Goal: Task Accomplishment & Management: Complete application form

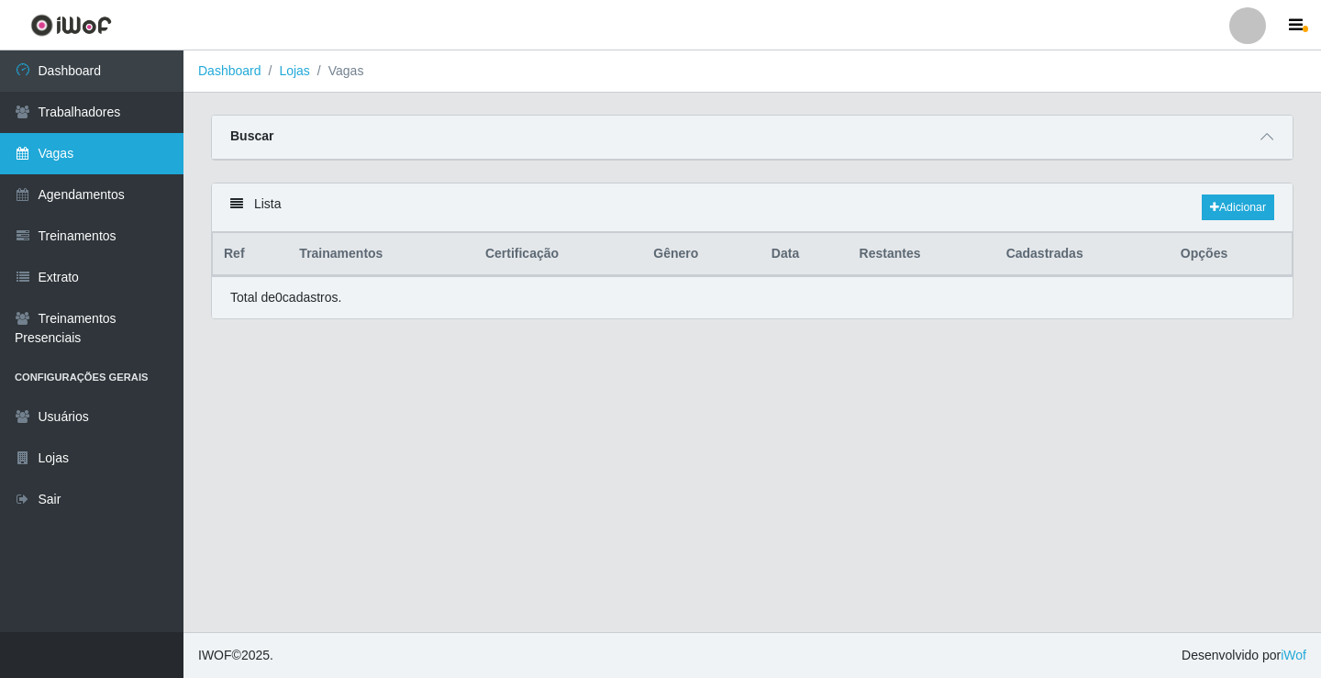
click at [130, 155] on link "Vagas" at bounding box center [91, 153] width 183 height 41
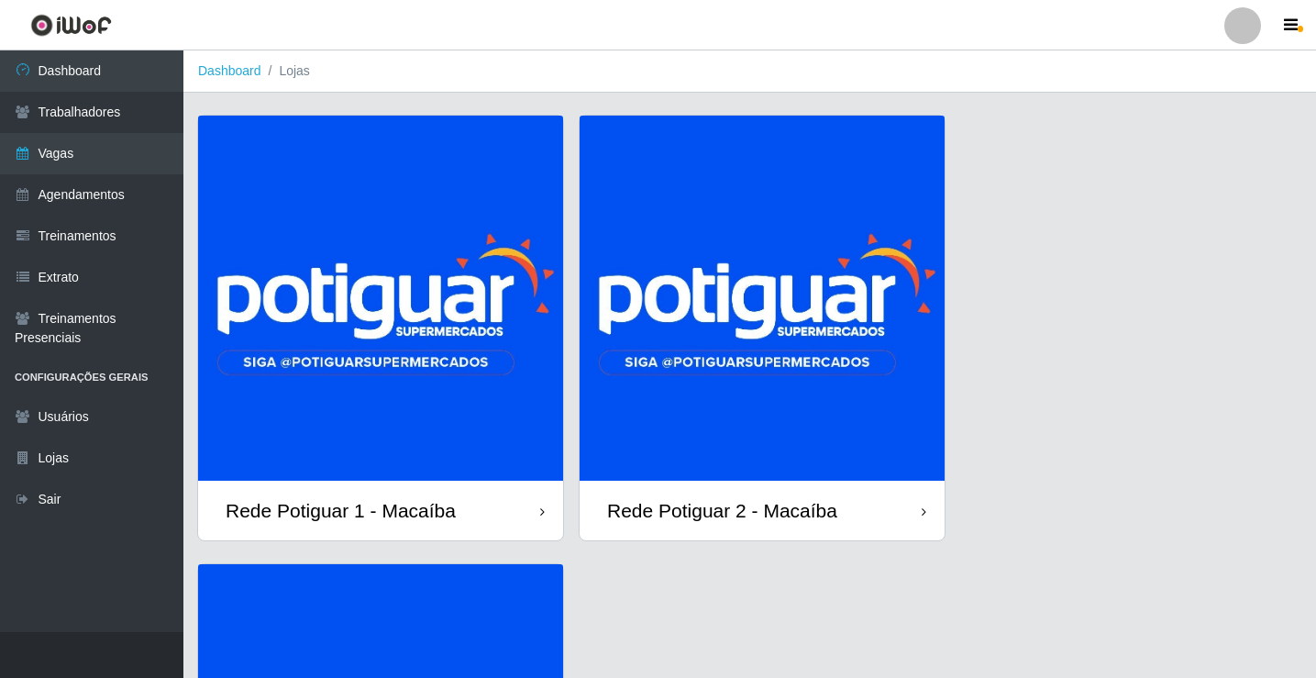
click at [433, 307] on img at bounding box center [380, 298] width 365 height 365
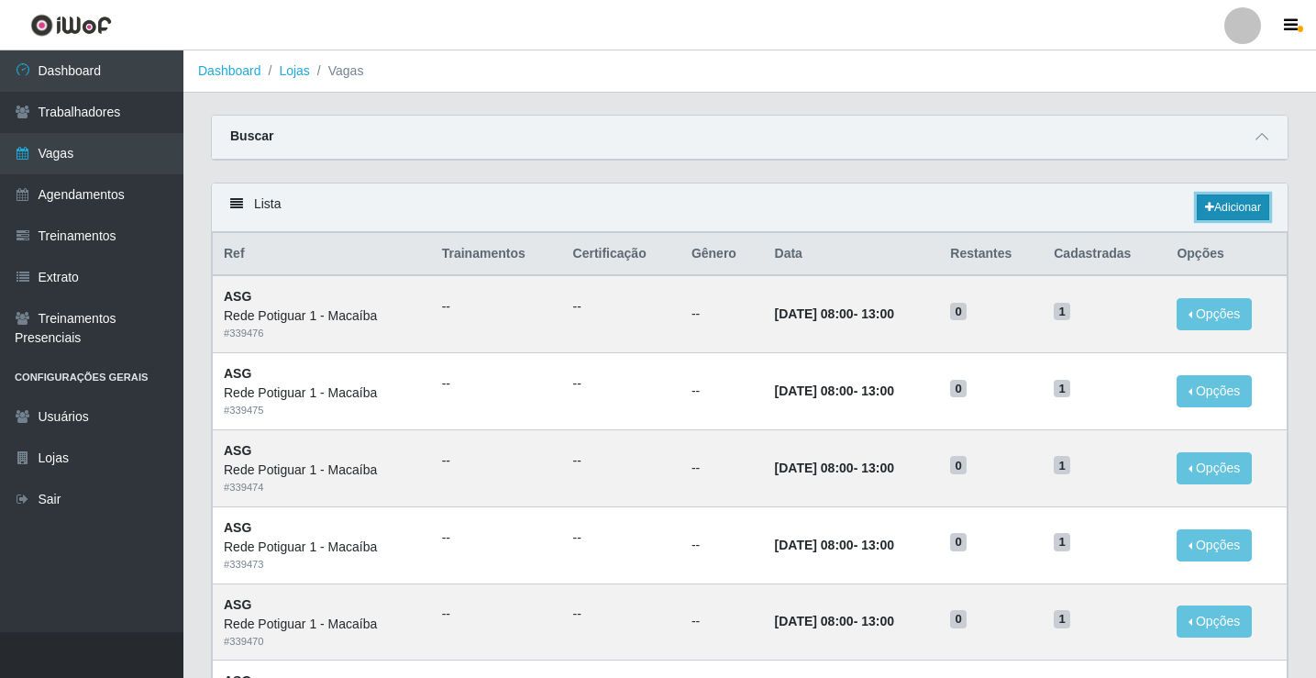
click at [1239, 209] on link "Adicionar" at bounding box center [1233, 207] width 72 height 26
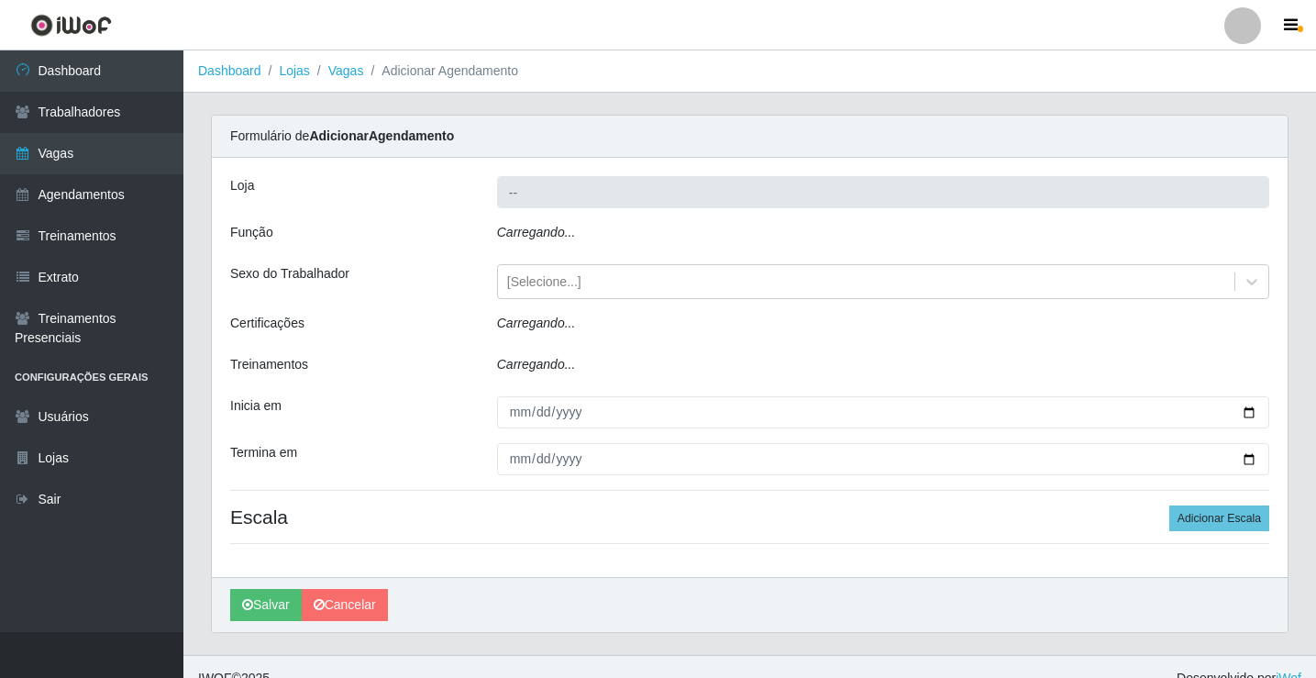
type input "Rede Potiguar 1 - Macaíba"
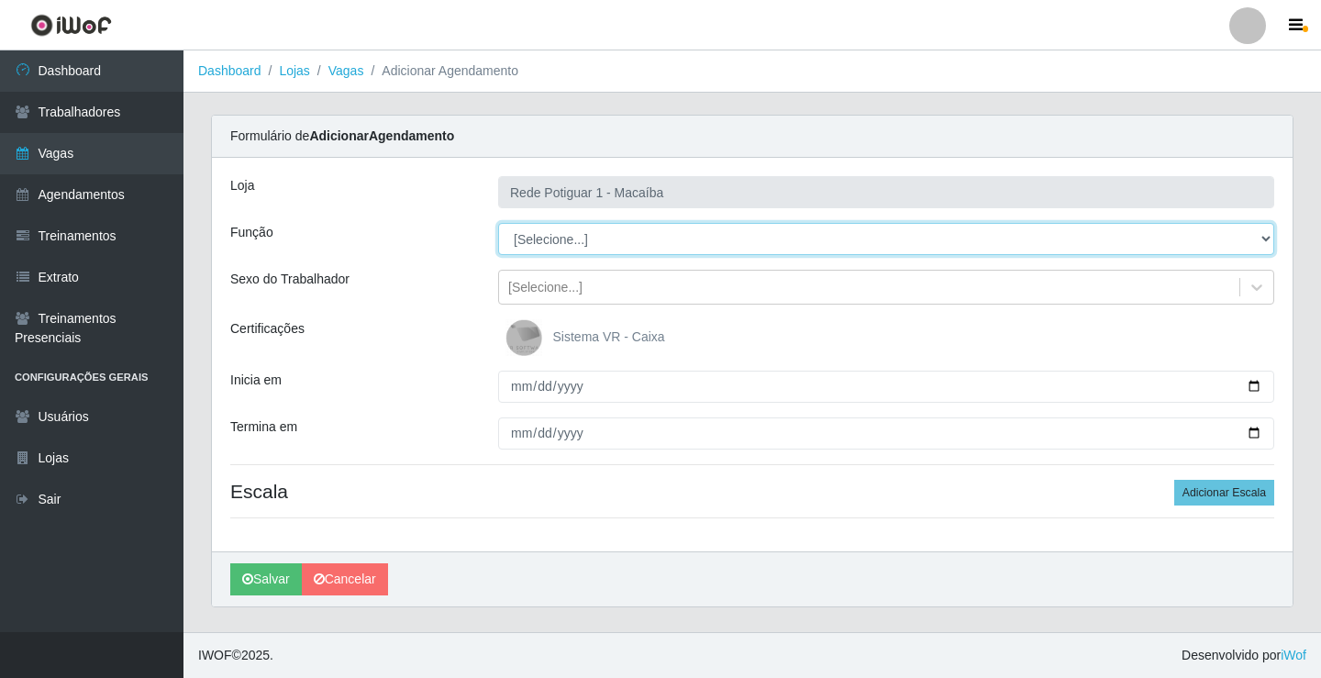
click at [589, 241] on select "[Selecione...] ASG ASG + ASG ++ Balconista Embalador Repositor Repositor + Repo…" at bounding box center [886, 239] width 776 height 32
select select "24"
click at [498, 223] on select "[Selecione...] ASG ASG + ASG ++ Balconista Embalador Repositor Repositor + Repo…" at bounding box center [886, 239] width 776 height 32
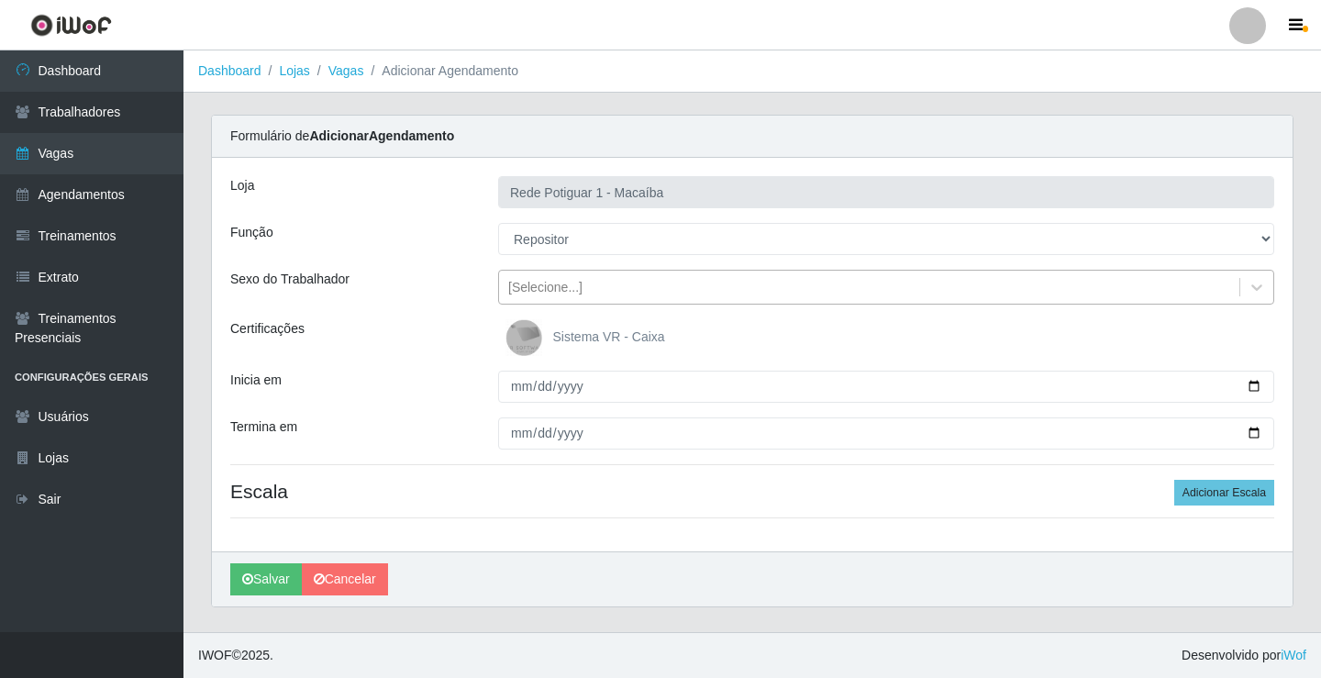
click at [592, 288] on div "[Selecione...]" at bounding box center [869, 287] width 740 height 30
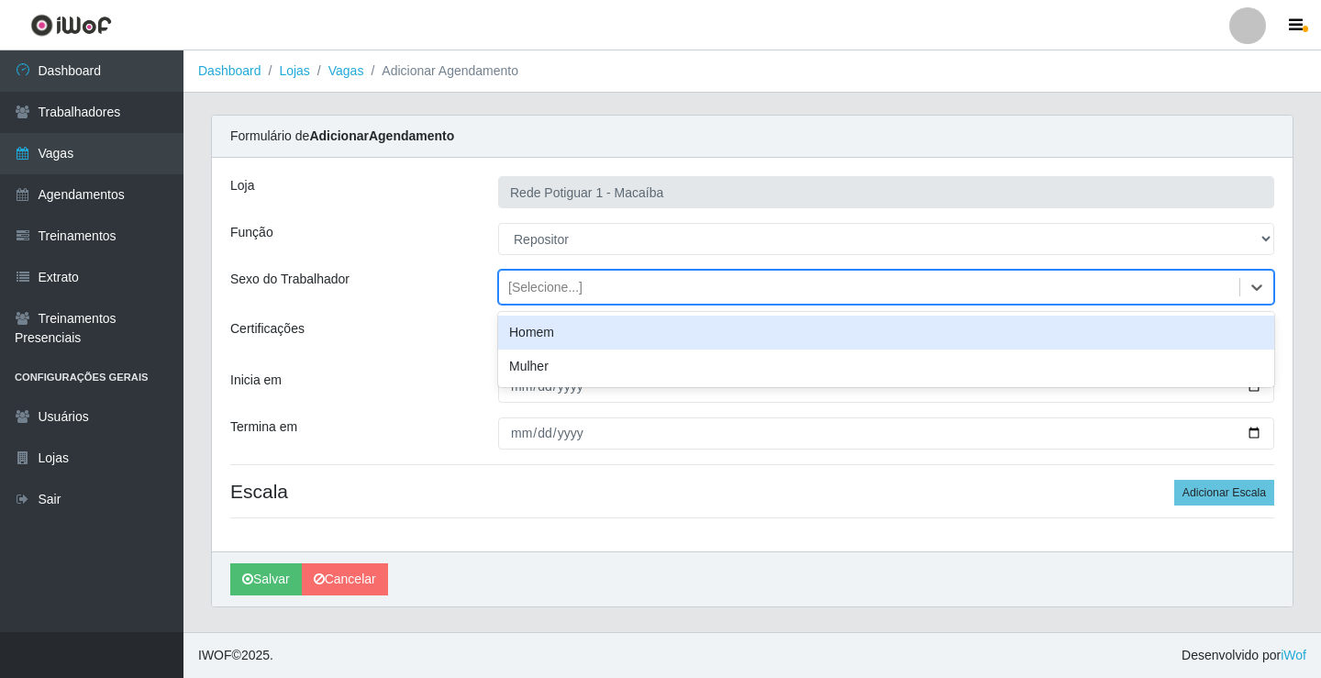
click at [553, 332] on div "Homem" at bounding box center [886, 333] width 776 height 34
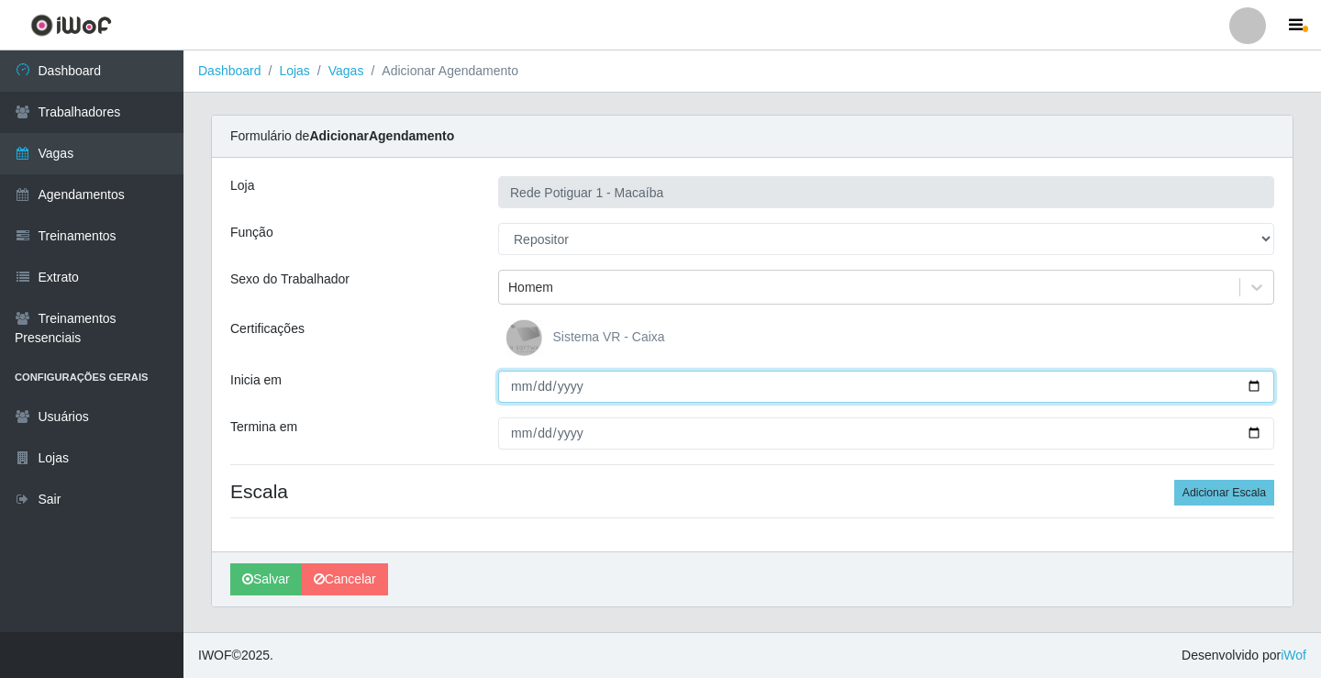
click at [510, 390] on input "Inicia em" at bounding box center [886, 387] width 776 height 32
type input "2025-09-09"
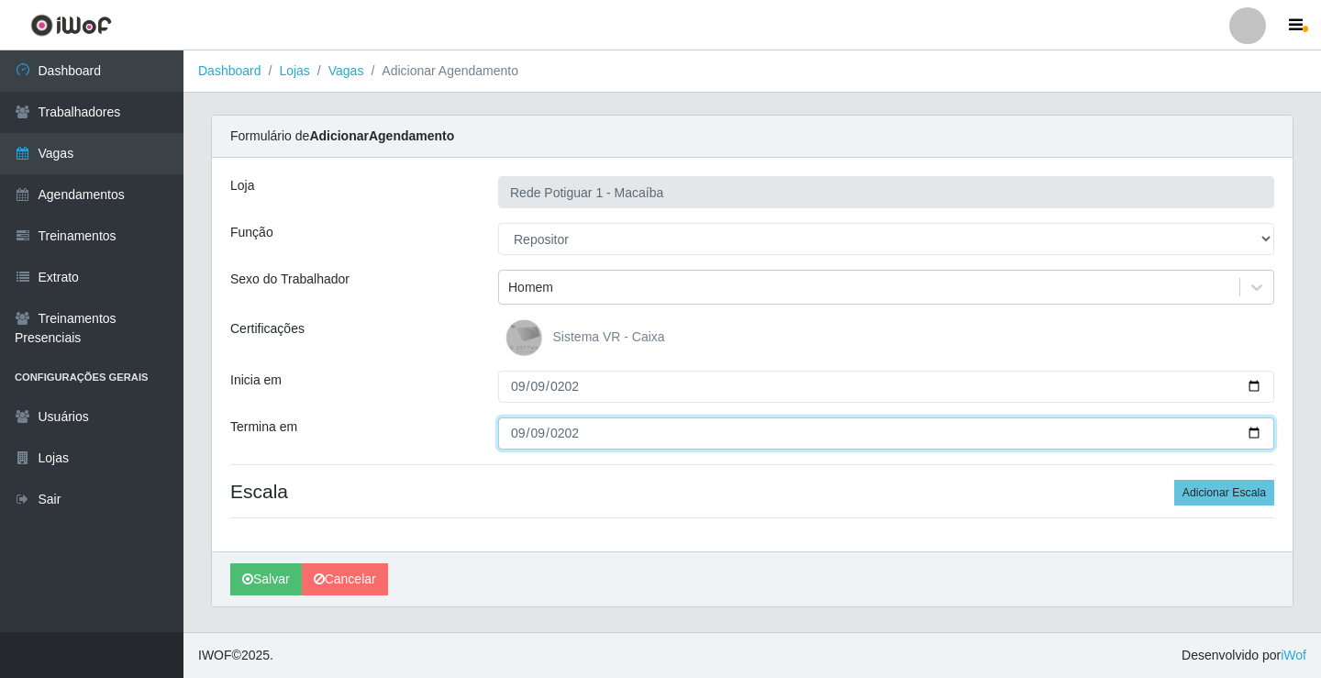
type input "2025-09-09"
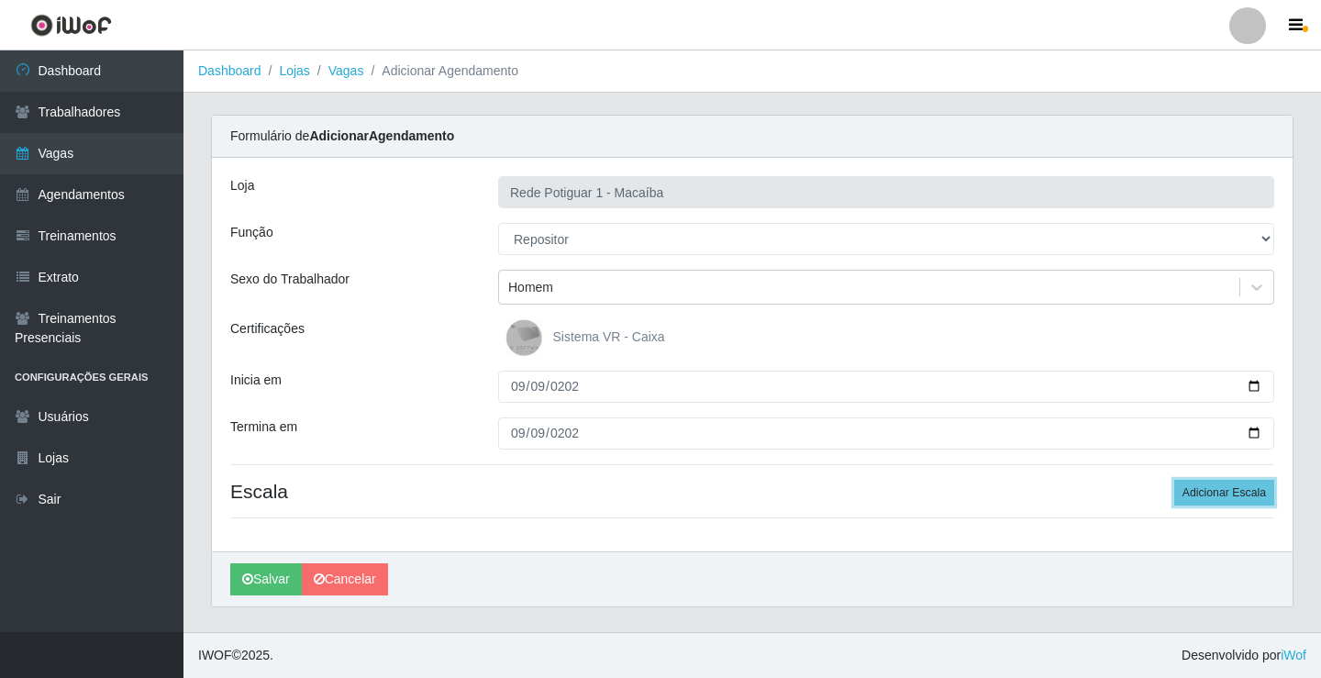
click at [1174, 480] on button "Adicionar Escala" at bounding box center [1224, 493] width 100 height 26
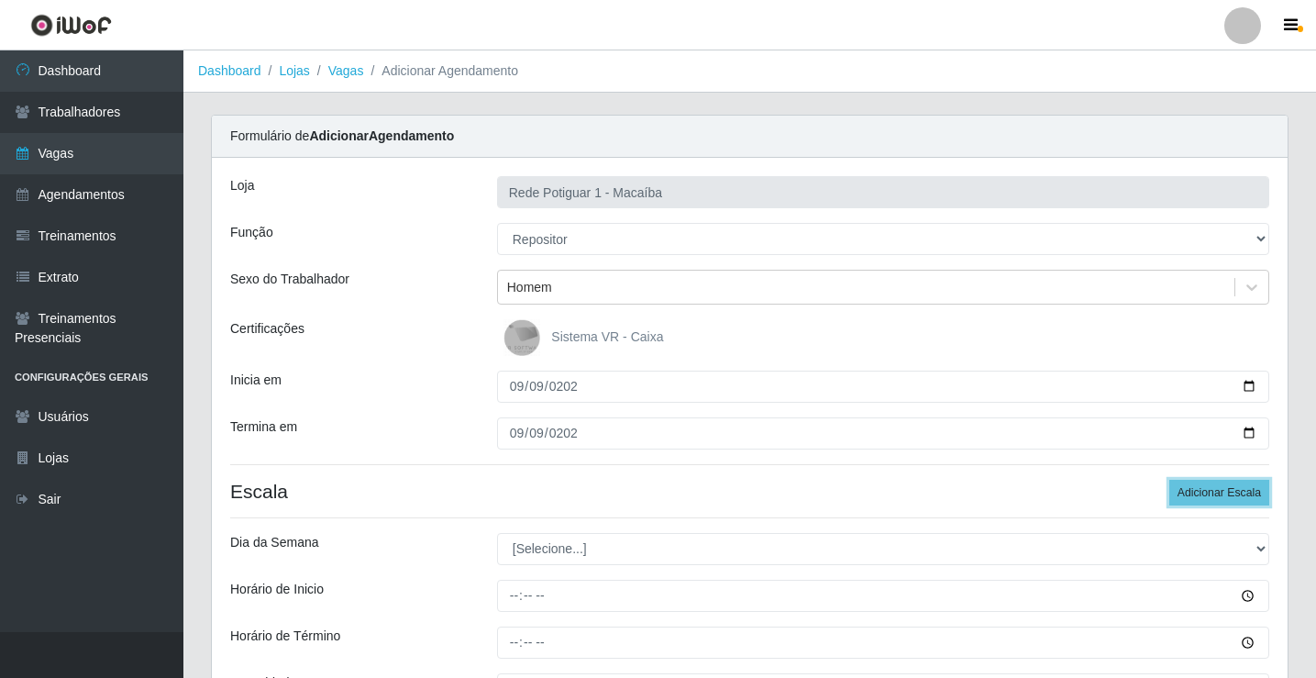
click at [1169, 480] on button "Adicionar Escala" at bounding box center [1219, 493] width 100 height 26
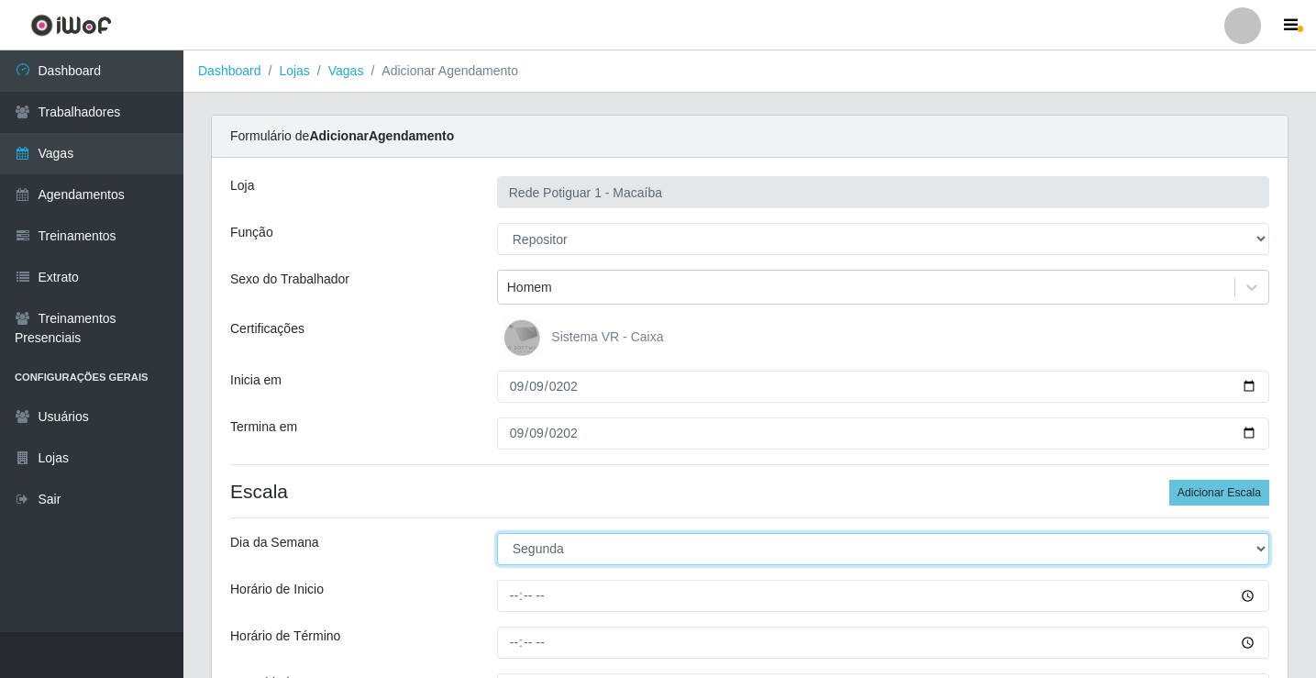
select select "2"
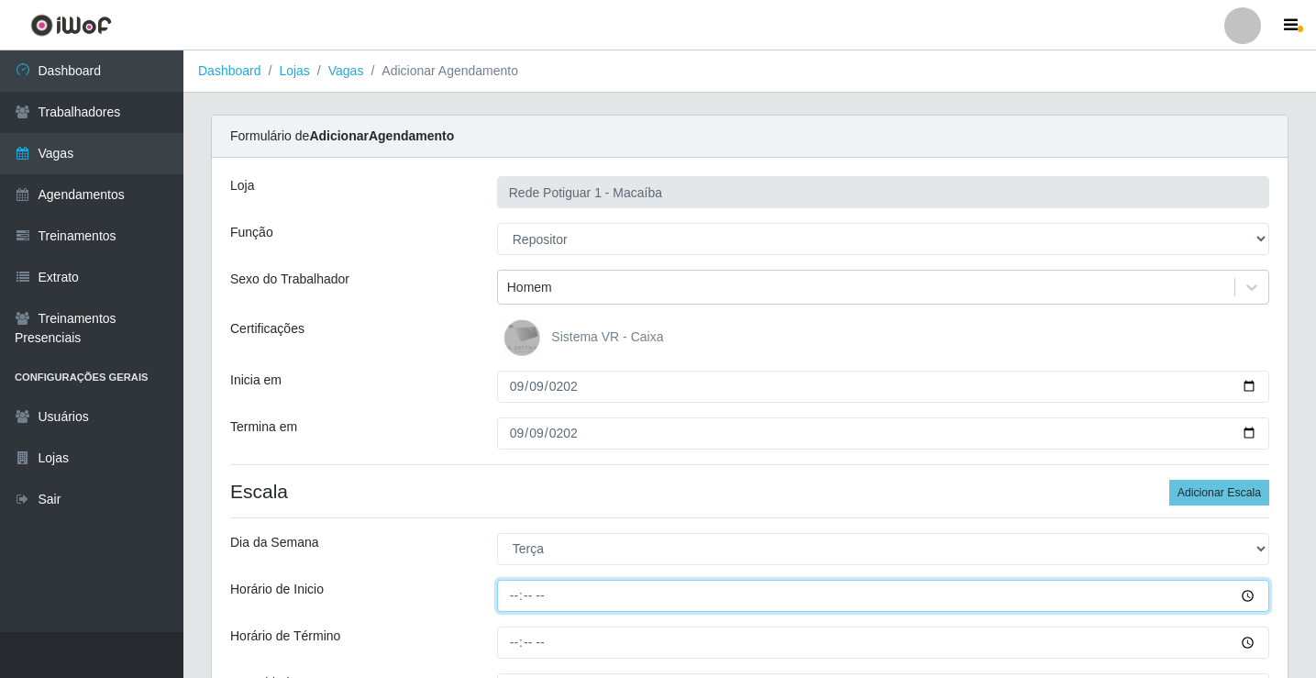
type input "07:00"
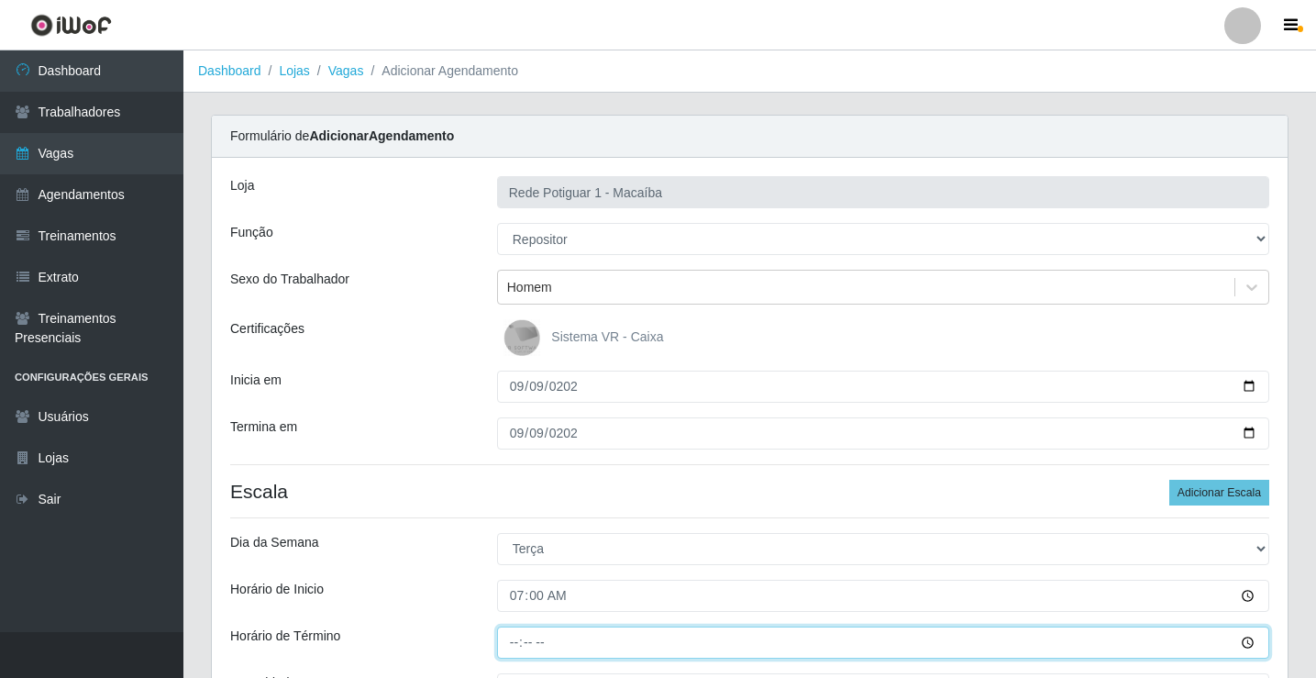
type input "13:00"
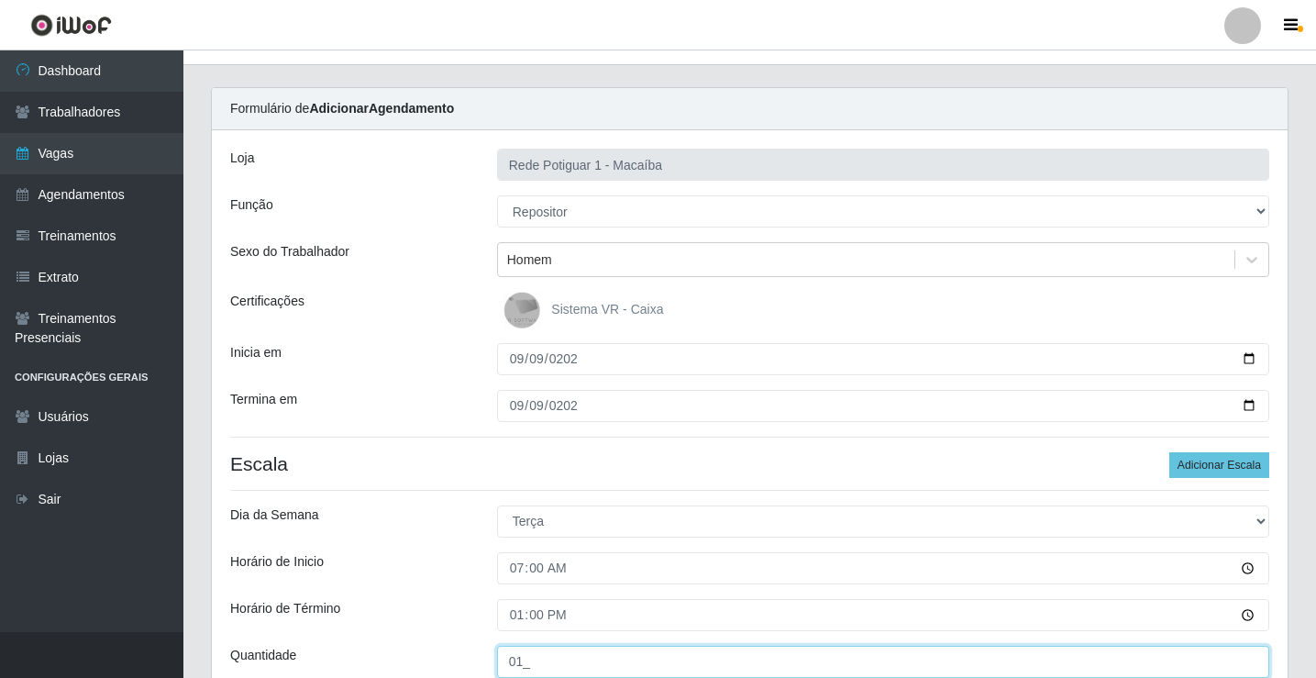
type input "01_"
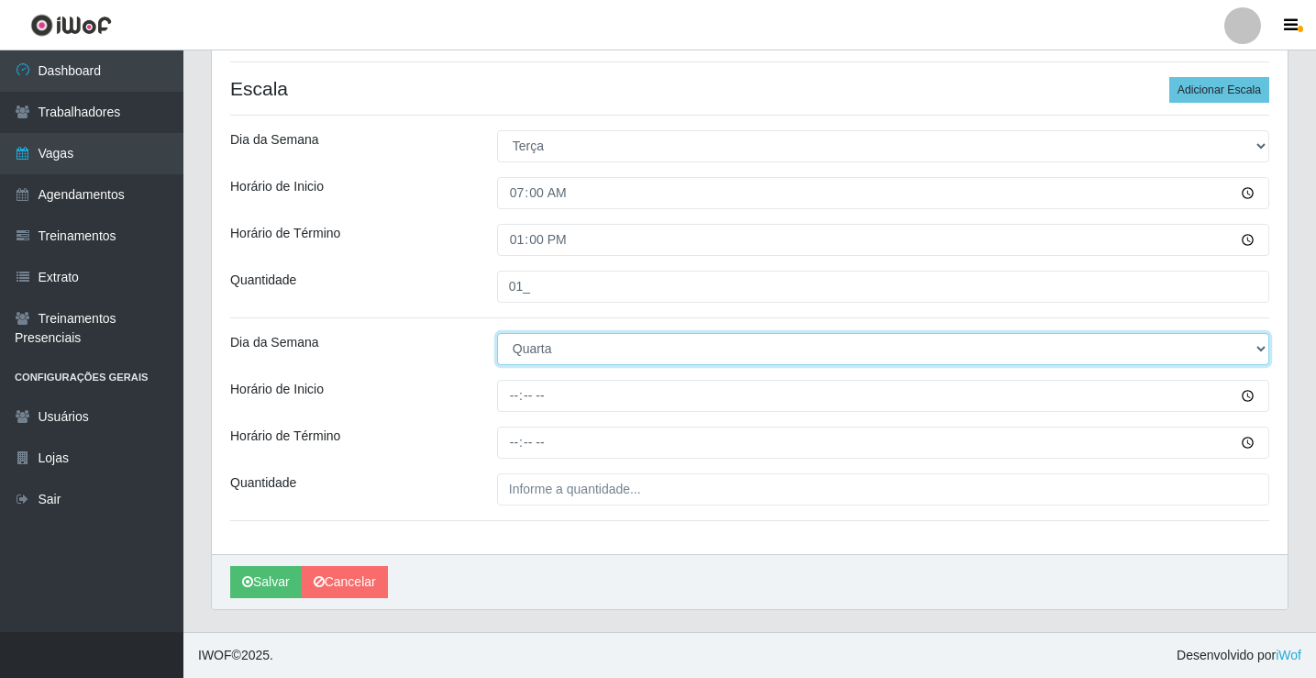
select select "2"
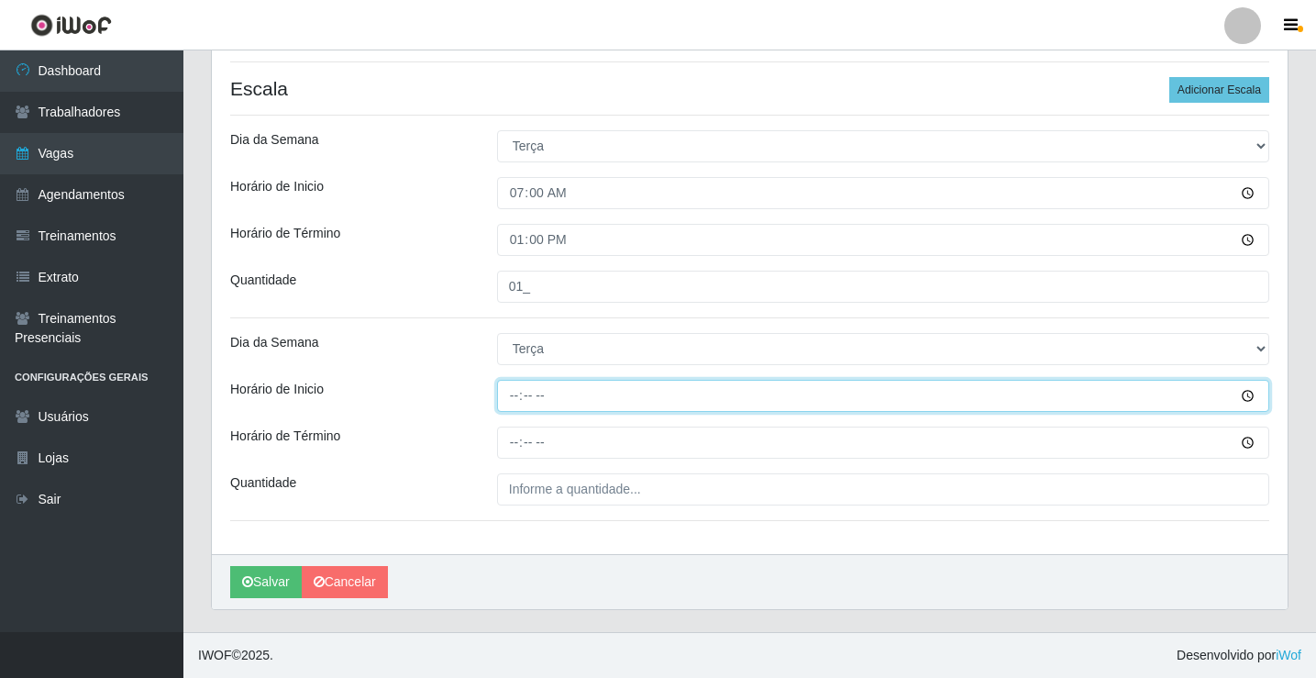
type input "14:00"
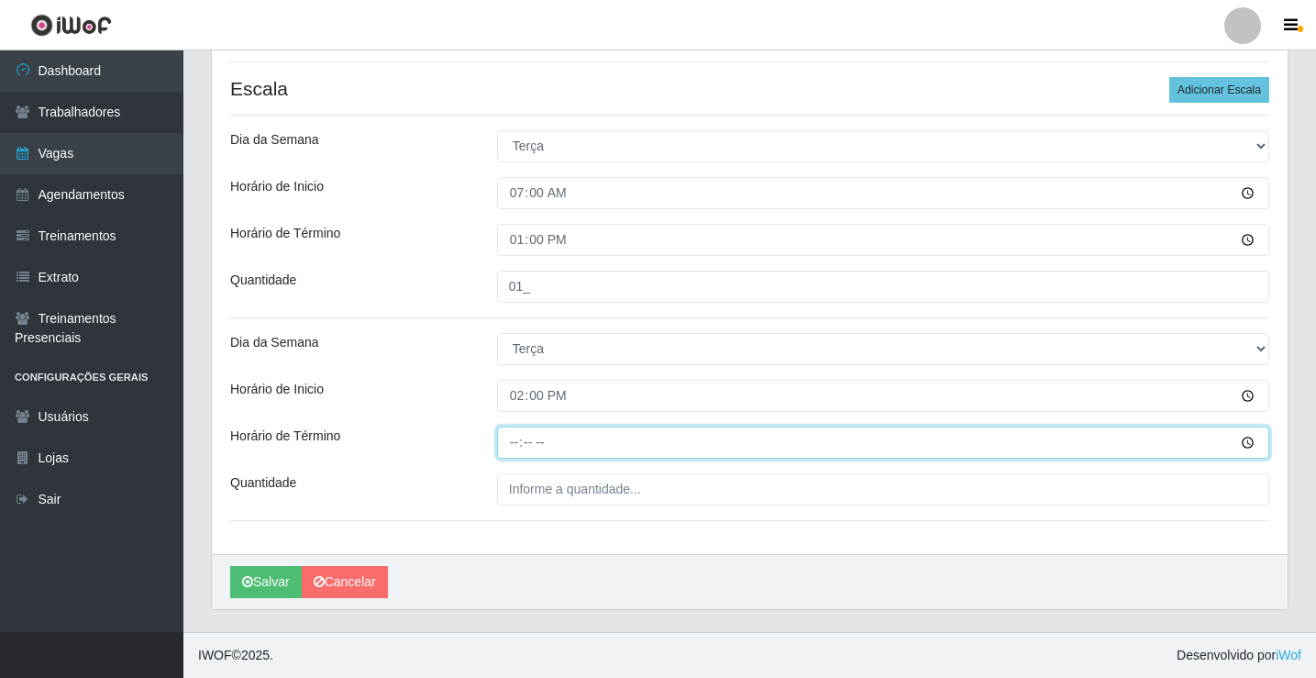
type input "20:00"
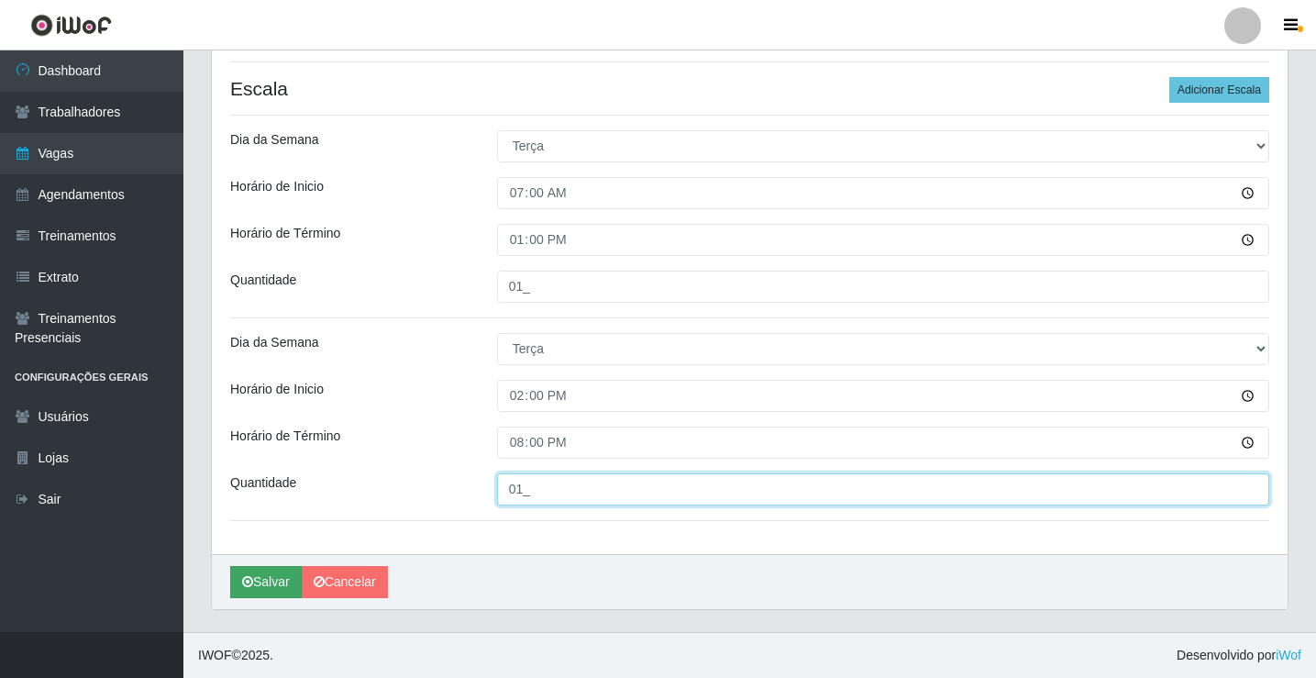
type input "01_"
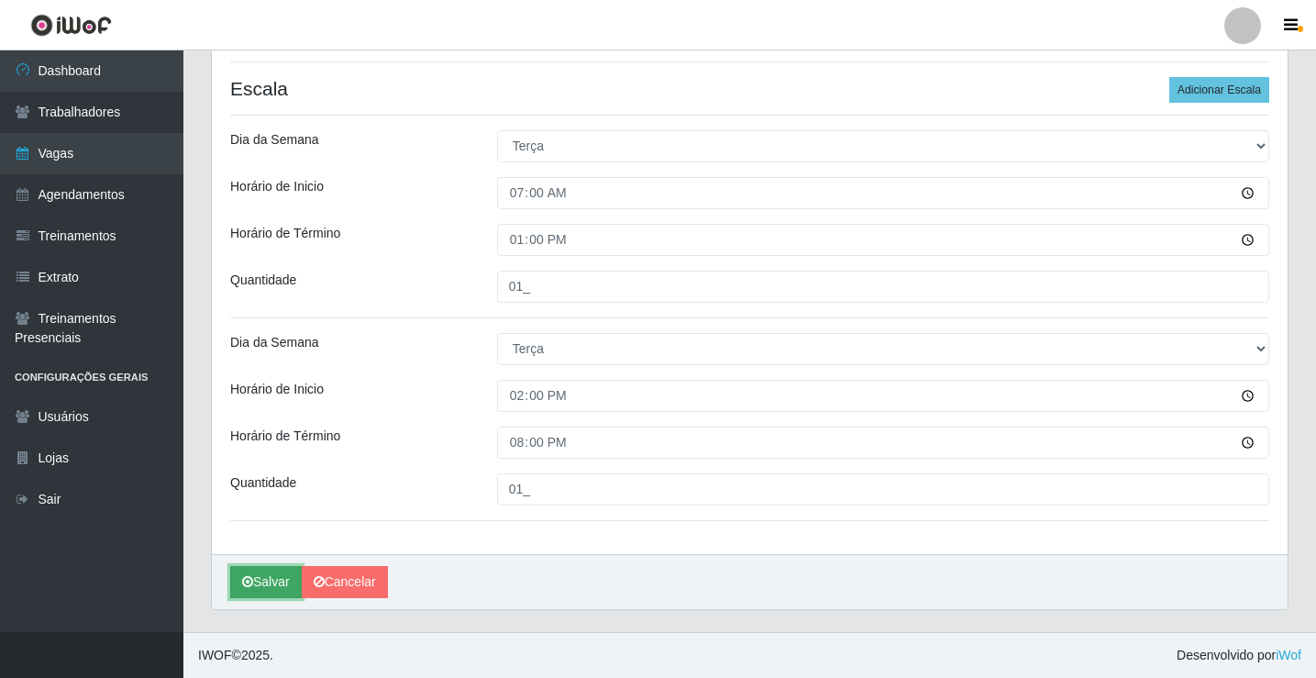
click at [247, 570] on button "Salvar" at bounding box center [266, 582] width 72 height 32
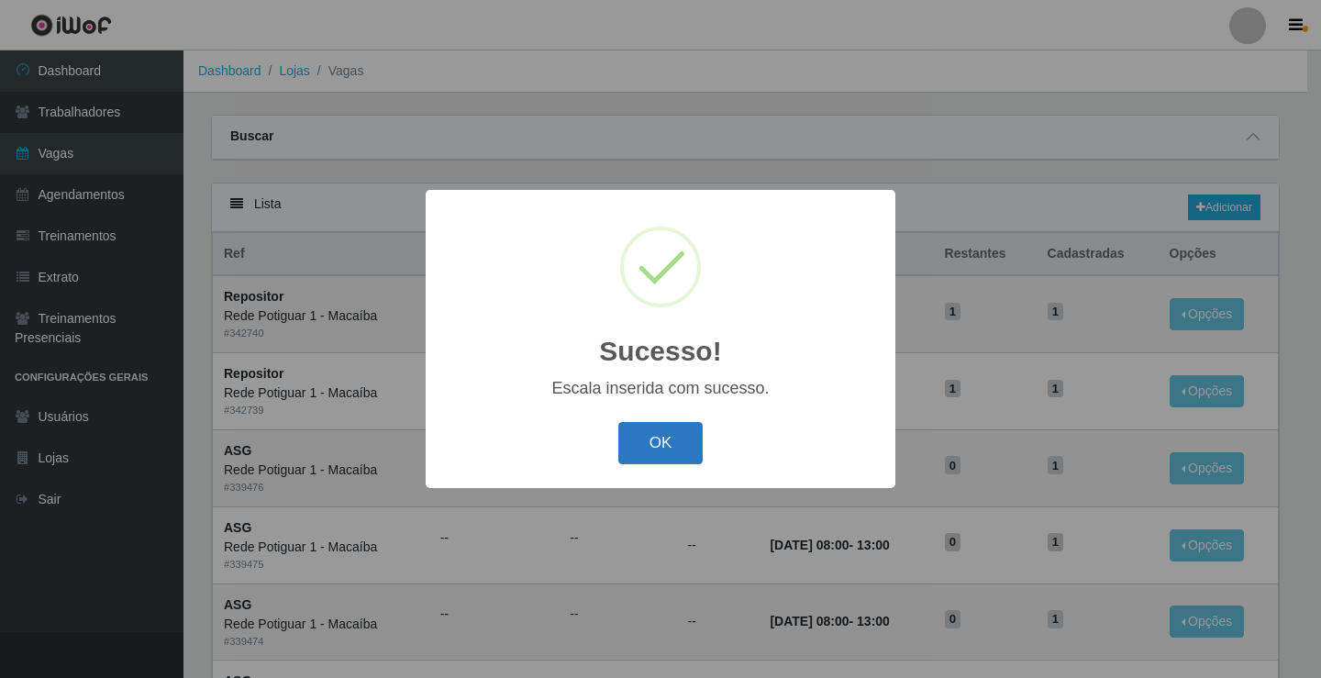
click at [669, 437] on button "OK" at bounding box center [660, 443] width 85 height 43
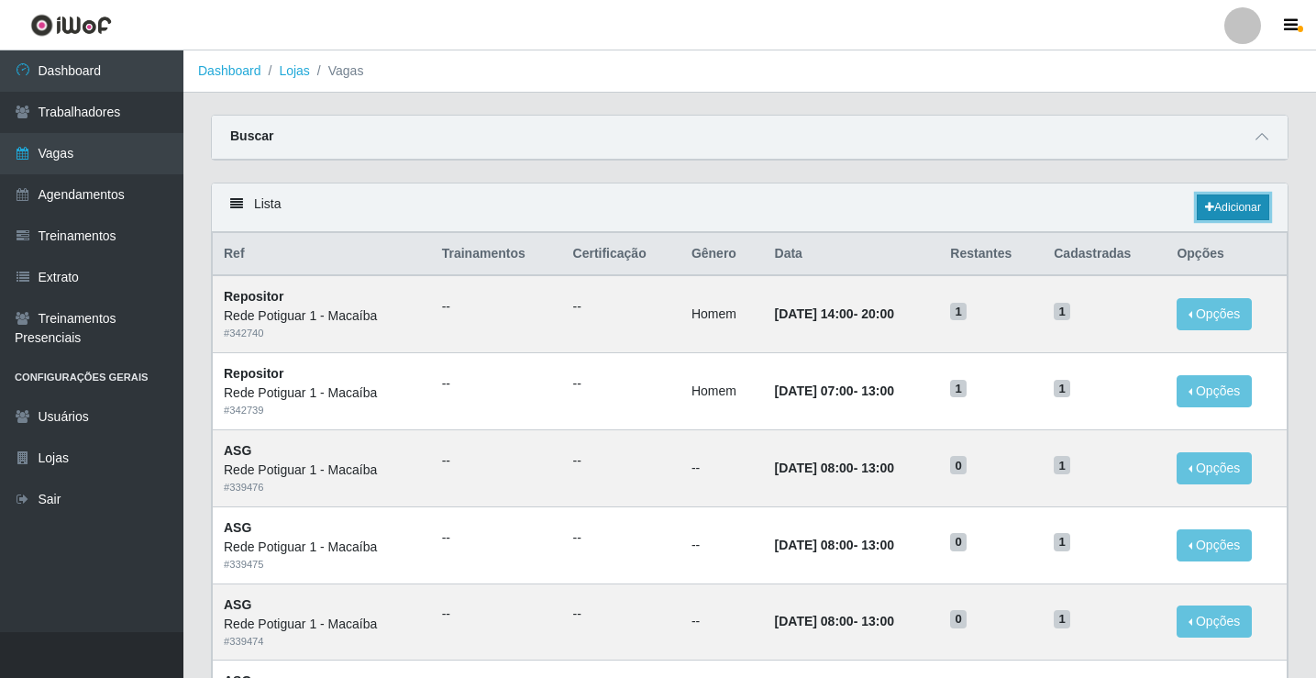
click at [1257, 208] on link "Adicionar" at bounding box center [1233, 207] width 72 height 26
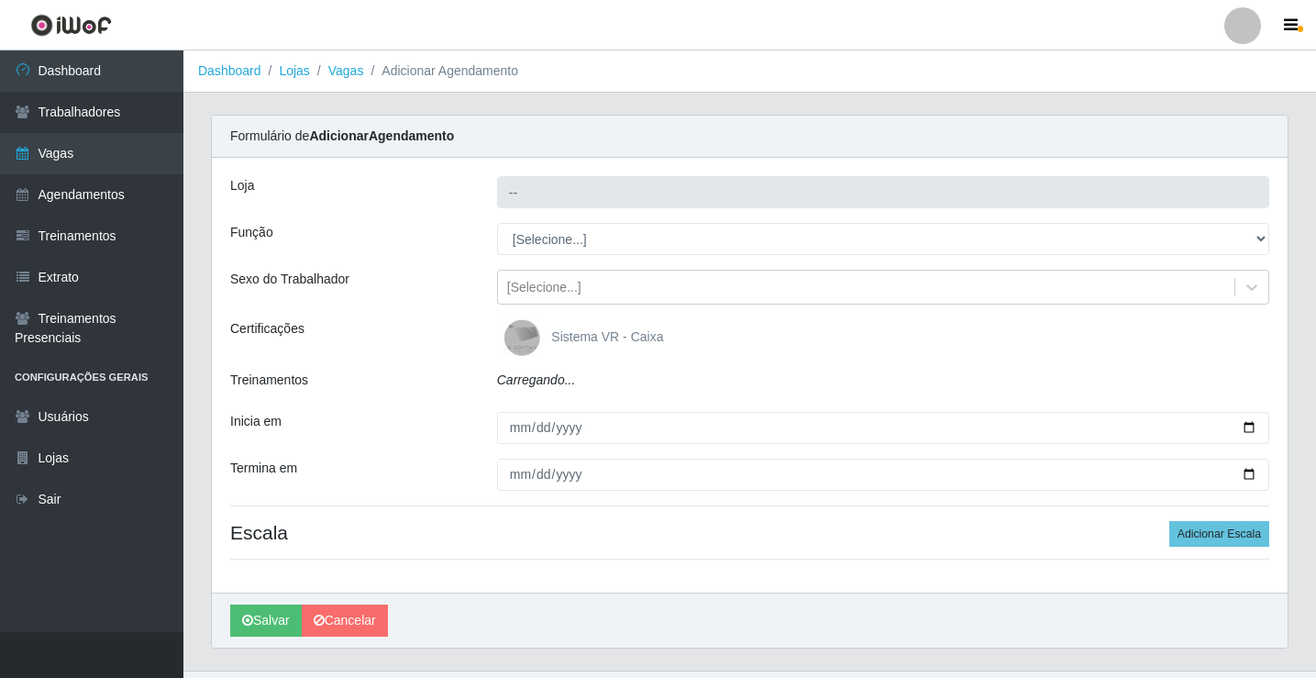
type input "Rede Potiguar 1 - Macaíba"
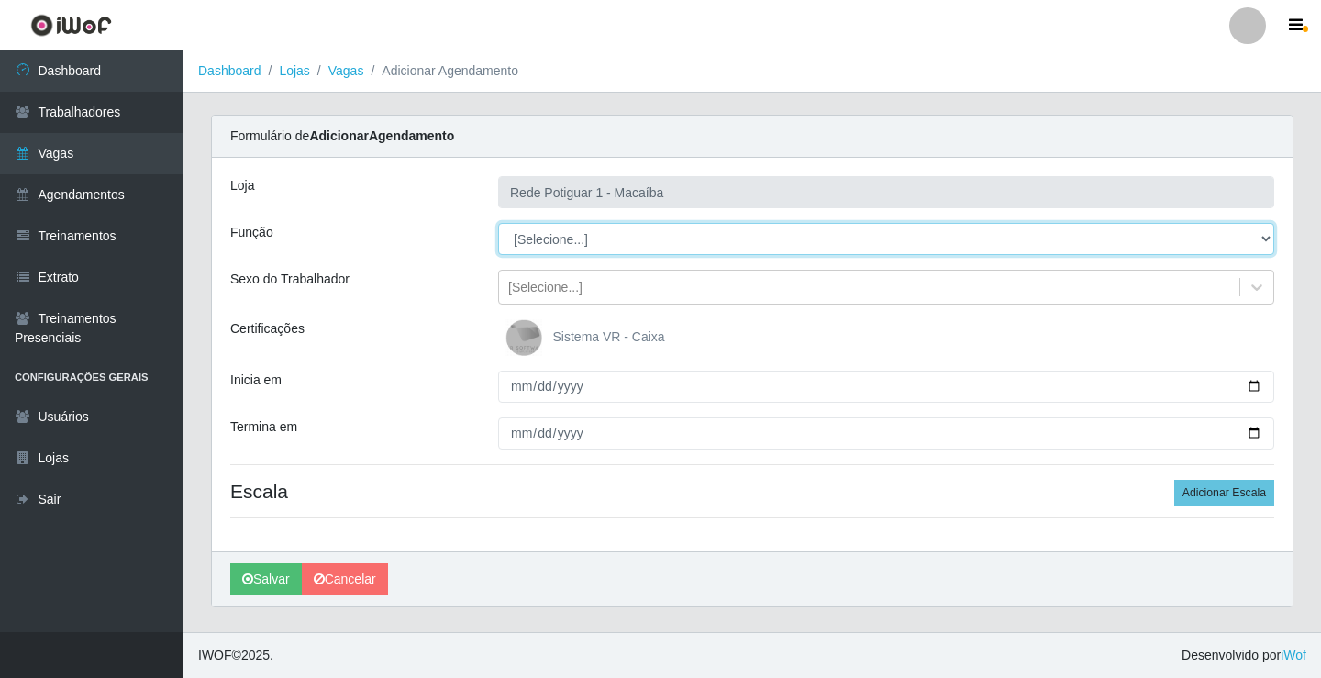
click at [570, 244] on select "[Selecione...] ASG ASG + ASG ++ Balconista Embalador Repositor Repositor + Repo…" at bounding box center [886, 239] width 776 height 32
select select "24"
click at [498, 223] on select "[Selecione...] ASG ASG + ASG ++ Balconista Embalador Repositor Repositor + Repo…" at bounding box center [886, 239] width 776 height 32
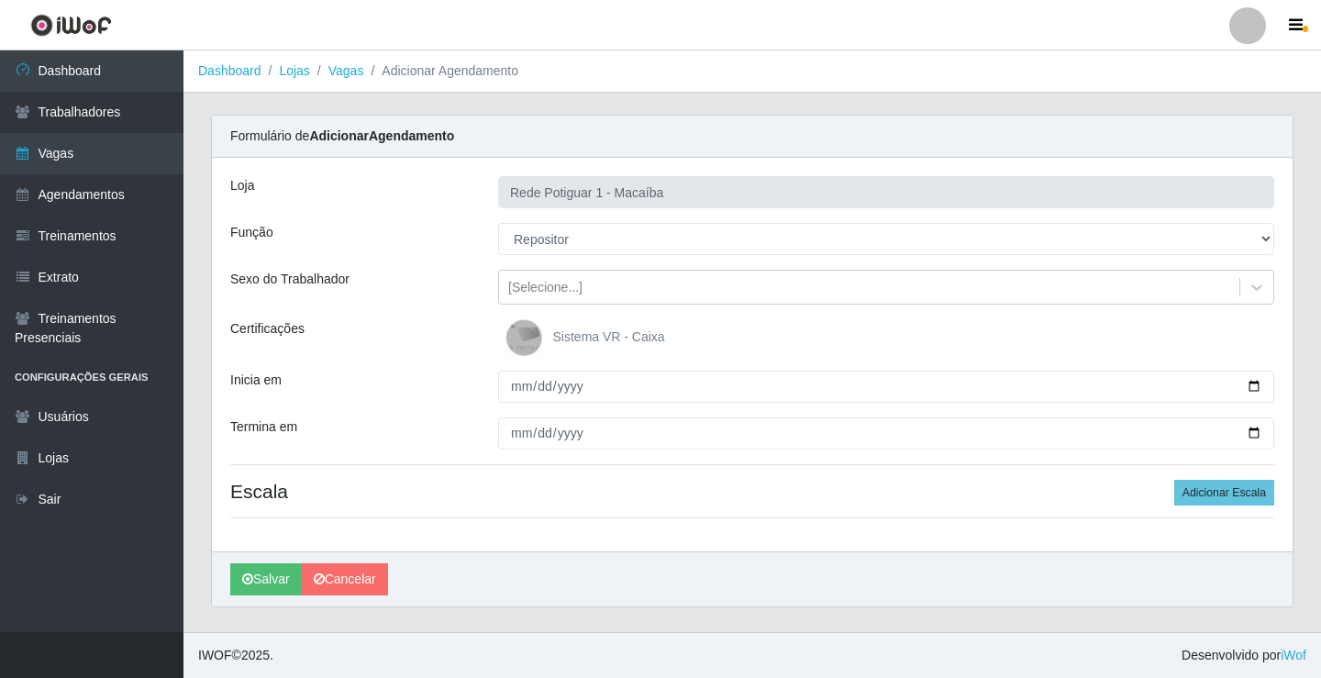
click at [554, 305] on div "Loja Rede Potiguar 1 - Macaíba Função [Selecione...] ASG ASG + ASG ++ Balconist…" at bounding box center [752, 354] width 1080 height 393
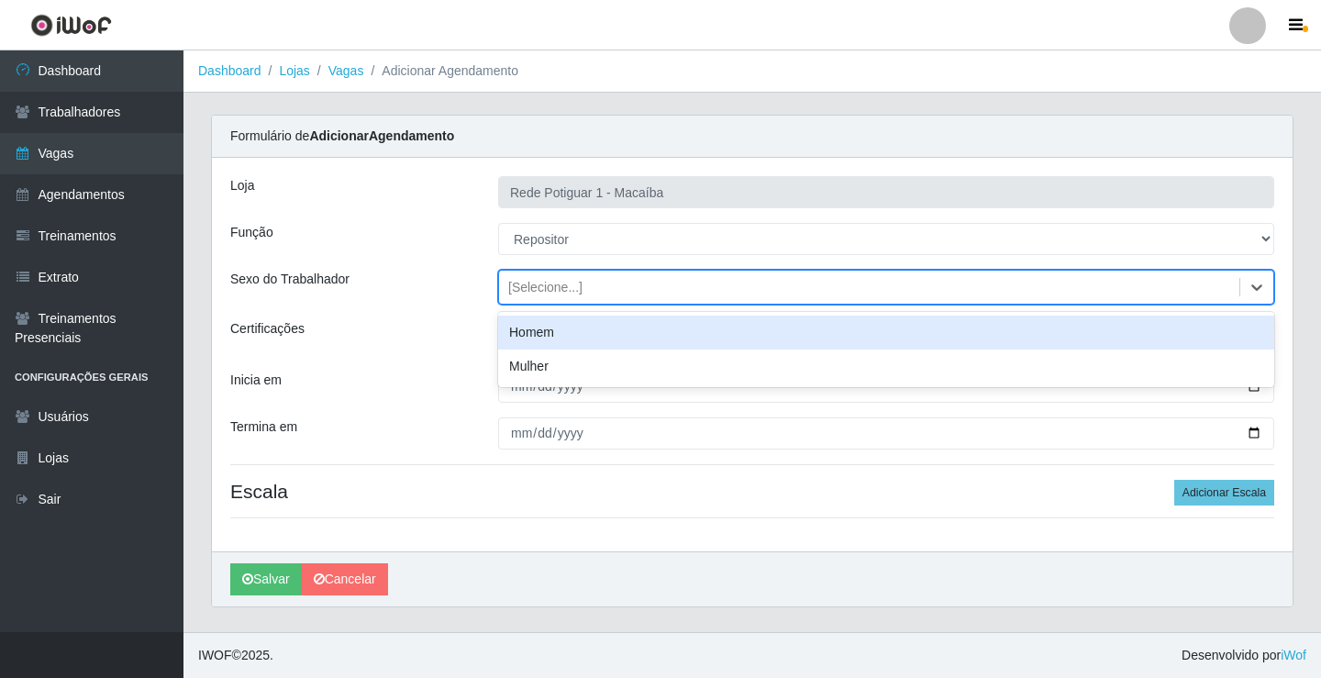
click at [558, 287] on div "[Selecione...]" at bounding box center [545, 287] width 74 height 19
click at [553, 336] on div "Homem" at bounding box center [886, 333] width 776 height 34
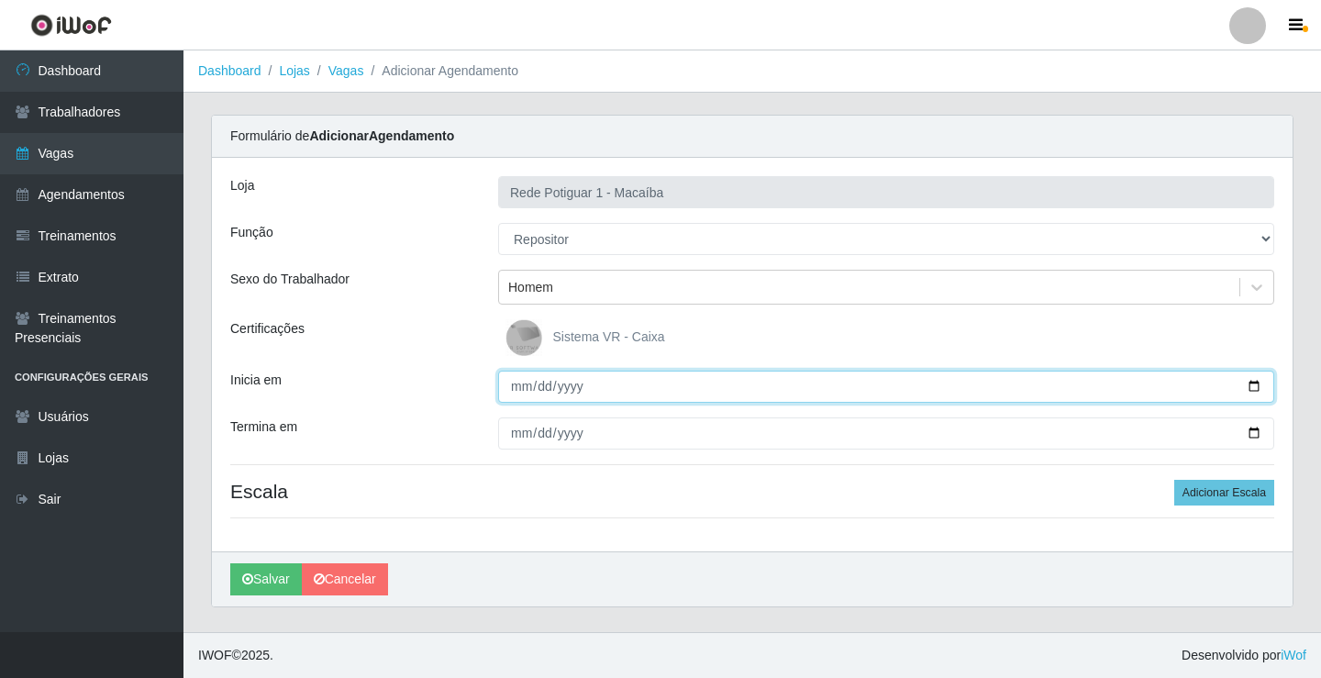
click at [521, 391] on input "Inicia em" at bounding box center [886, 387] width 776 height 32
type input "2025-09-10"
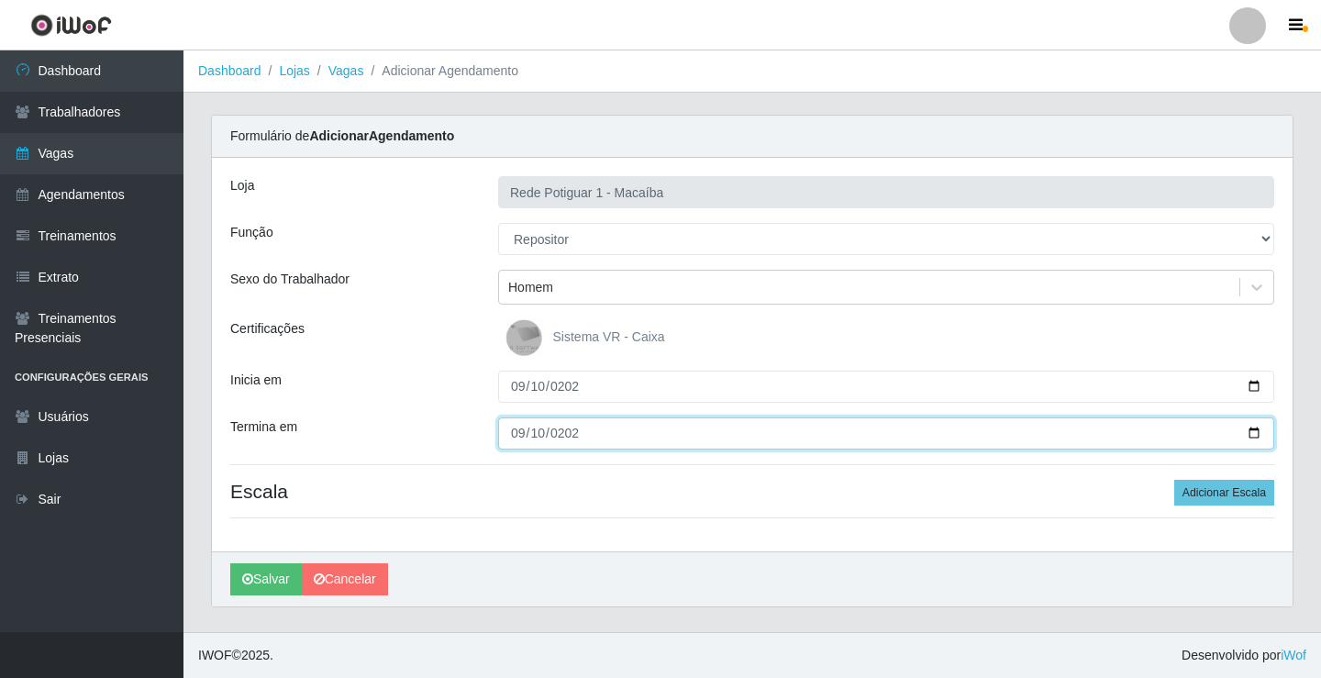
type input "2025-09-10"
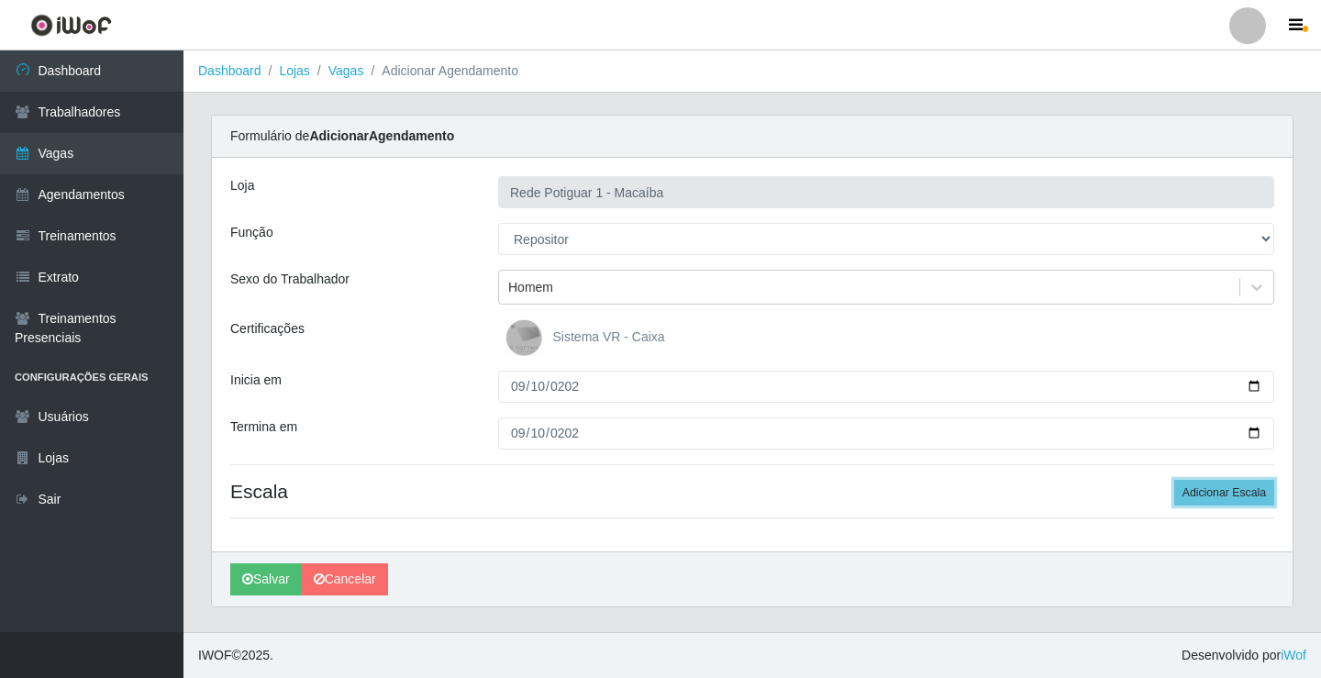
click at [1174, 480] on button "Adicionar Escala" at bounding box center [1224, 493] width 100 height 26
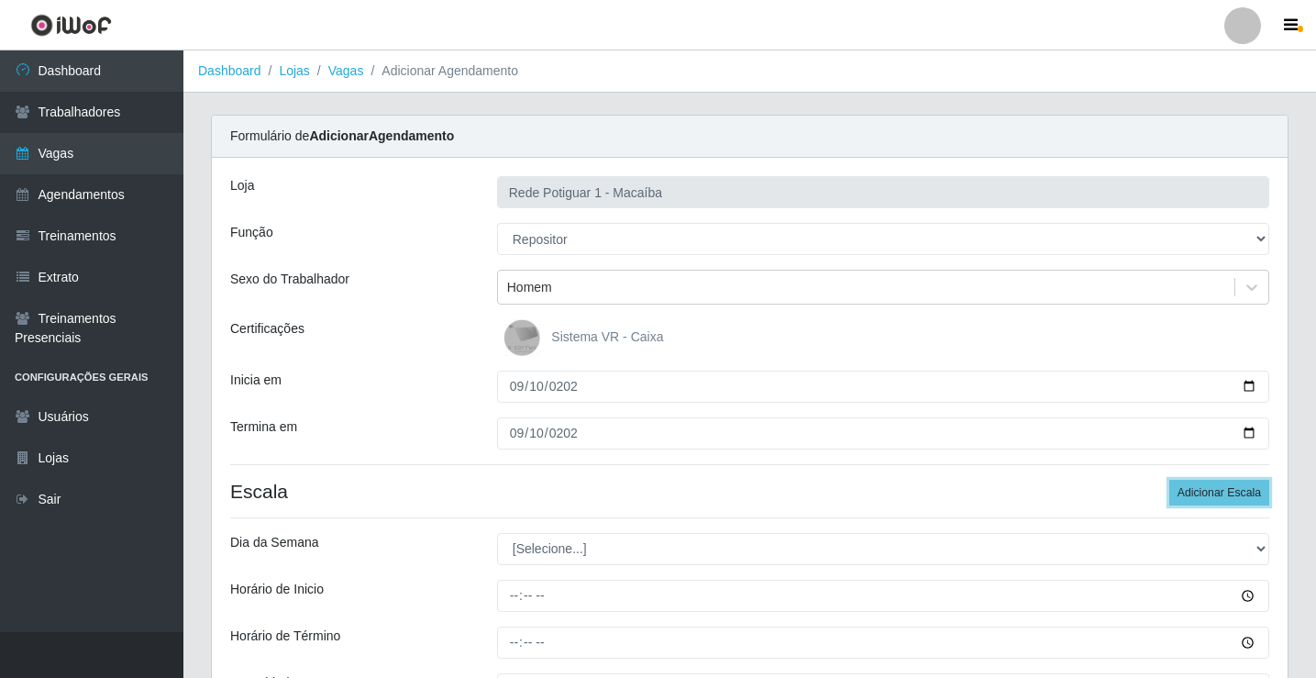
click at [1169, 480] on button "Adicionar Escala" at bounding box center [1219, 493] width 100 height 26
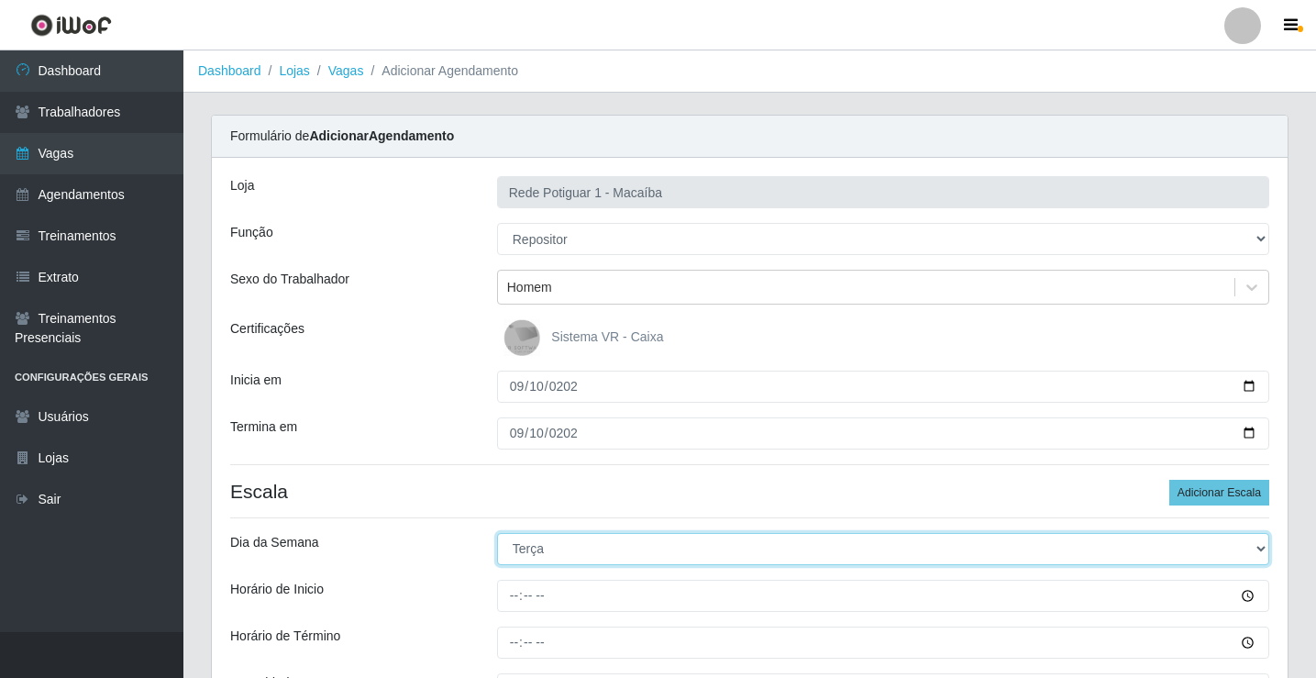
select select "3"
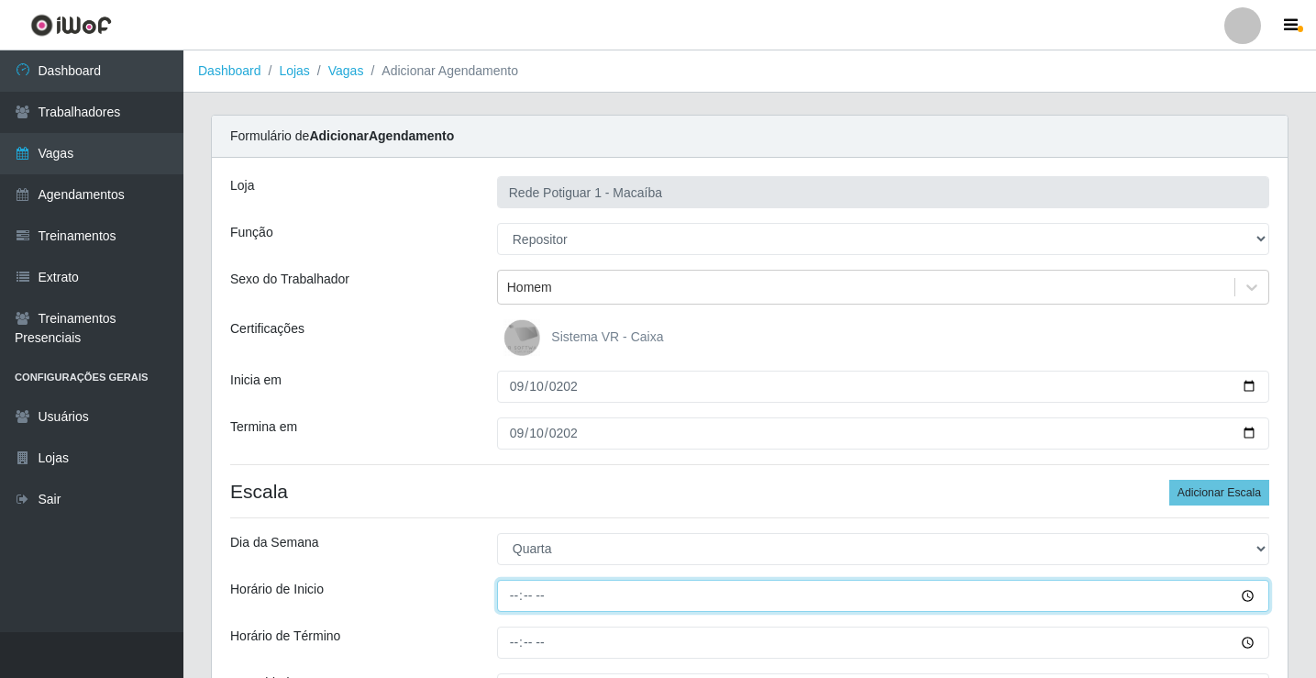
type input "07:00"
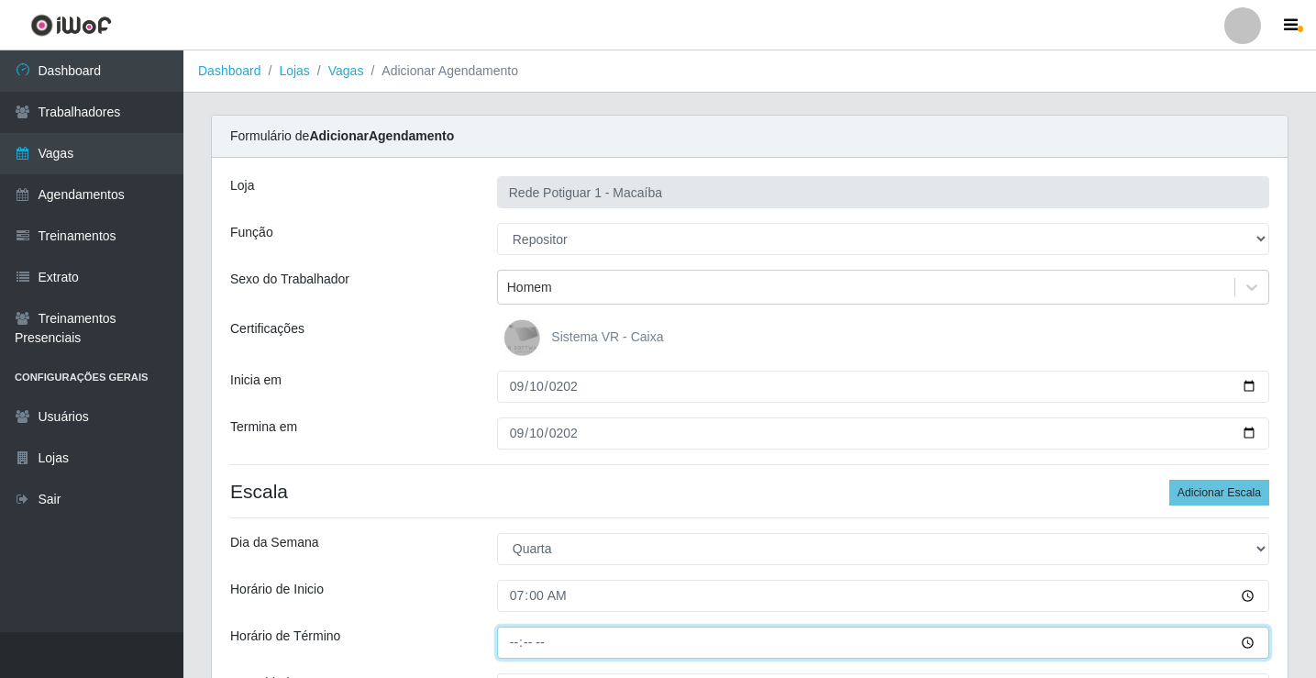
type input "13:00"
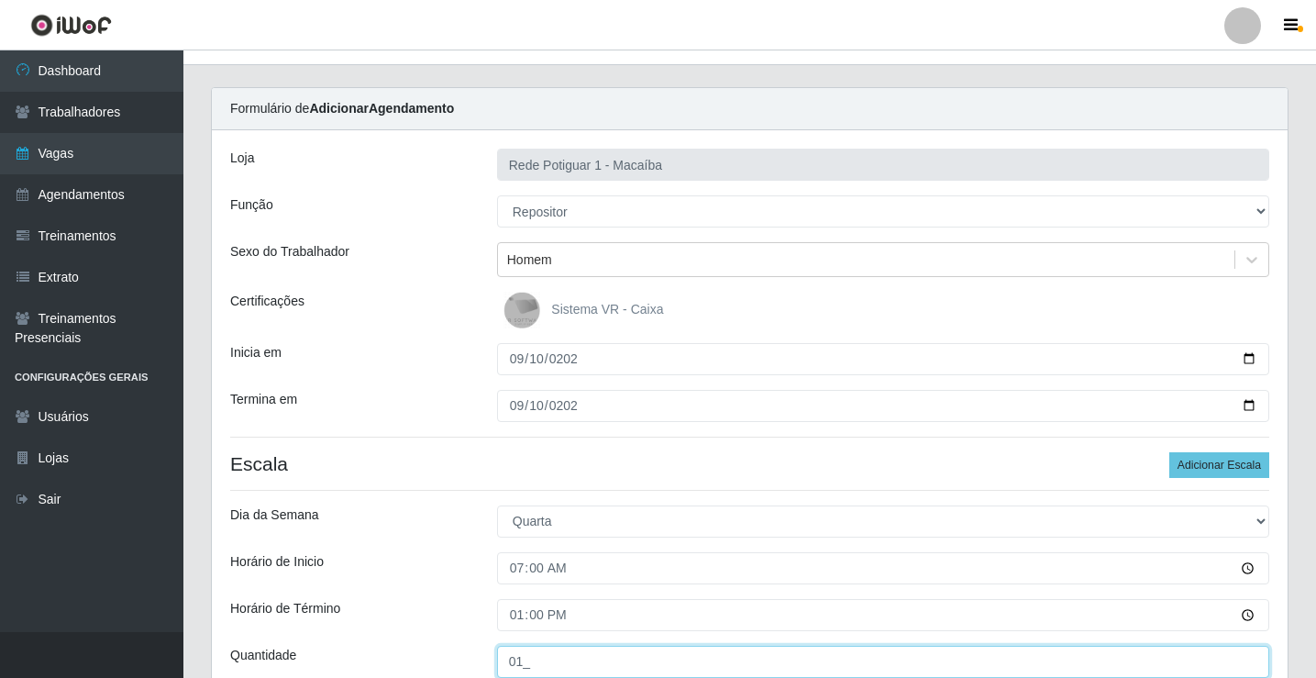
type input "01_"
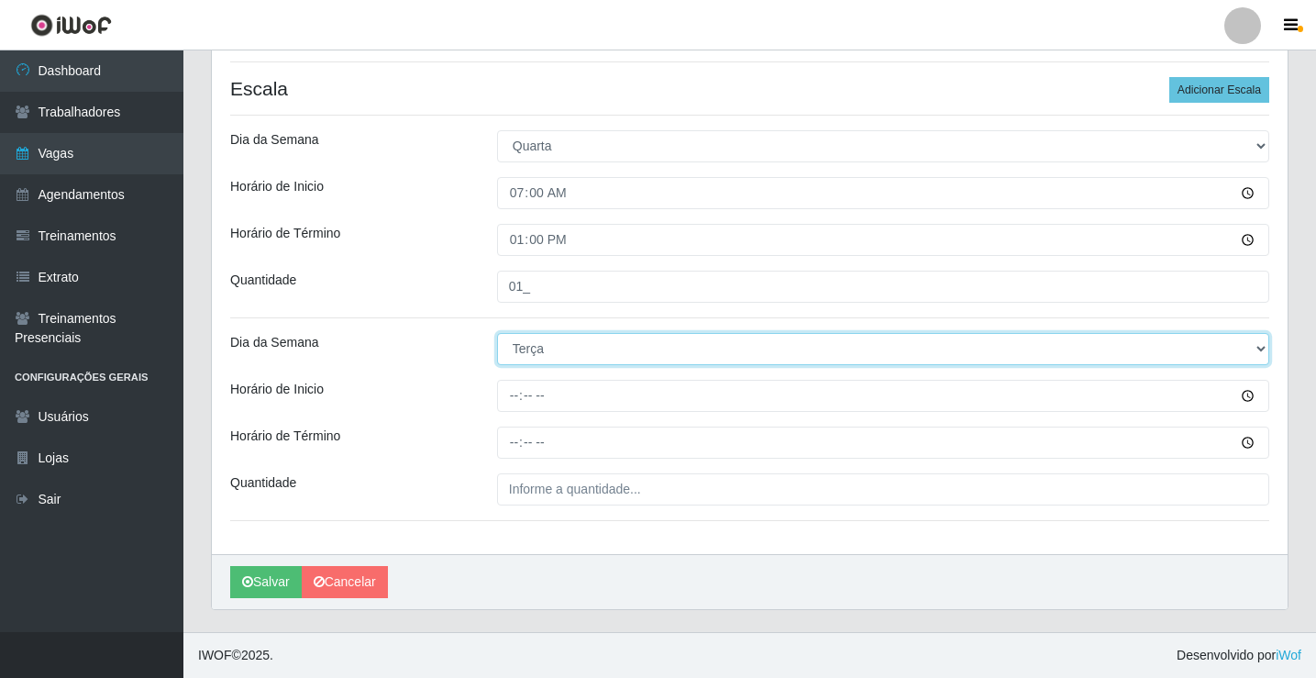
select select "3"
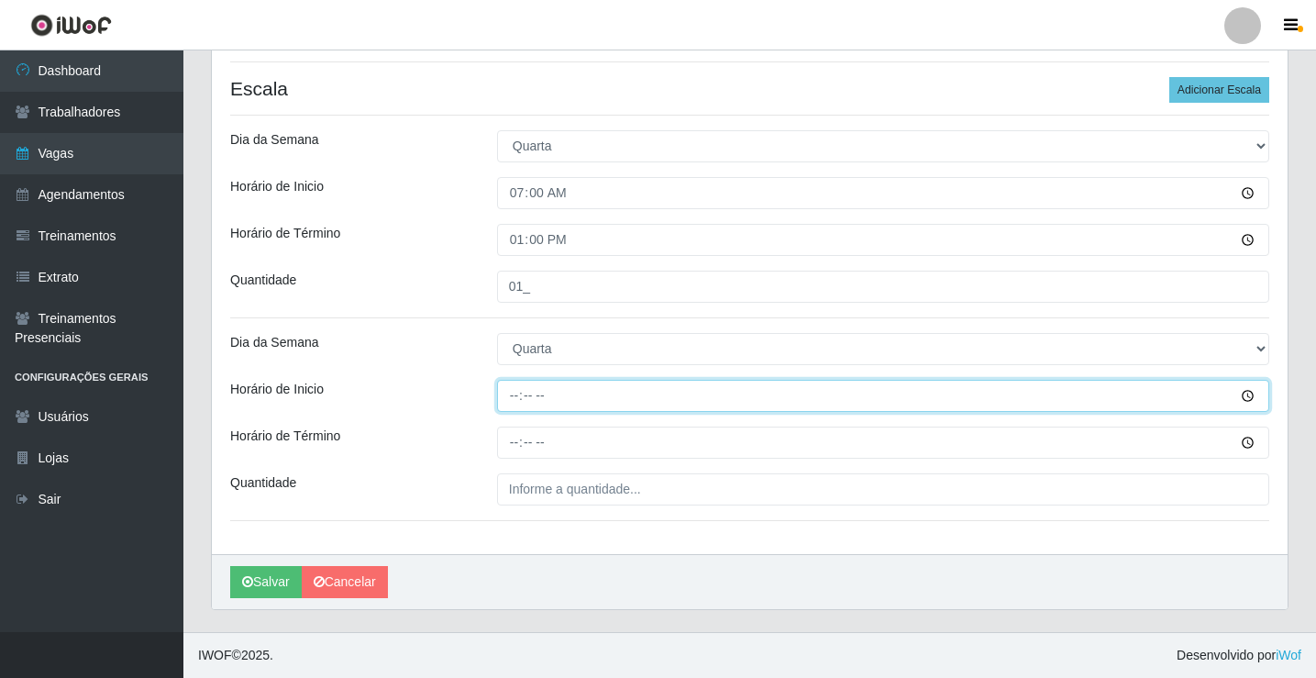
type input "14:00"
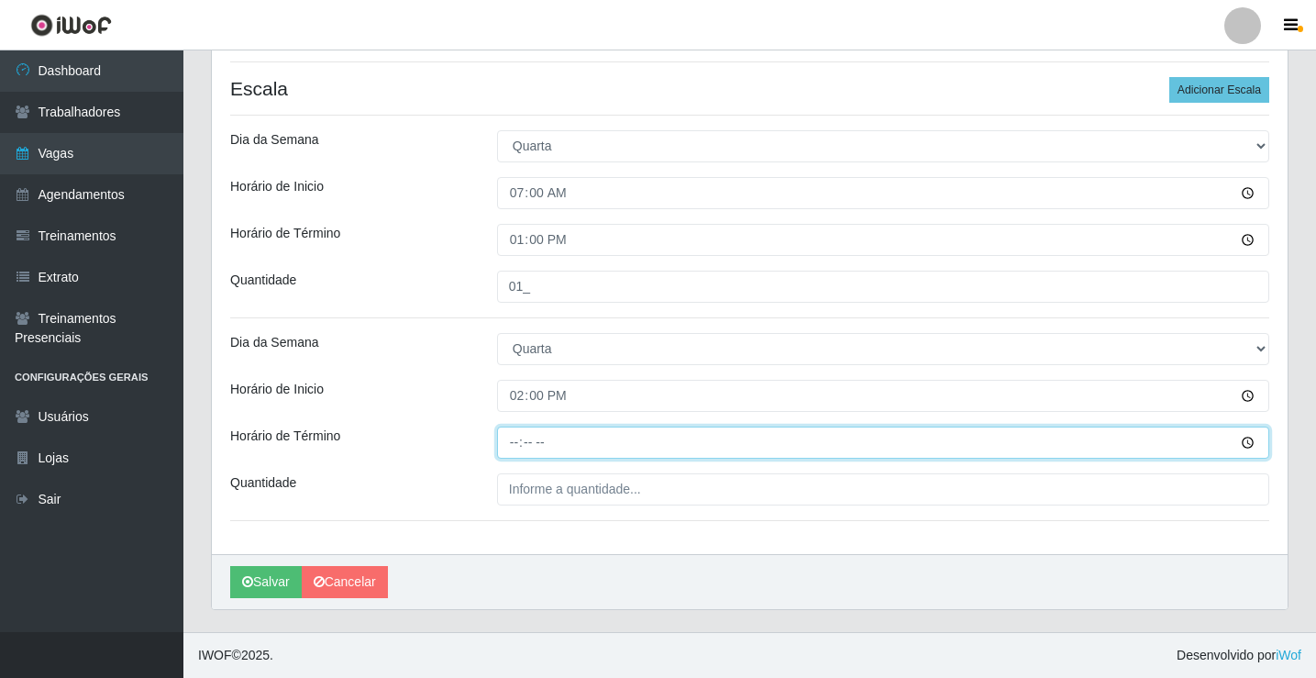
type input "20:00"
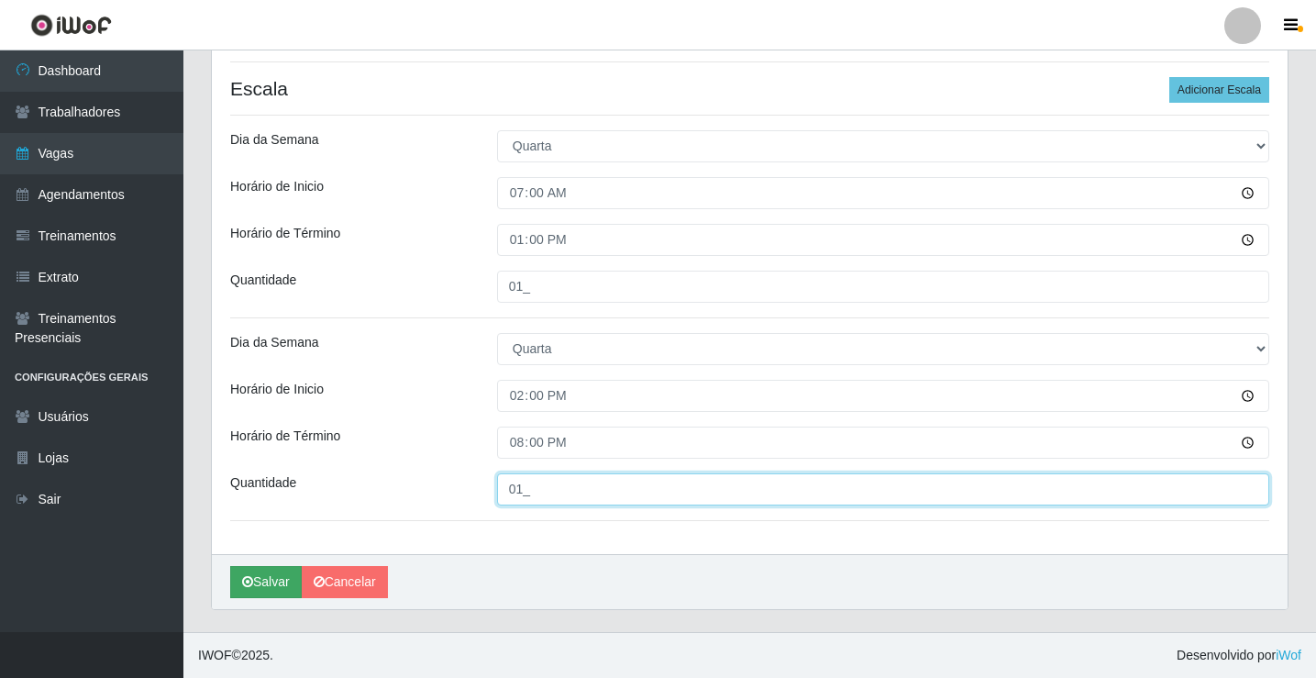
type input "01_"
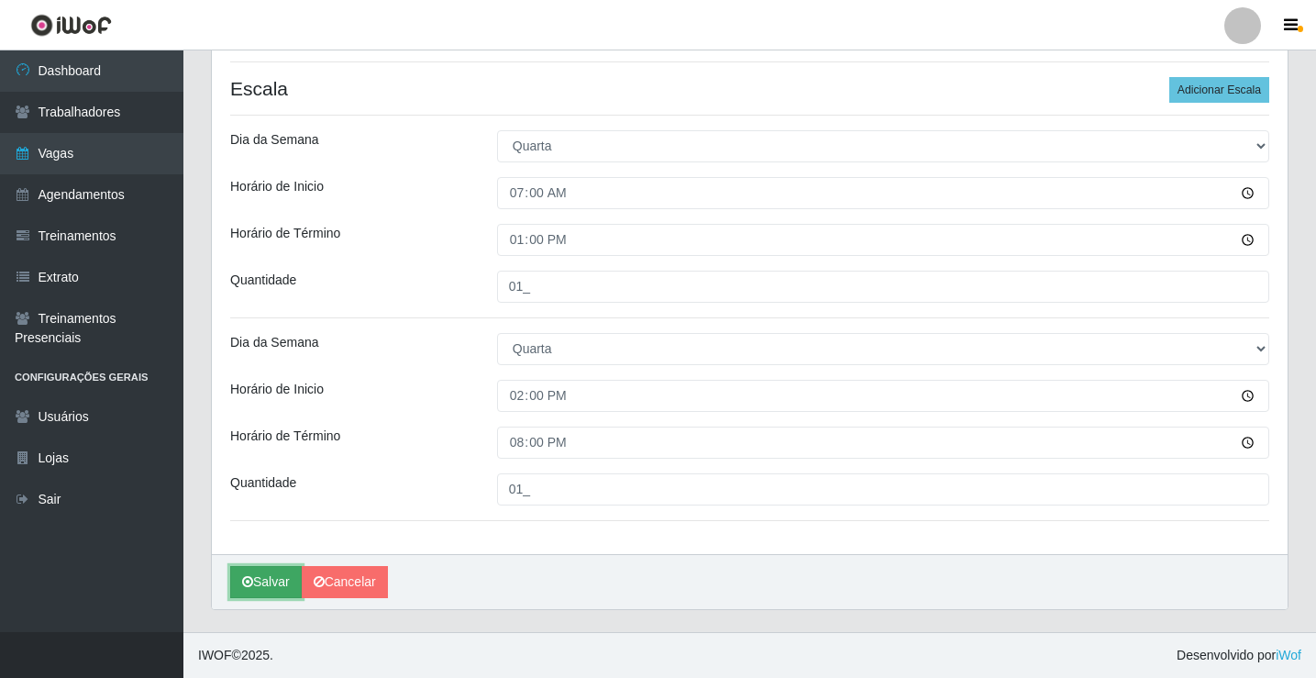
click at [247, 581] on icon "submit" at bounding box center [247, 581] width 11 height 13
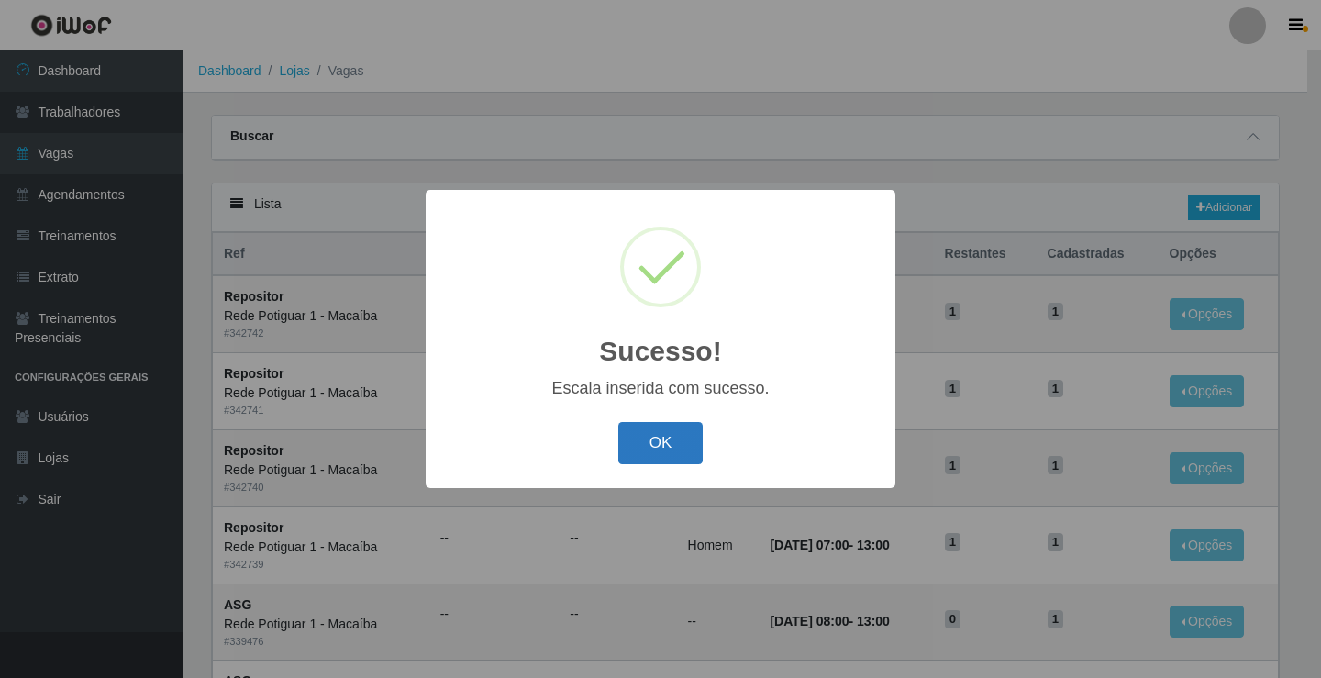
click at [678, 438] on button "OK" at bounding box center [660, 443] width 85 height 43
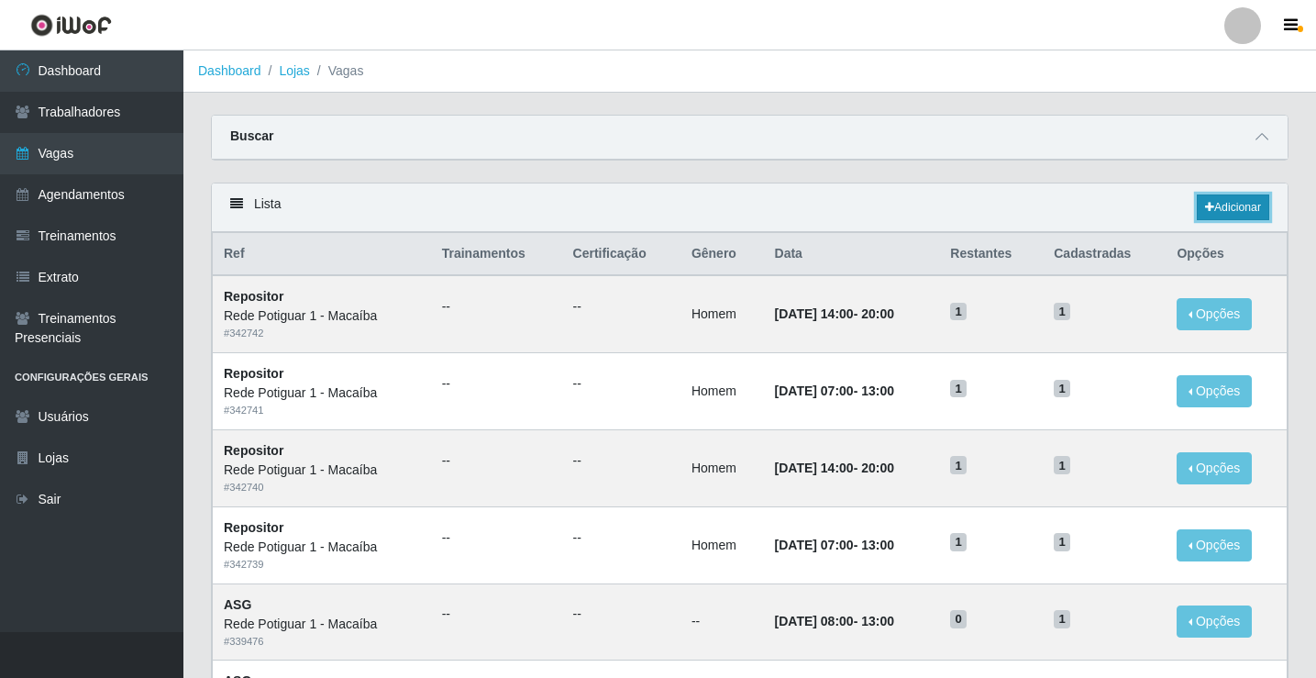
click at [1250, 199] on link "Adicionar" at bounding box center [1233, 207] width 72 height 26
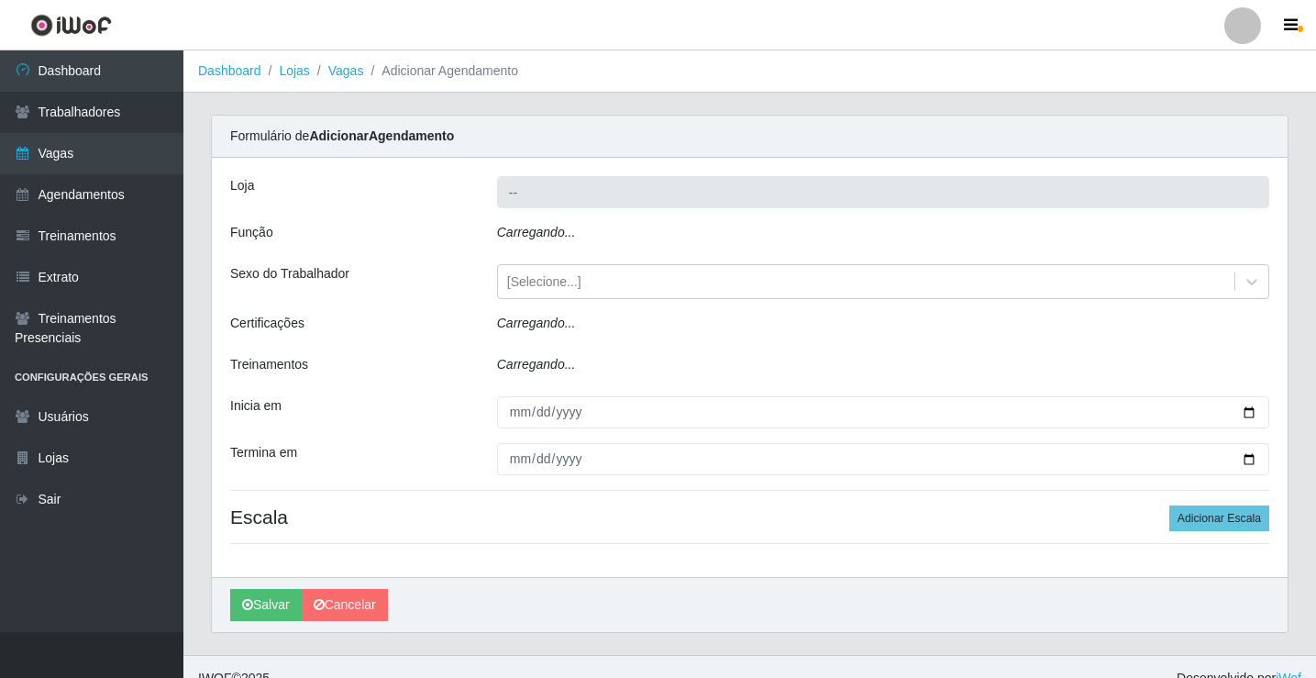
type input "Rede Potiguar 1 - Macaíba"
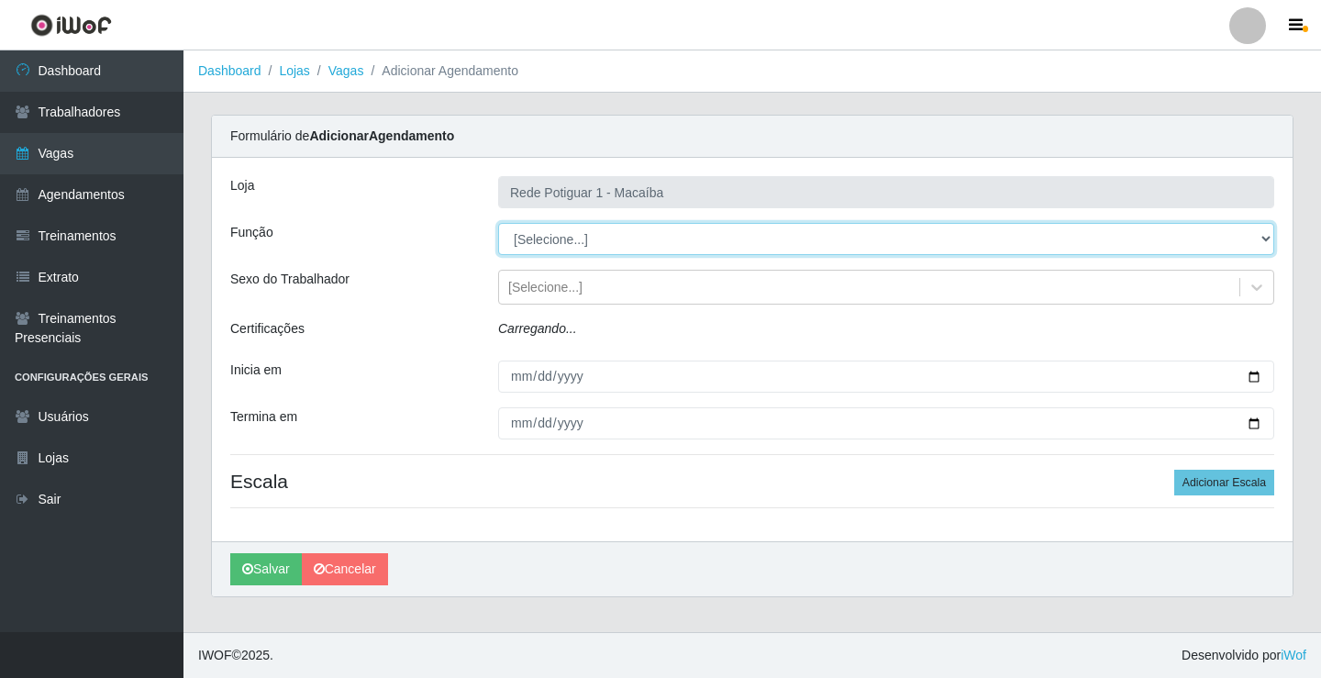
click at [550, 239] on select "[Selecione...] ASG ASG + ASG ++ Balconista Embalador Repositor Repositor + Repo…" at bounding box center [886, 239] width 776 height 32
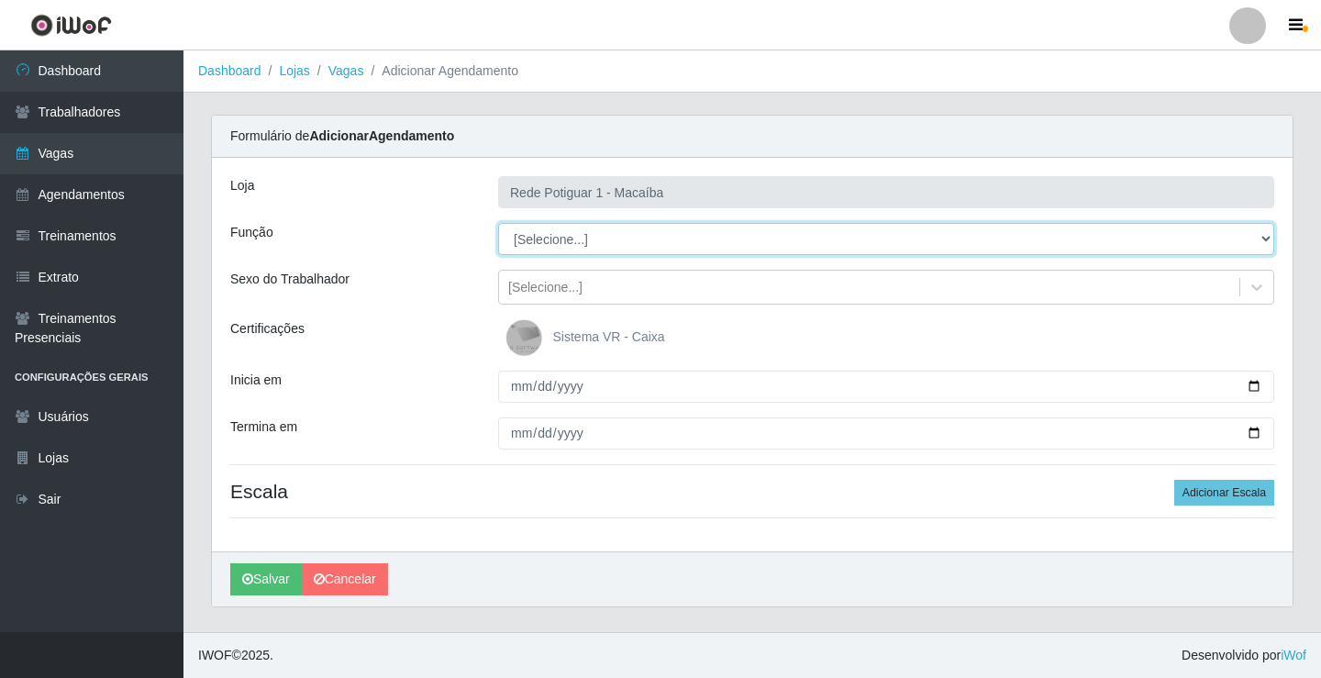
select select "24"
click at [498, 223] on select "[Selecione...] ASG ASG + ASG ++ Balconista Embalador Repositor Repositor + Repo…" at bounding box center [886, 239] width 776 height 32
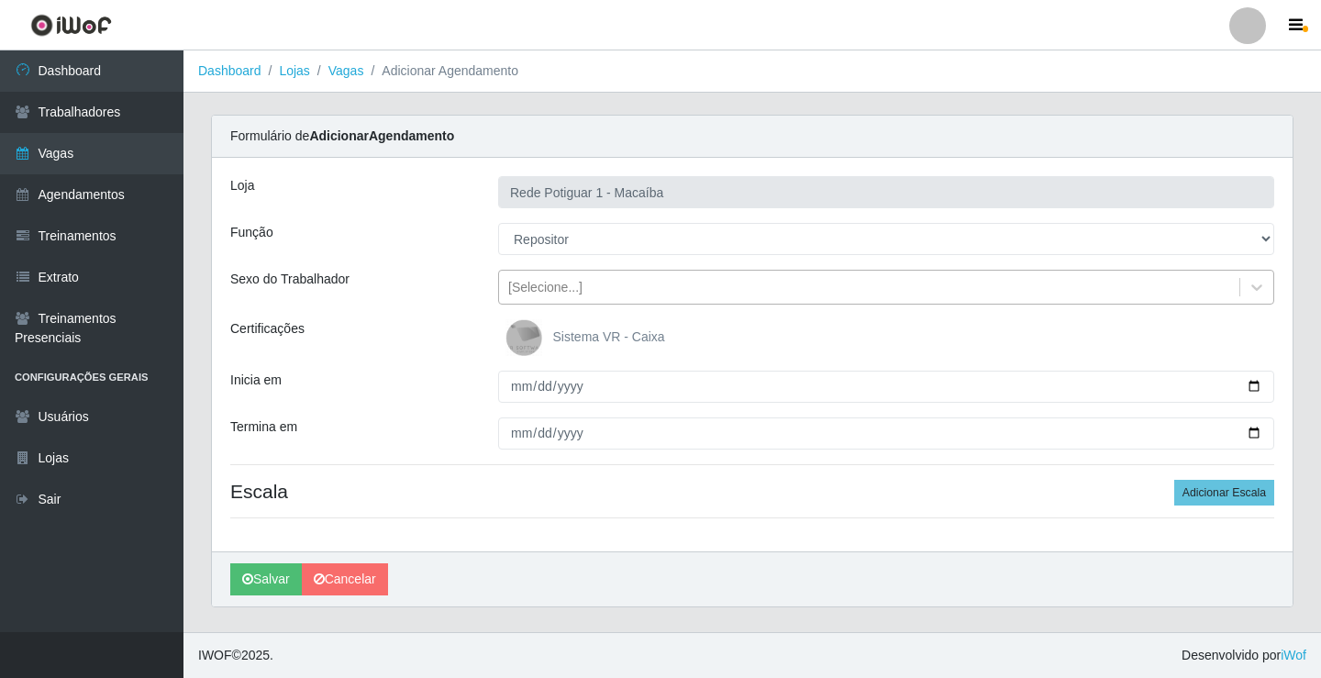
click at [557, 287] on div "[Selecione...]" at bounding box center [545, 287] width 74 height 19
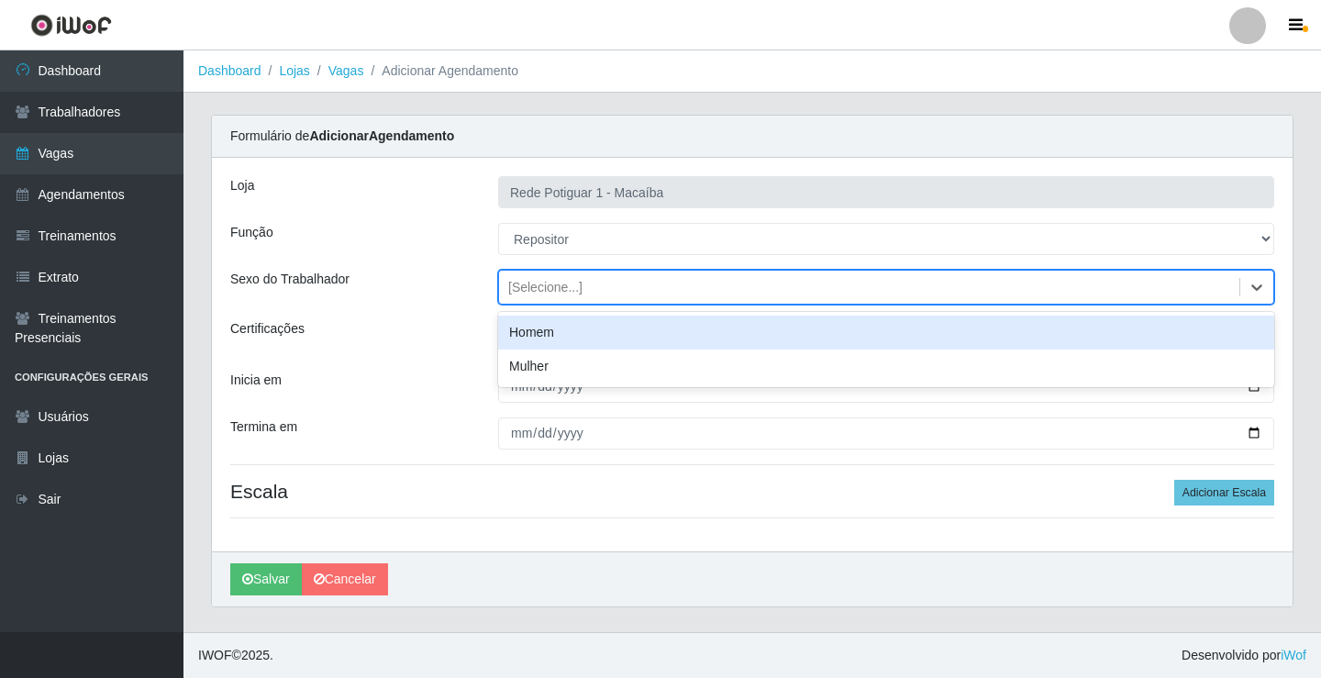
click at [548, 337] on div "Homem" at bounding box center [886, 333] width 776 height 34
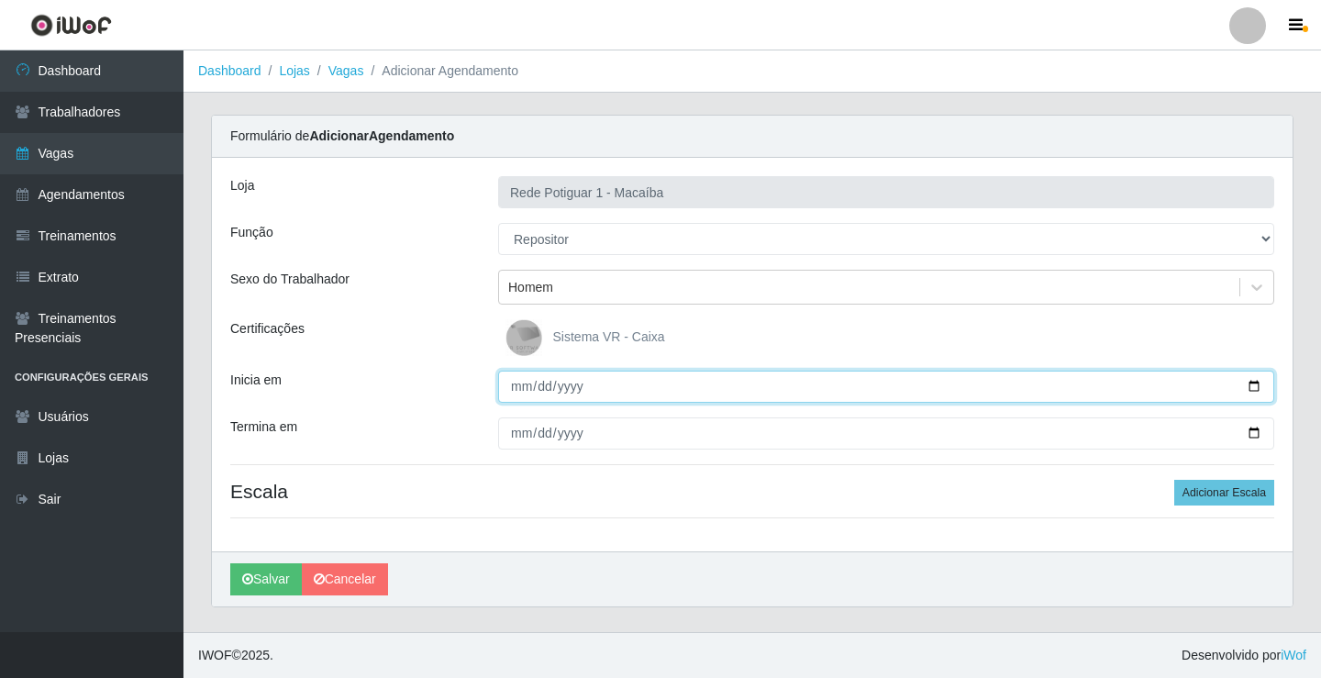
click at [523, 384] on input "Inicia em" at bounding box center [886, 387] width 776 height 32
type input "2025-09-11"
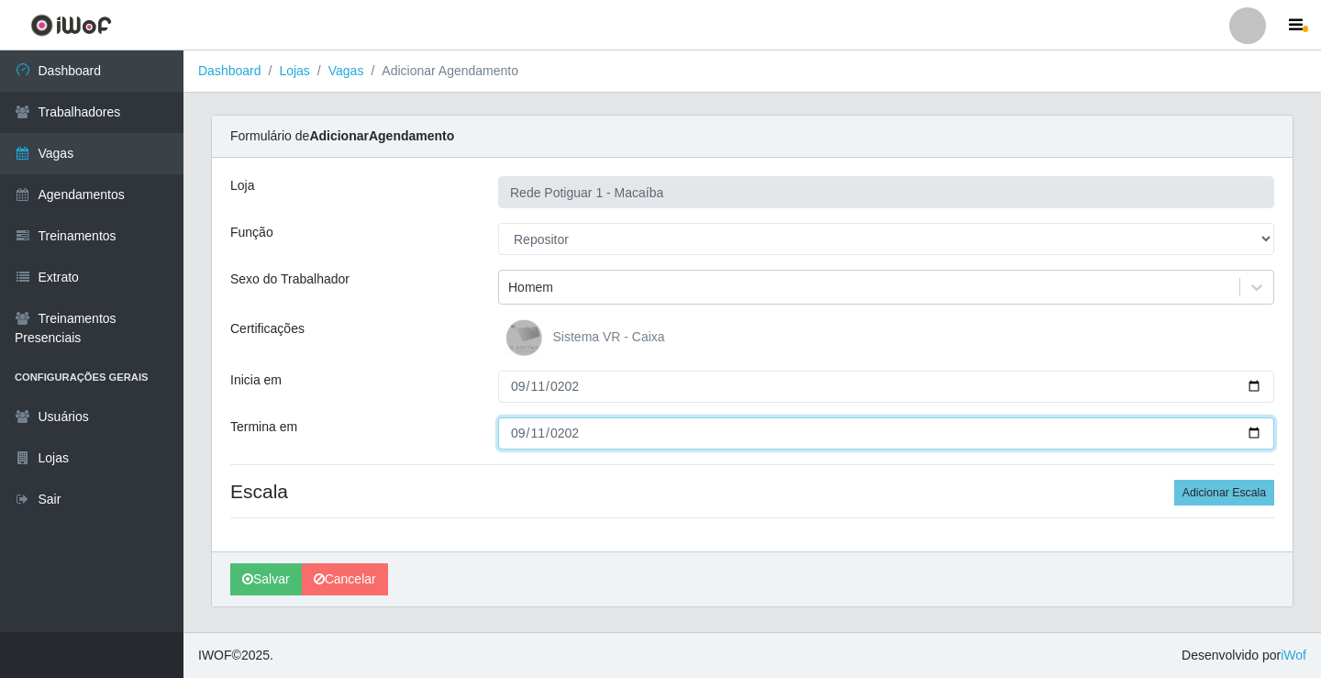
type input "2025-09-11"
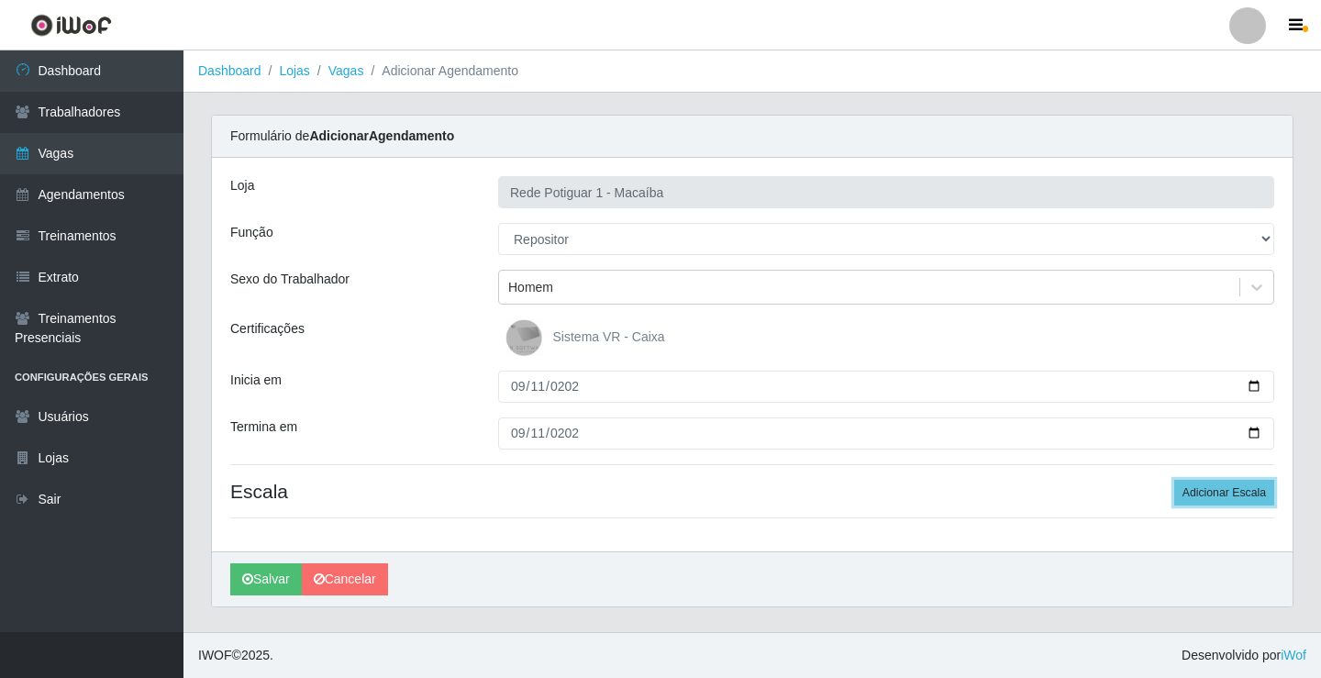
click at [1174, 480] on button "Adicionar Escala" at bounding box center [1224, 493] width 100 height 26
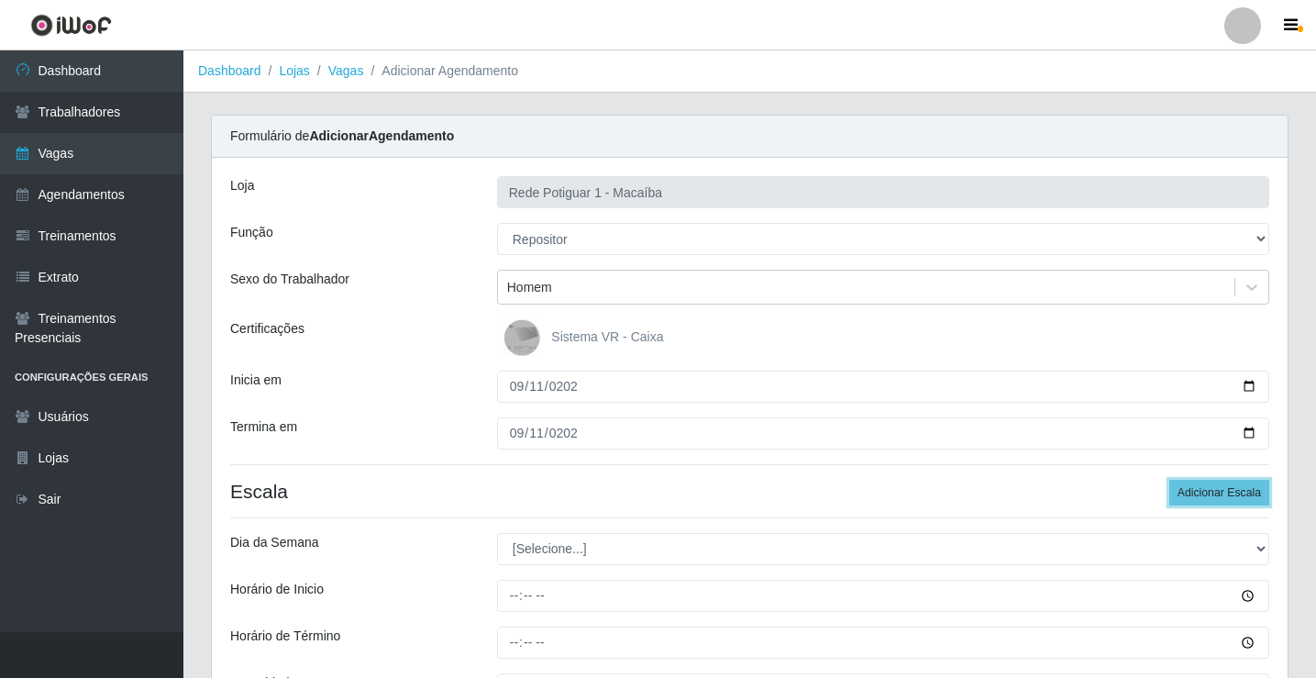
click at [1169, 480] on button "Adicionar Escala" at bounding box center [1219, 493] width 100 height 26
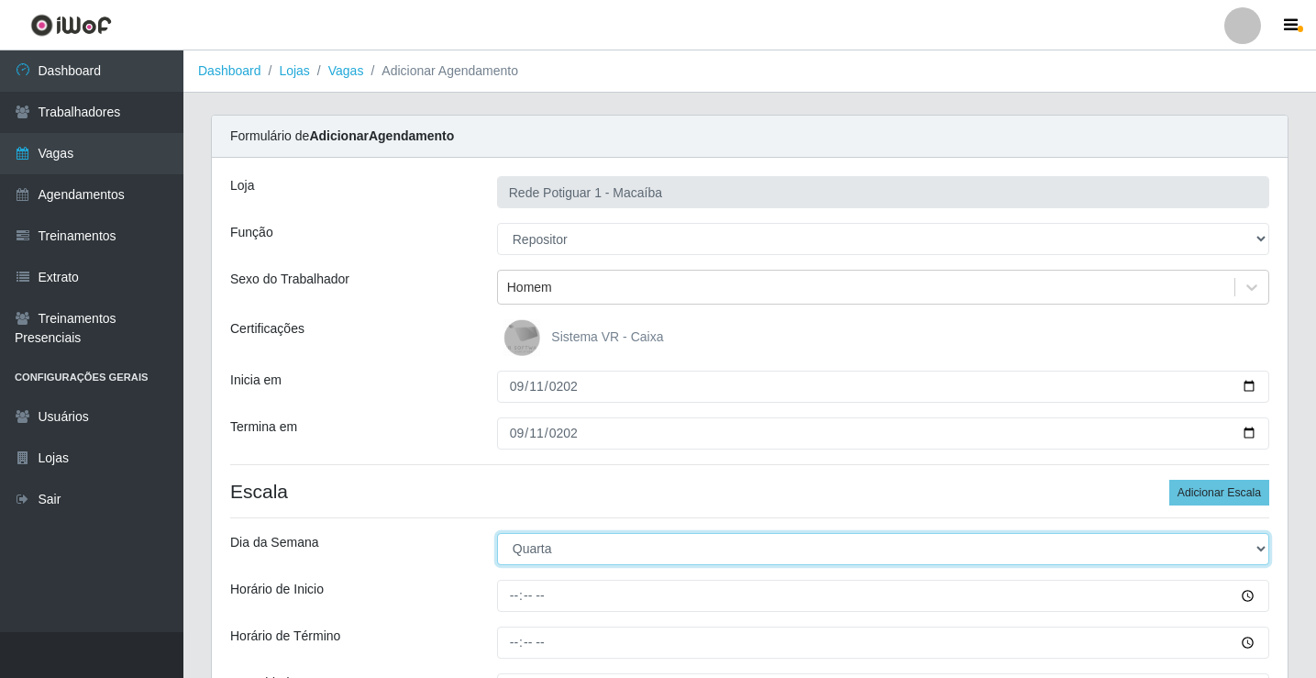
select select "4"
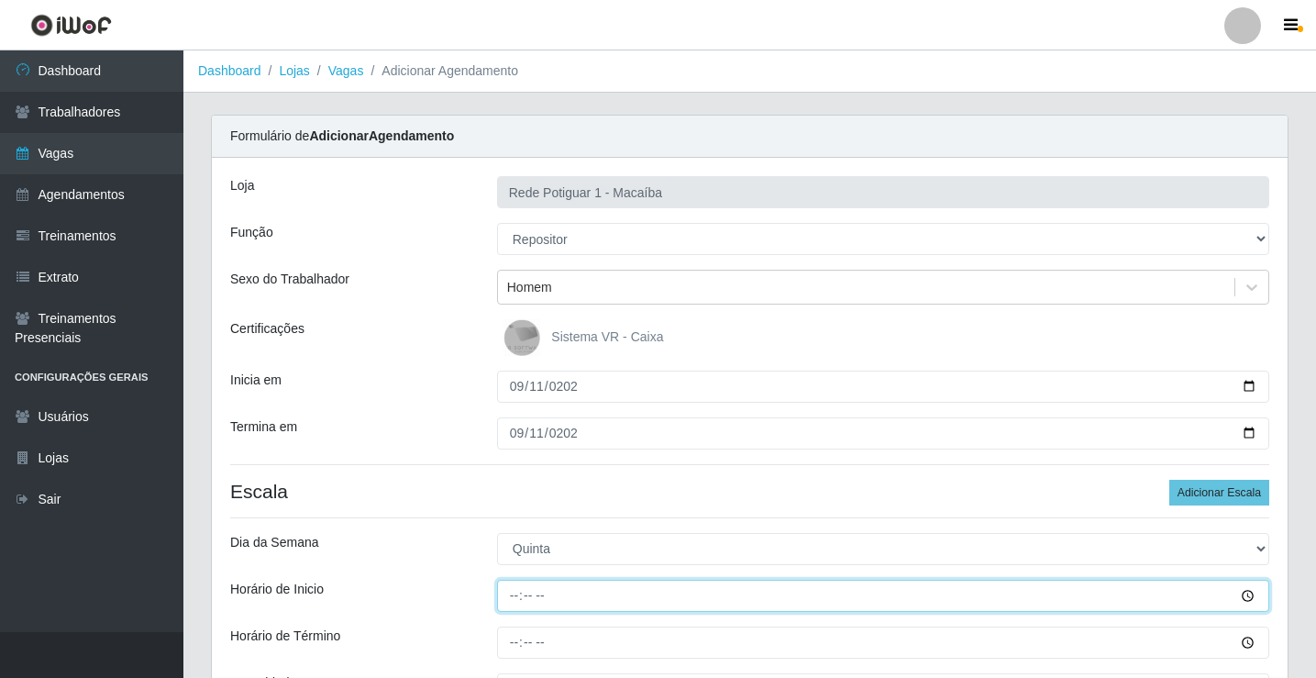
type input "07:00"
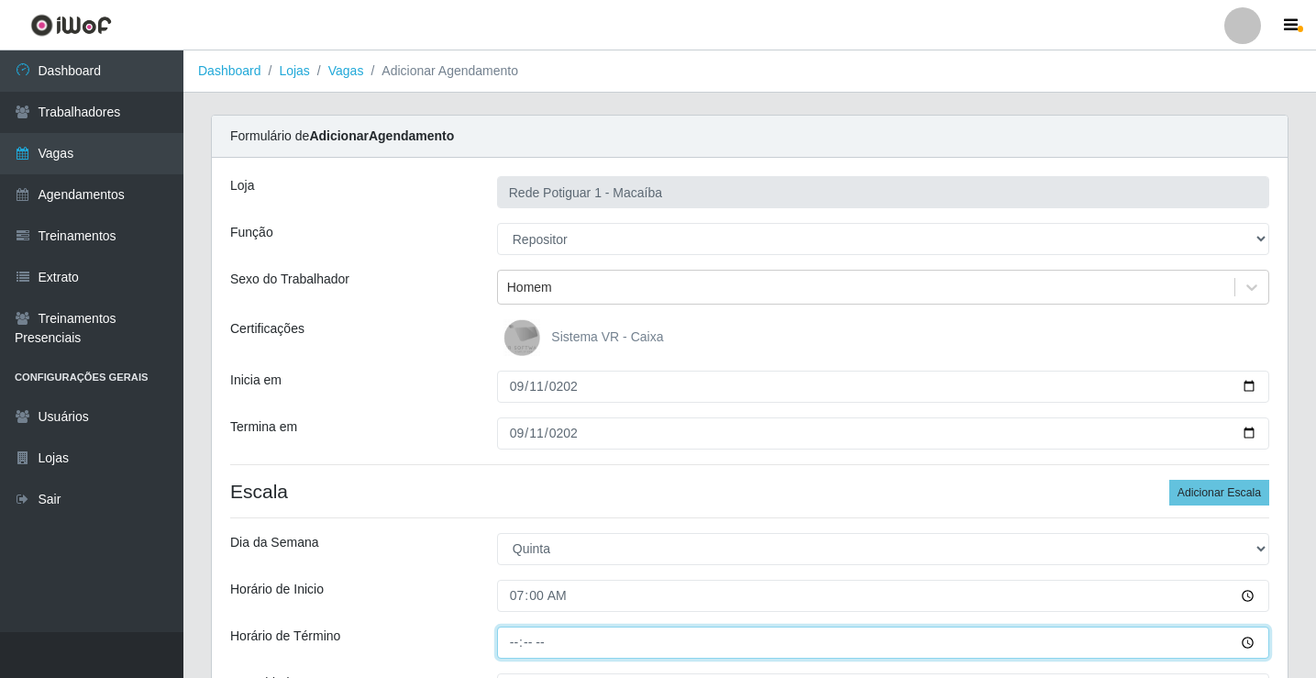
type input "13:00"
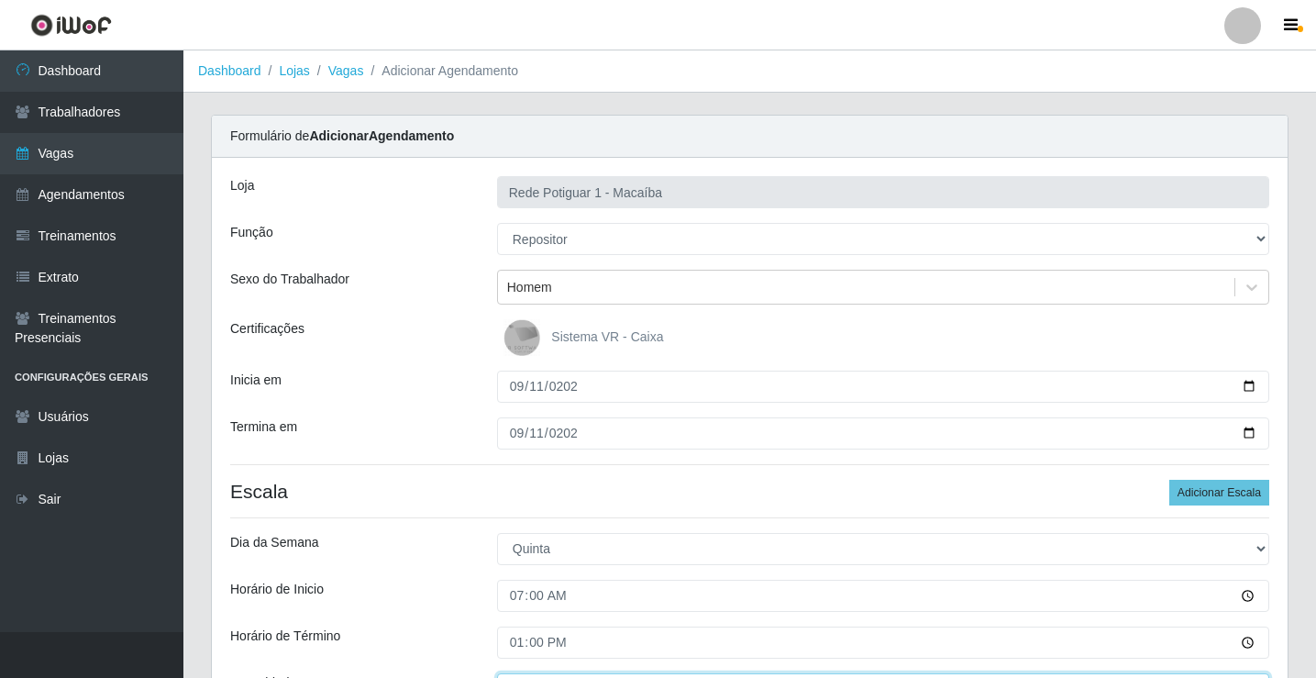
scroll to position [28, 0]
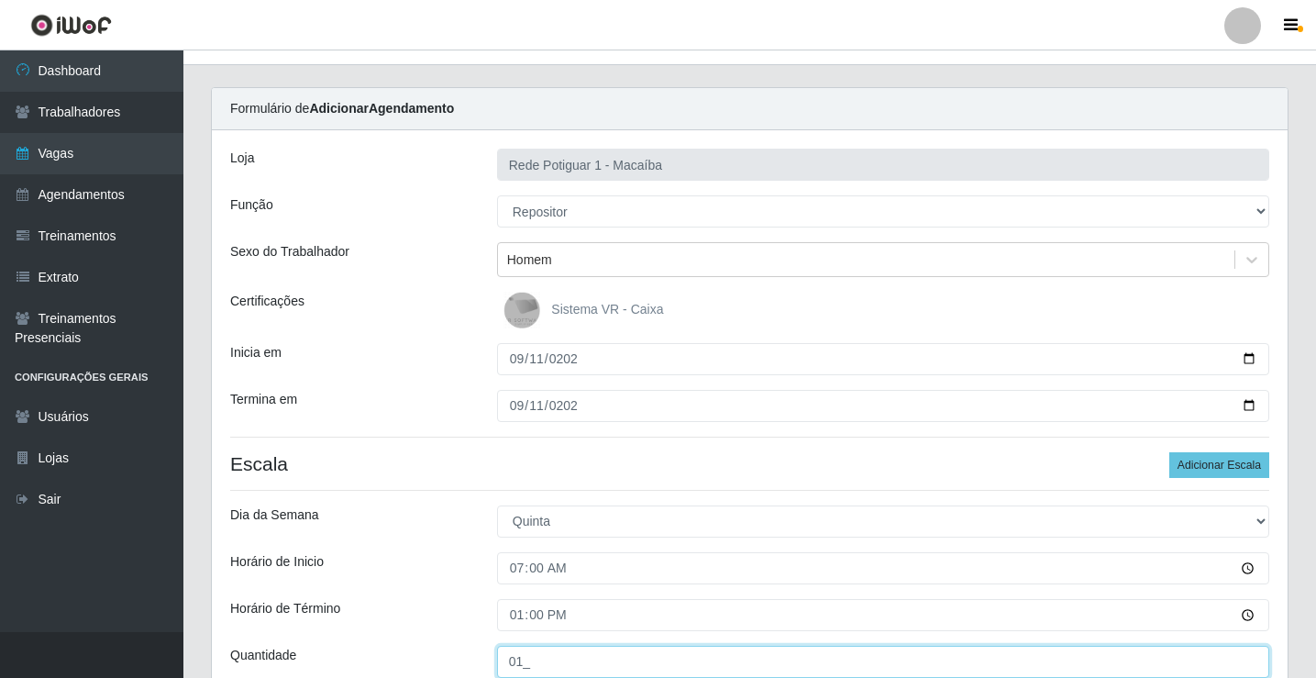
type input "01_"
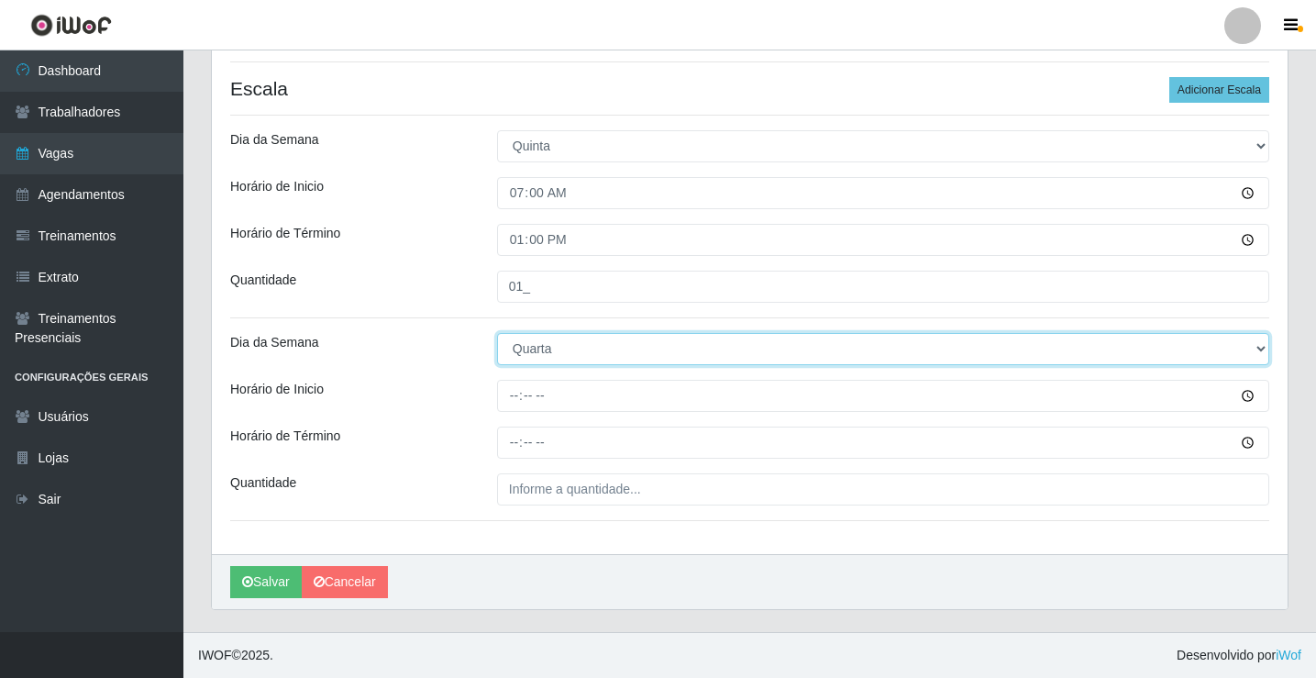
select select "4"
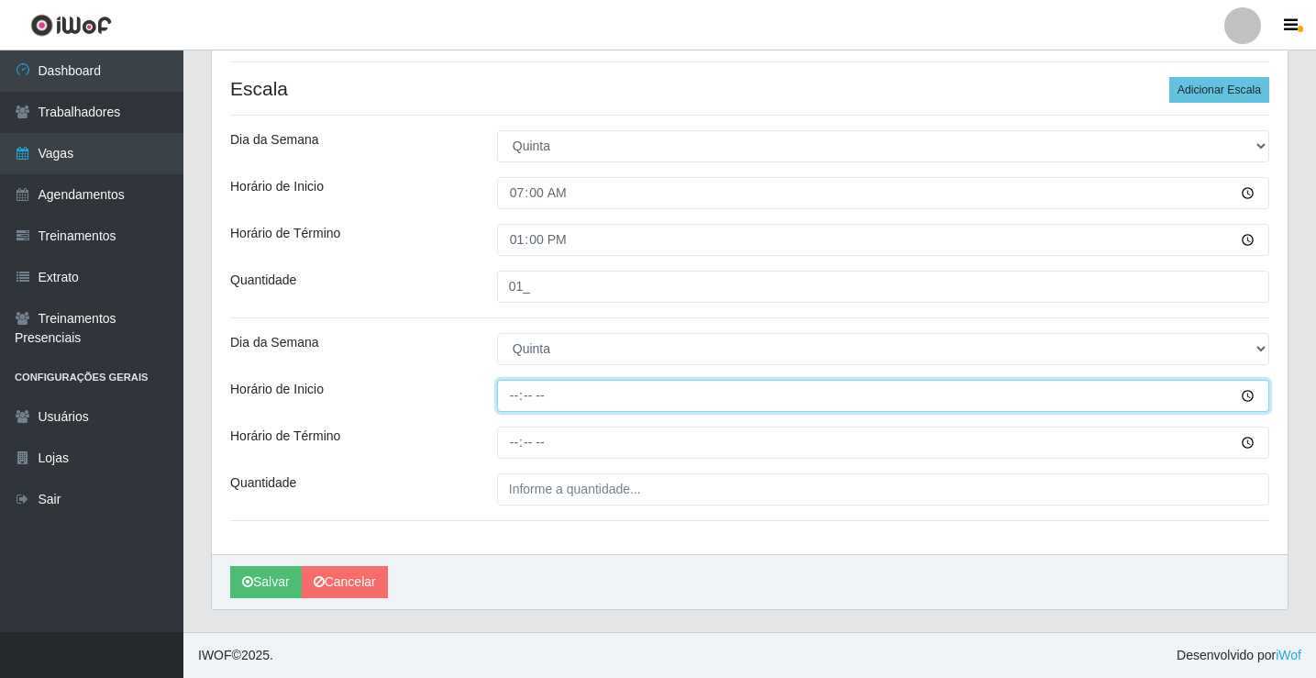
type input "14:00"
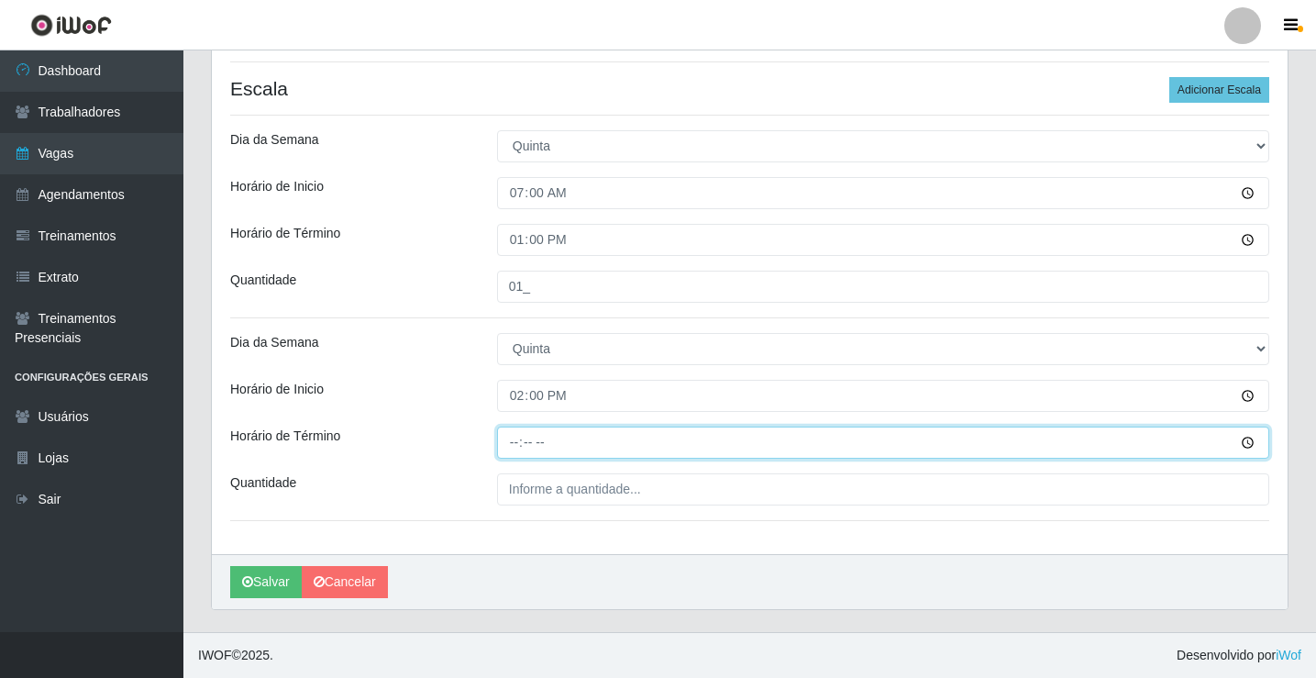
type input "20:00"
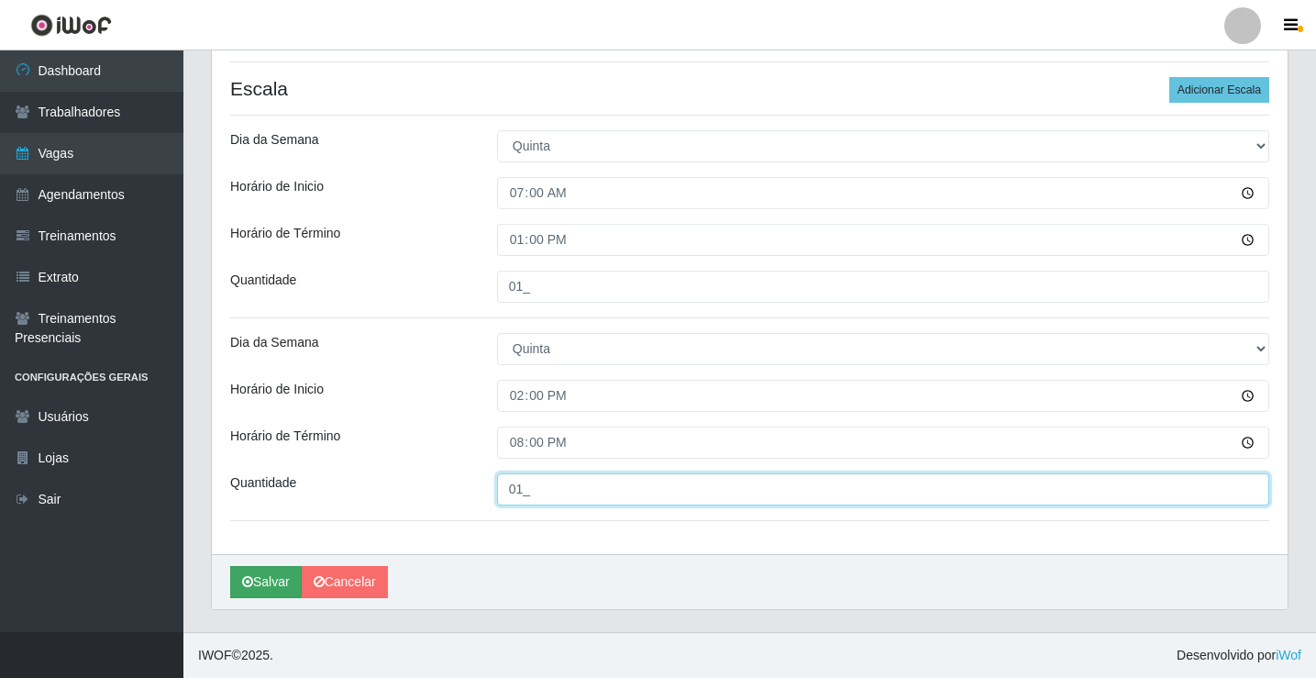
type input "01_"
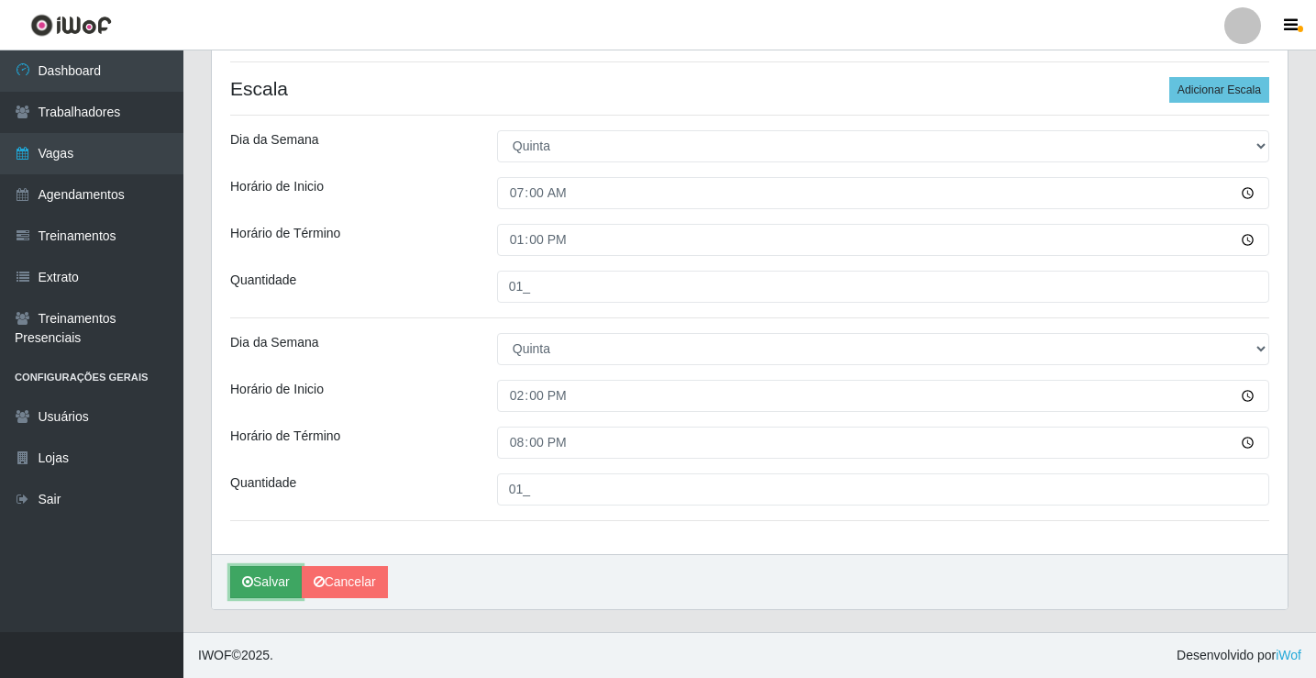
click at [260, 587] on button "Salvar" at bounding box center [266, 582] width 72 height 32
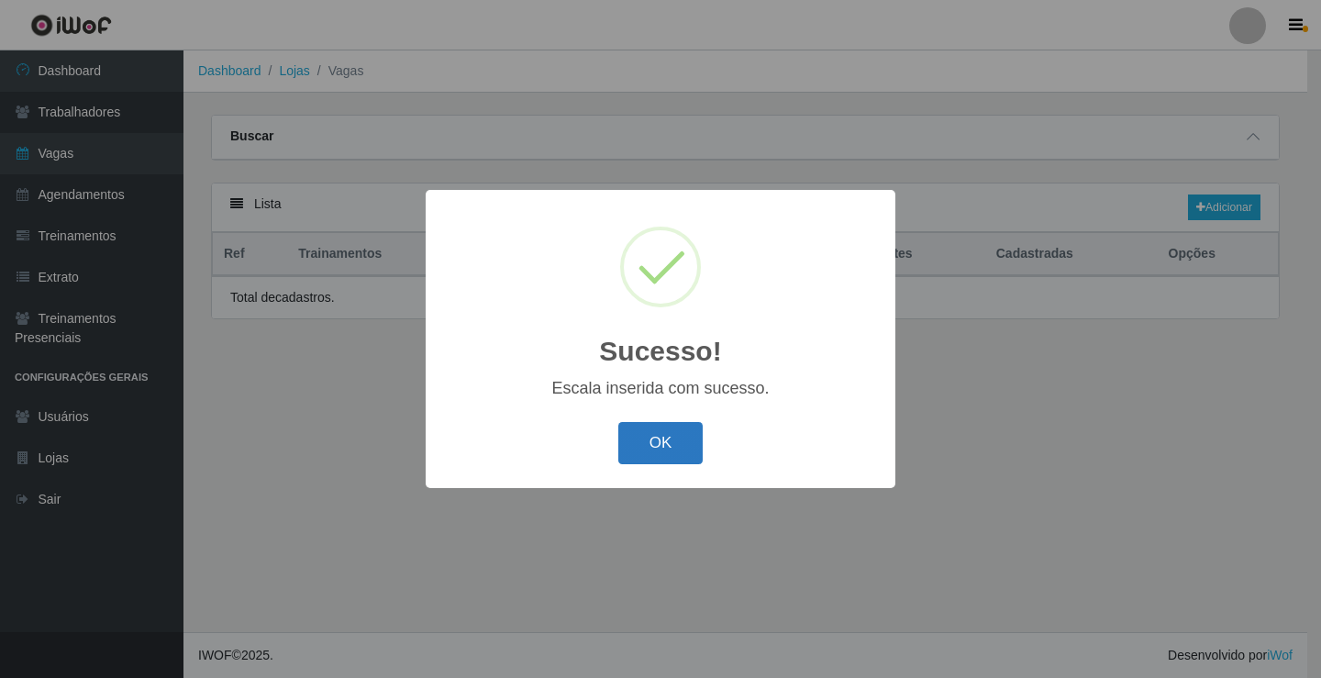
click at [659, 447] on button "OK" at bounding box center [660, 443] width 85 height 43
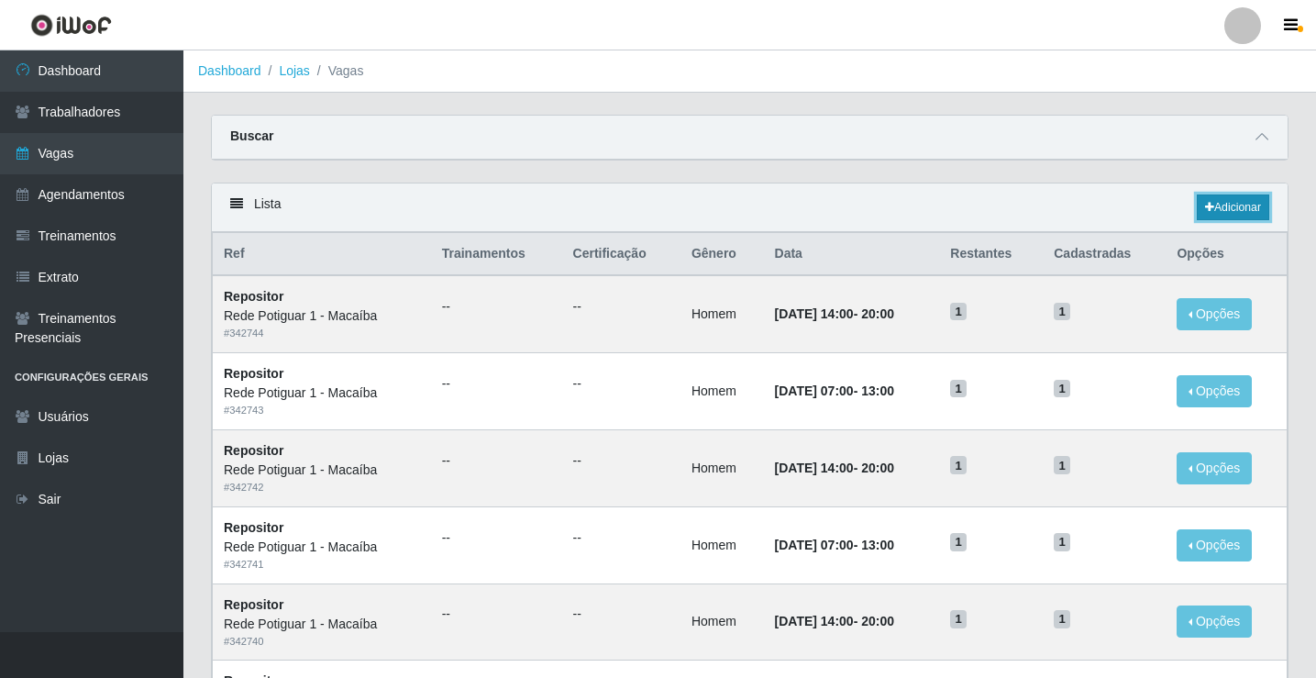
click at [1230, 208] on link "Adicionar" at bounding box center [1233, 207] width 72 height 26
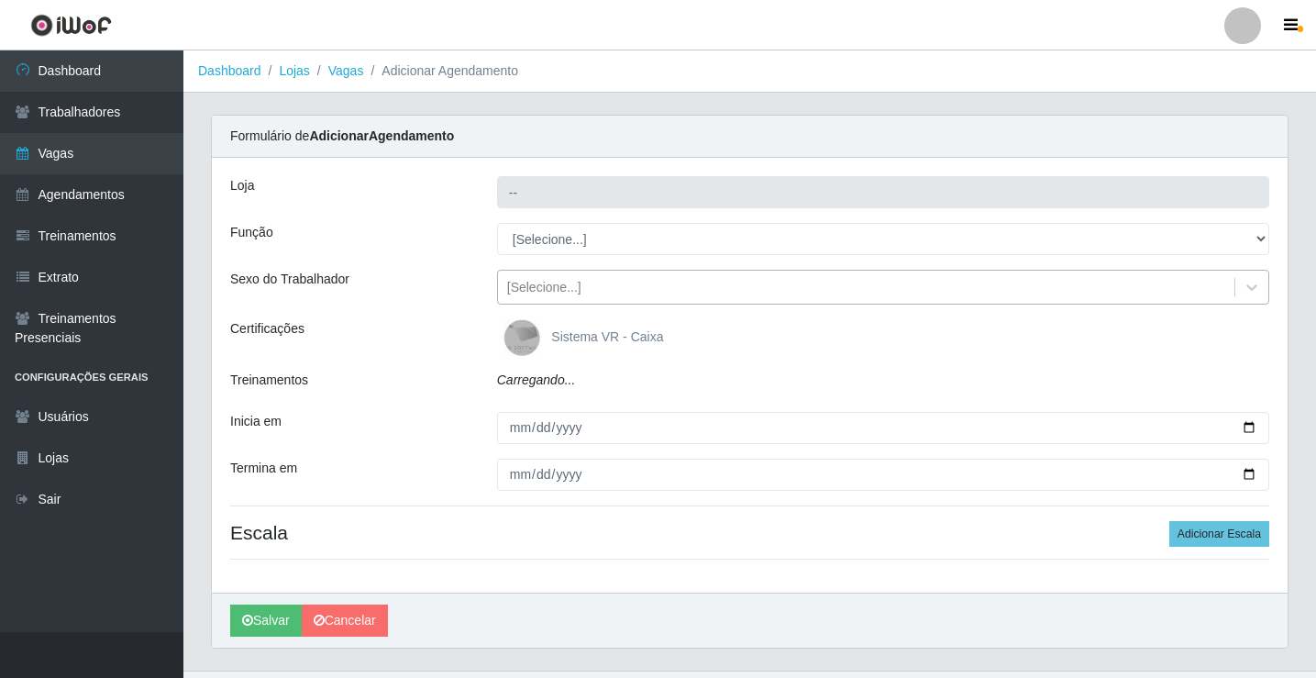
type input "Rede Potiguar 1 - Macaíba"
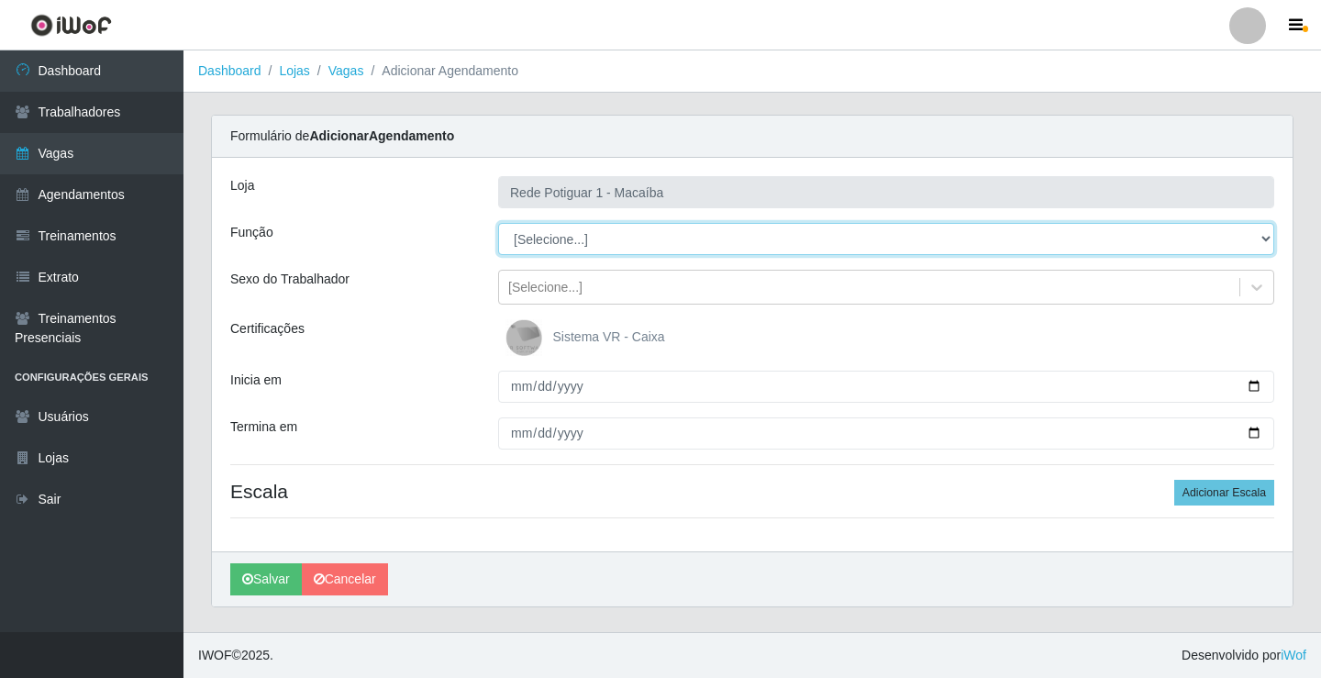
click at [648, 238] on select "[Selecione...] ASG ASG + ASG ++ Balconista Embalador Repositor Repositor + Repo…" at bounding box center [886, 239] width 776 height 32
select select "24"
click at [498, 223] on select "[Selecione...] ASG ASG + ASG ++ Balconista Embalador Repositor Repositor + Repo…" at bounding box center [886, 239] width 776 height 32
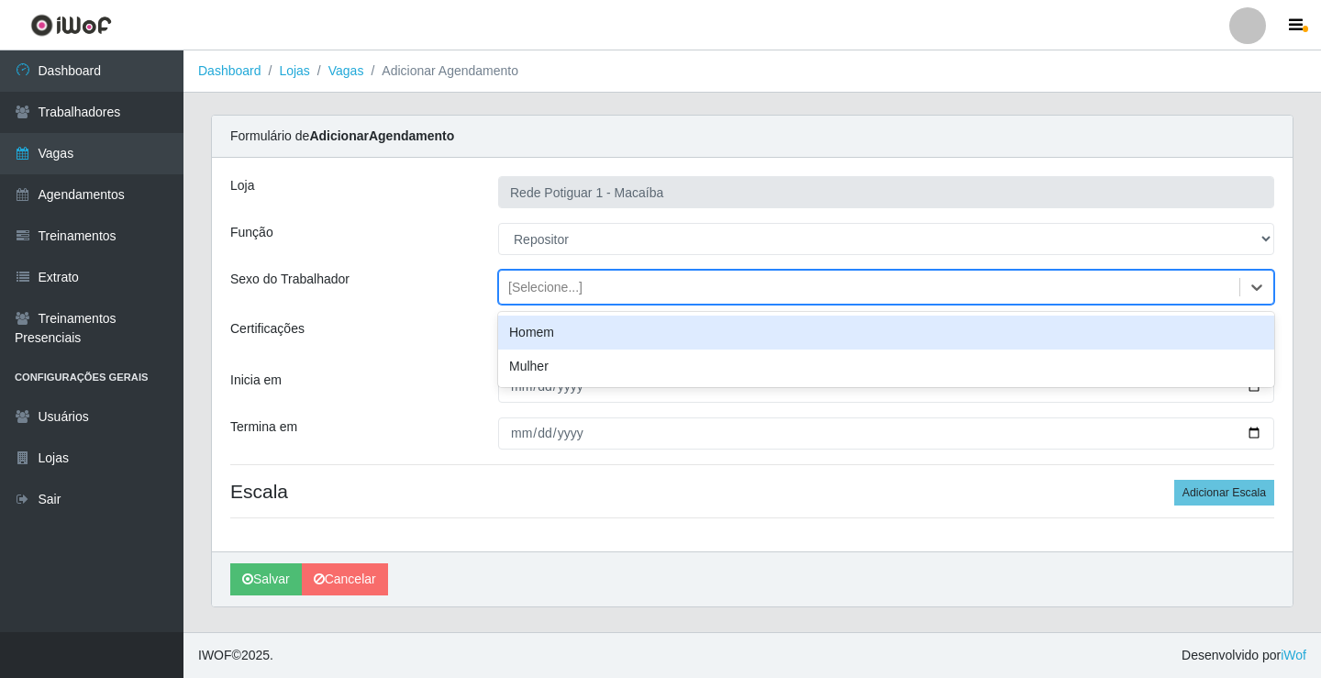
click at [570, 278] on div "[Selecione...]" at bounding box center [545, 287] width 74 height 19
click at [543, 327] on div "Homem" at bounding box center [886, 333] width 776 height 34
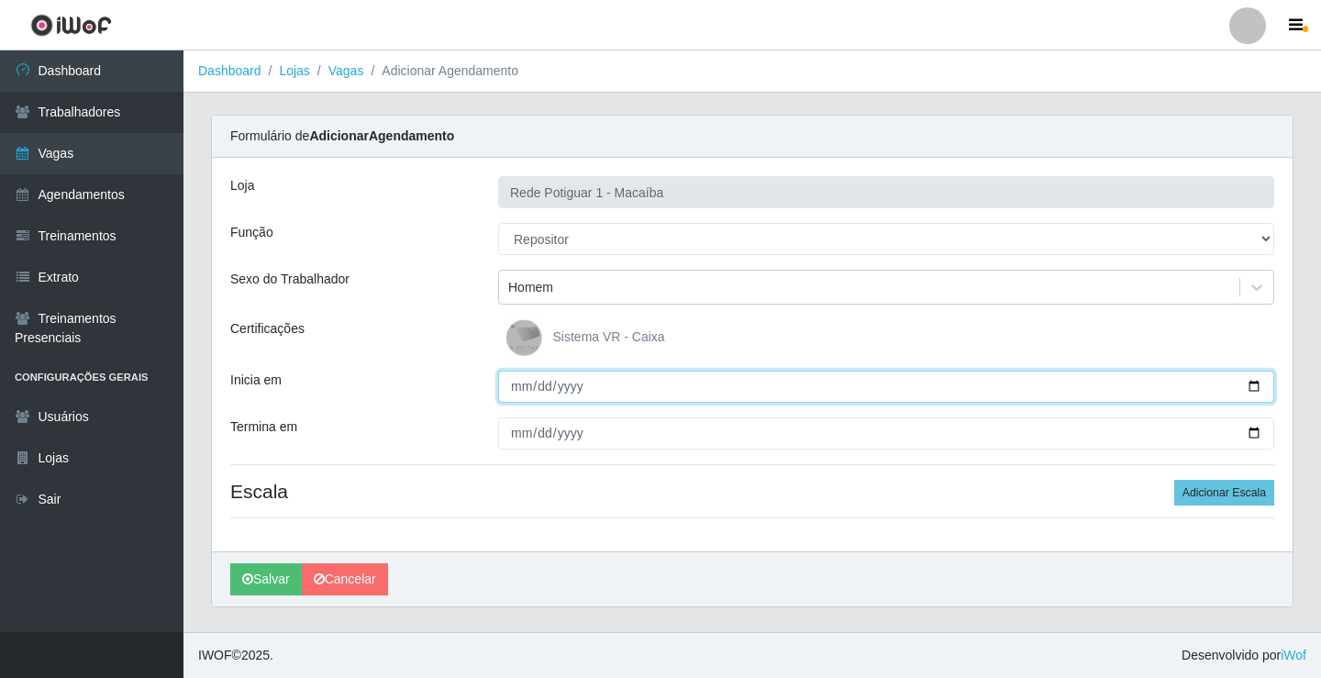
click at [522, 387] on input "Inicia em" at bounding box center [886, 387] width 776 height 32
type input "2025-09-12"
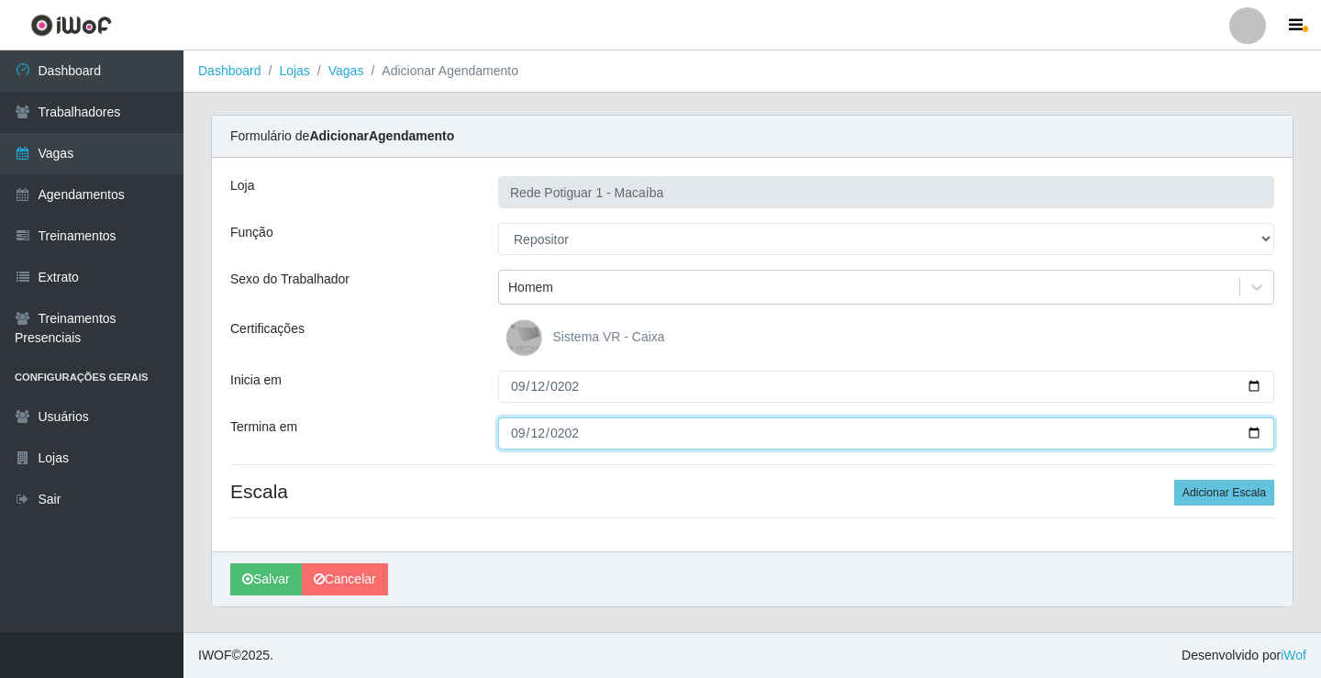
type input "2025-09-12"
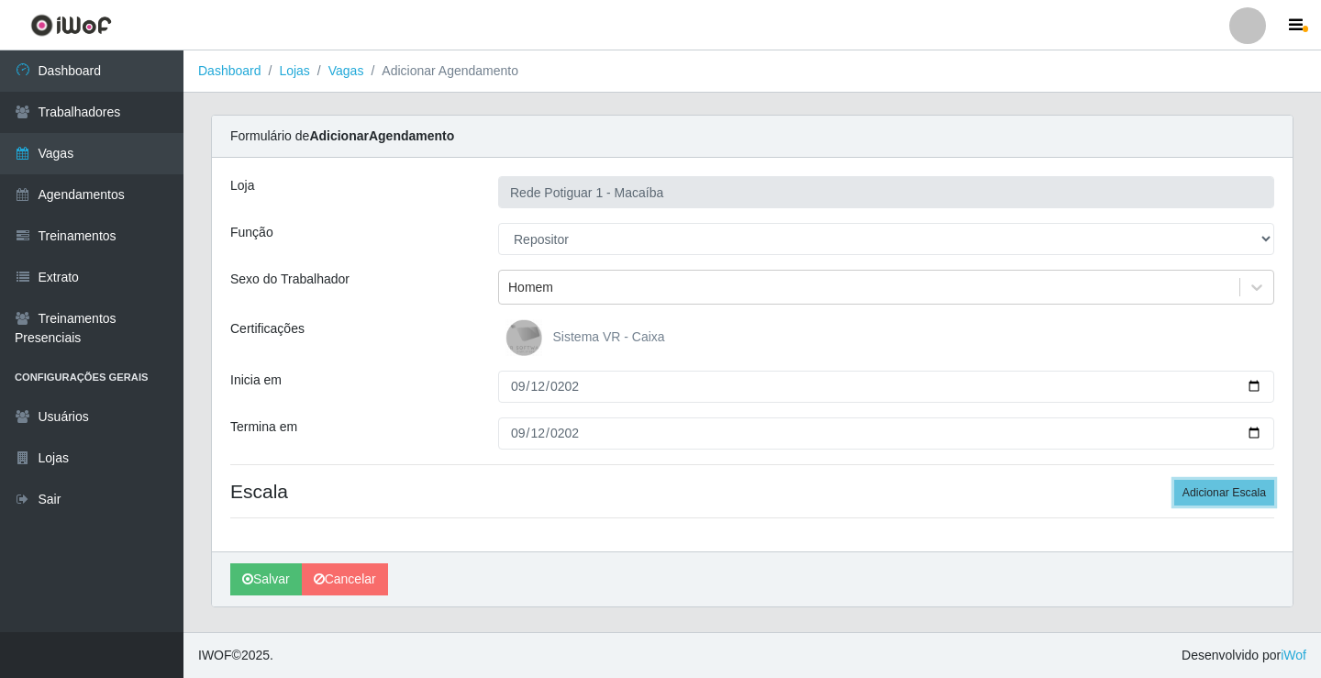
click at [1174, 480] on button "Adicionar Escala" at bounding box center [1224, 493] width 100 height 26
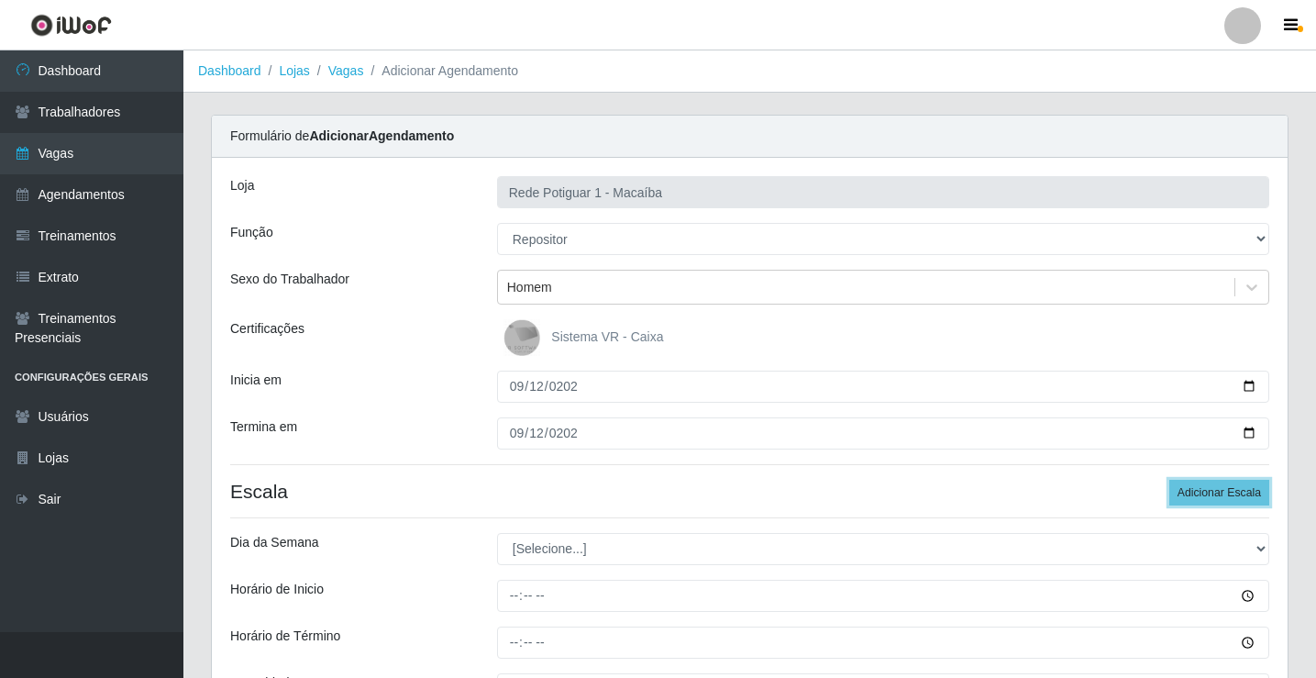
click at [1169, 480] on button "Adicionar Escala" at bounding box center [1219, 493] width 100 height 26
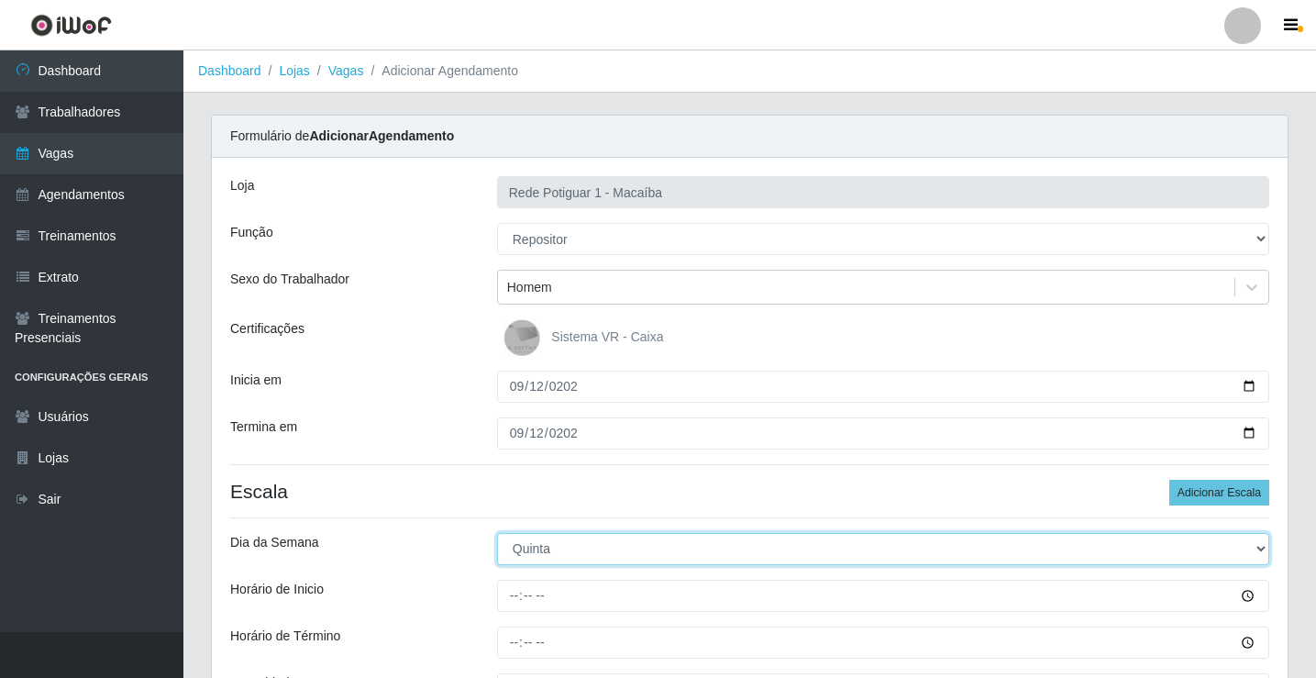
select select "5"
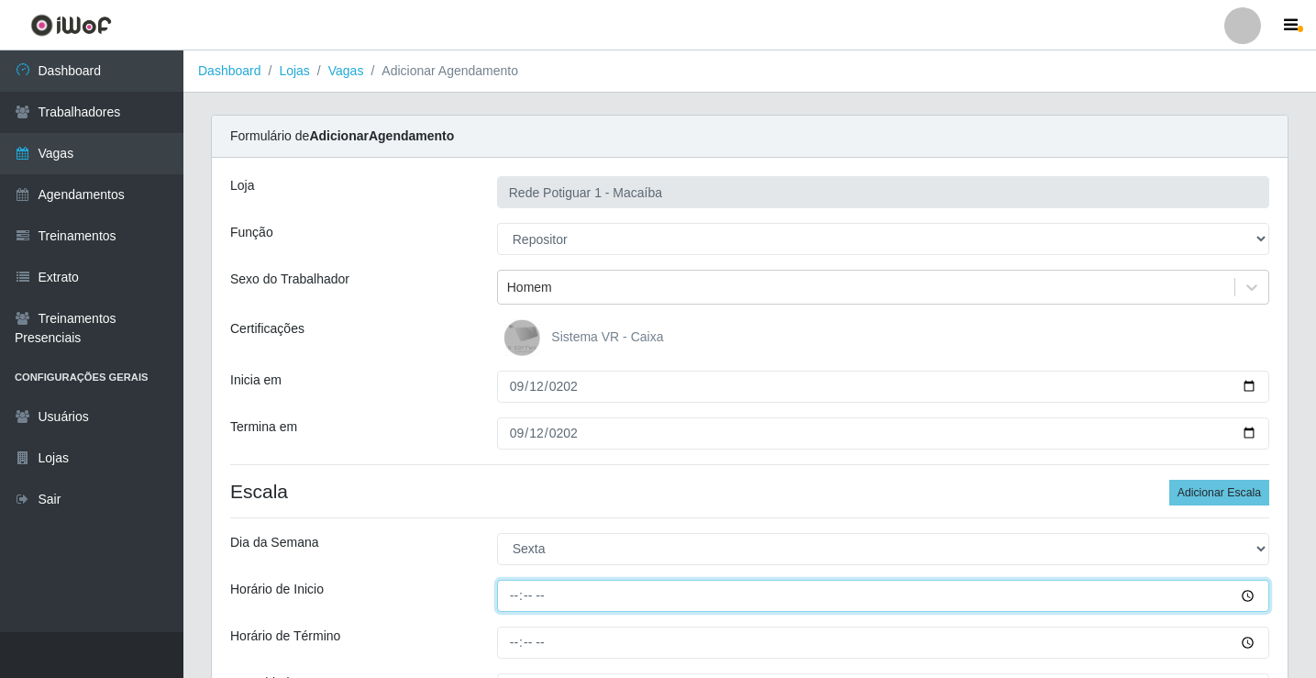
type input "07:00"
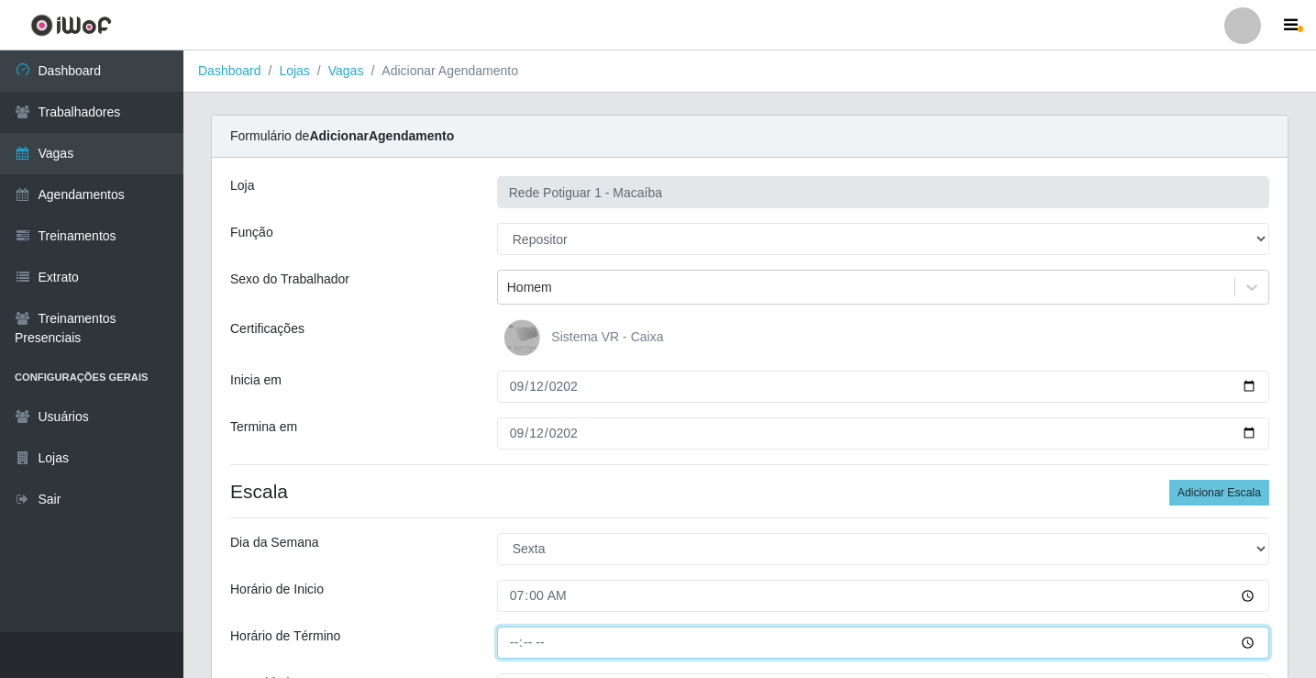
type input "13:00"
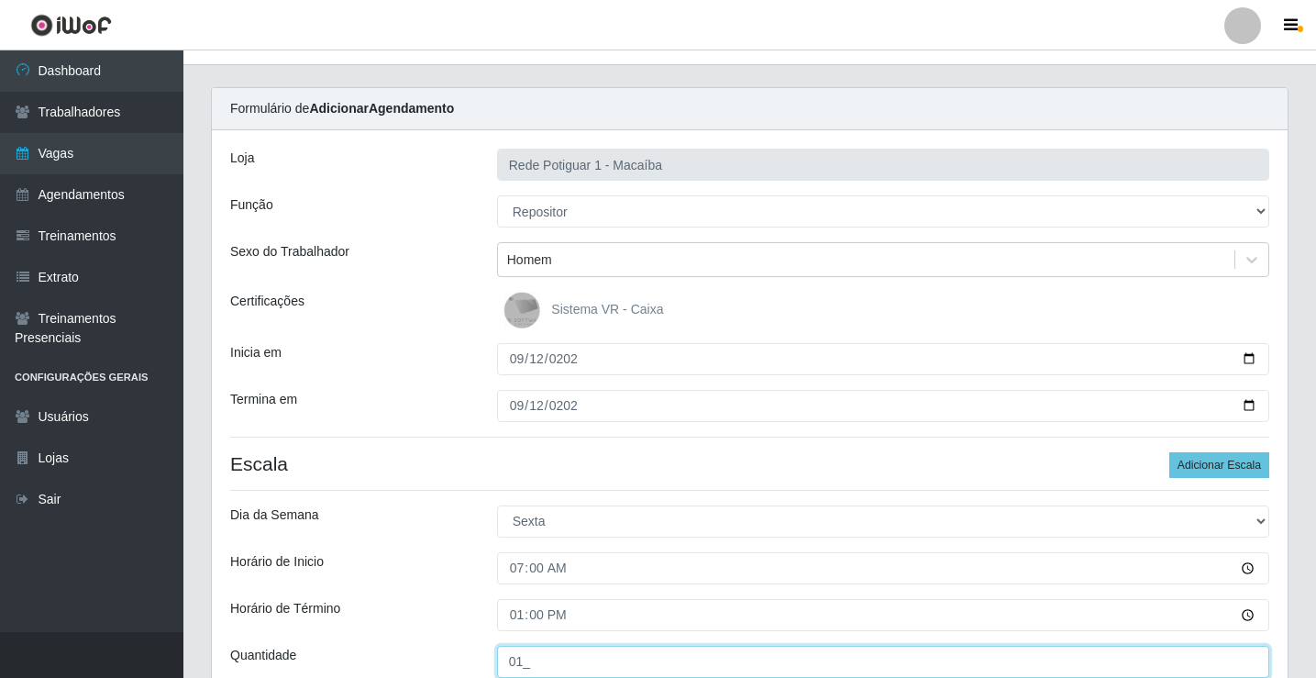
type input "01_"
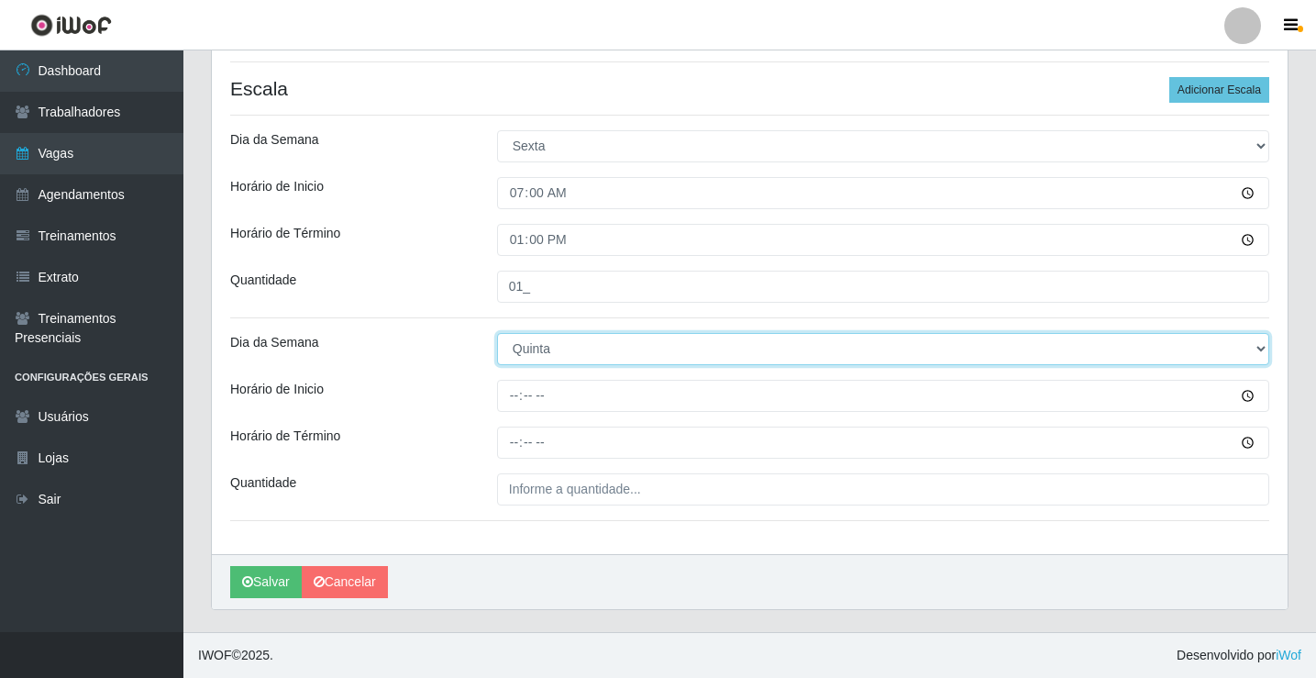
select select "5"
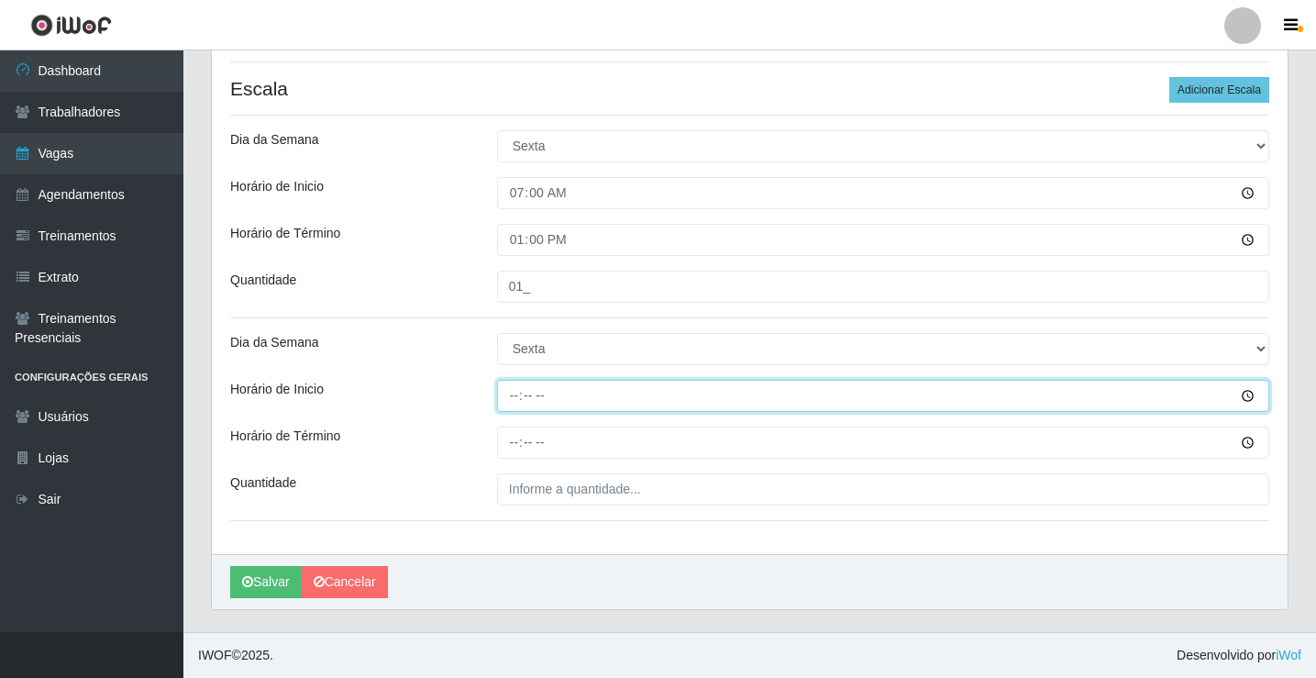
type input "14:00"
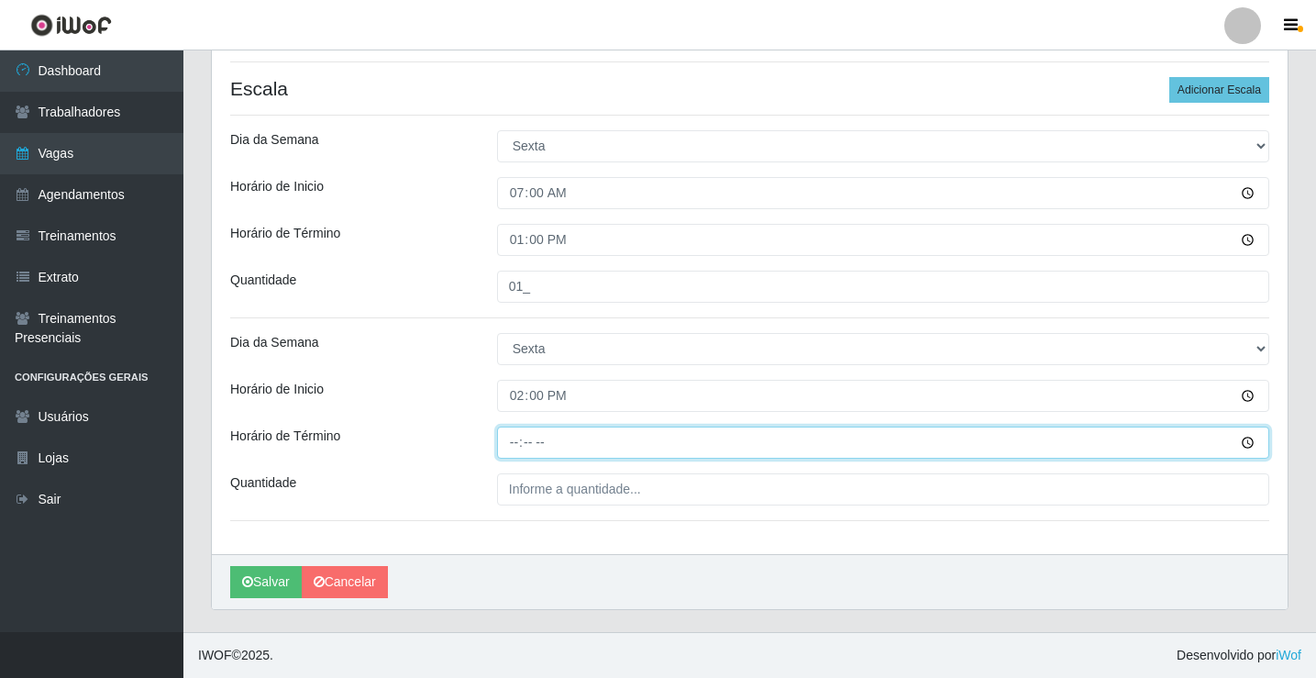
type input "20:00"
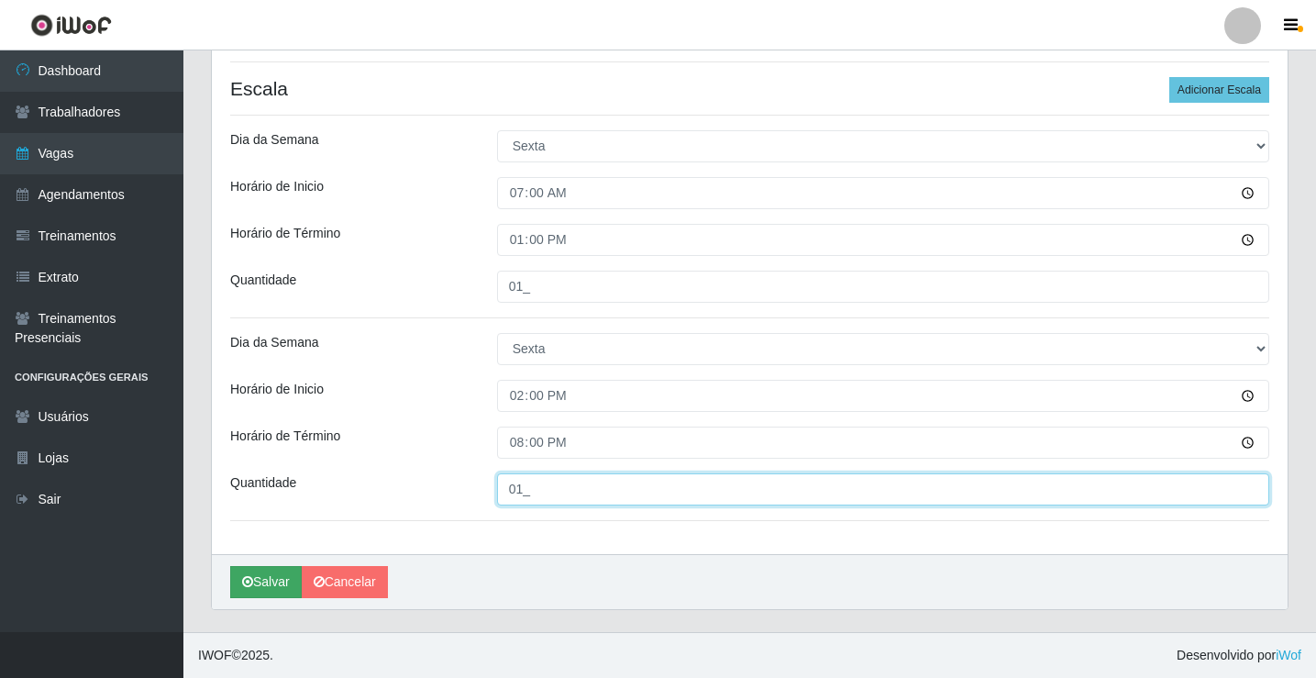
type input "01_"
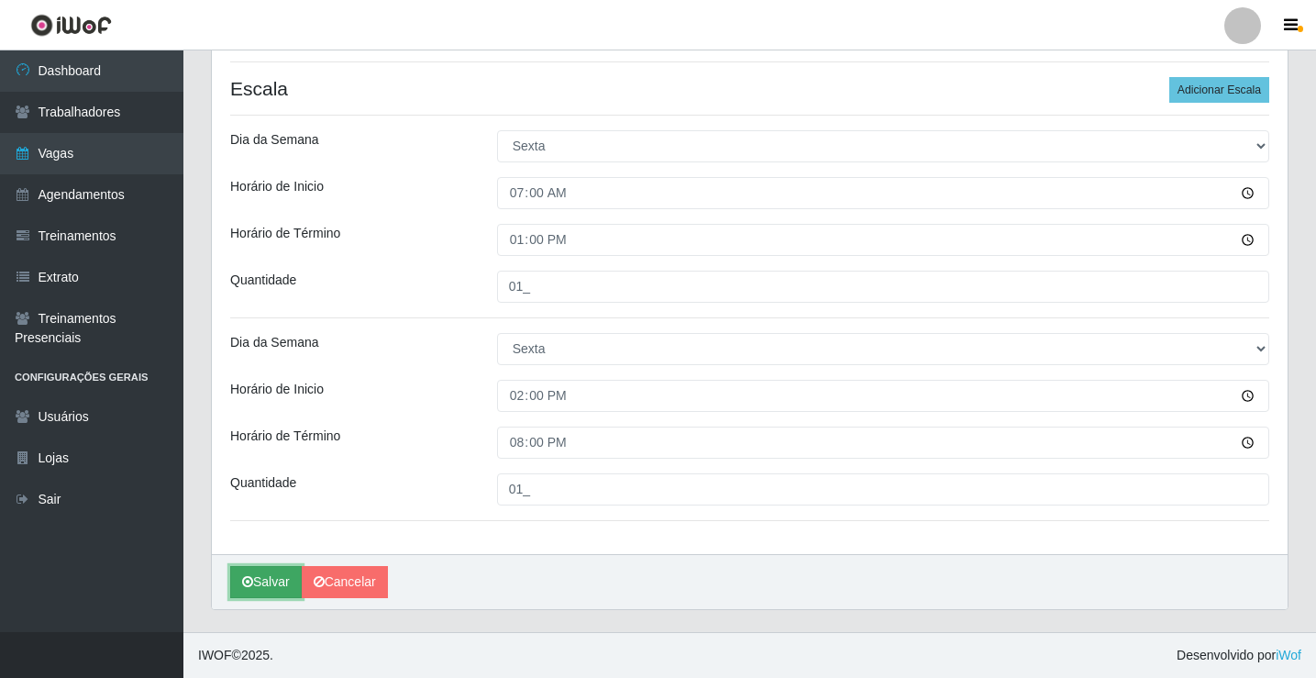
click at [261, 588] on button "Salvar" at bounding box center [266, 582] width 72 height 32
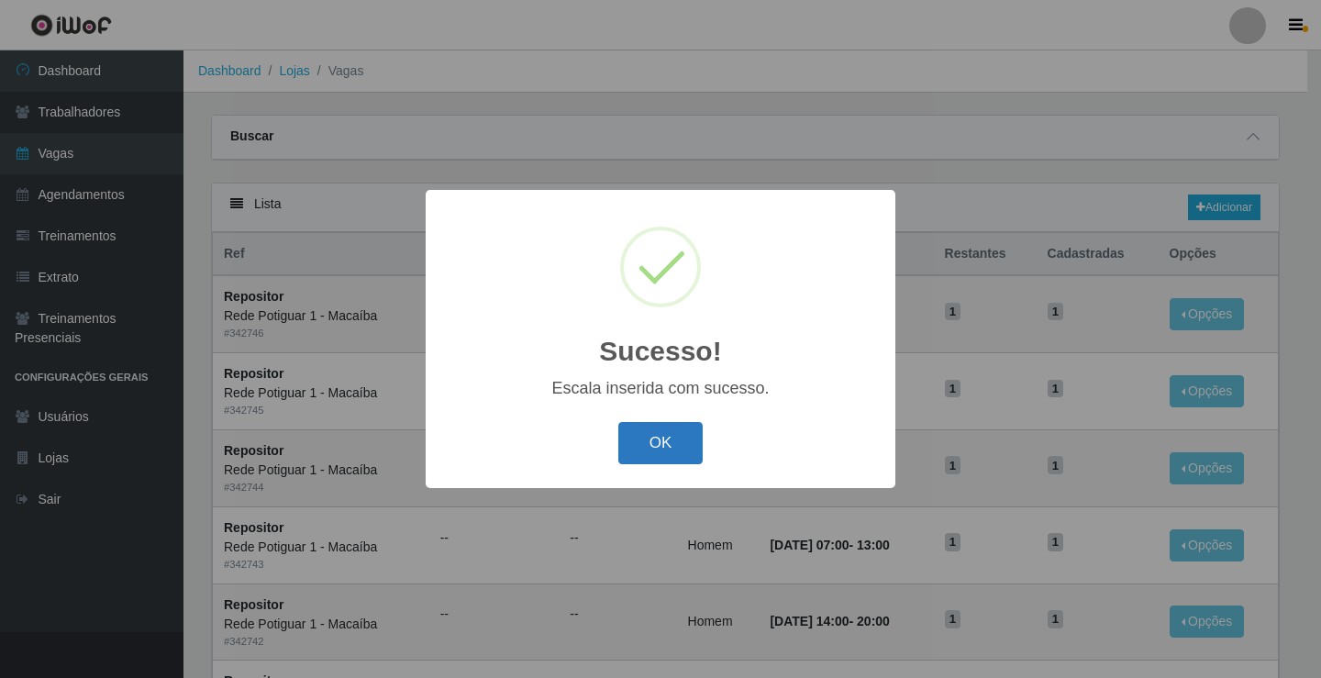
click at [638, 463] on button "OK" at bounding box center [660, 443] width 85 height 43
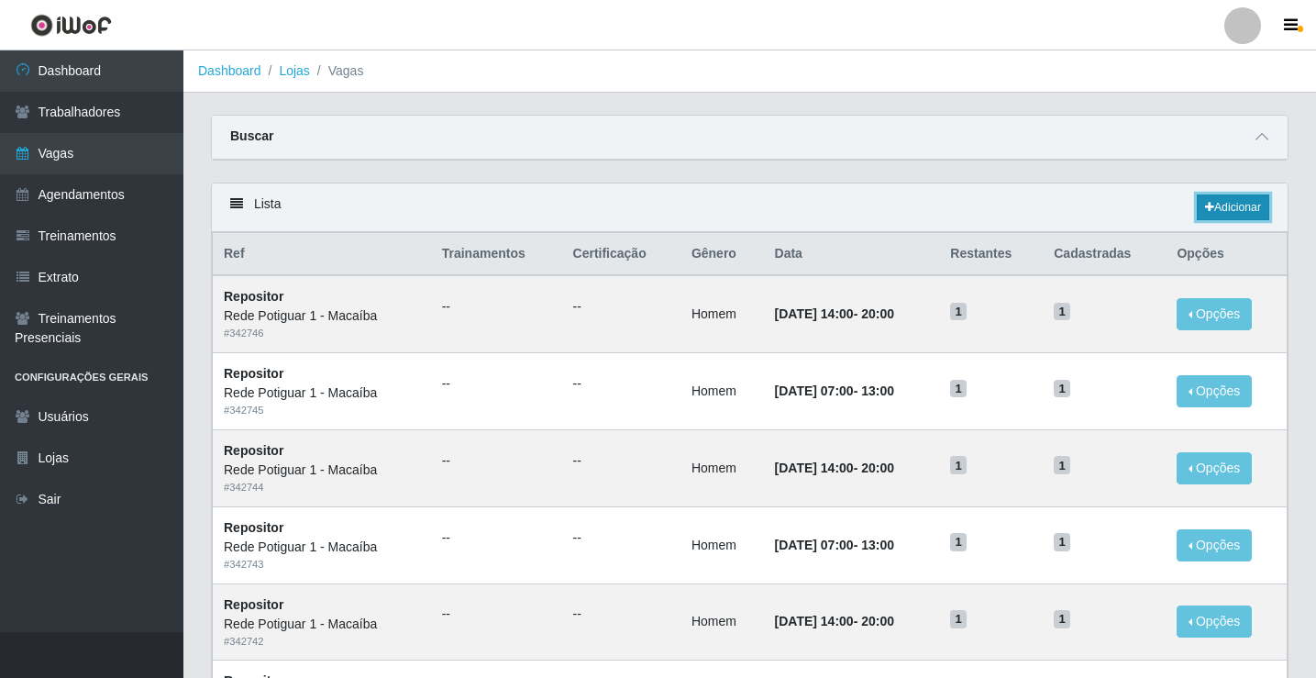
click at [1255, 203] on link "Adicionar" at bounding box center [1233, 207] width 72 height 26
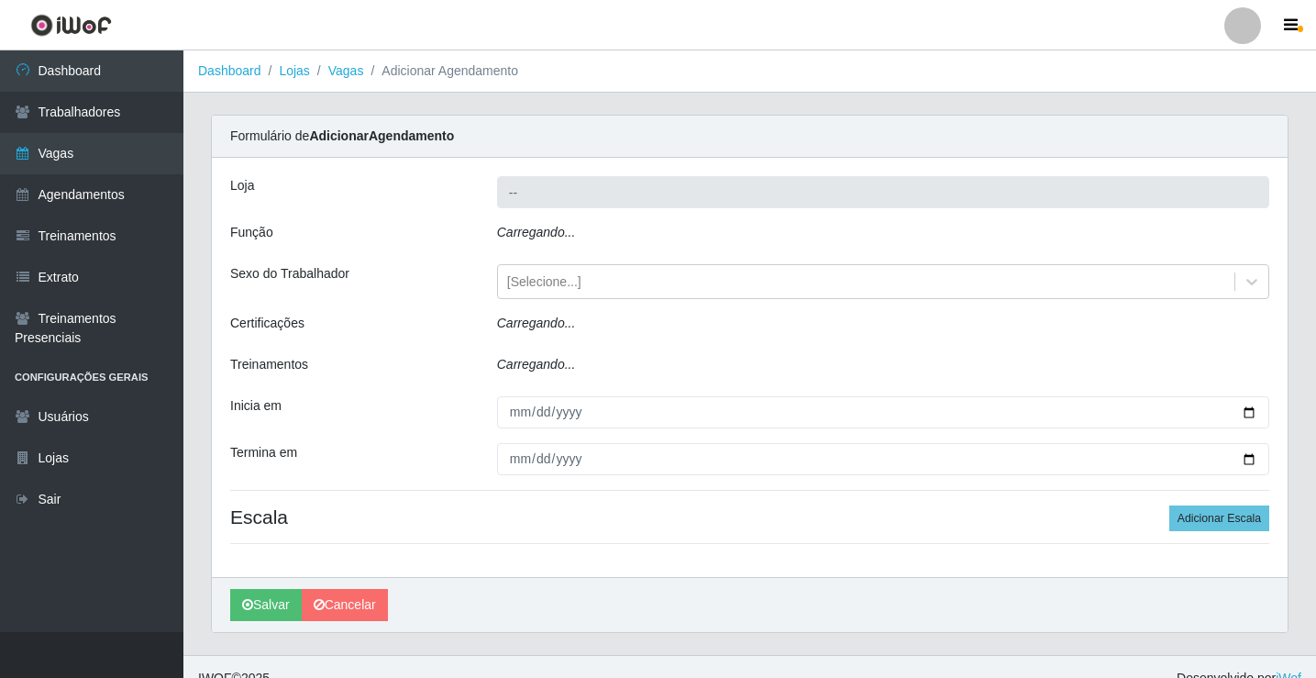
type input "Rede Potiguar 1 - Macaíba"
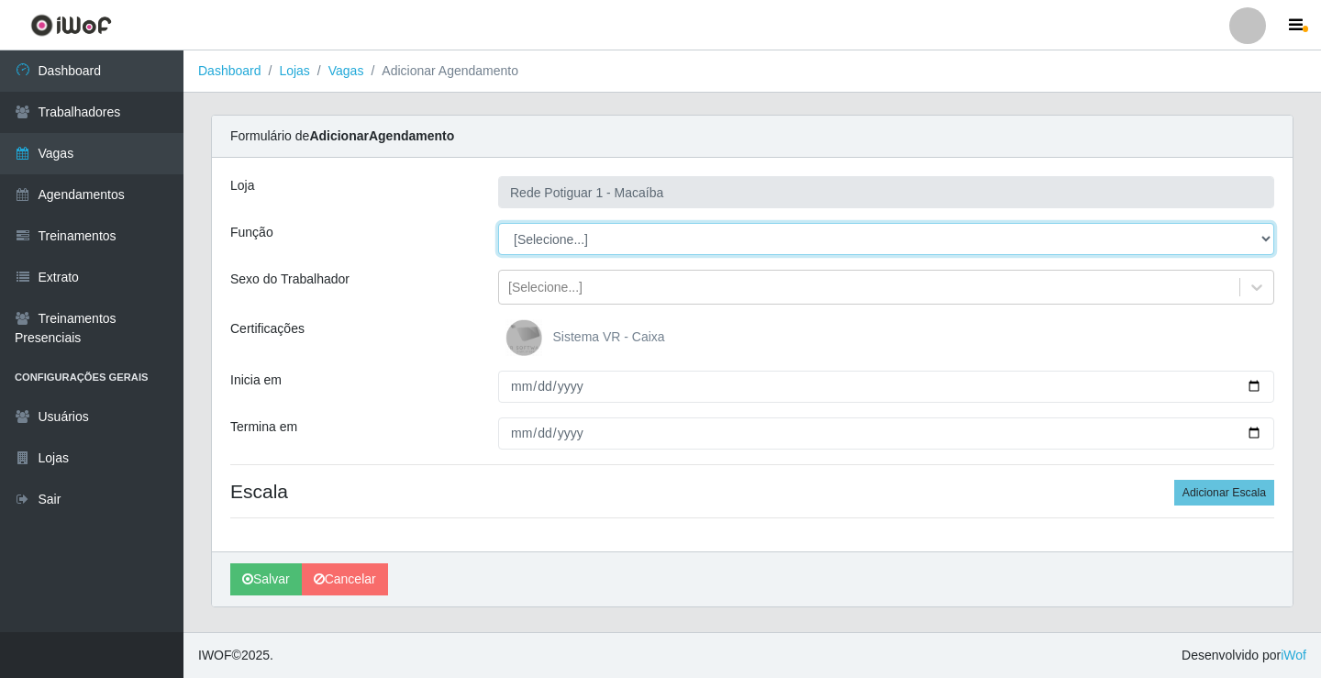
click at [564, 234] on select "[Selecione...] ASG ASG + ASG ++ Balconista Embalador Repositor Repositor + Repo…" at bounding box center [886, 239] width 776 height 32
select select "24"
click at [498, 223] on select "[Selecione...] ASG ASG + ASG ++ Balconista Embalador Repositor Repositor + Repo…" at bounding box center [886, 239] width 776 height 32
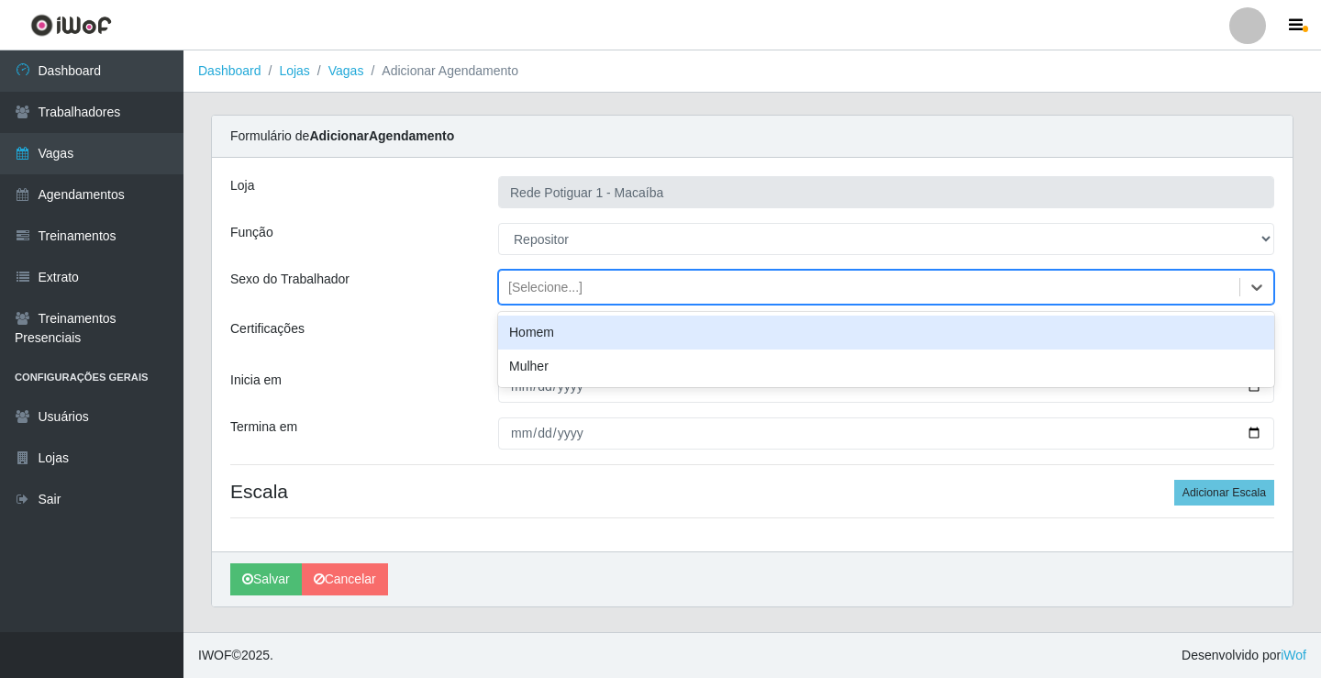
click at [548, 283] on div "[Selecione...]" at bounding box center [545, 287] width 74 height 19
click at [526, 327] on div "Homem" at bounding box center [886, 333] width 776 height 34
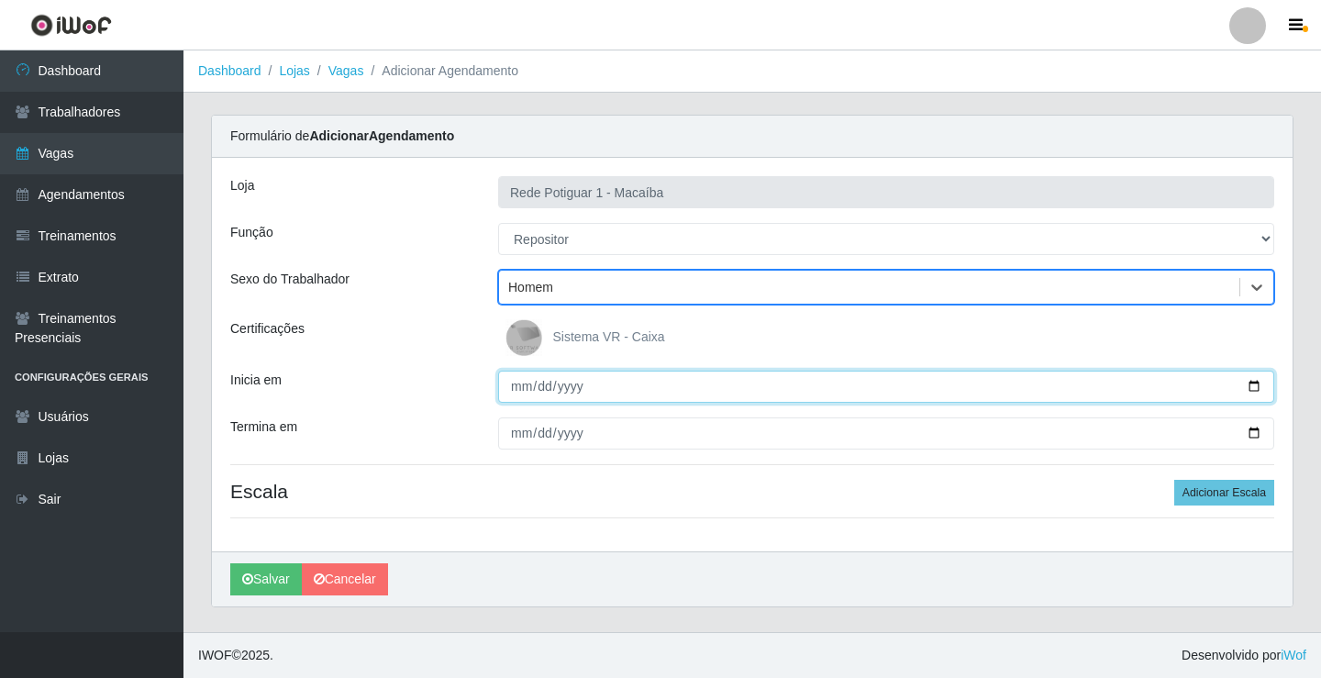
click at [516, 382] on input "Inicia em" at bounding box center [886, 387] width 776 height 32
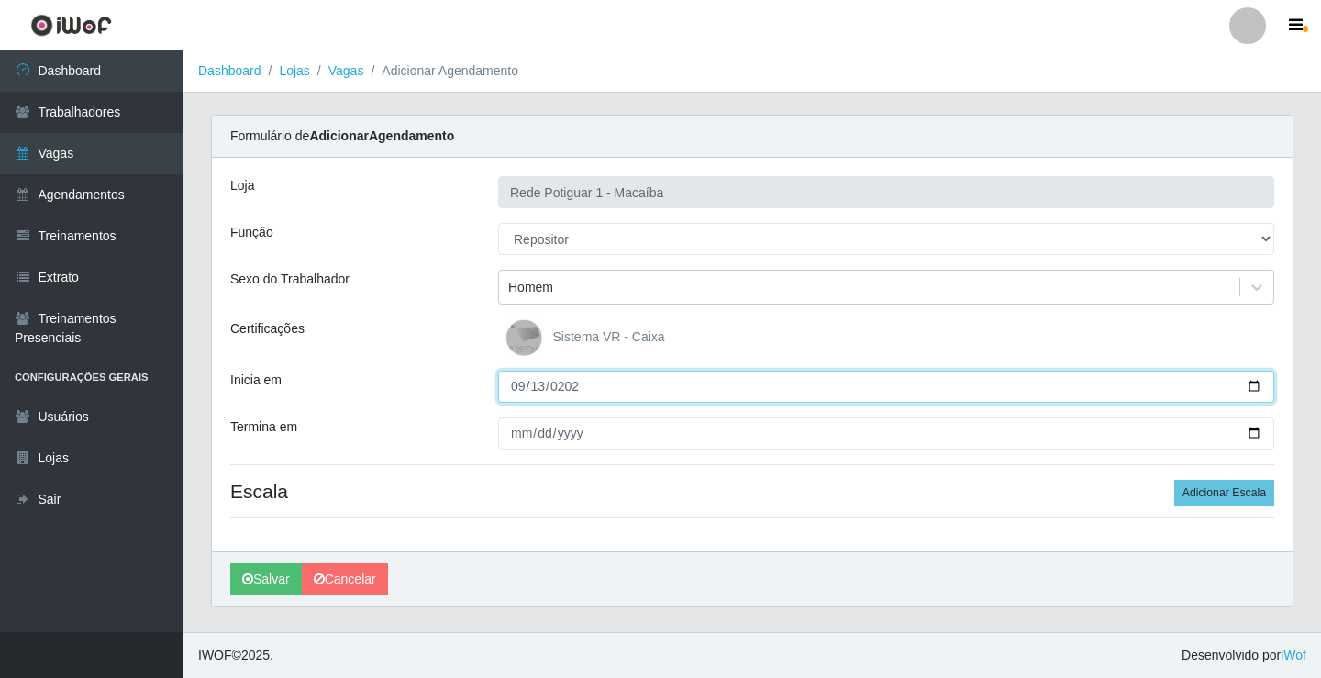
type input "2025-09-13"
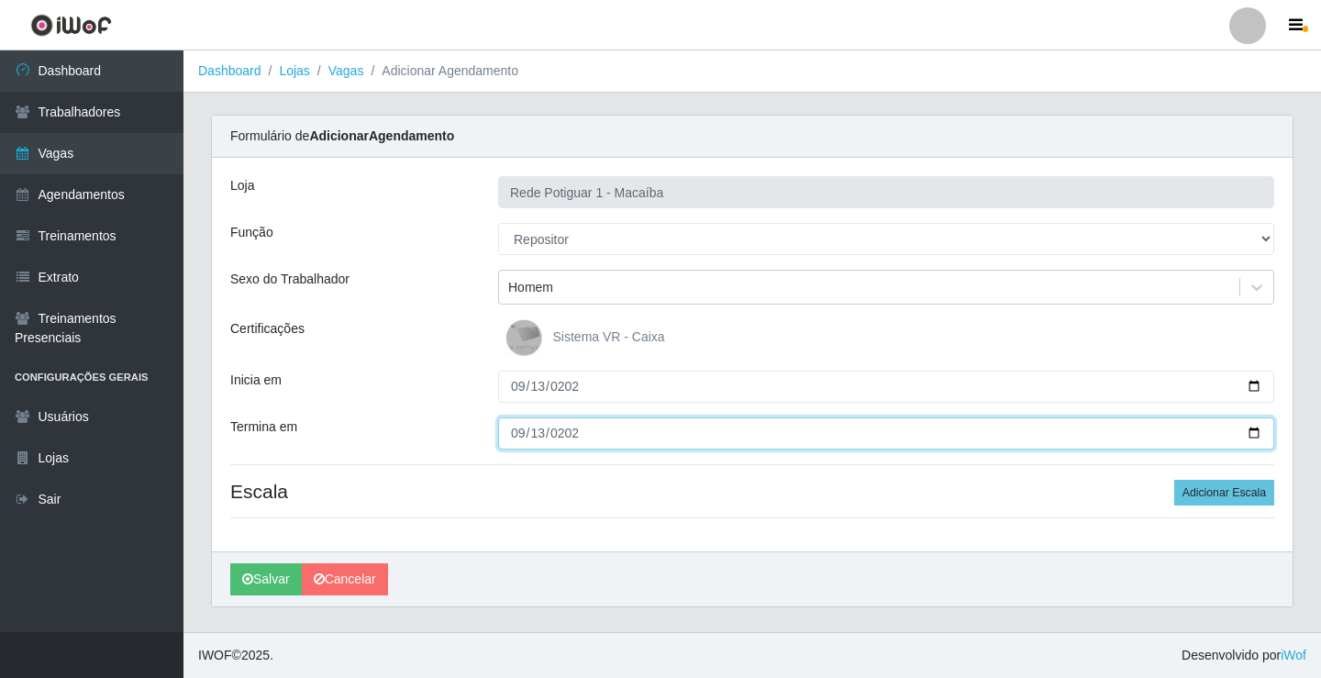
type input "2025-09-13"
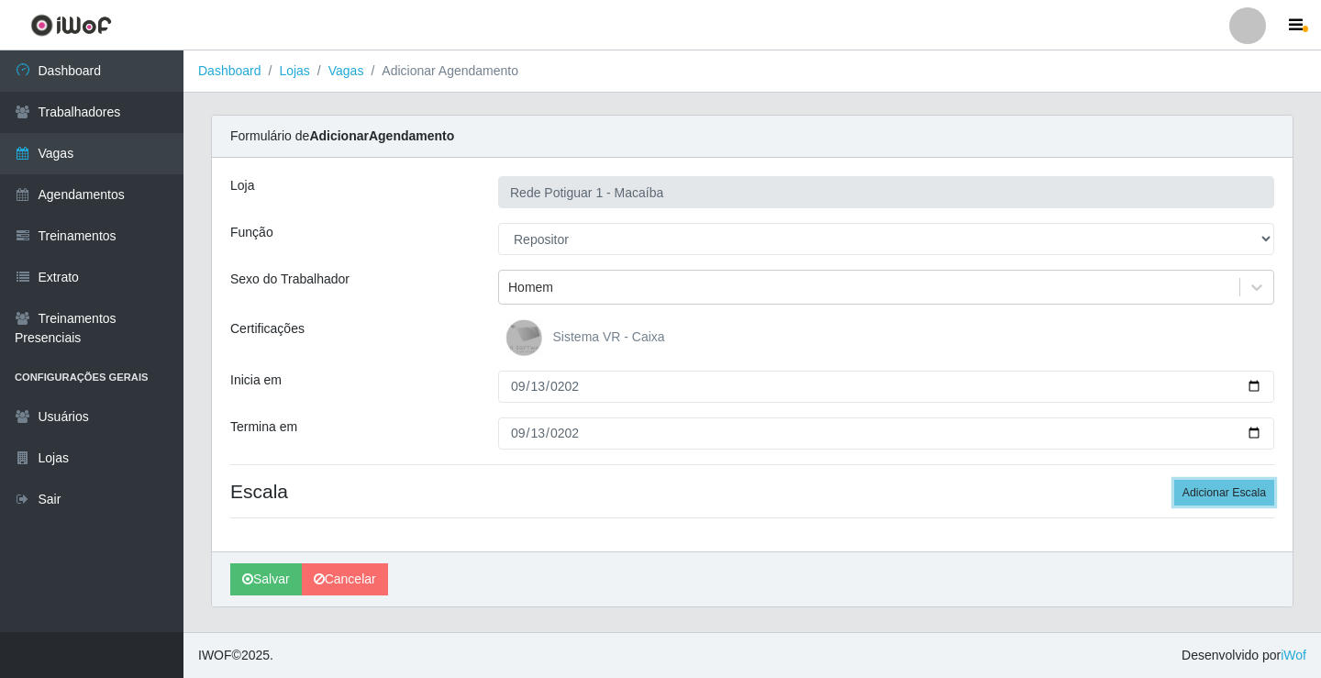
click at [1174, 480] on button "Adicionar Escala" at bounding box center [1224, 493] width 100 height 26
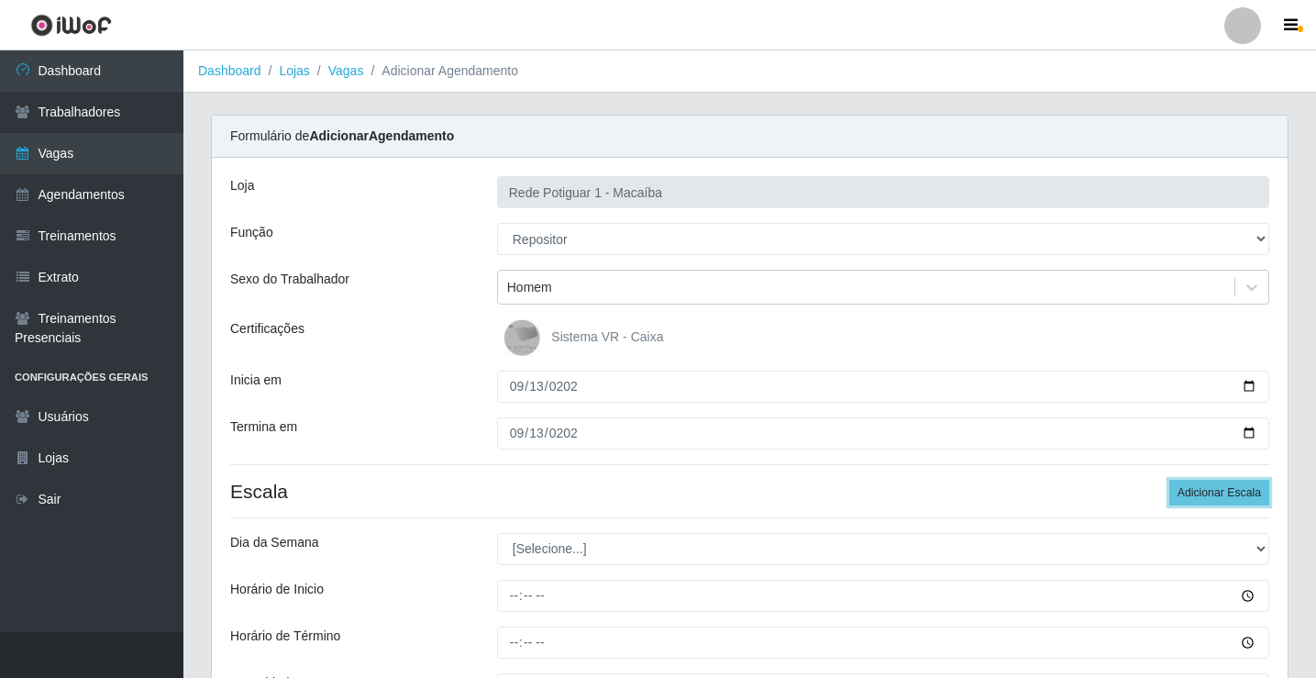
click at [1169, 480] on button "Adicionar Escala" at bounding box center [1219, 493] width 100 height 26
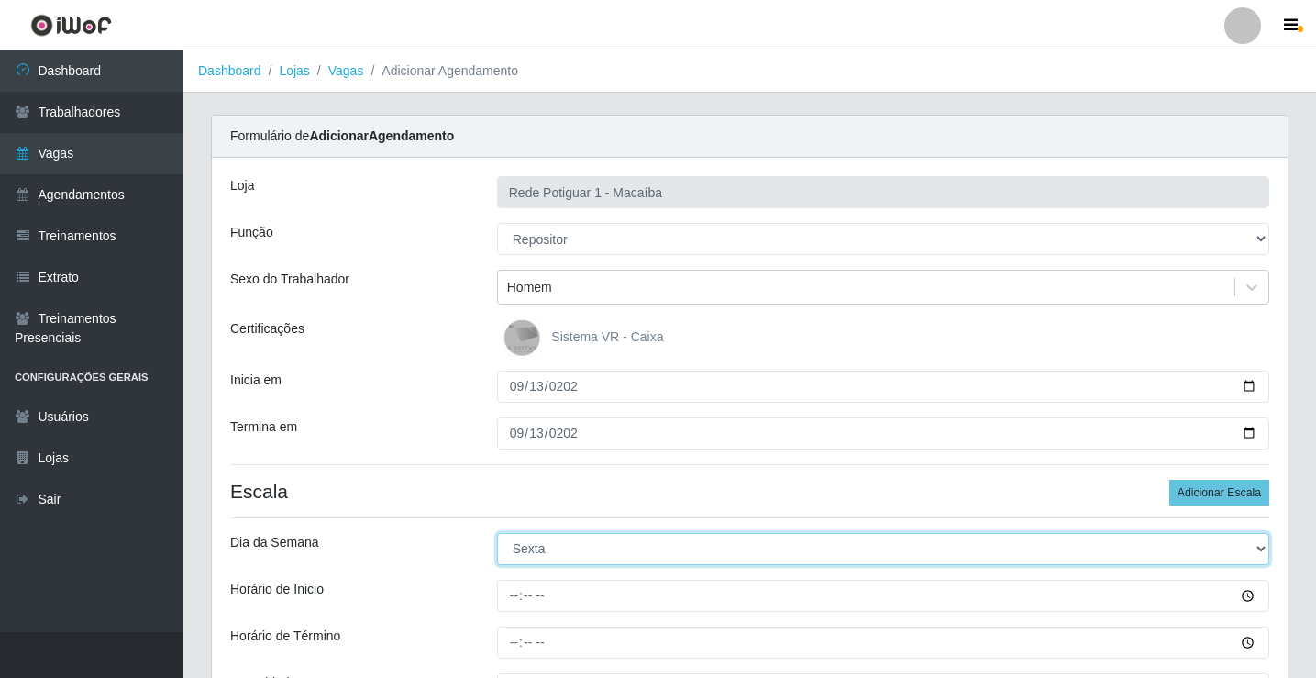
select select "6"
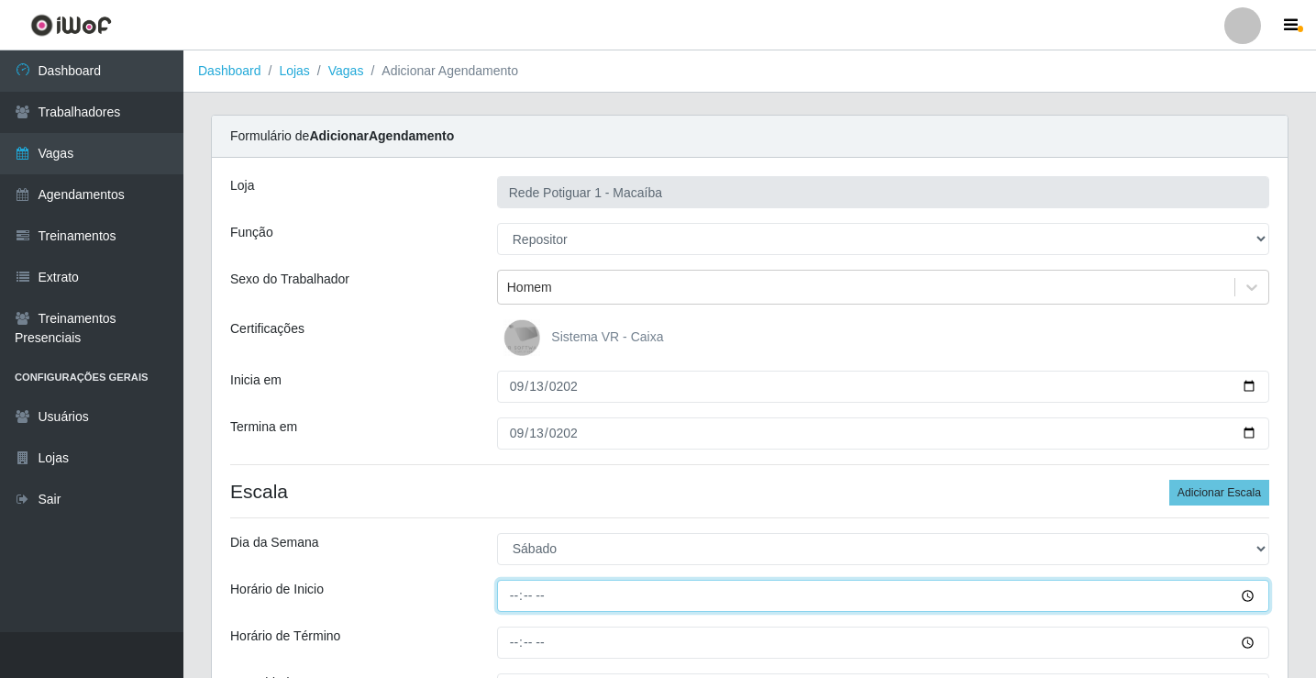
type input "07:00"
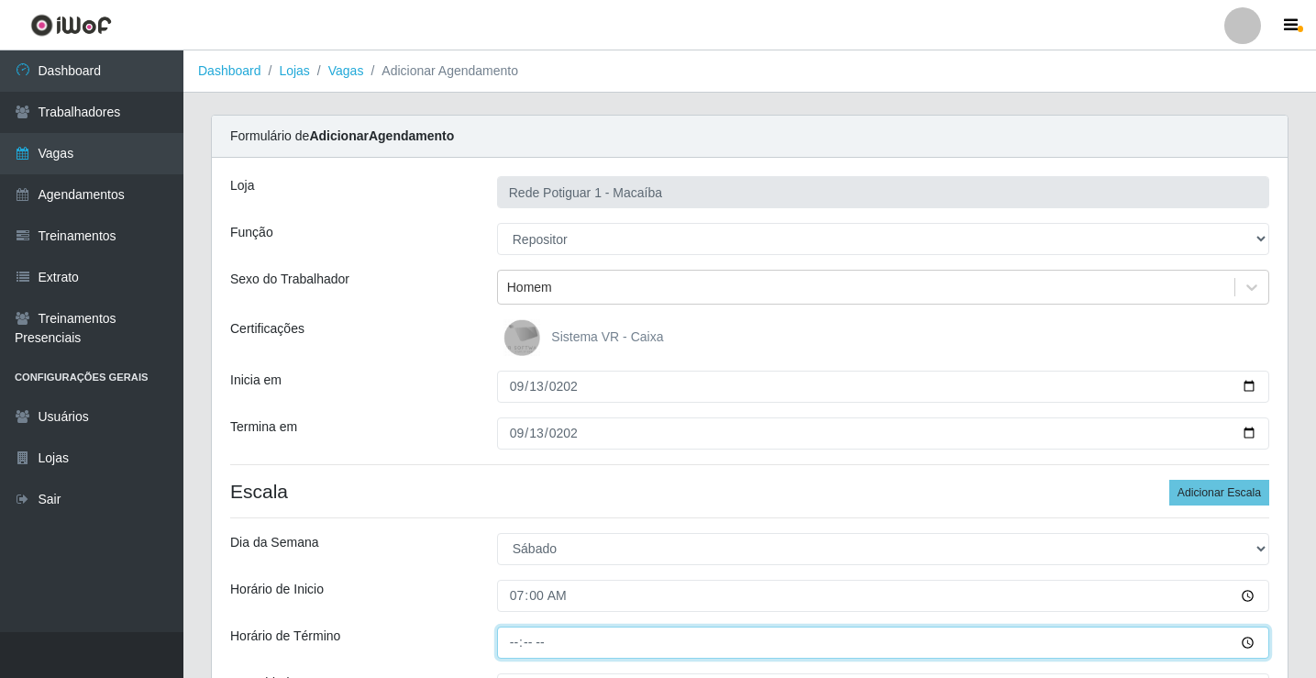
type input "13:00"
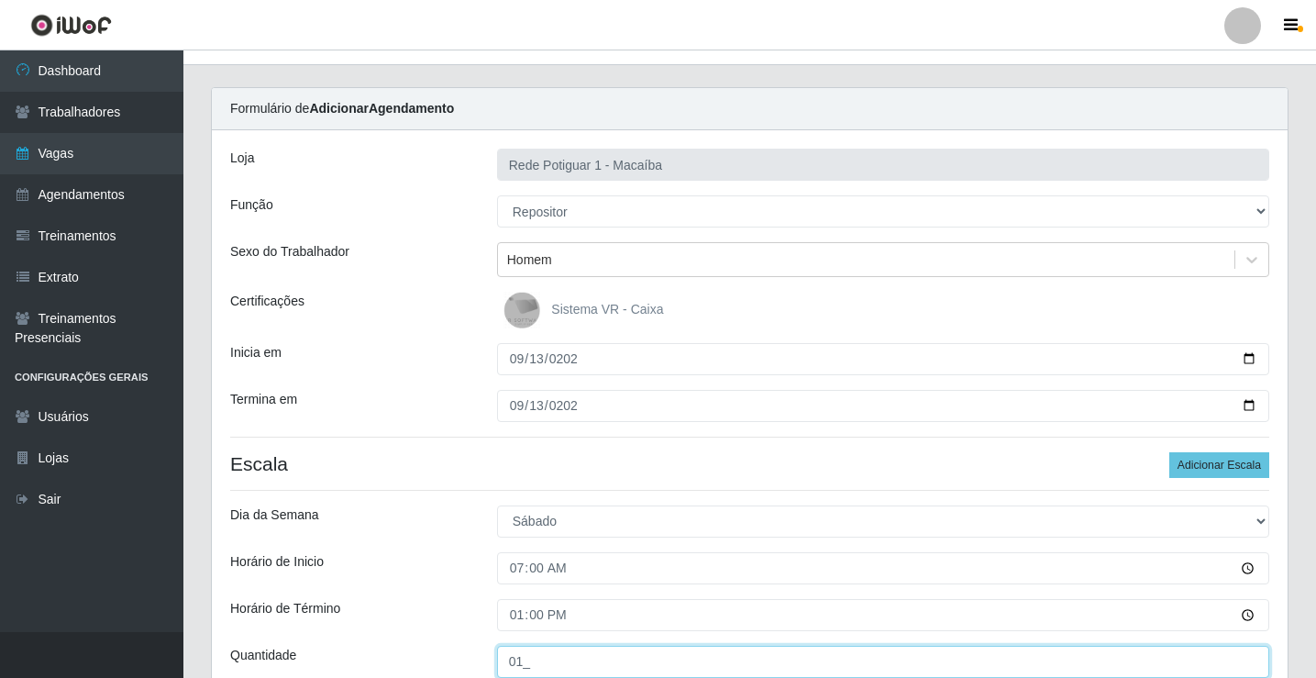
type input "01_"
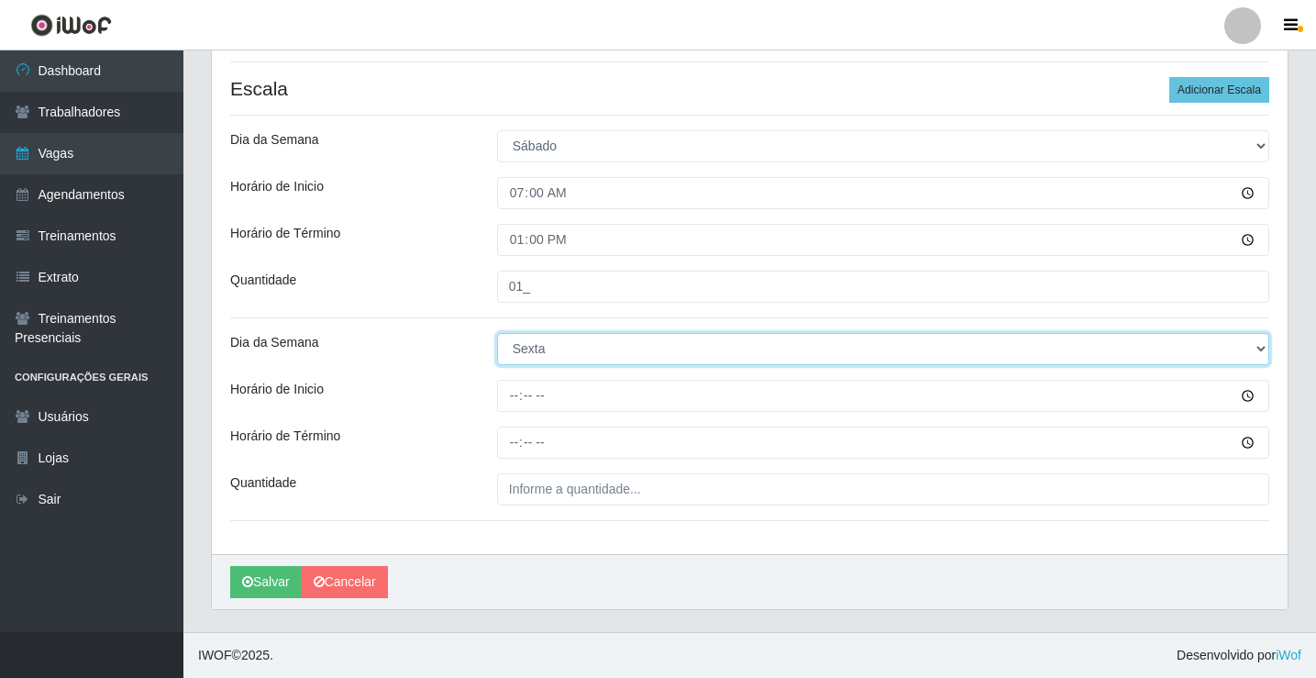
select select "6"
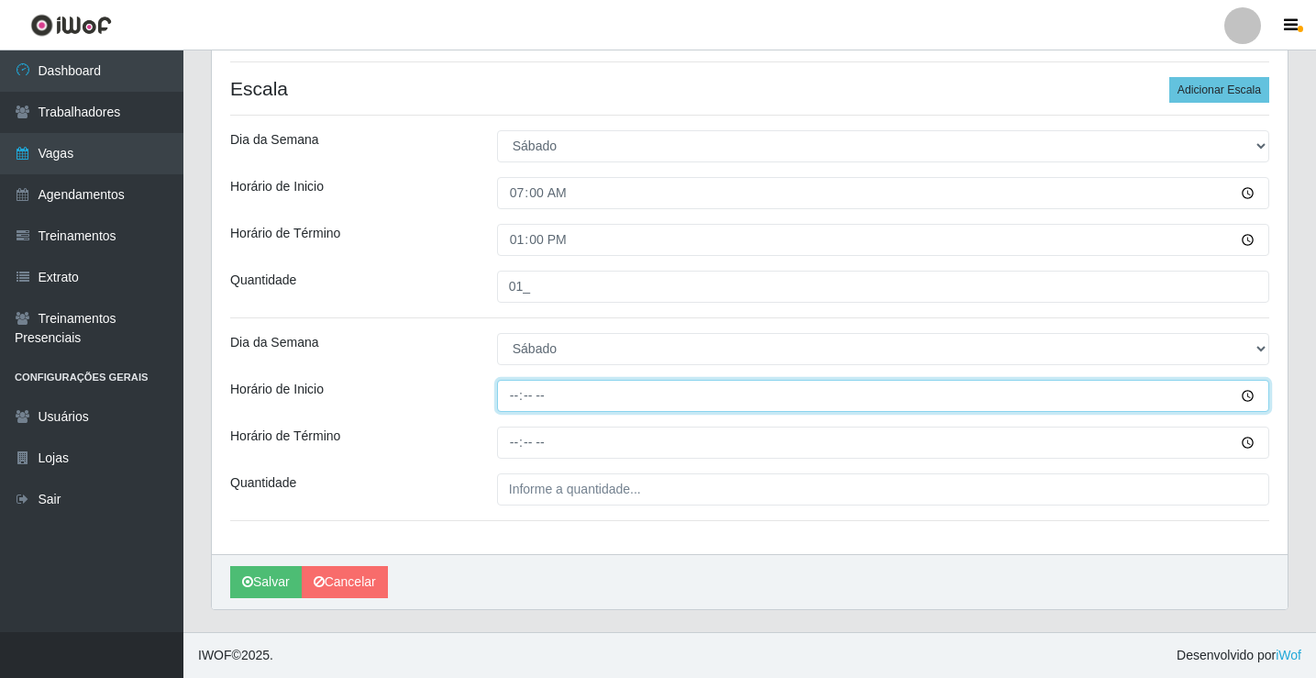
type input "14:00"
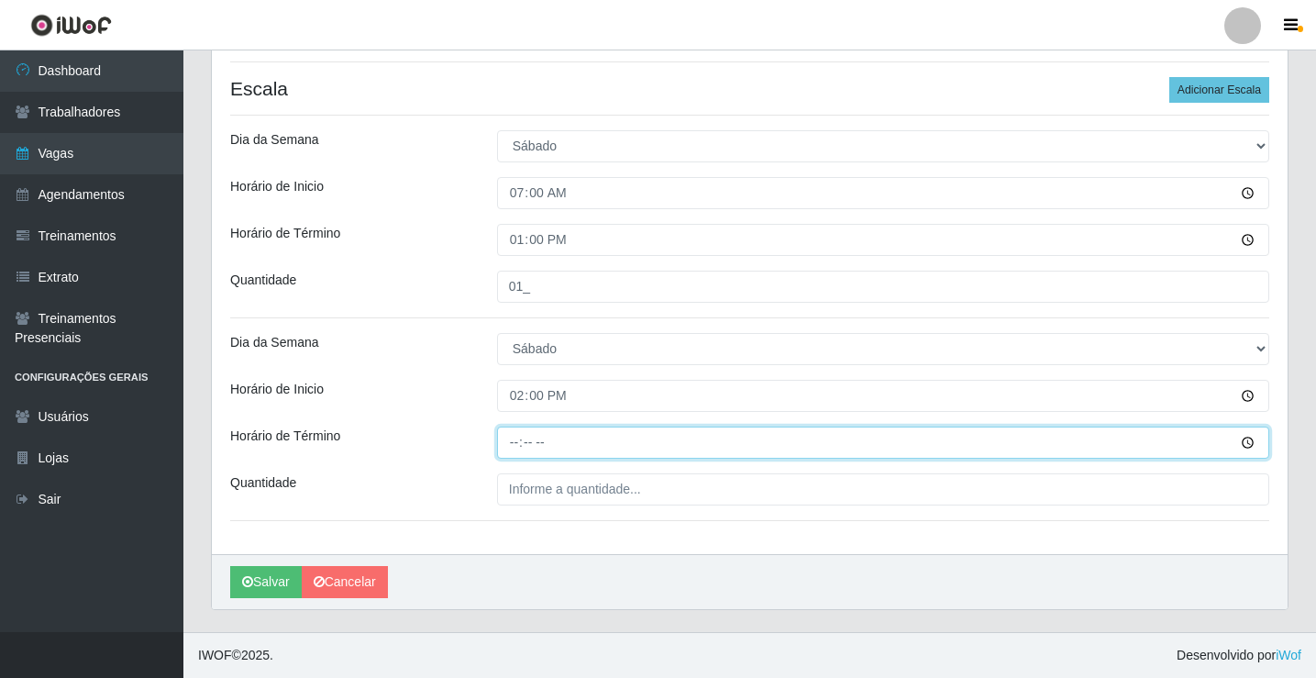
type input "20:00"
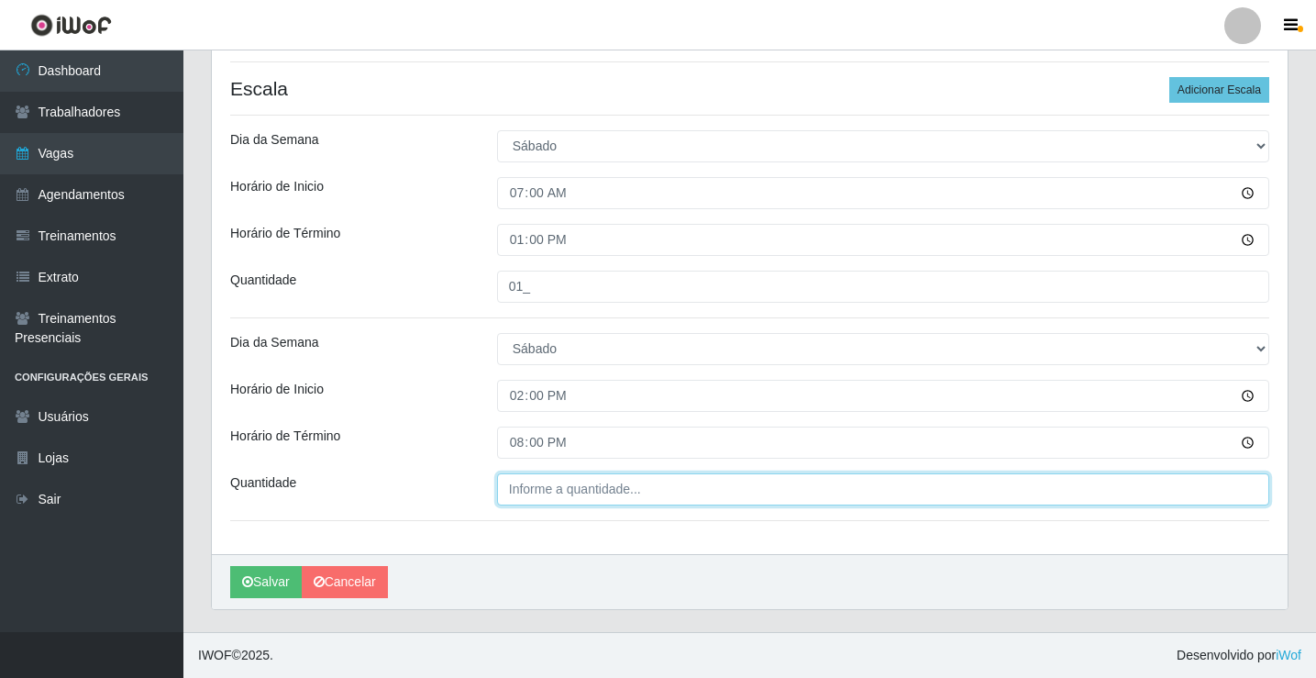
type input "___"
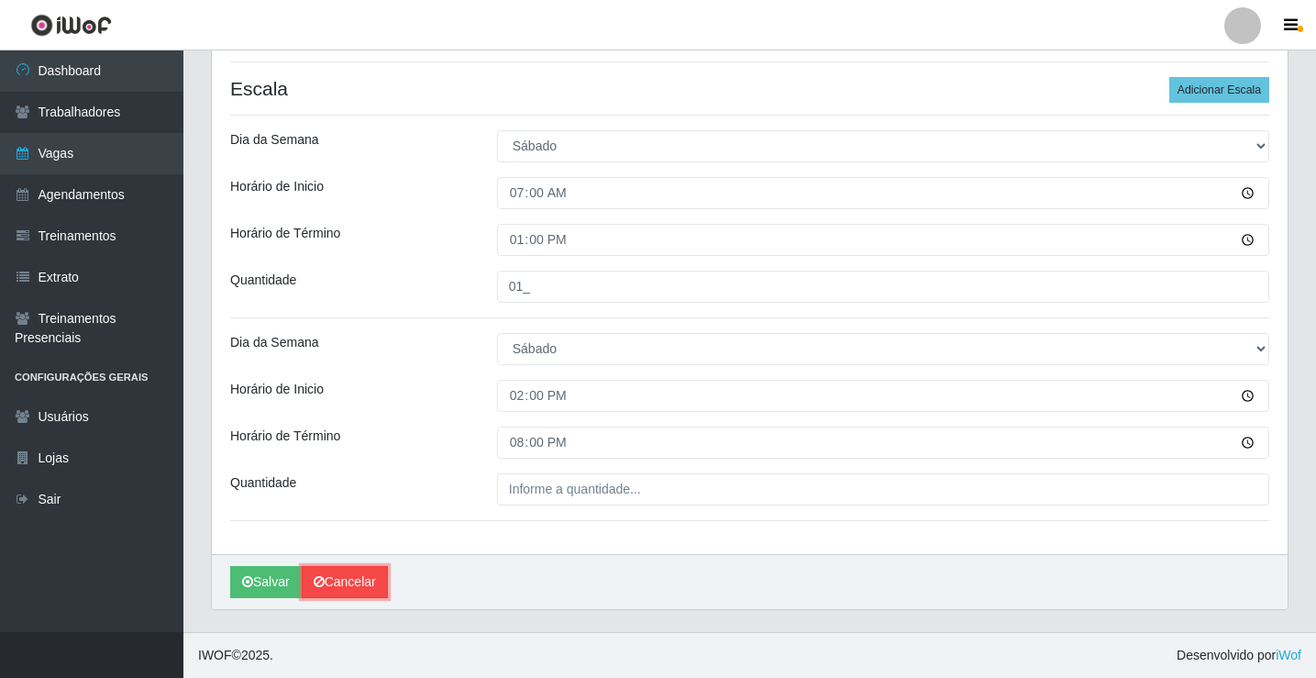
click at [330, 566] on link "Cancelar" at bounding box center [345, 582] width 86 height 32
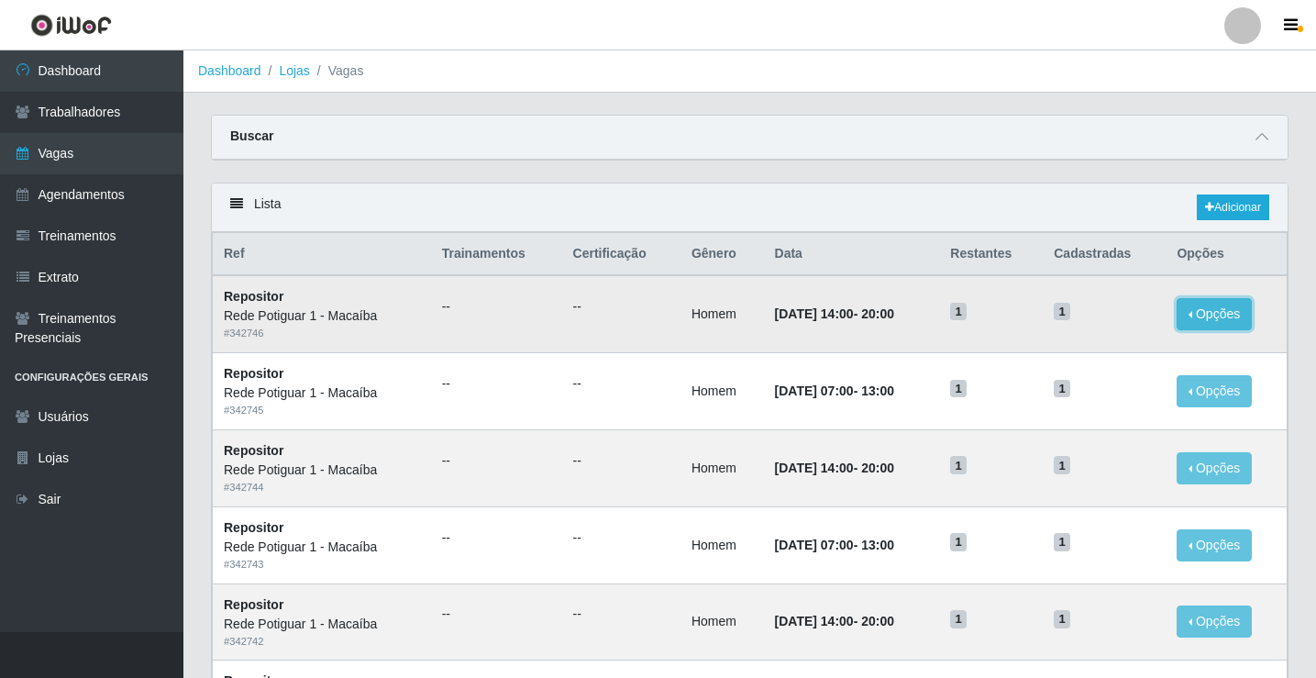
click at [1226, 318] on button "Opções" at bounding box center [1214, 314] width 75 height 32
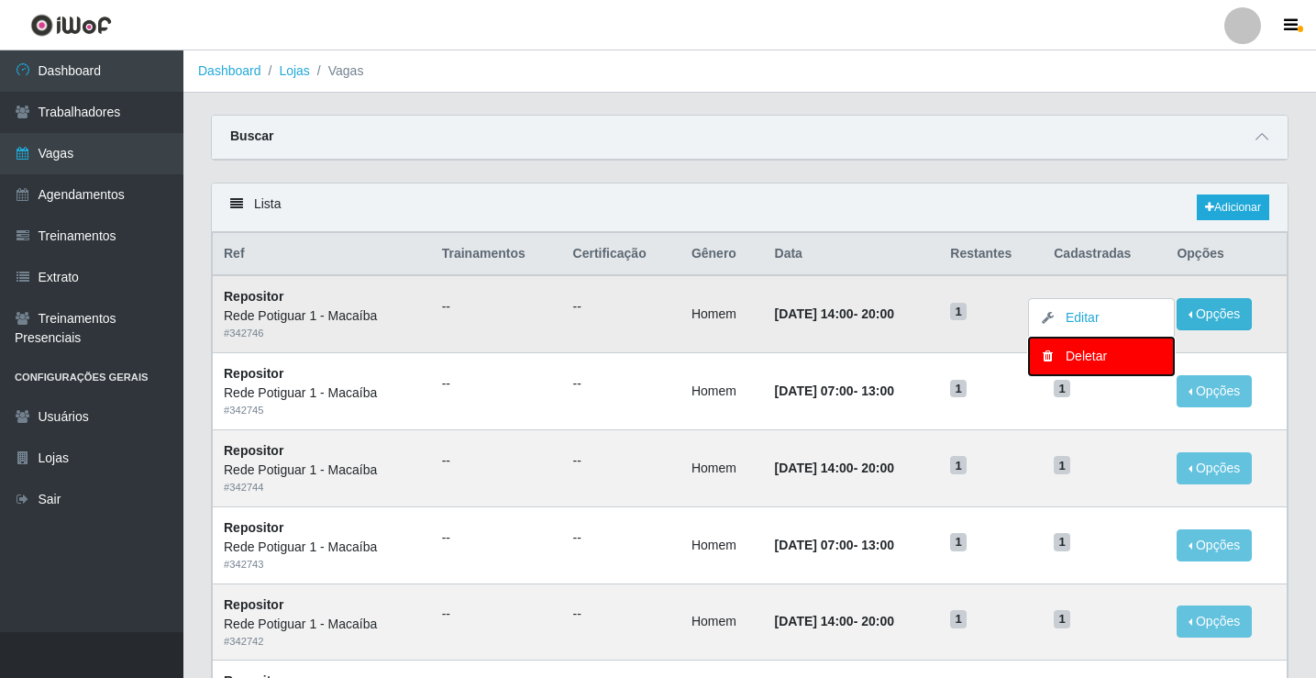
click at [1104, 354] on div "Deletar" at bounding box center [1101, 356] width 108 height 19
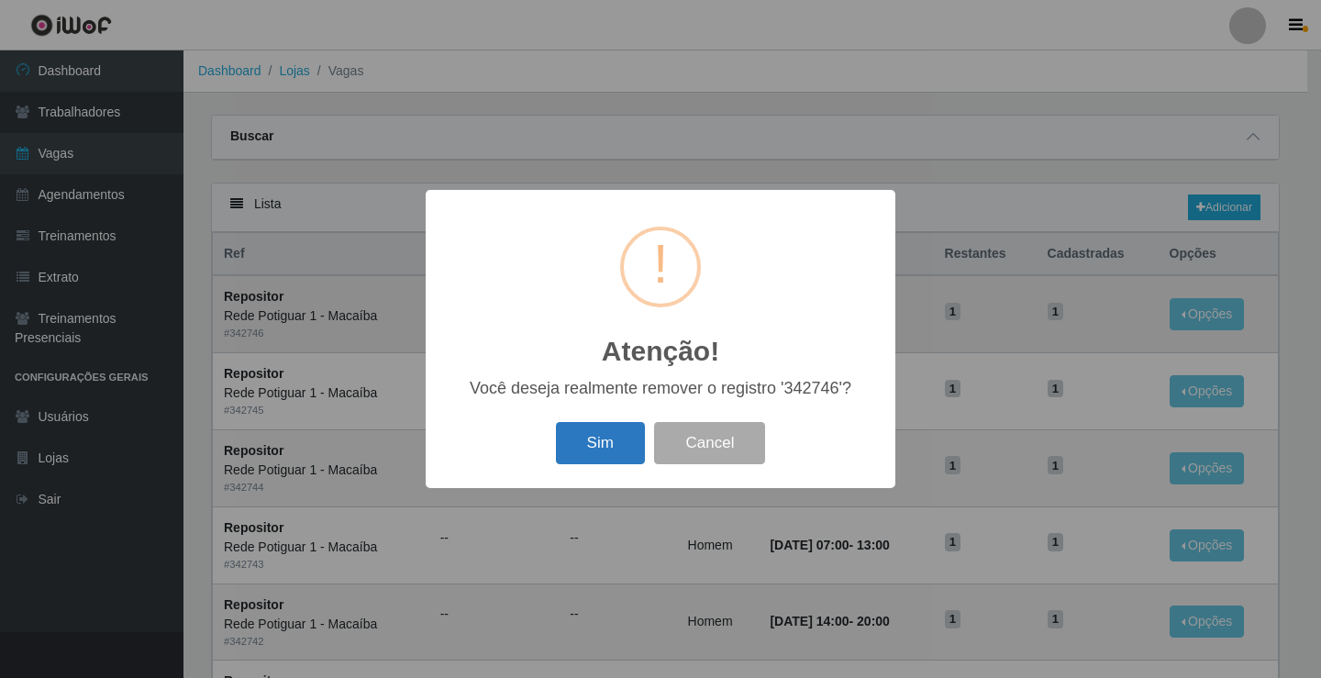
click at [644, 430] on button "Sim" at bounding box center [600, 443] width 89 height 43
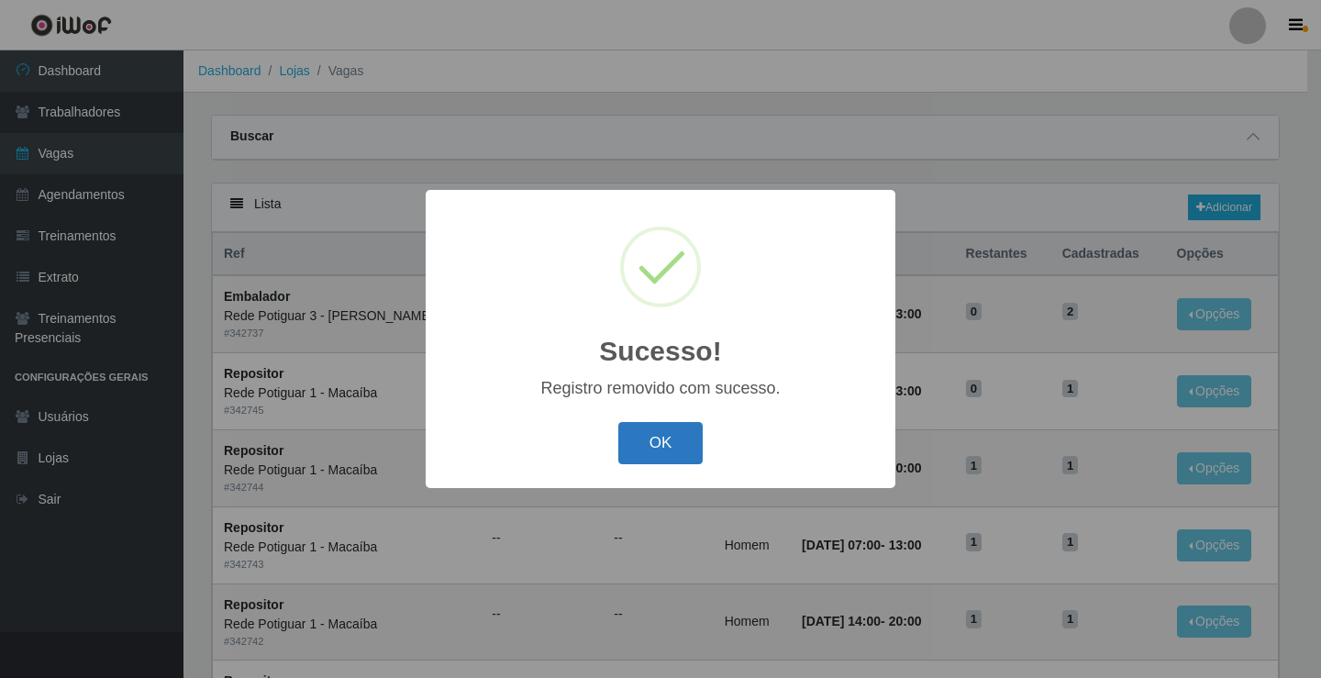
drag, startPoint x: 661, startPoint y: 432, endPoint x: 643, endPoint y: 425, distance: 19.8
click at [660, 432] on button "OK" at bounding box center [660, 443] width 85 height 43
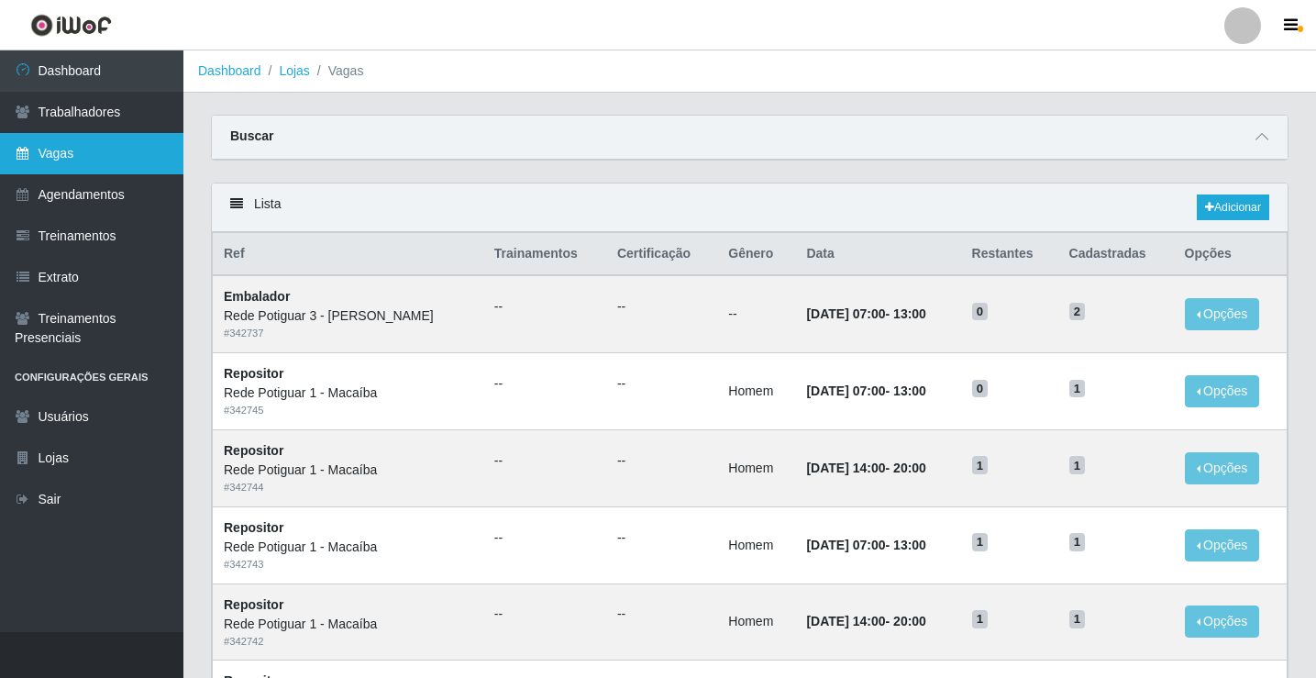
click at [119, 160] on link "Vagas" at bounding box center [91, 153] width 183 height 41
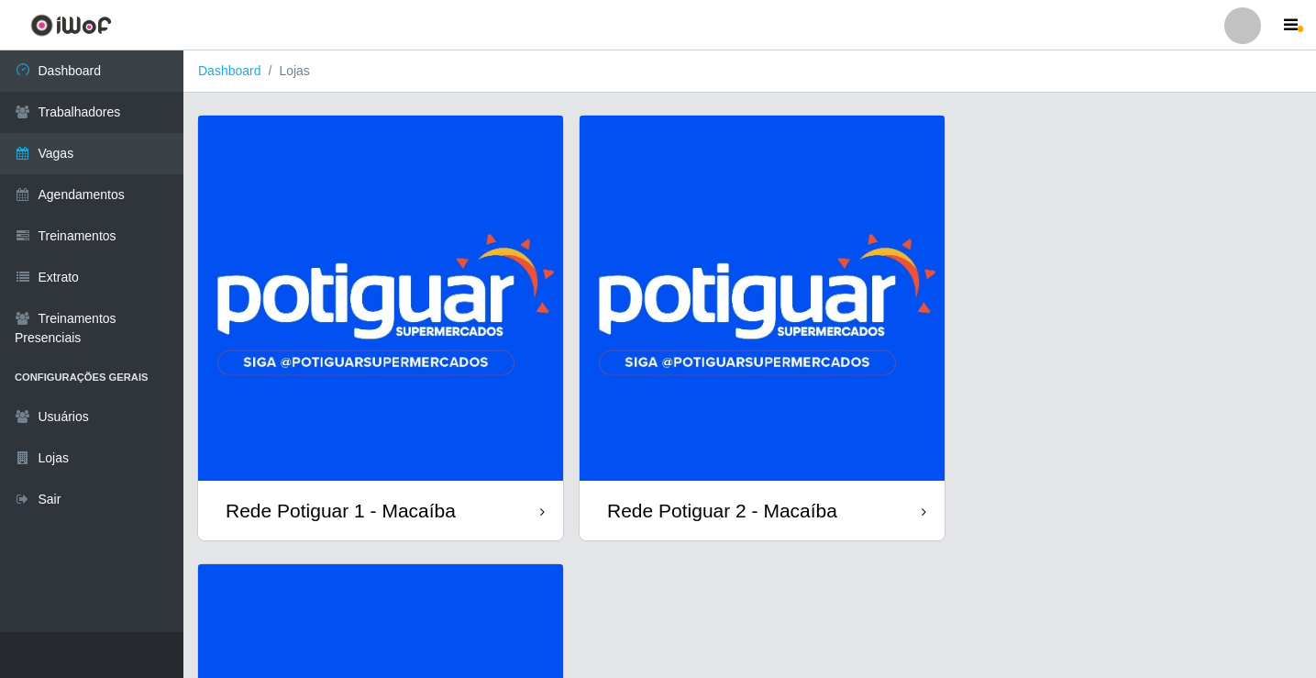
click at [325, 298] on img at bounding box center [380, 298] width 365 height 365
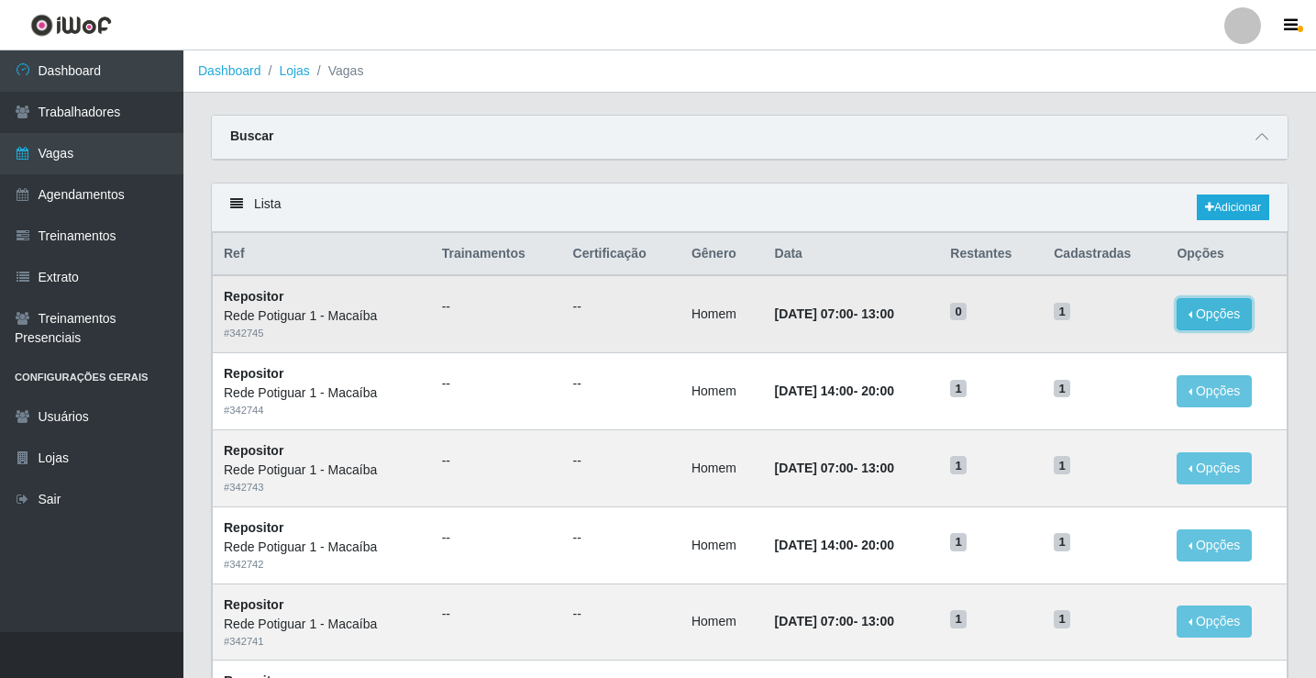
click at [1209, 313] on button "Opções" at bounding box center [1214, 314] width 75 height 32
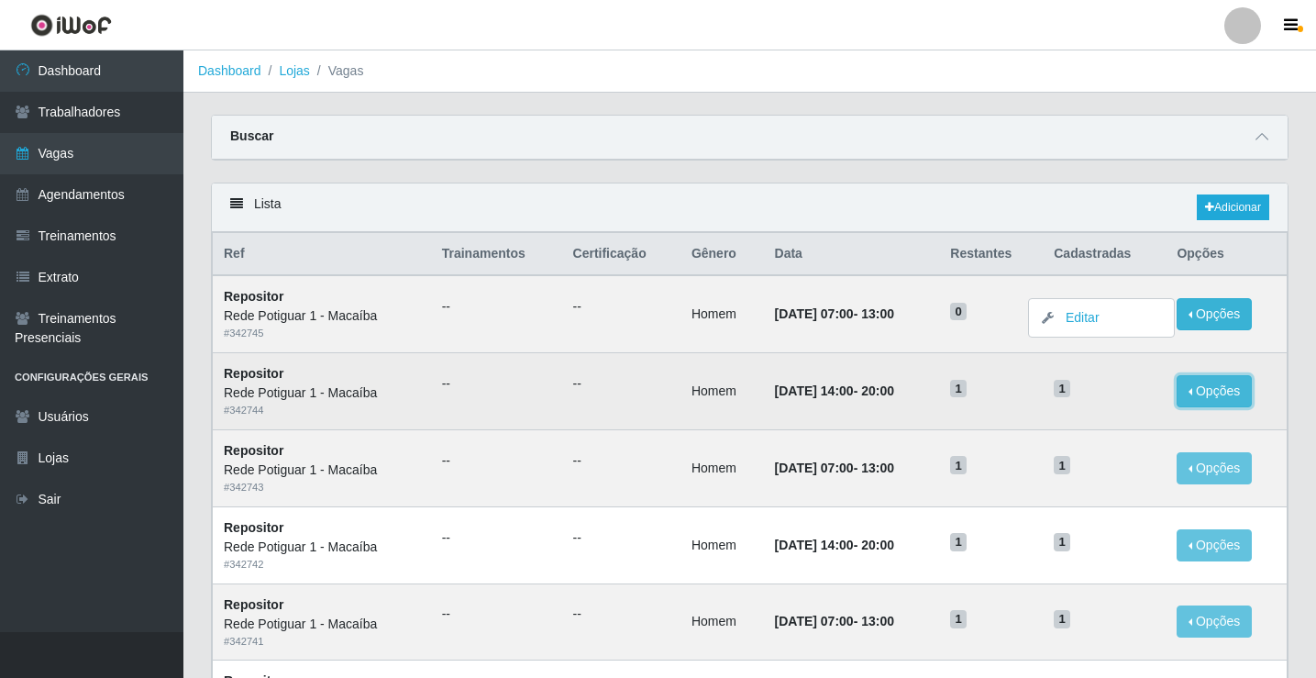
click at [1223, 405] on button "Opções" at bounding box center [1214, 391] width 75 height 32
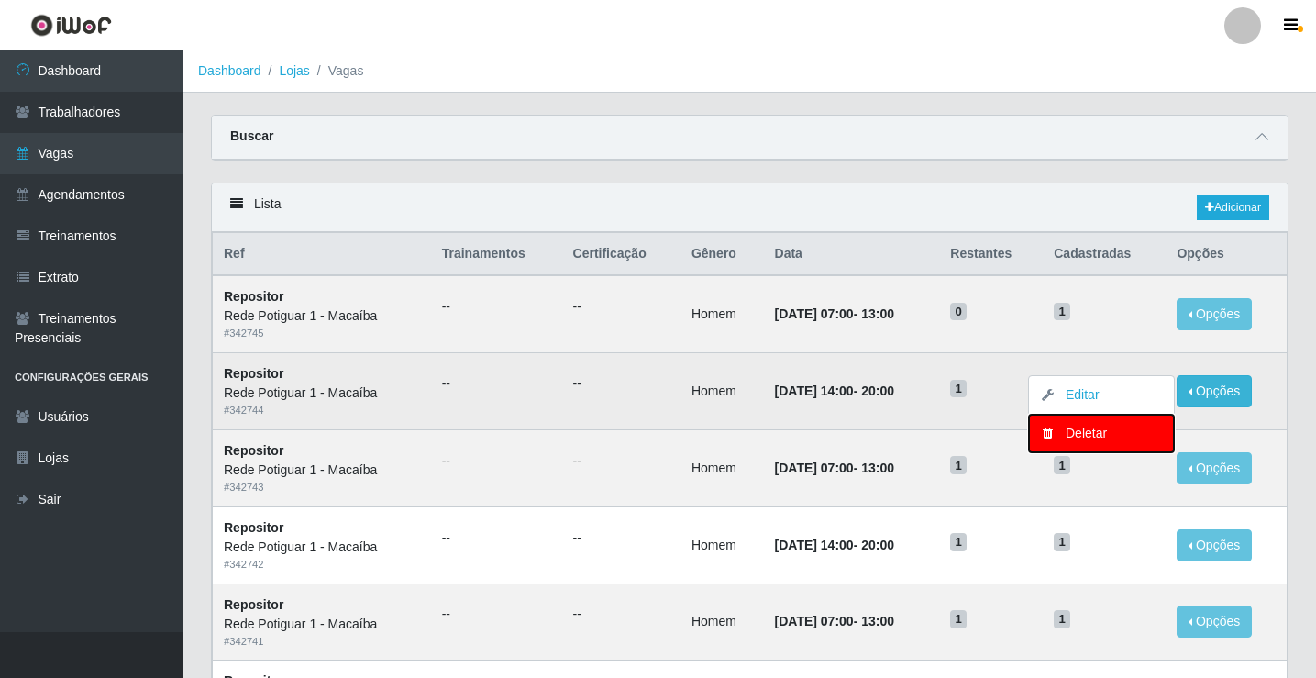
click at [1127, 428] on div "Deletar" at bounding box center [1101, 433] width 108 height 19
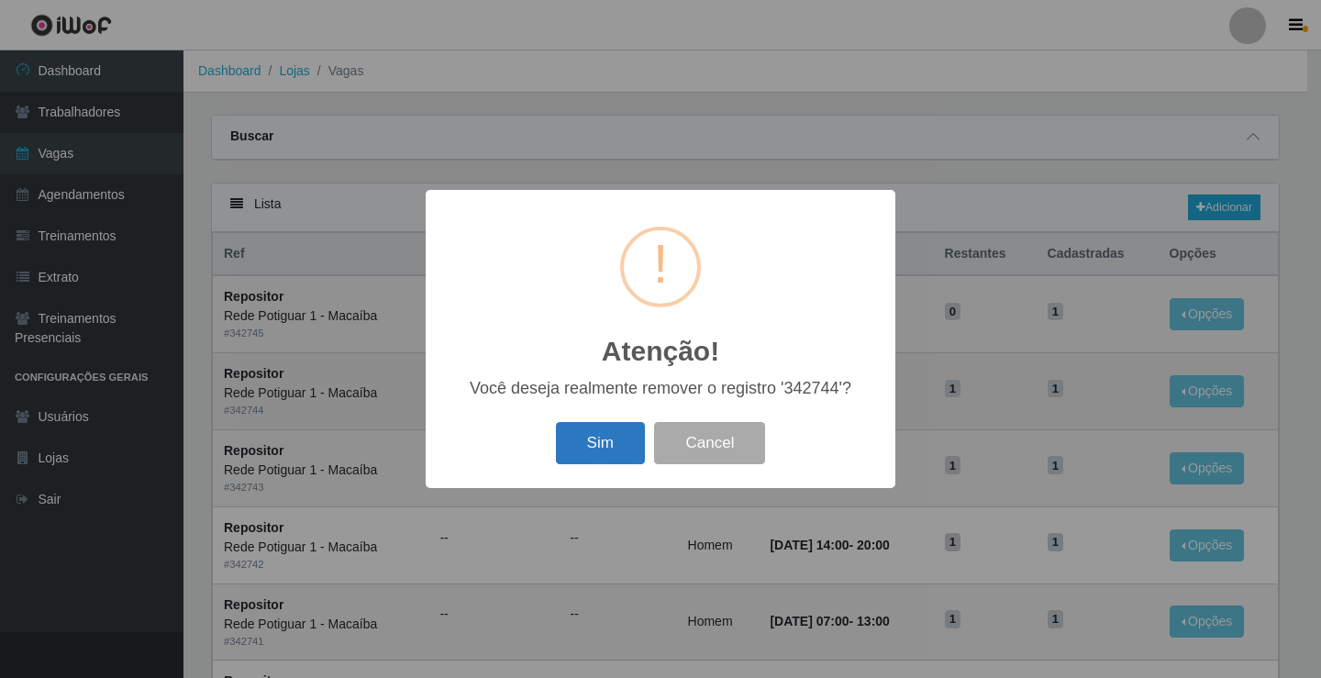
click at [600, 449] on button "Sim" at bounding box center [600, 443] width 89 height 43
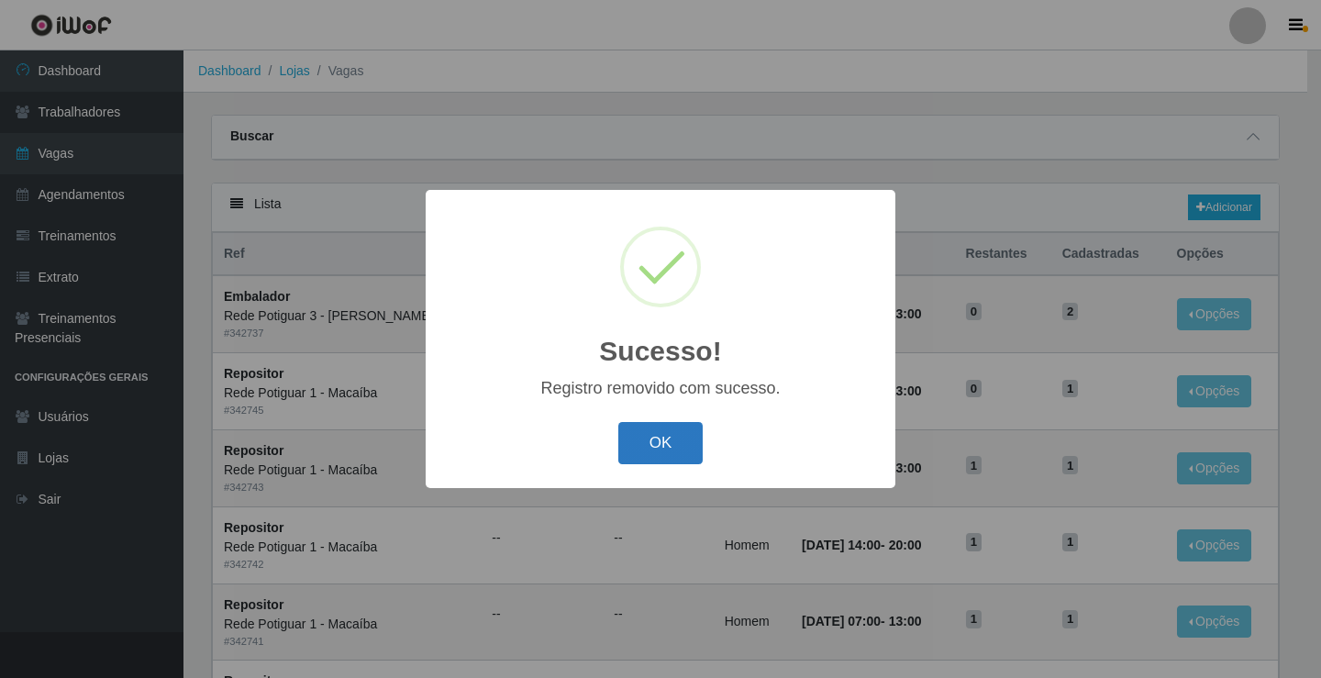
click at [658, 459] on button "OK" at bounding box center [660, 443] width 85 height 43
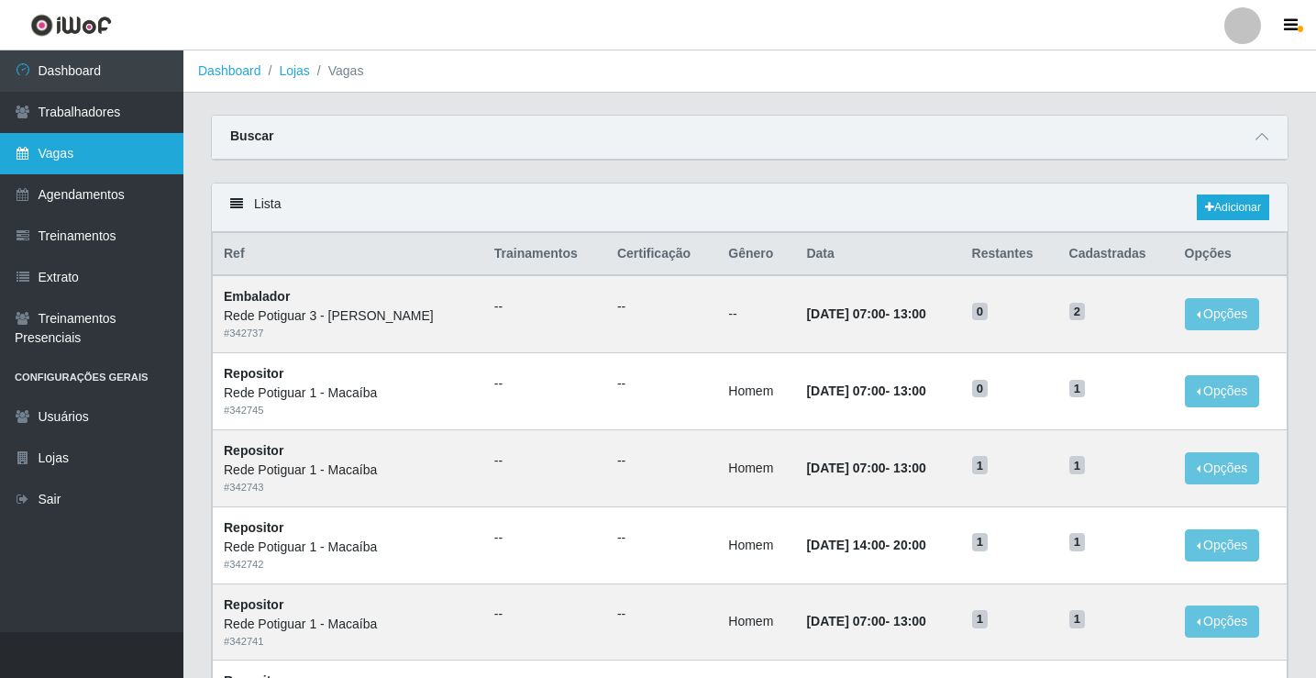
click at [125, 142] on link "Vagas" at bounding box center [91, 153] width 183 height 41
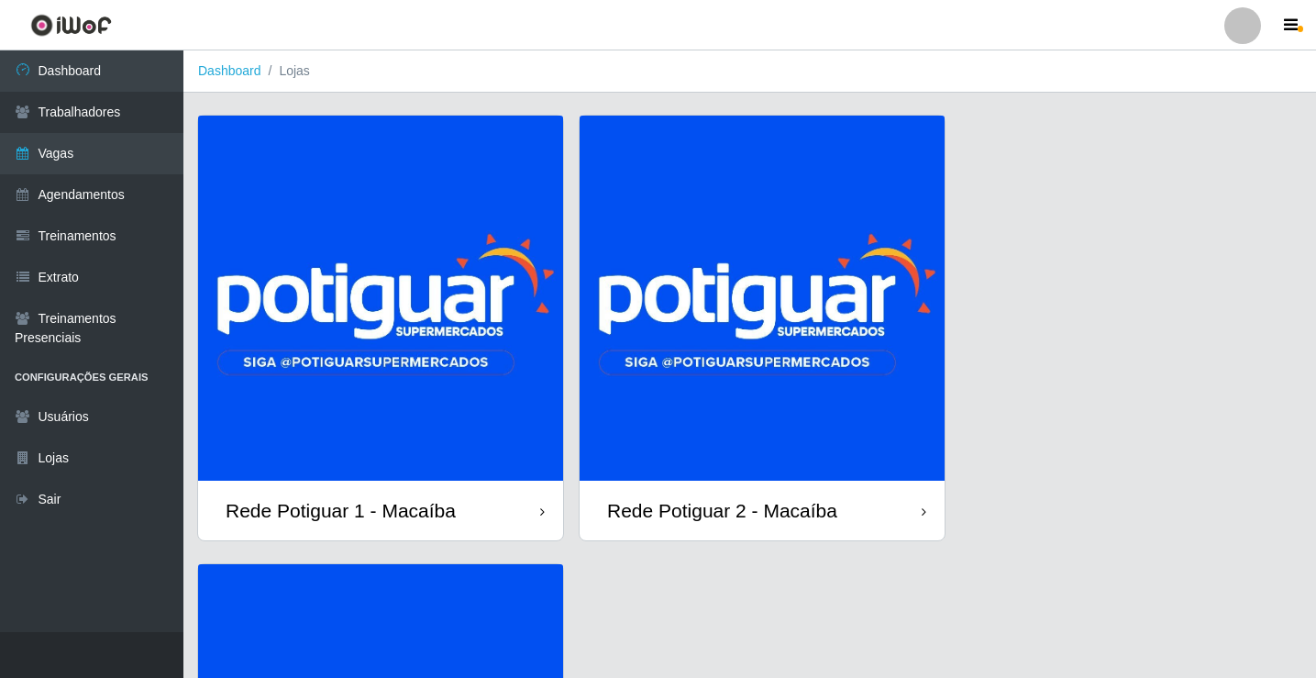
click at [349, 383] on img at bounding box center [380, 298] width 365 height 365
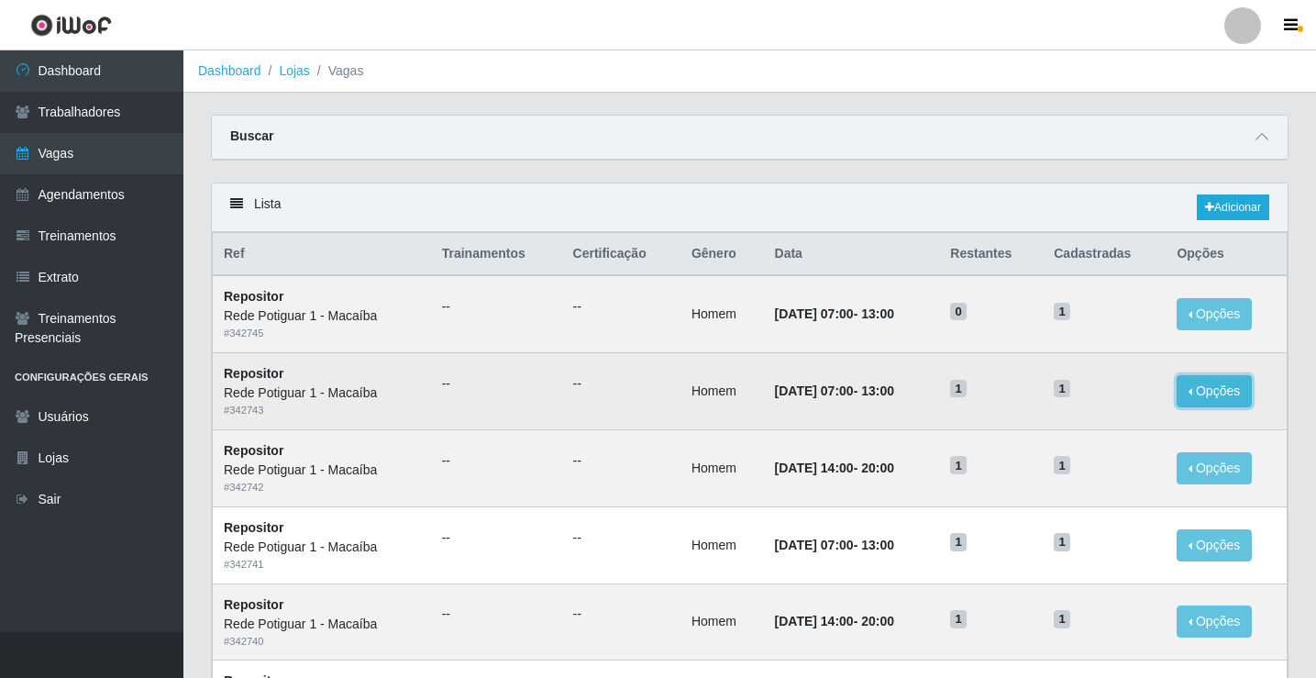
click at [1218, 389] on button "Opções" at bounding box center [1214, 391] width 75 height 32
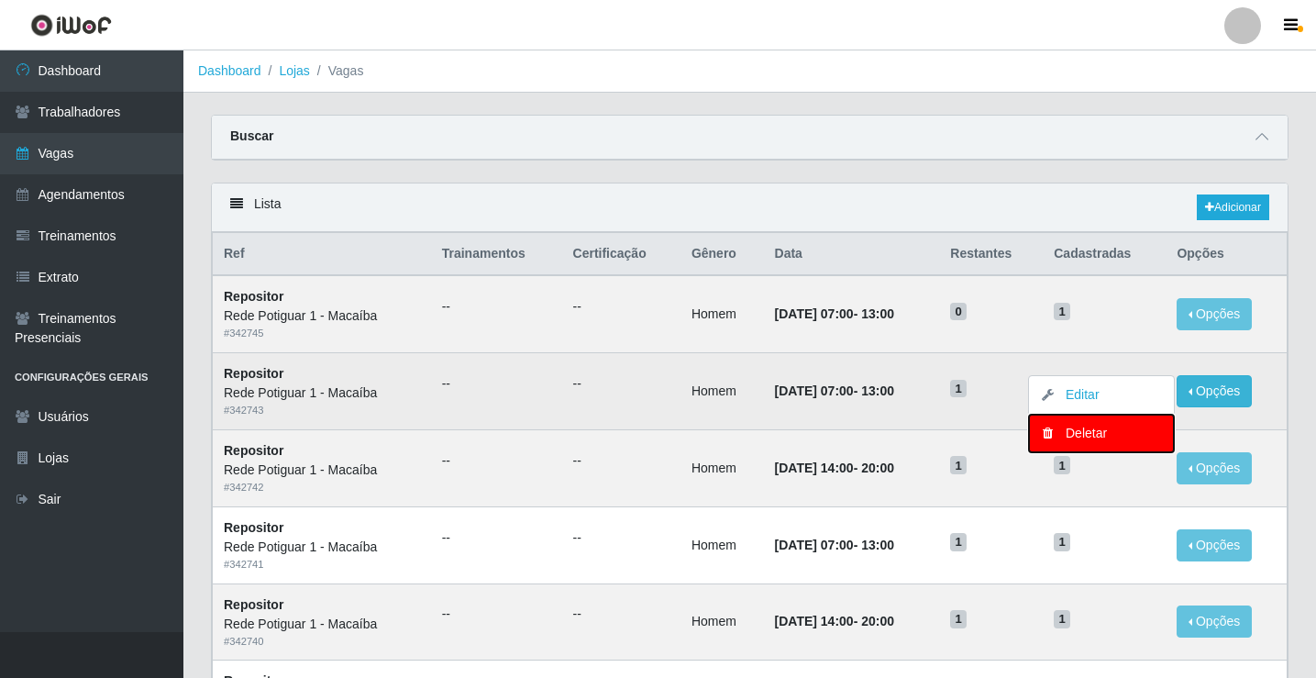
click at [1080, 432] on div "Deletar" at bounding box center [1101, 433] width 108 height 19
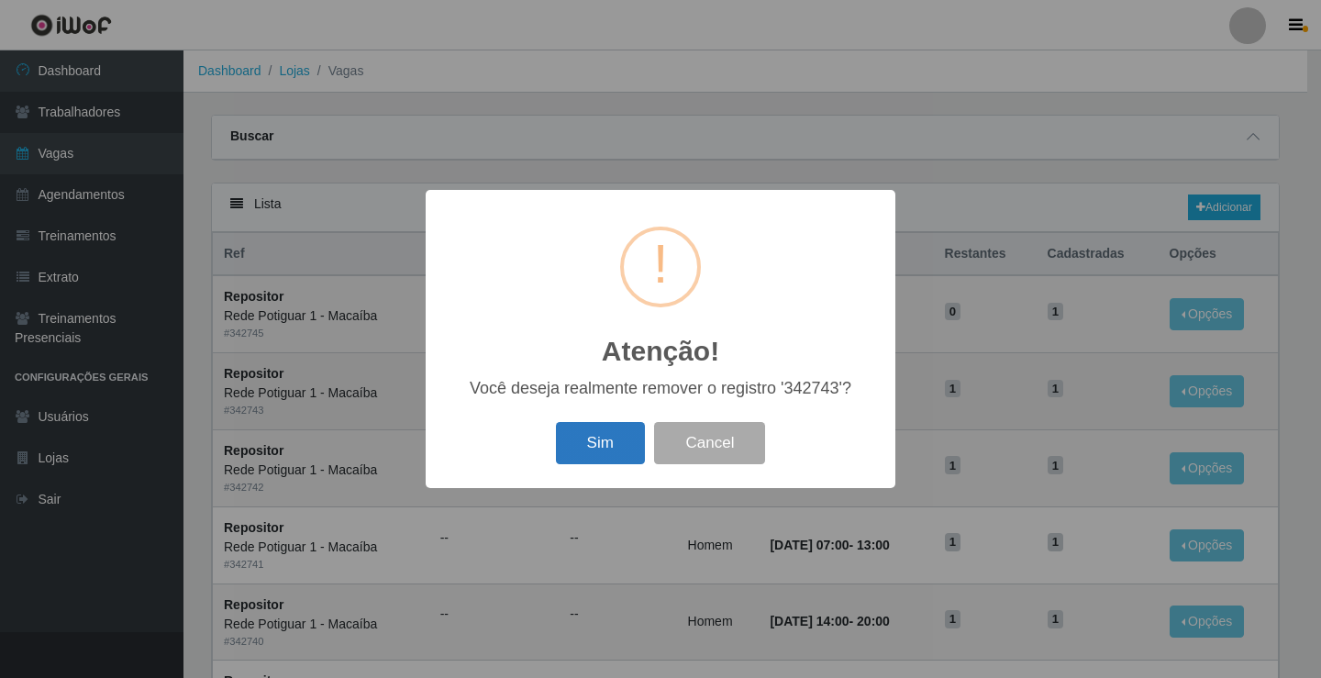
click at [598, 454] on button "Sim" at bounding box center [600, 443] width 89 height 43
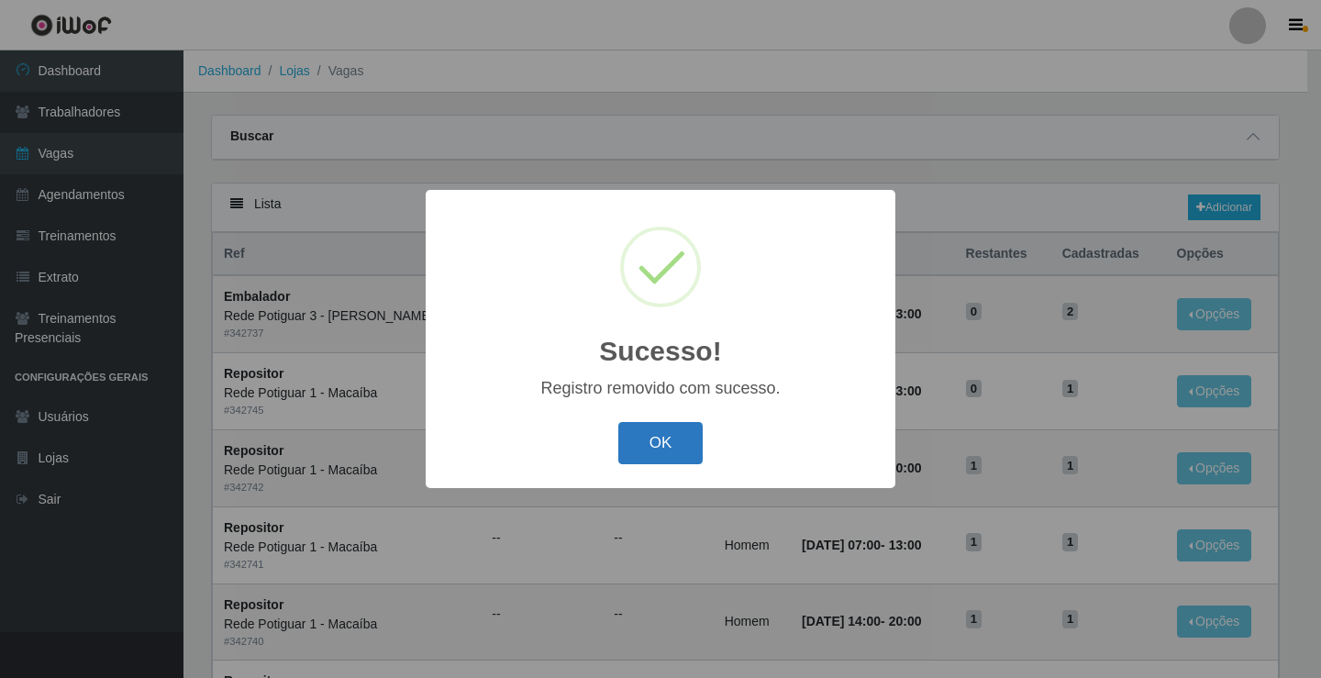
click at [651, 426] on button "OK" at bounding box center [660, 443] width 85 height 43
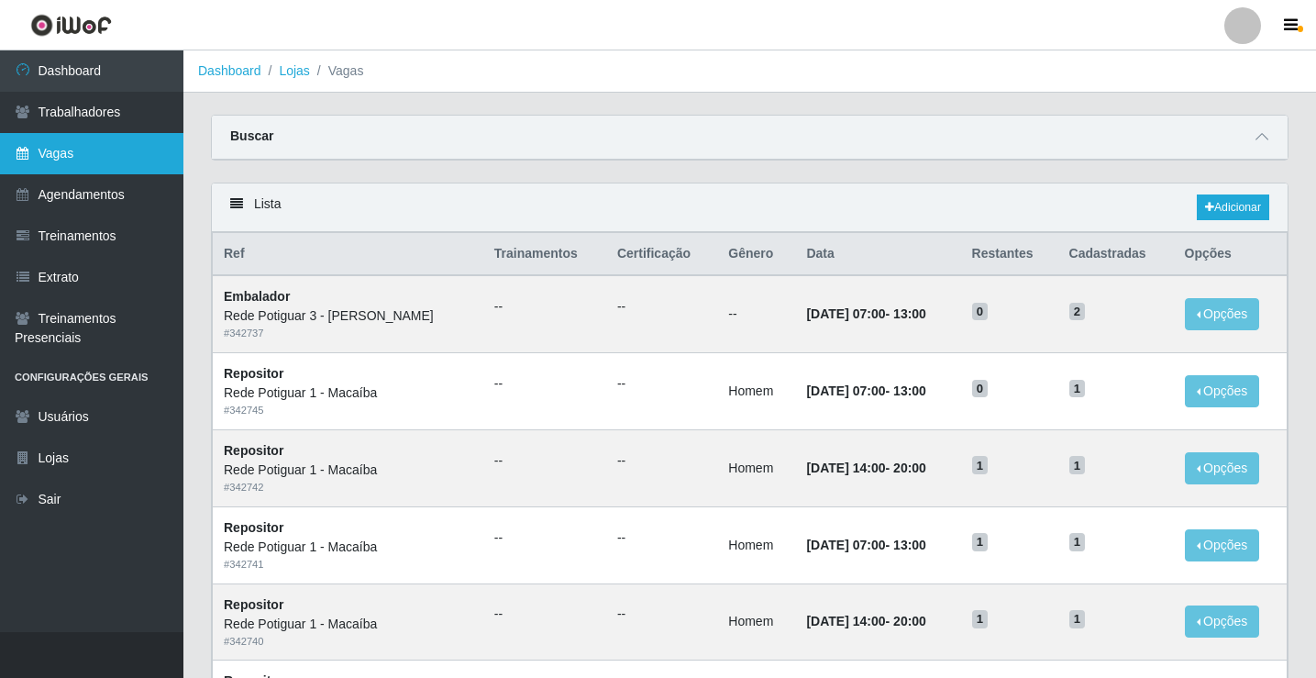
click at [58, 146] on link "Vagas" at bounding box center [91, 153] width 183 height 41
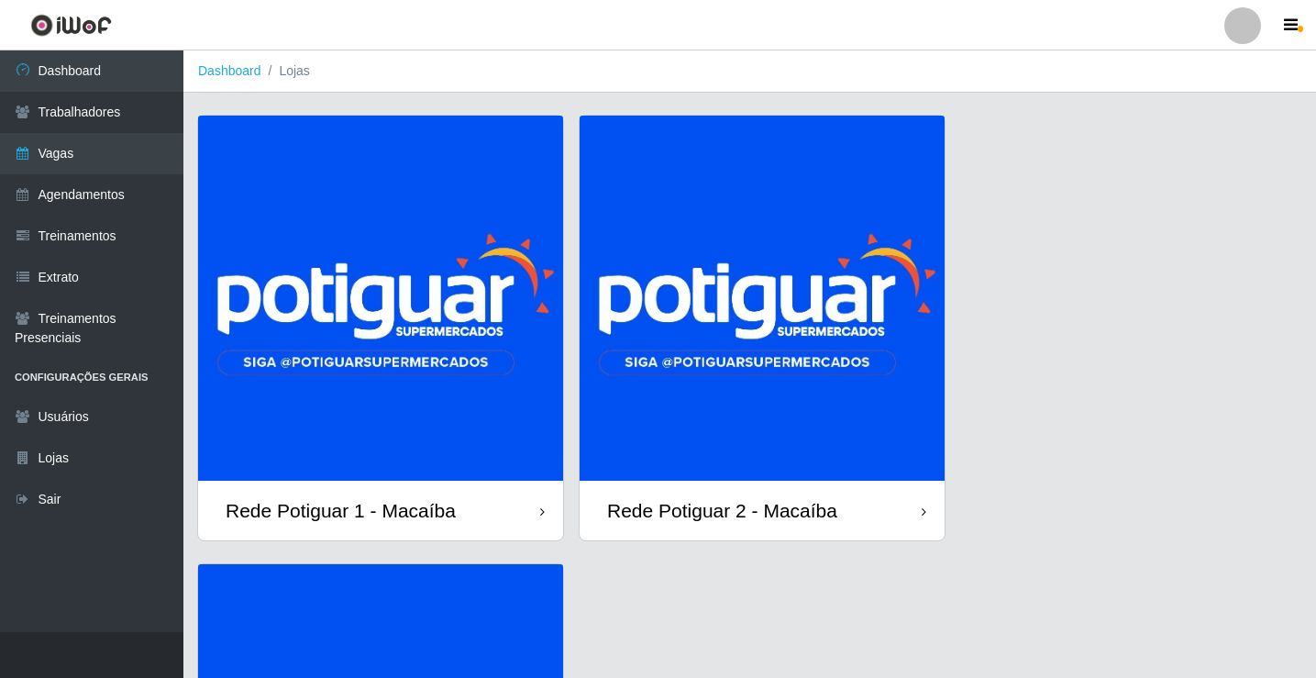
click at [373, 337] on img at bounding box center [380, 298] width 365 height 365
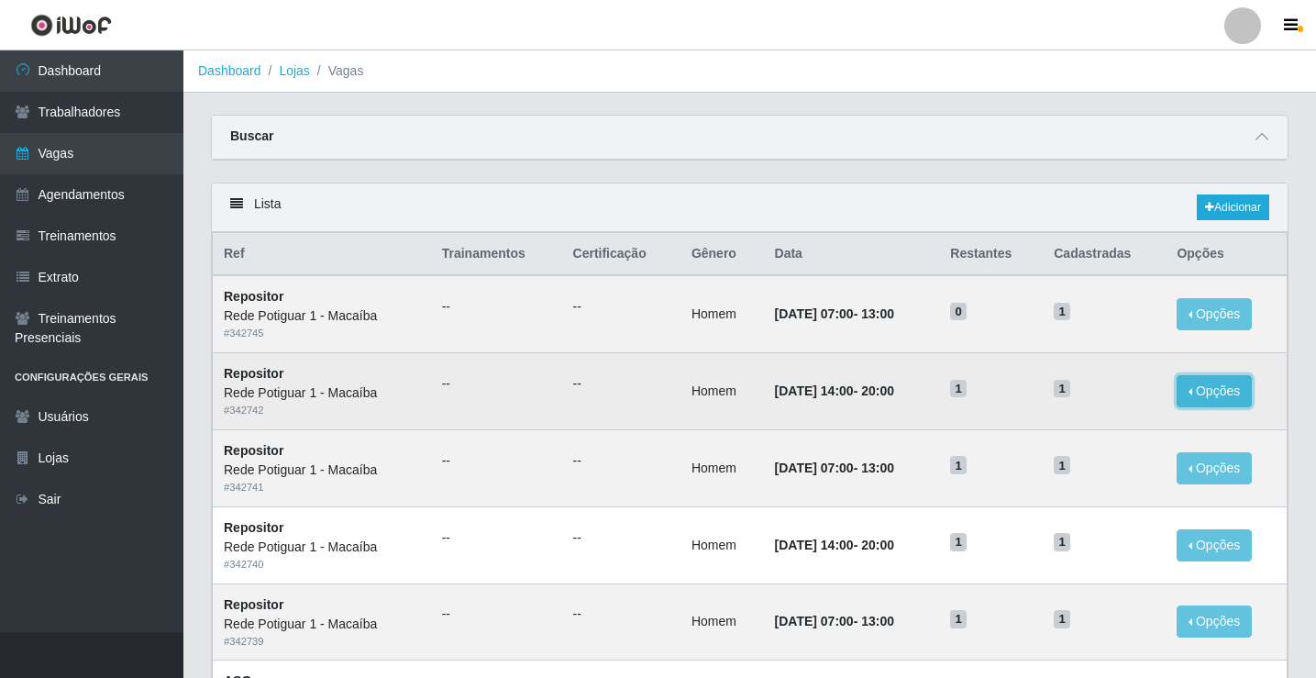
click at [1232, 388] on button "Opções" at bounding box center [1214, 391] width 75 height 32
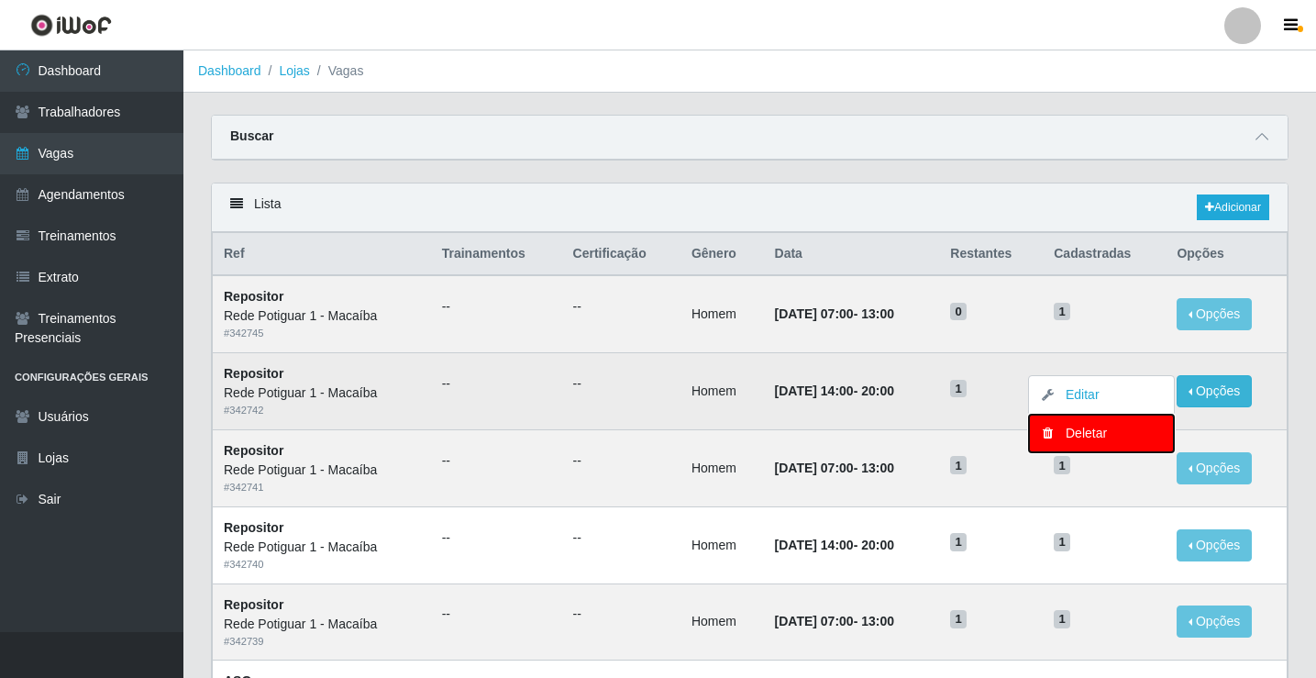
click at [1093, 433] on div "Deletar" at bounding box center [1101, 433] width 108 height 19
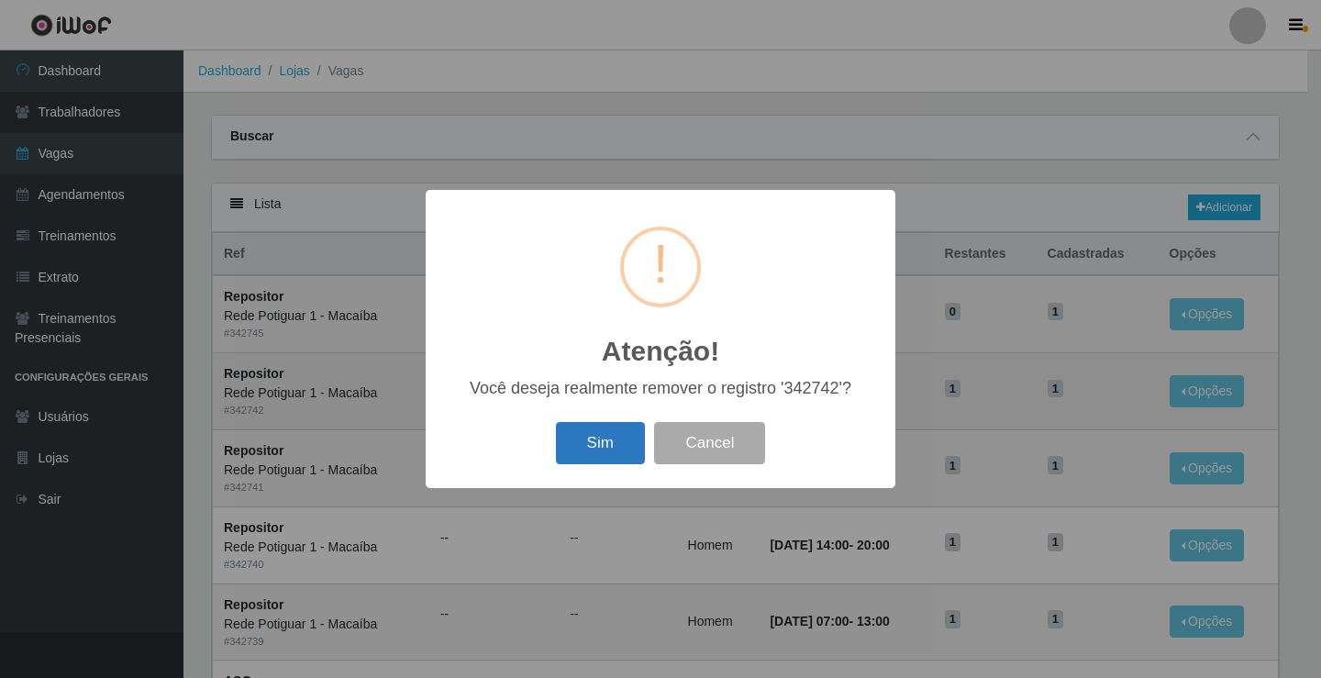
click at [615, 438] on button "Sim" at bounding box center [600, 443] width 89 height 43
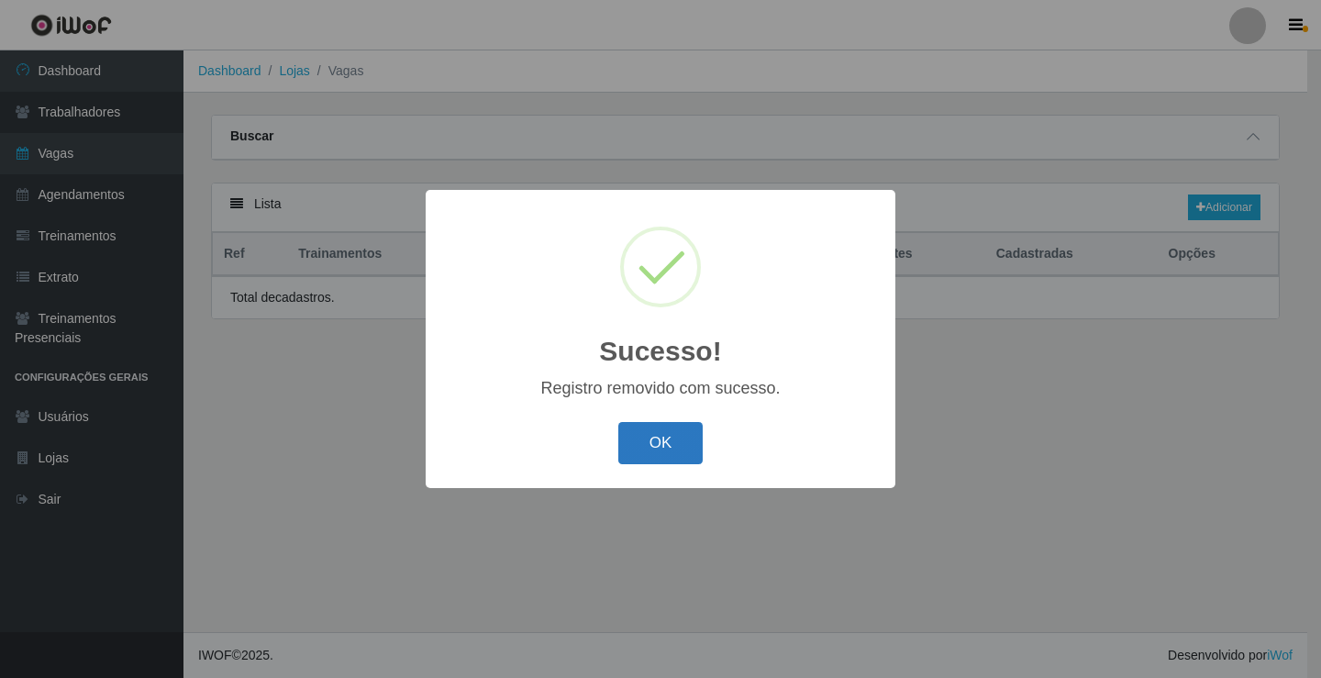
click at [661, 453] on button "OK" at bounding box center [660, 443] width 85 height 43
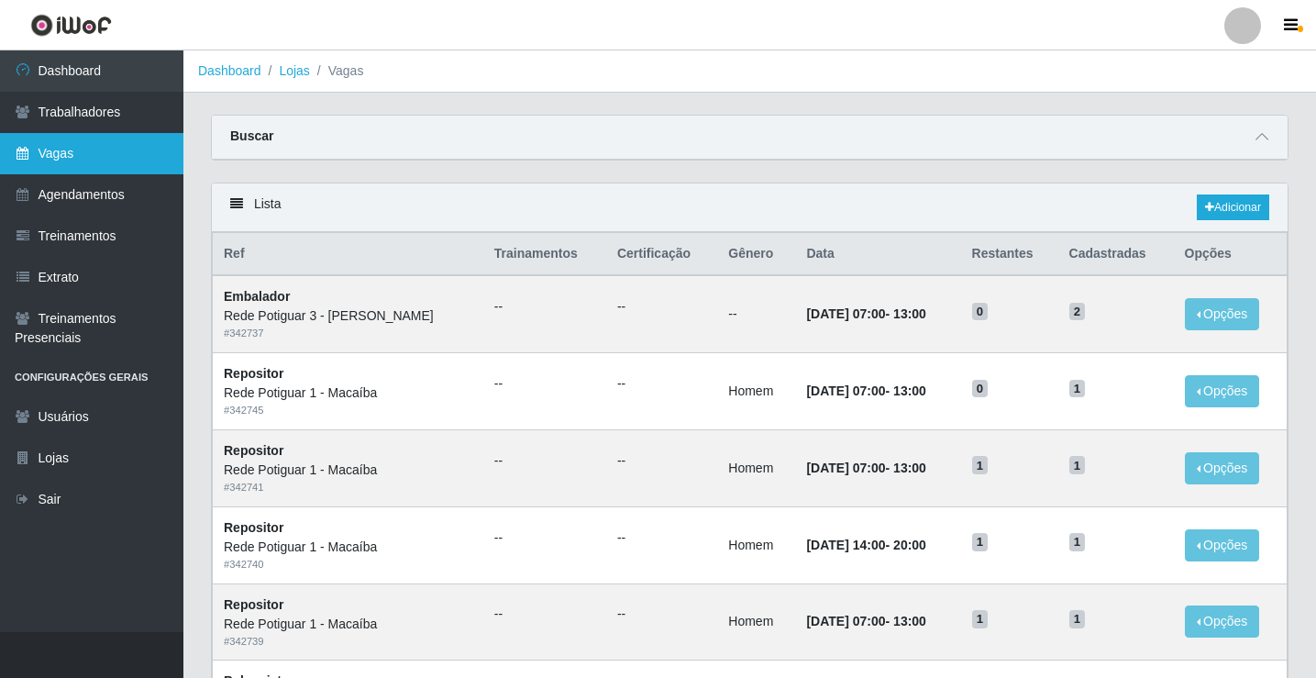
click at [139, 163] on link "Vagas" at bounding box center [91, 153] width 183 height 41
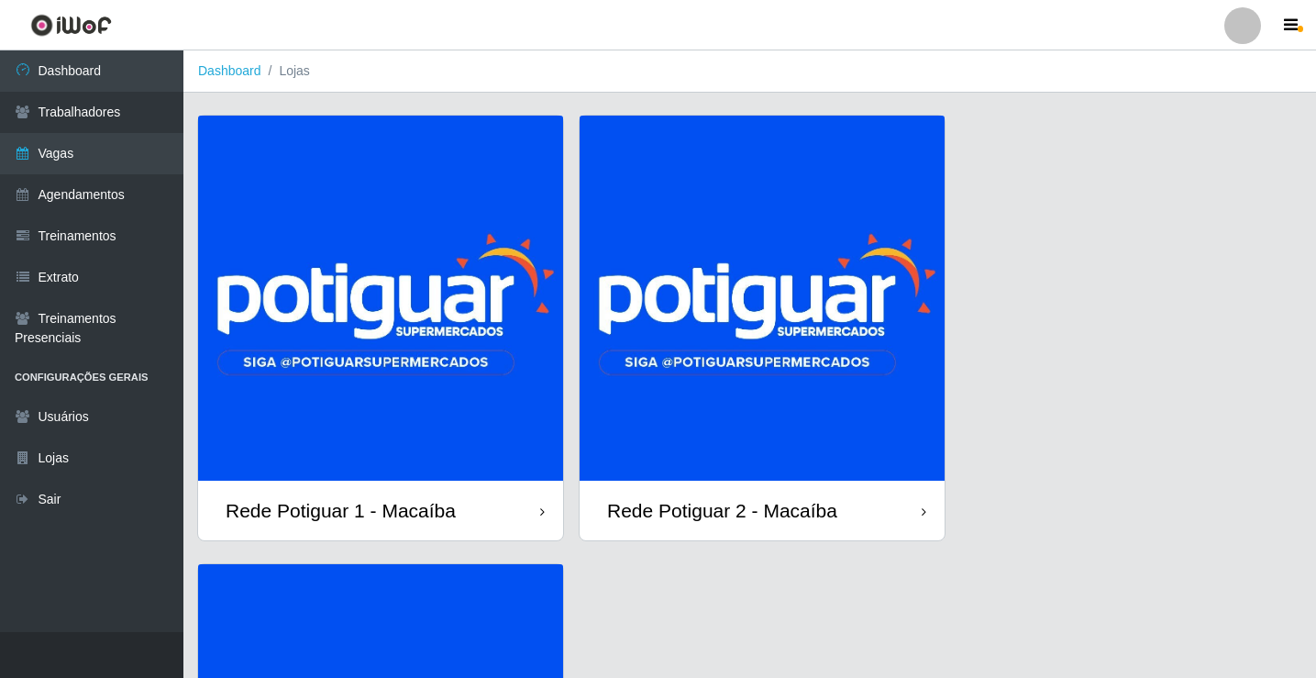
click at [425, 405] on img at bounding box center [380, 298] width 365 height 365
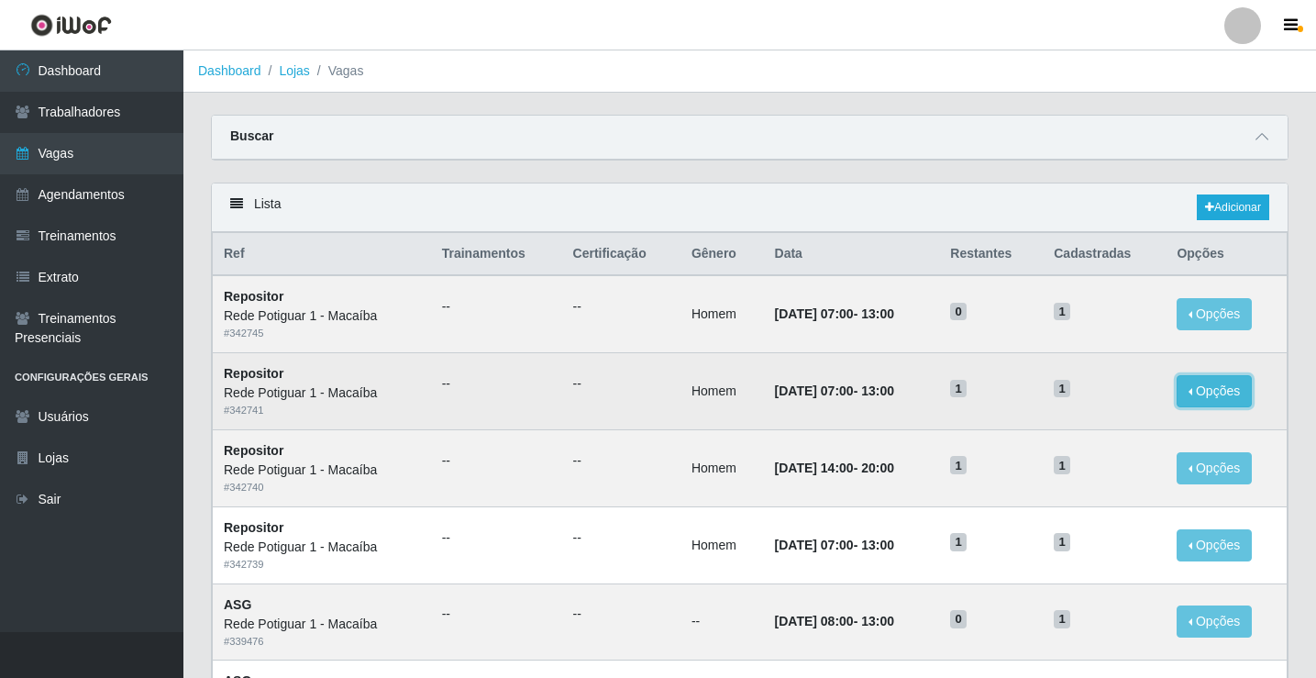
click at [1238, 392] on button "Opções" at bounding box center [1214, 391] width 75 height 32
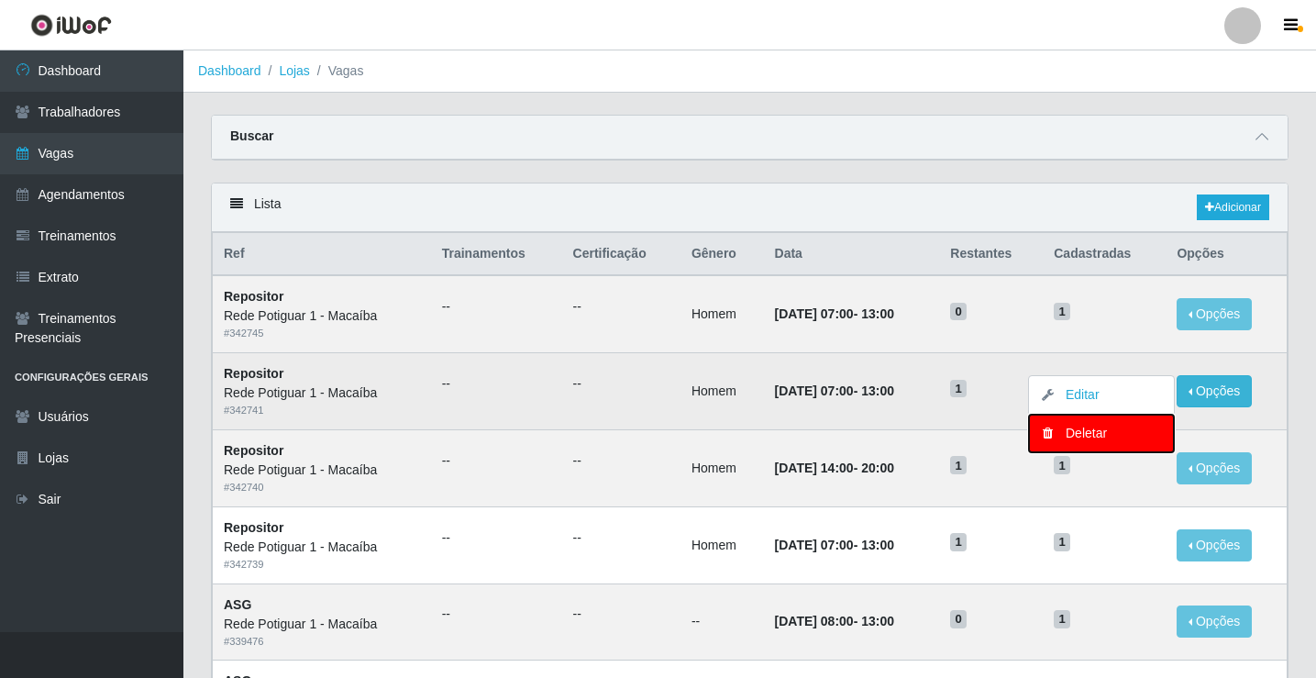
click at [1107, 439] on div "Deletar" at bounding box center [1101, 433] width 108 height 19
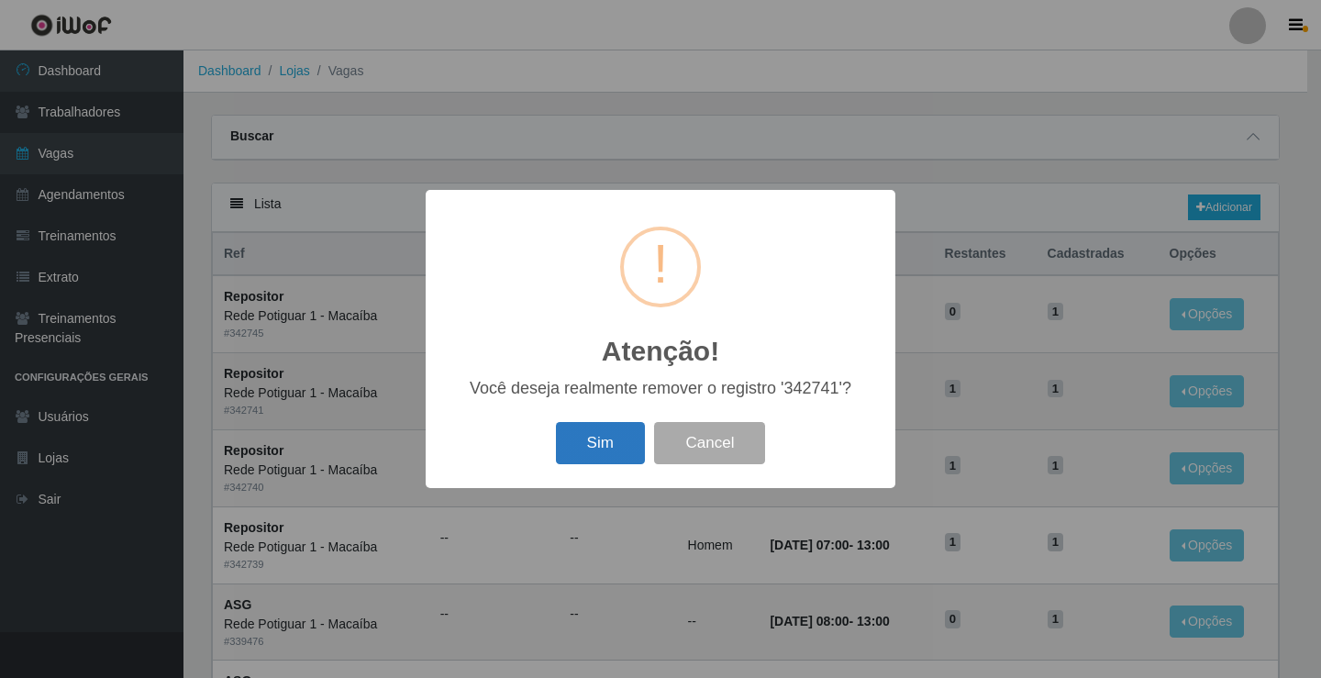
click at [613, 453] on button "Sim" at bounding box center [600, 443] width 89 height 43
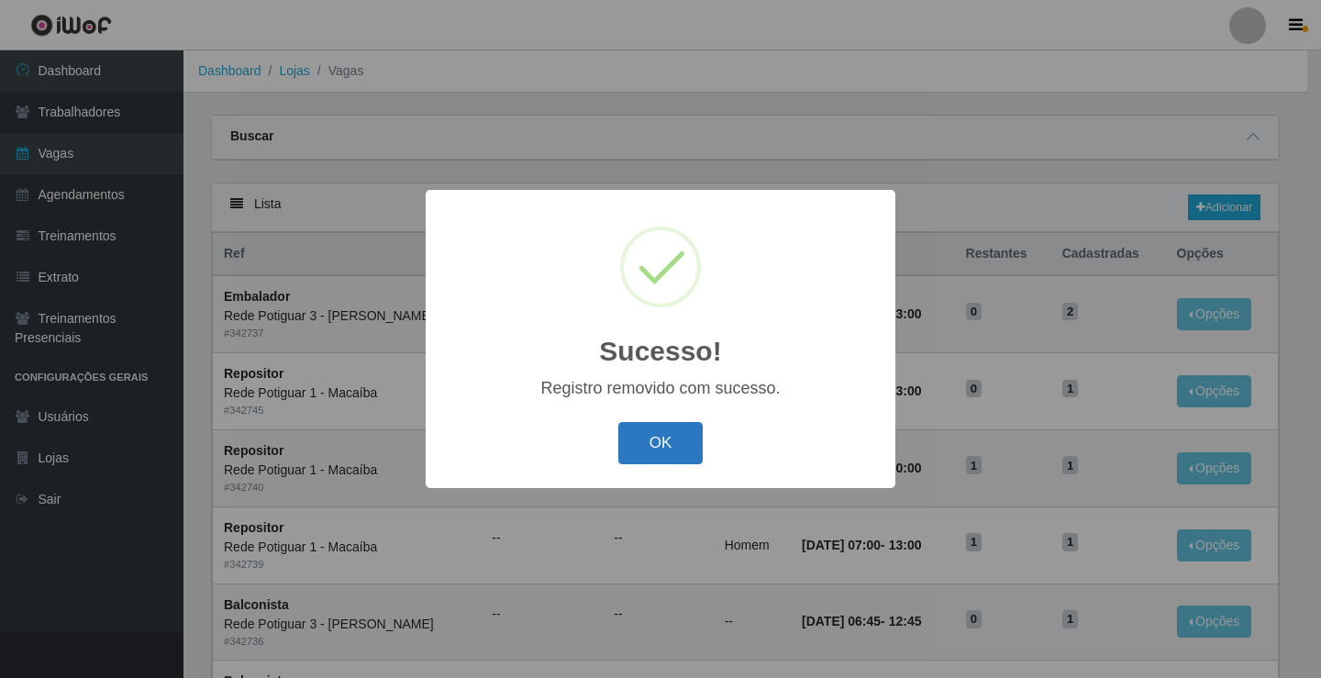
click at [660, 456] on button "OK" at bounding box center [660, 443] width 85 height 43
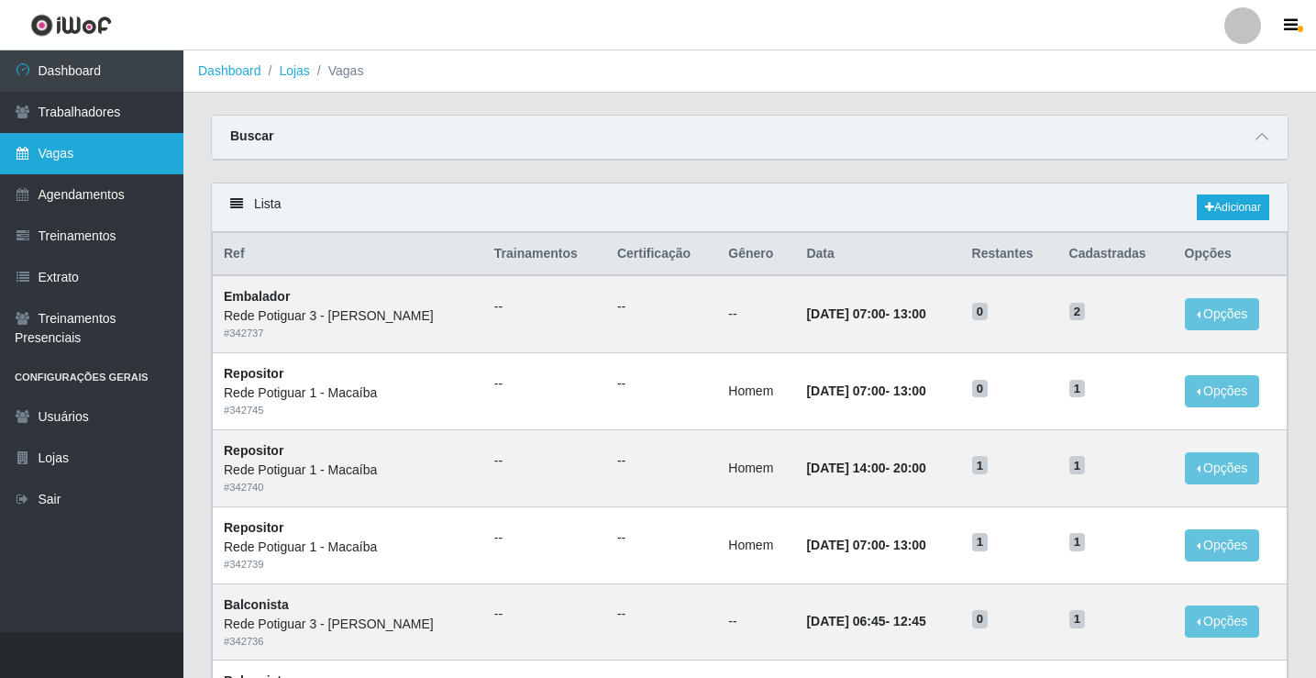
click at [78, 150] on link "Vagas" at bounding box center [91, 153] width 183 height 41
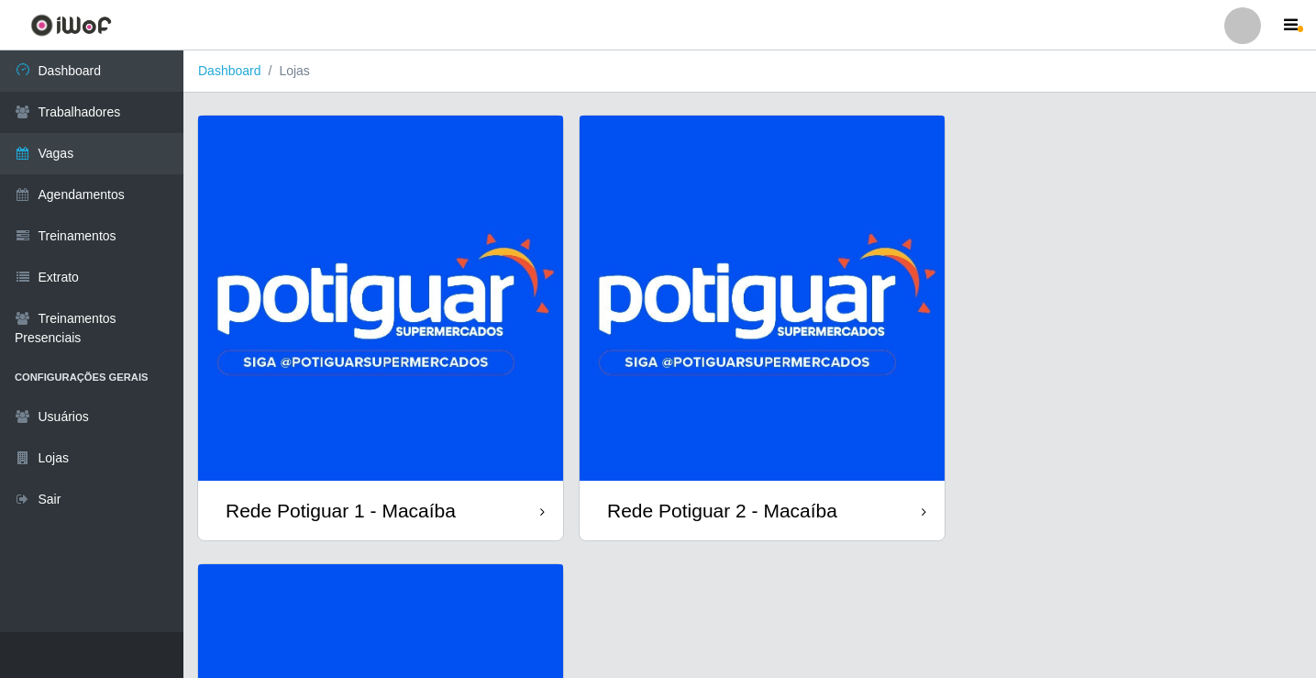
click at [486, 360] on img at bounding box center [380, 298] width 365 height 365
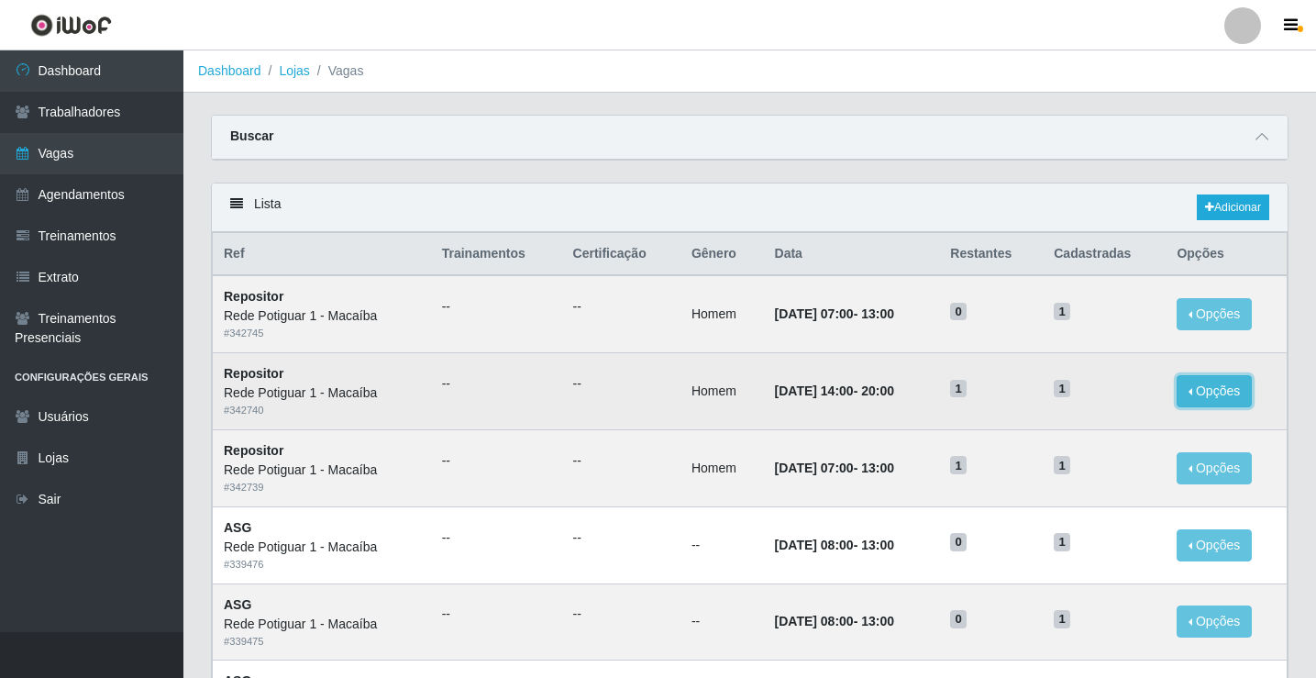
click at [1235, 386] on button "Opções" at bounding box center [1214, 391] width 75 height 32
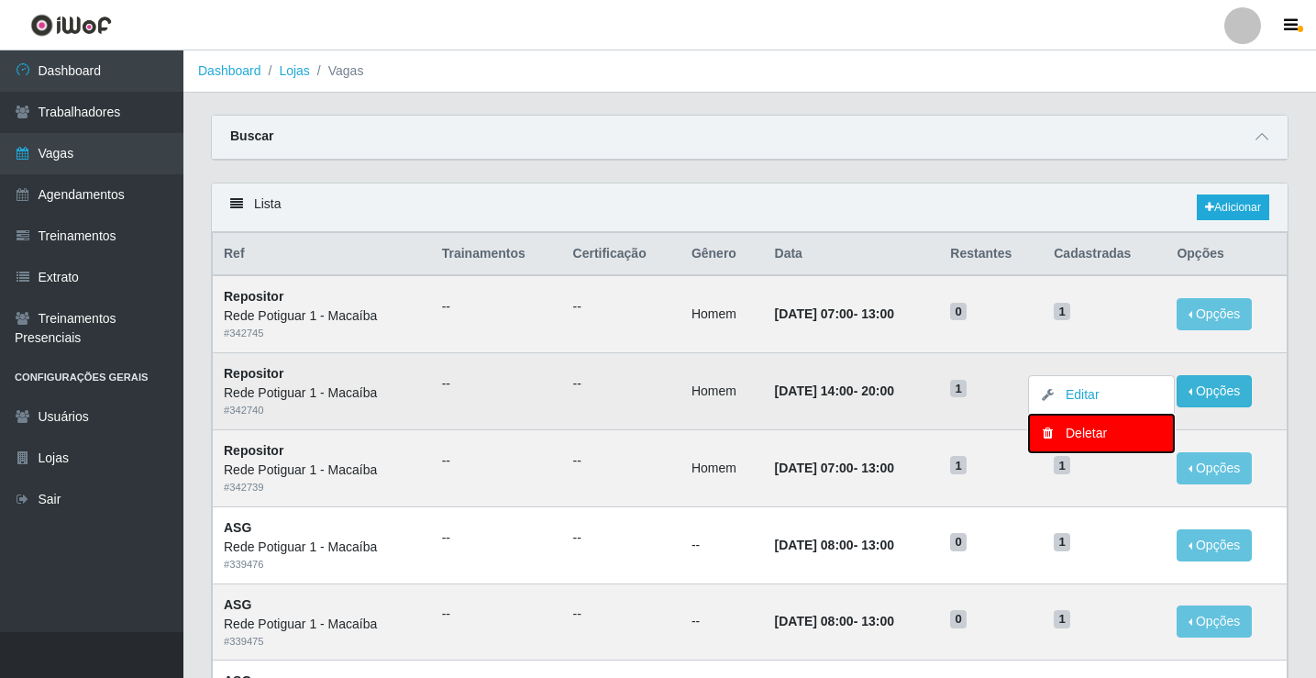
click at [1086, 437] on div "Deletar" at bounding box center [1101, 433] width 108 height 19
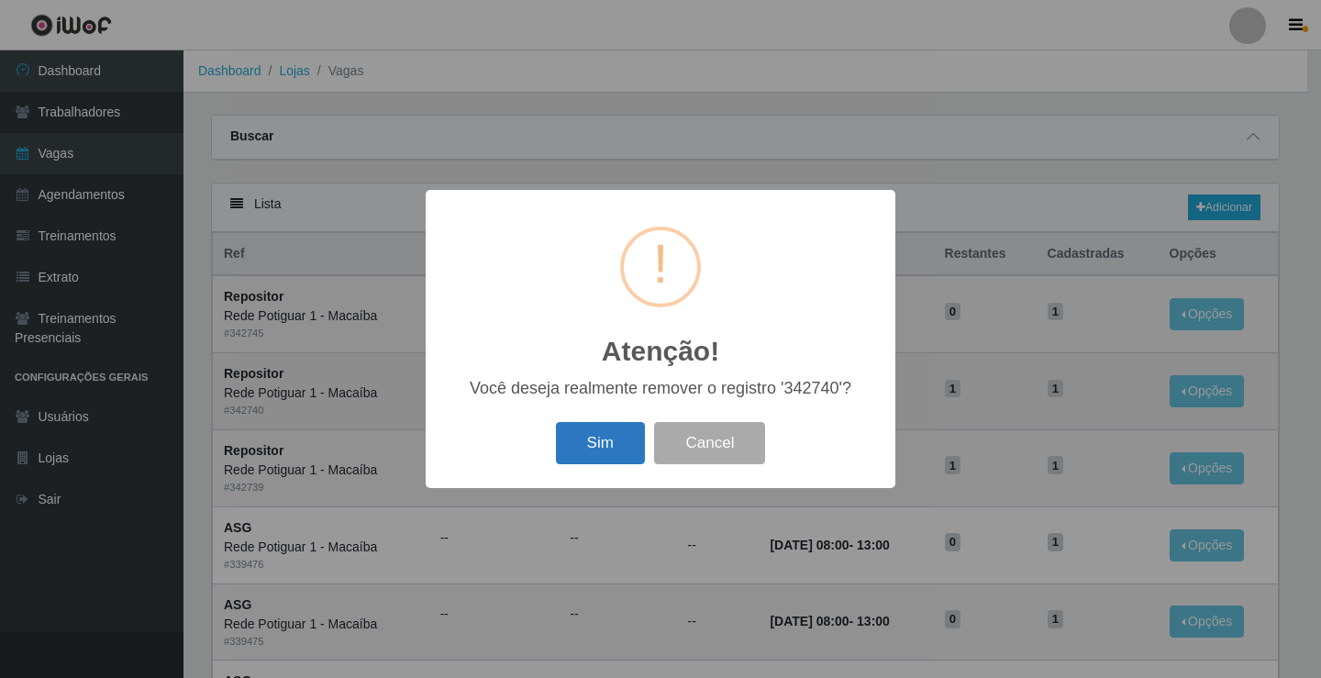
click at [625, 441] on button "Sim" at bounding box center [600, 443] width 89 height 43
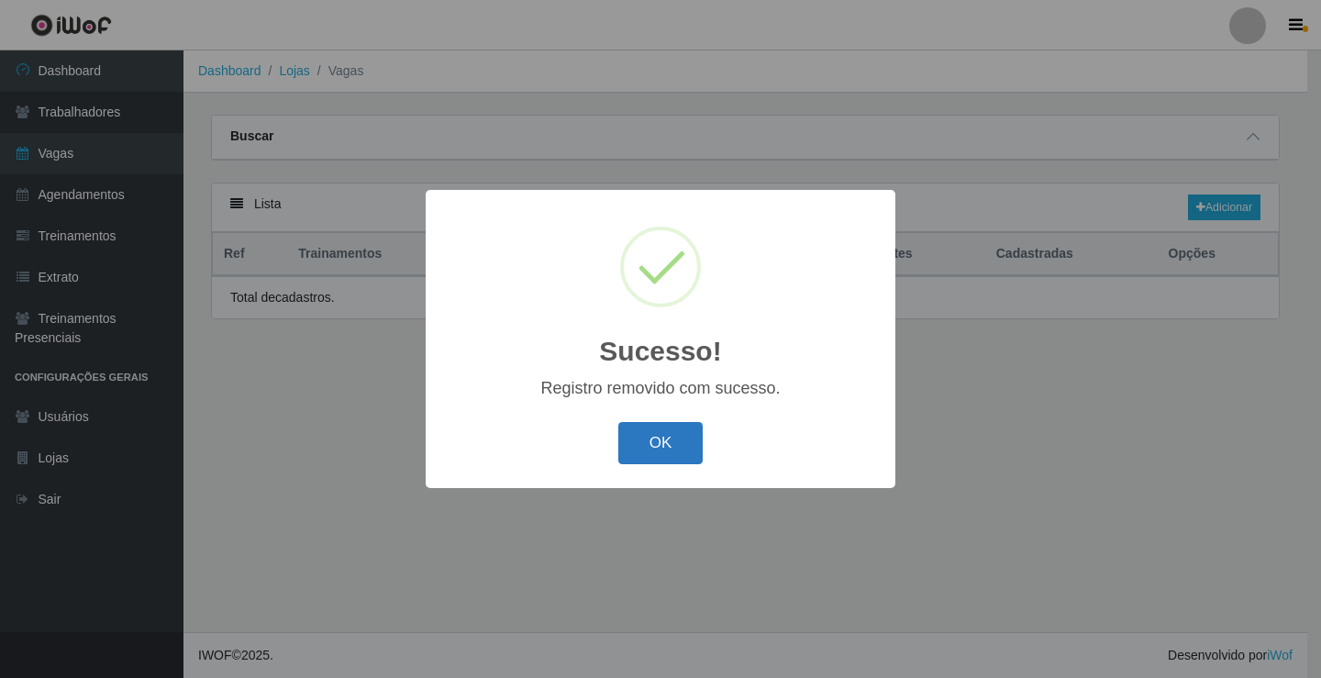
click at [650, 450] on button "OK" at bounding box center [660, 443] width 85 height 43
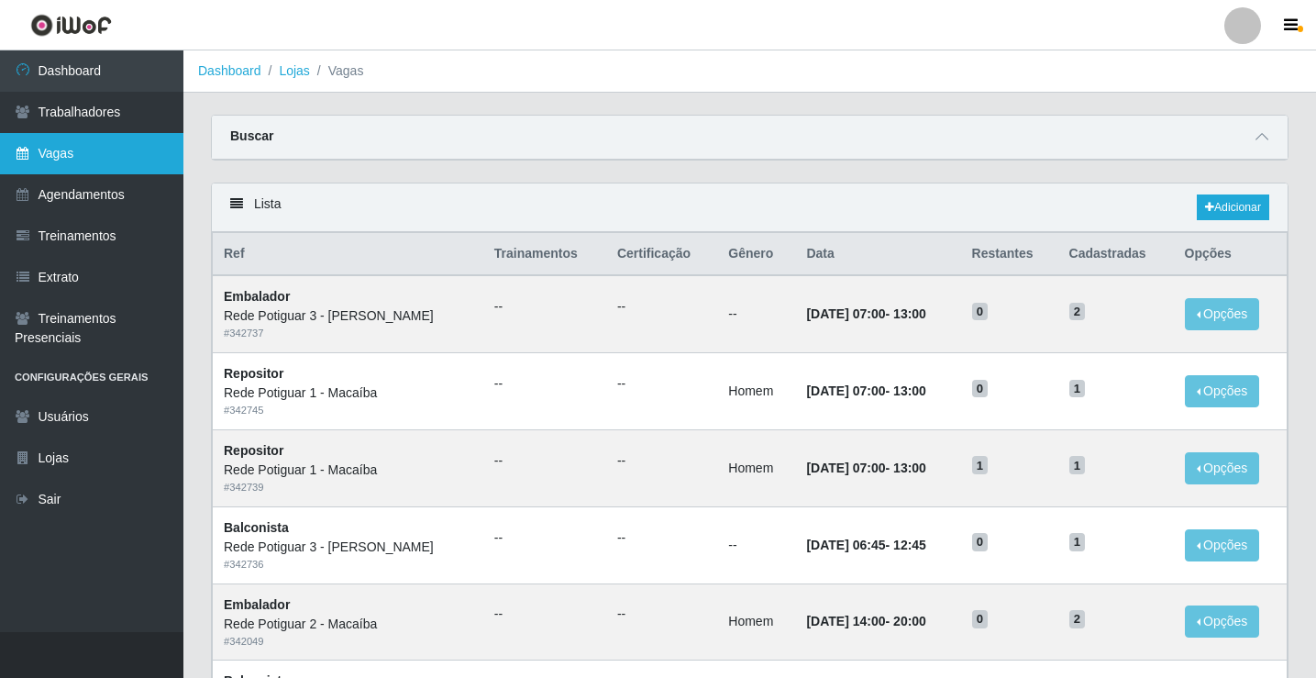
click at [19, 155] on icon at bounding box center [23, 153] width 17 height 13
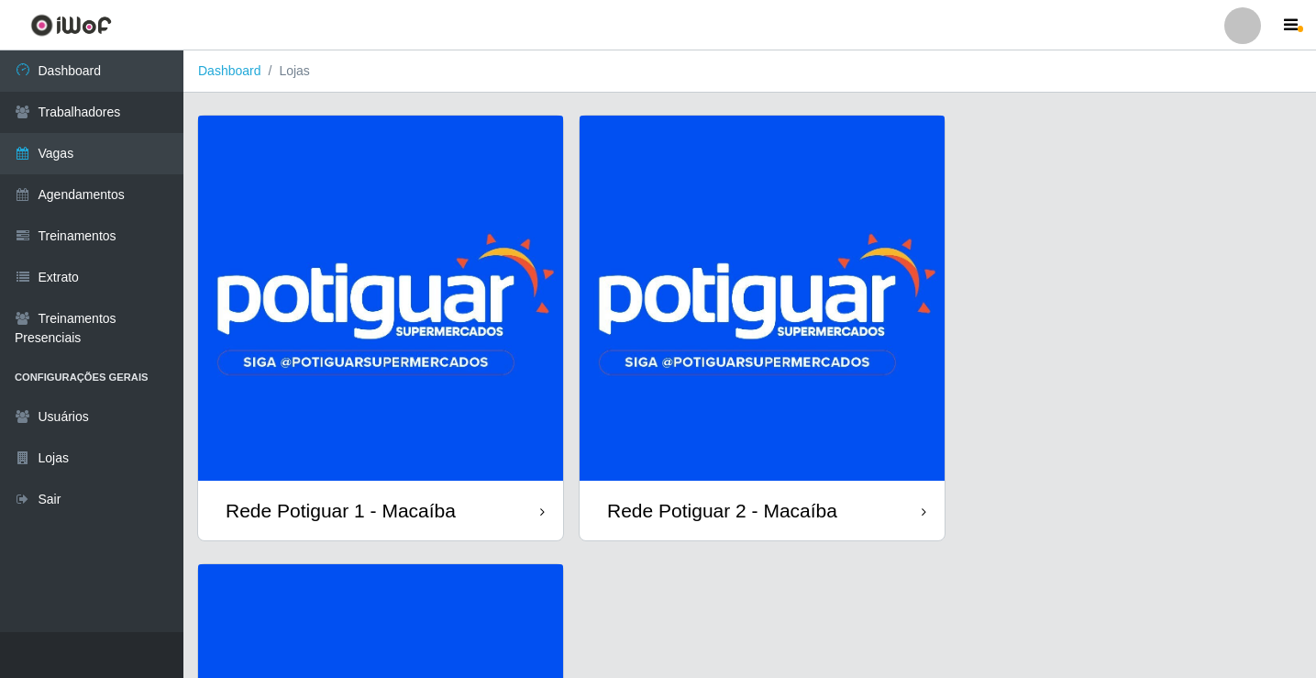
click at [476, 391] on img at bounding box center [380, 298] width 365 height 365
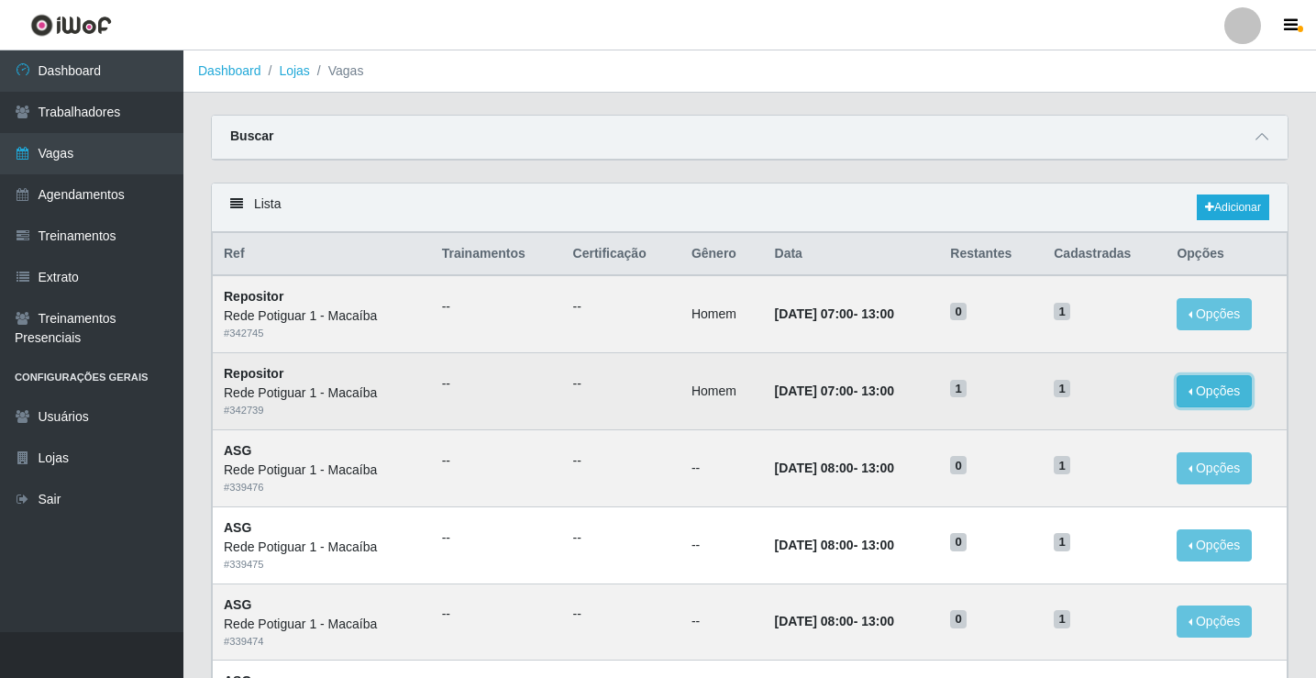
click at [1227, 387] on button "Opções" at bounding box center [1214, 391] width 75 height 32
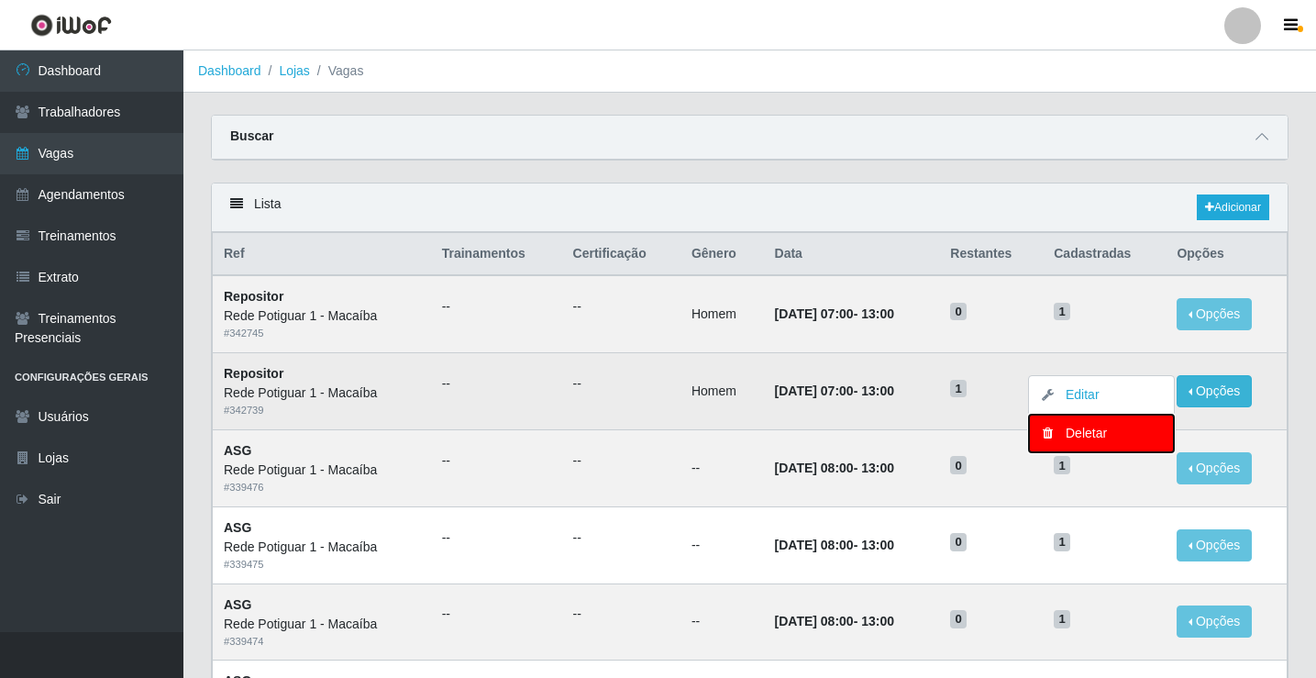
click at [1105, 430] on div "Deletar" at bounding box center [1101, 433] width 108 height 19
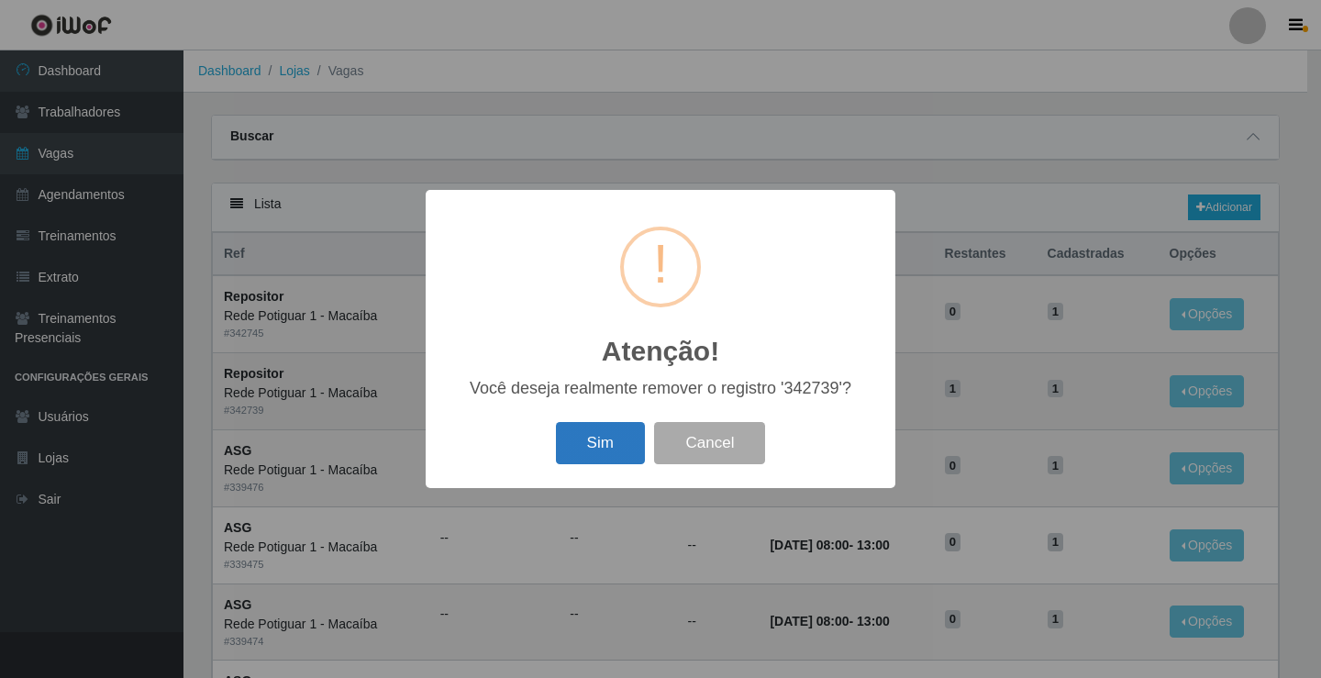
click at [561, 443] on button "Sim" at bounding box center [600, 443] width 89 height 43
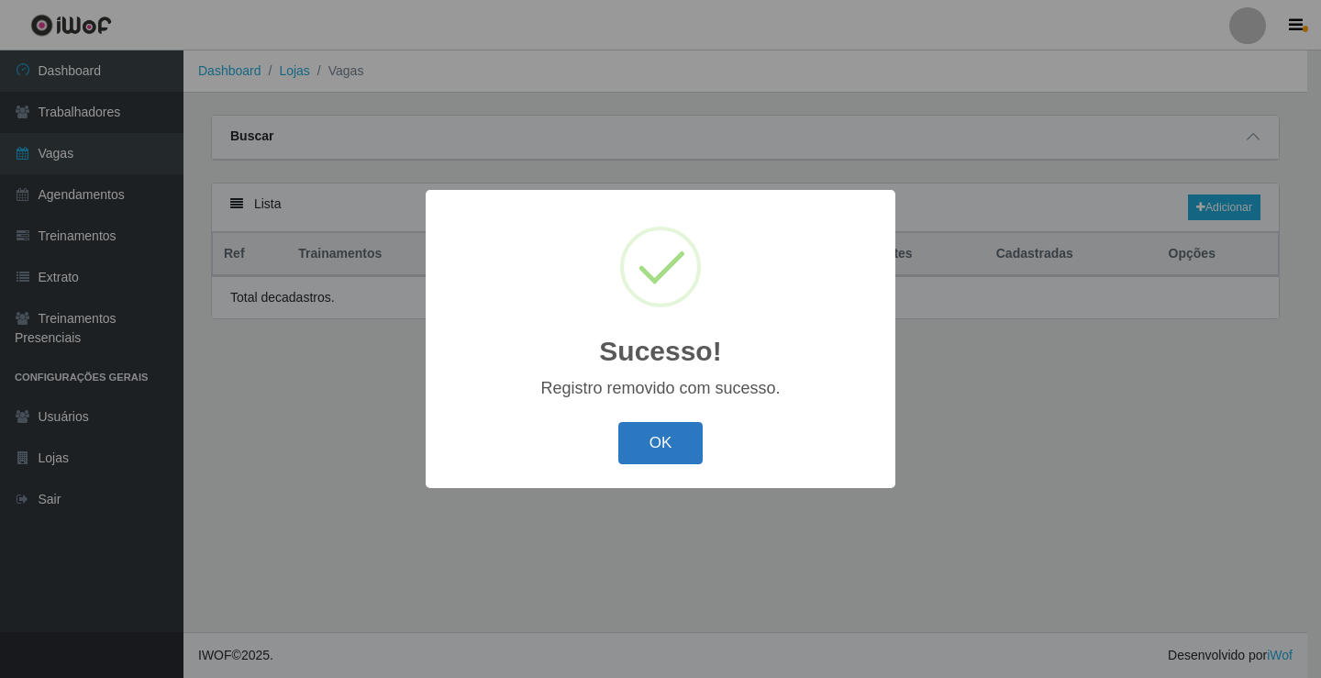
click at [659, 441] on button "OK" at bounding box center [660, 443] width 85 height 43
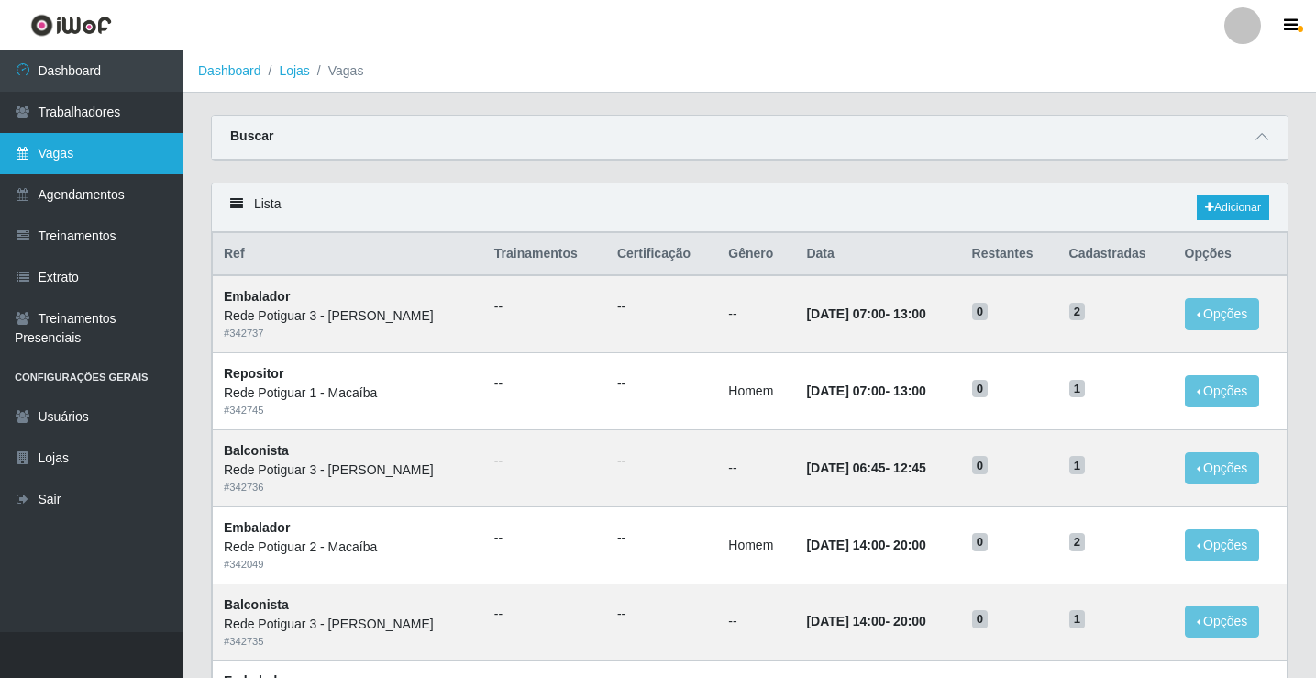
click at [128, 165] on link "Vagas" at bounding box center [91, 153] width 183 height 41
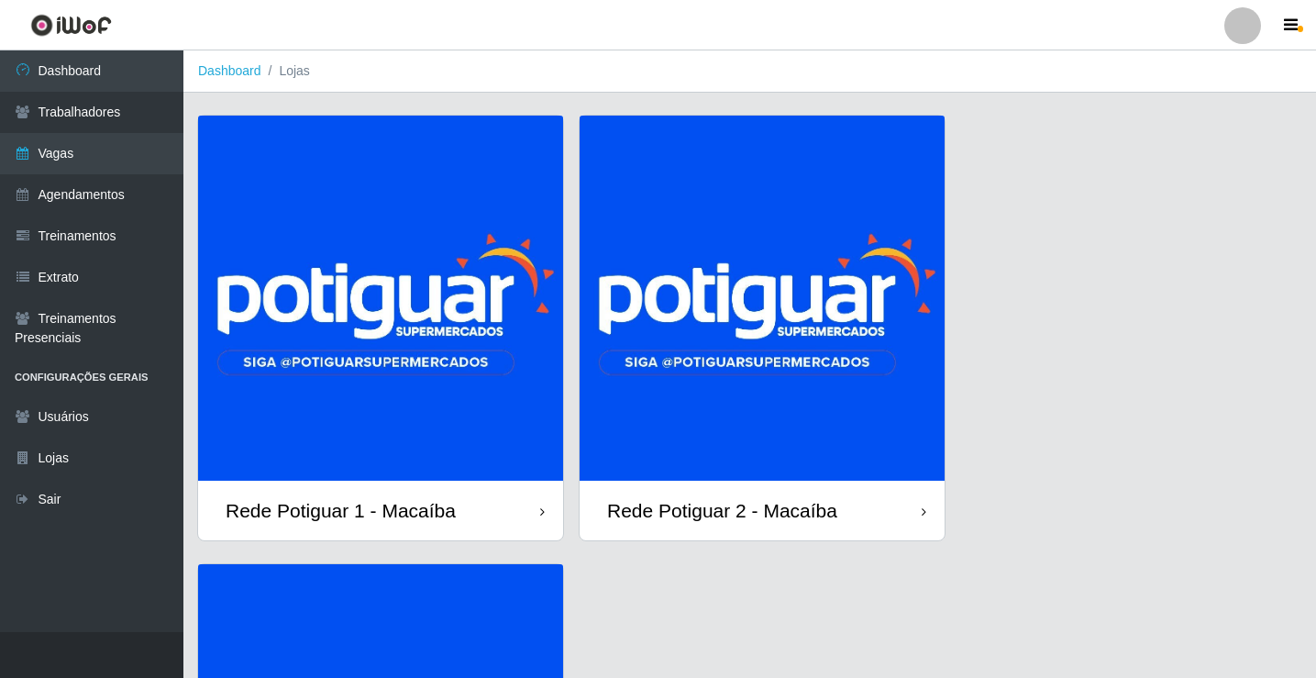
click at [320, 348] on img at bounding box center [380, 298] width 365 height 365
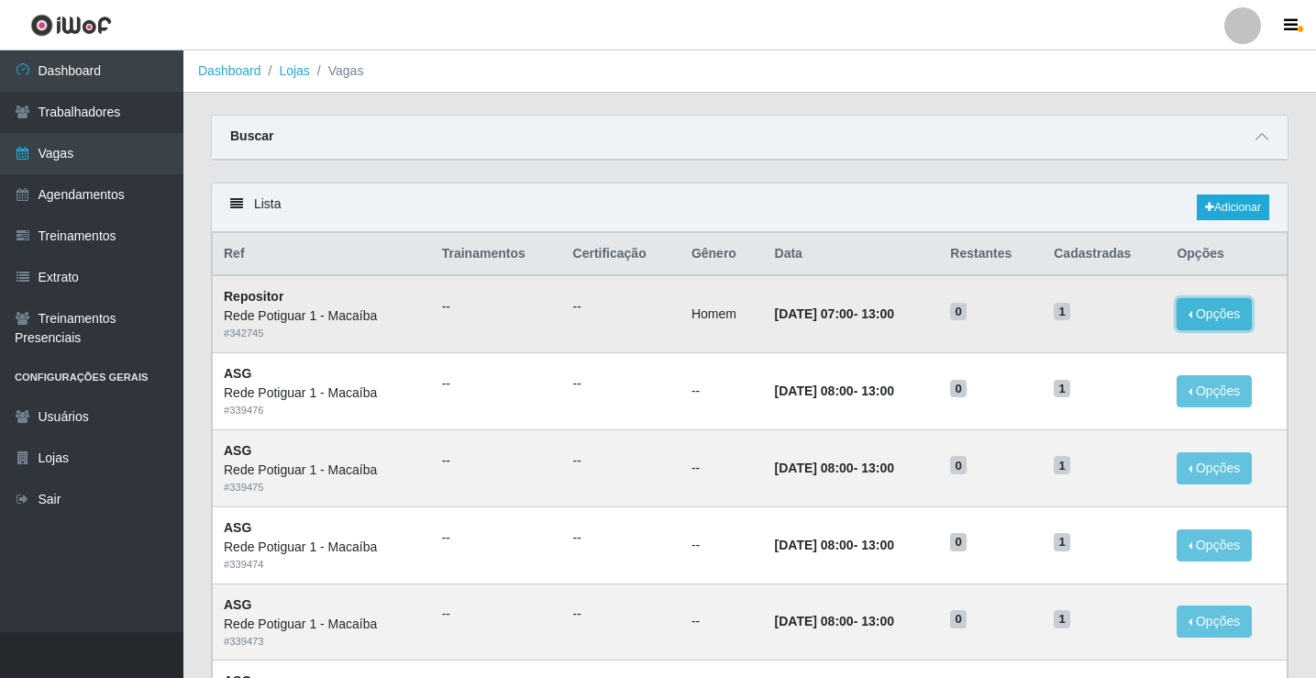
click at [1217, 317] on button "Opções" at bounding box center [1214, 314] width 75 height 32
click at [1080, 319] on link "Editar" at bounding box center [1073, 317] width 52 height 15
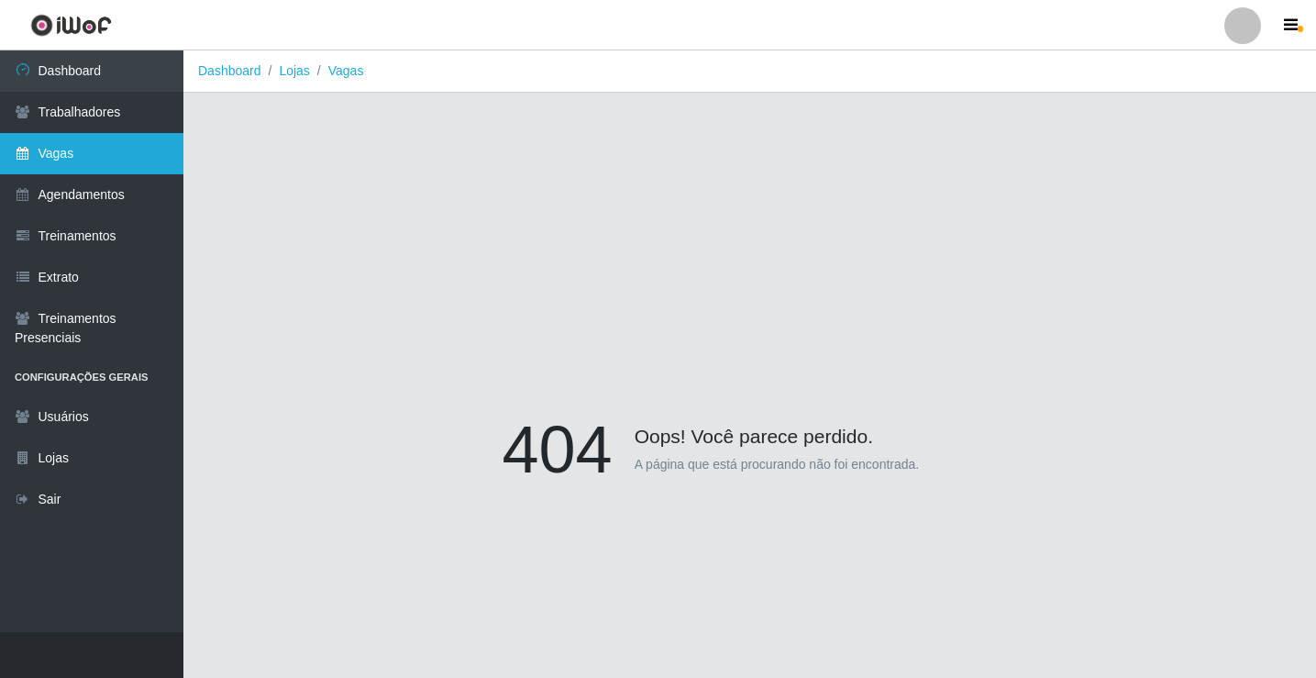
click at [77, 141] on link "Vagas" at bounding box center [91, 153] width 183 height 41
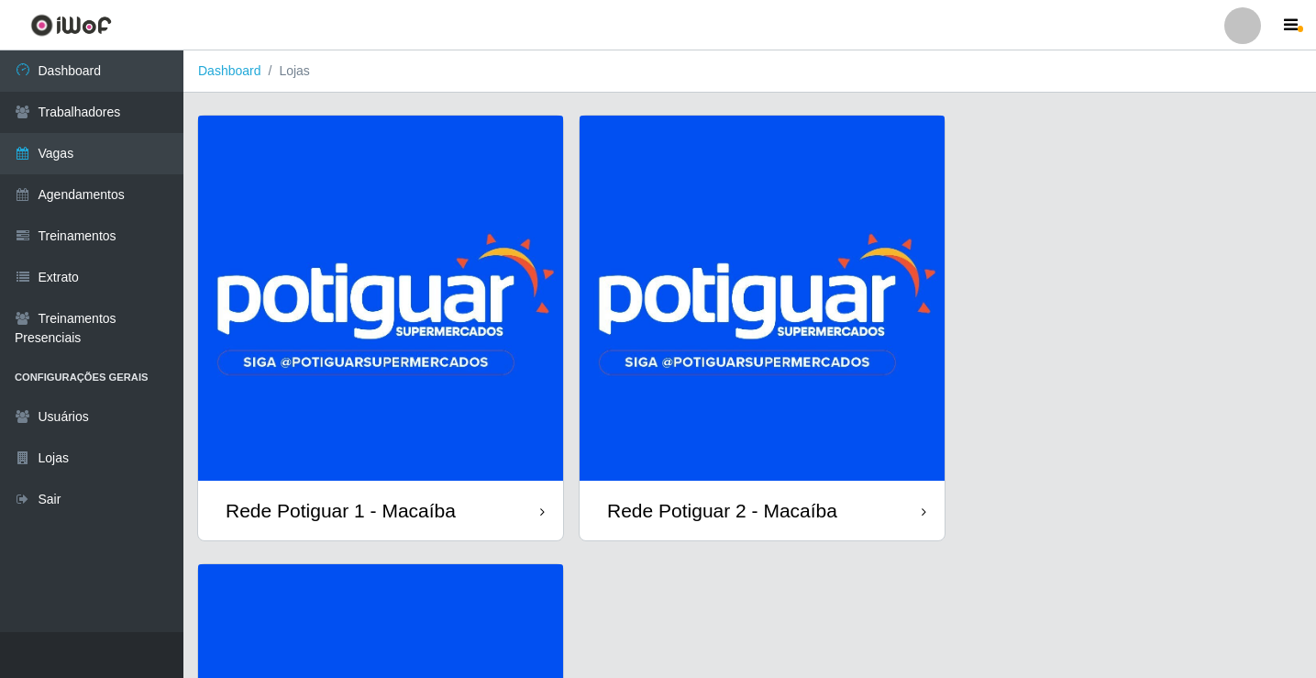
click at [296, 372] on img at bounding box center [380, 298] width 365 height 365
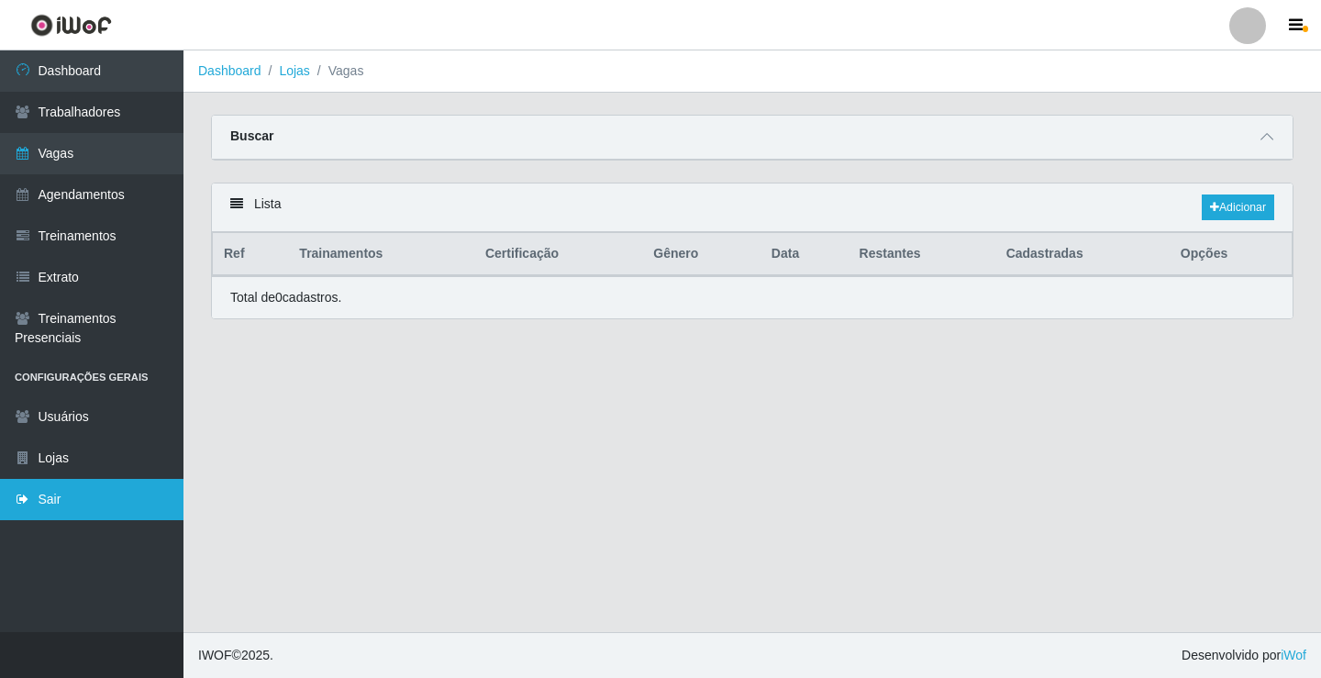
click at [85, 507] on link "Sair" at bounding box center [91, 499] width 183 height 41
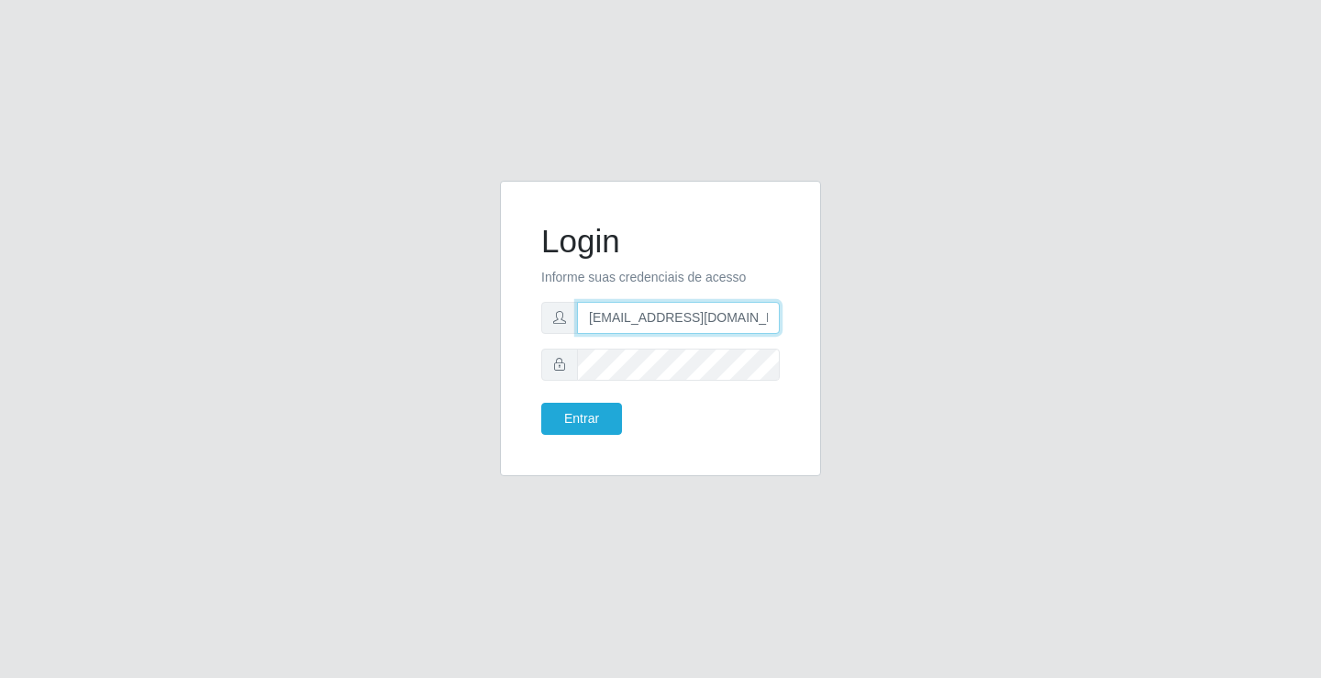
click at [615, 320] on input "[EMAIL_ADDRESS][DOMAIN_NAME]" at bounding box center [678, 318] width 203 height 32
type input "[EMAIL_ADDRESS][DOMAIN_NAME]"
click at [579, 414] on button "Entrar" at bounding box center [581, 419] width 81 height 32
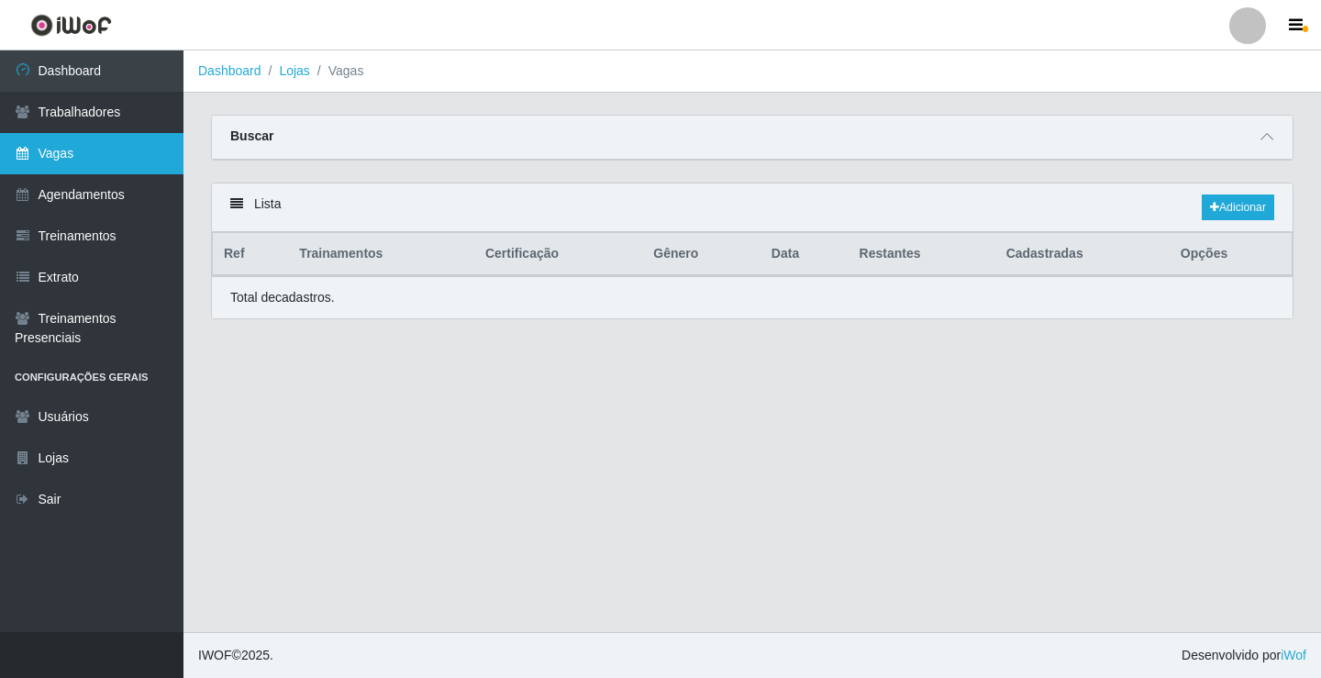
click at [114, 156] on link "Vagas" at bounding box center [91, 153] width 183 height 41
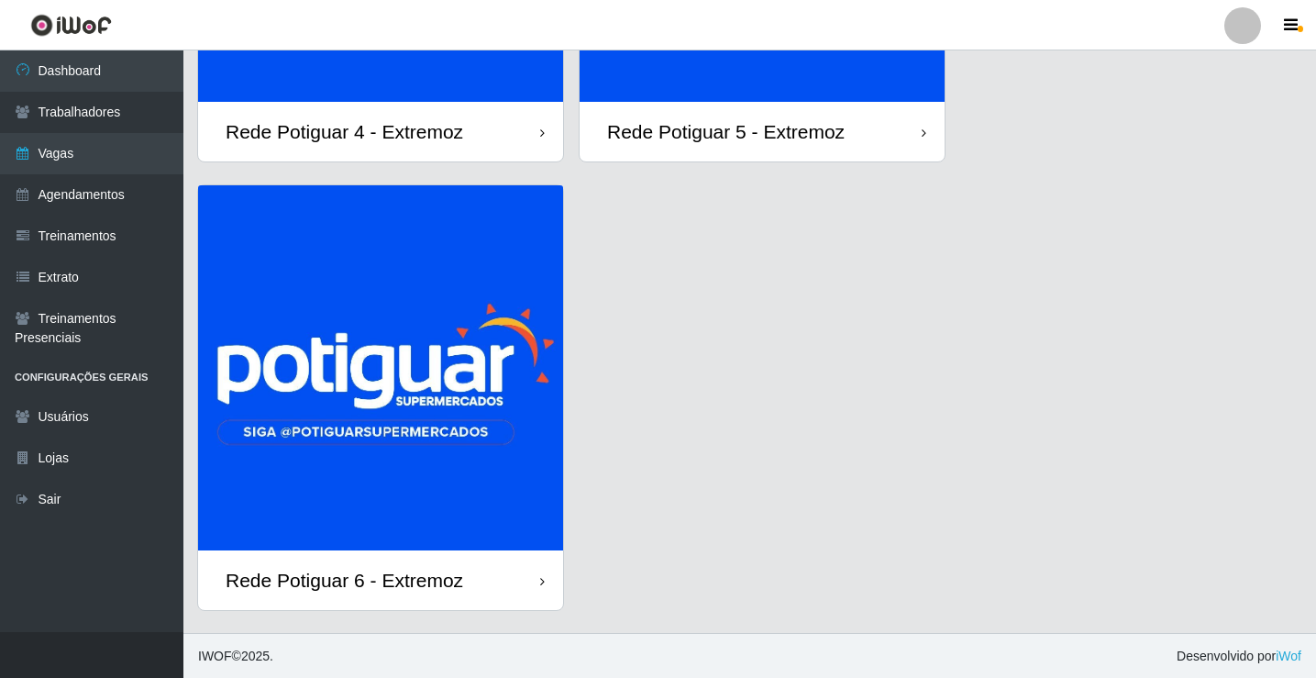
scroll to position [380, 0]
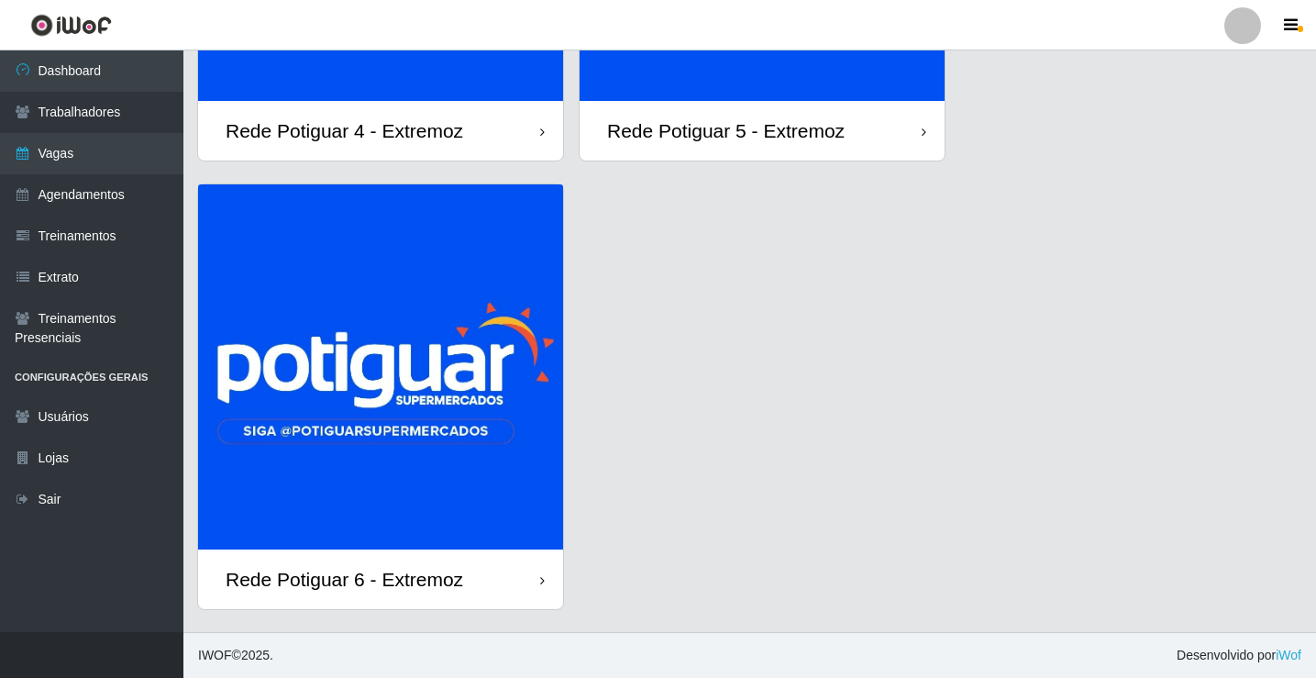
click at [355, 416] on img at bounding box center [380, 366] width 365 height 365
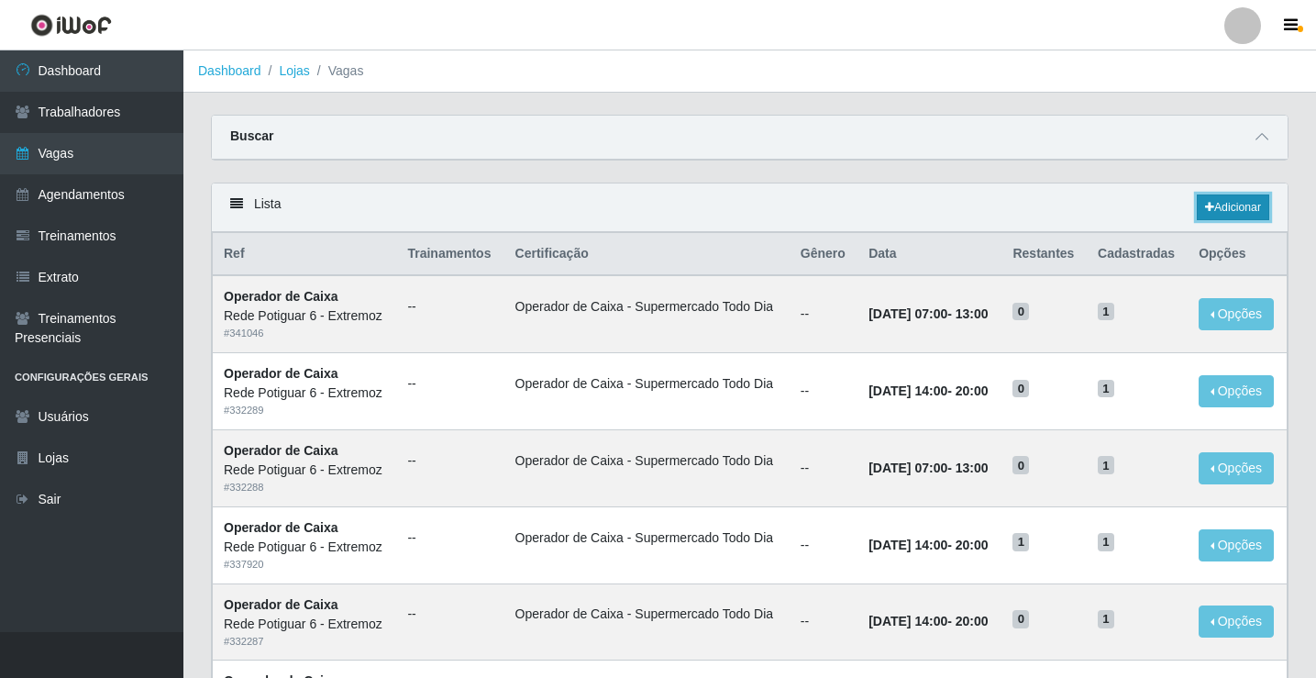
click at [1236, 201] on link "Adicionar" at bounding box center [1233, 207] width 72 height 26
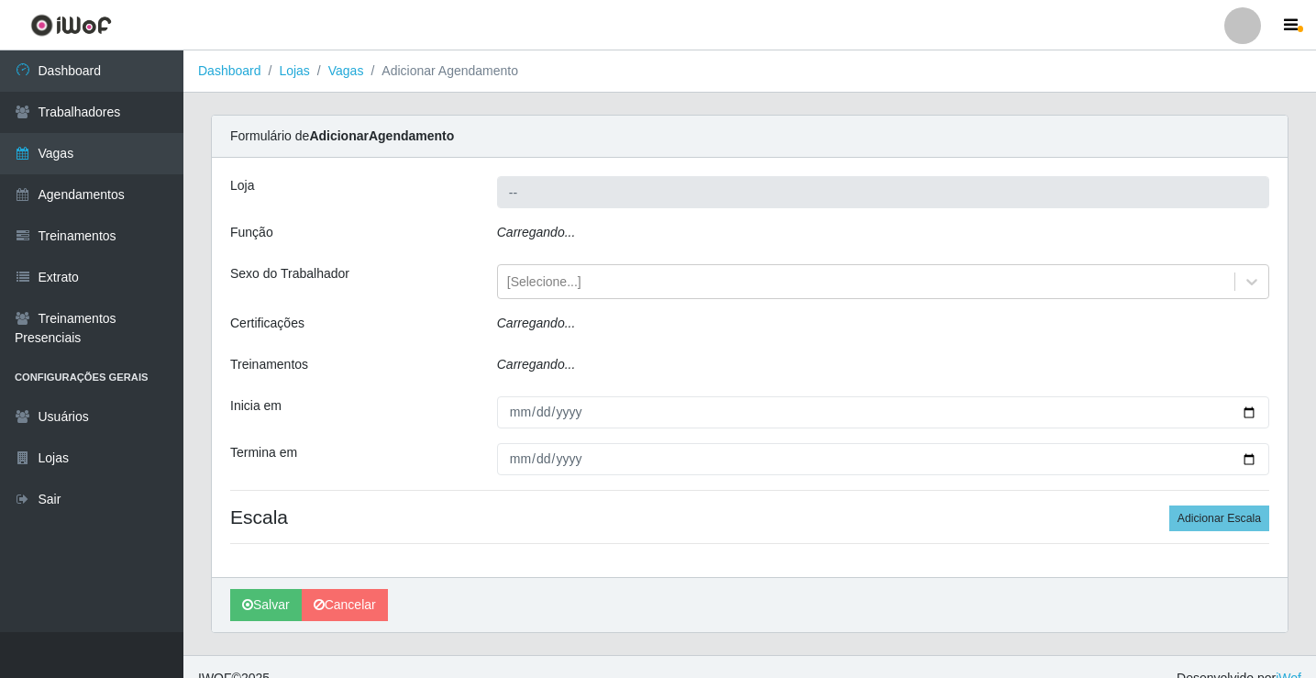
type input "Rede Potiguar 6 - Extremoz"
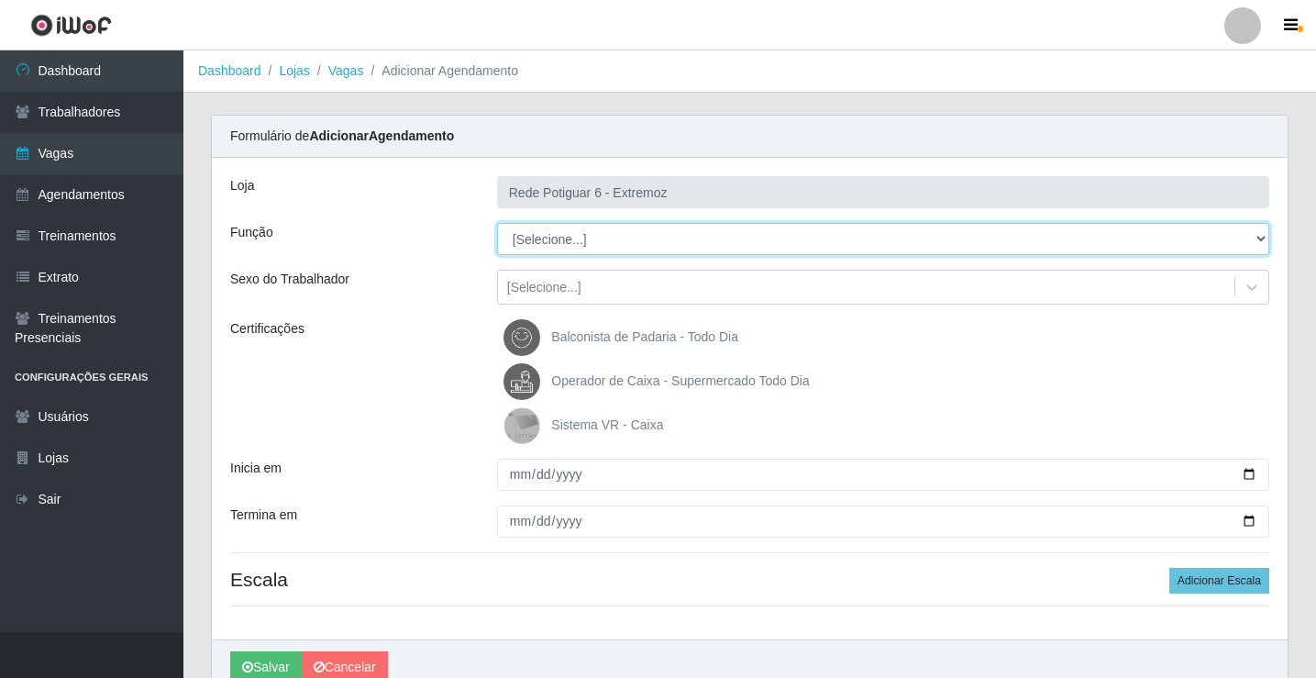
click at [582, 231] on select "[Selecione...] ASG Balconista Embalador Operador de Caixa Operador de Caixa + O…" at bounding box center [883, 239] width 772 height 32
select select "24"
click at [497, 223] on select "[Selecione...] ASG Balconista Embalador Operador de Caixa Operador de Caixa + O…" at bounding box center [883, 239] width 772 height 32
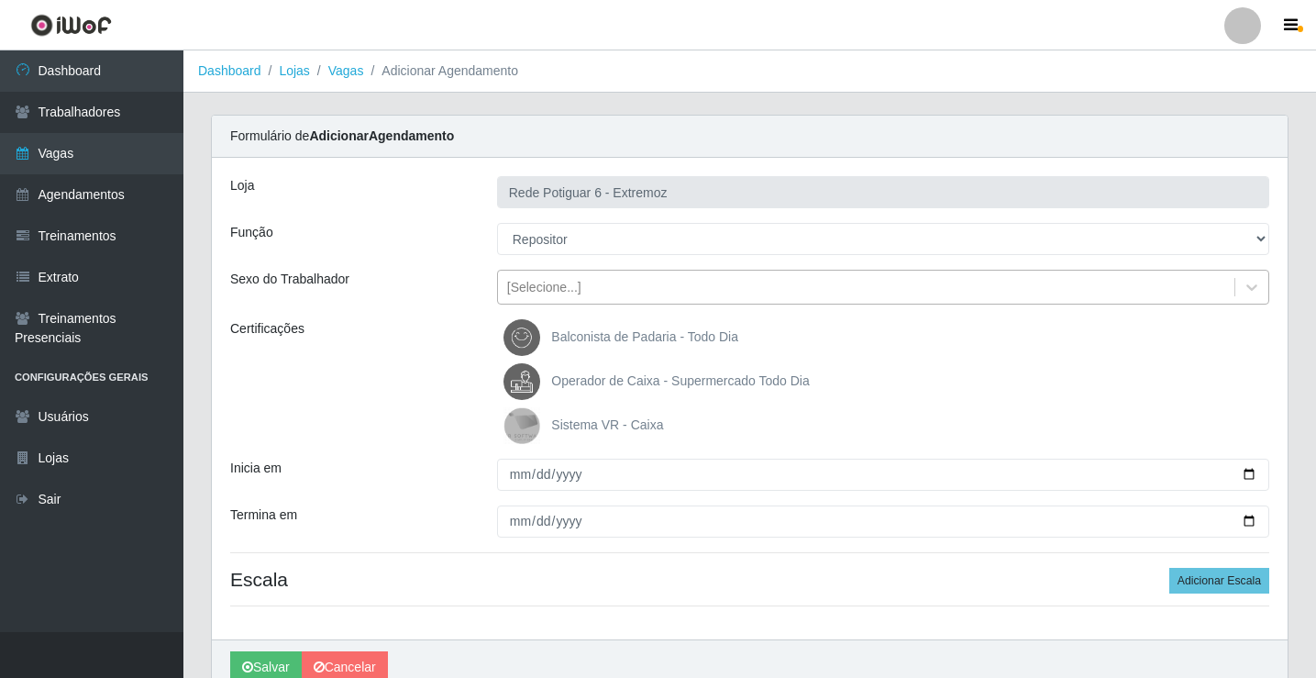
click at [558, 292] on div "[Selecione...]" at bounding box center [544, 287] width 74 height 19
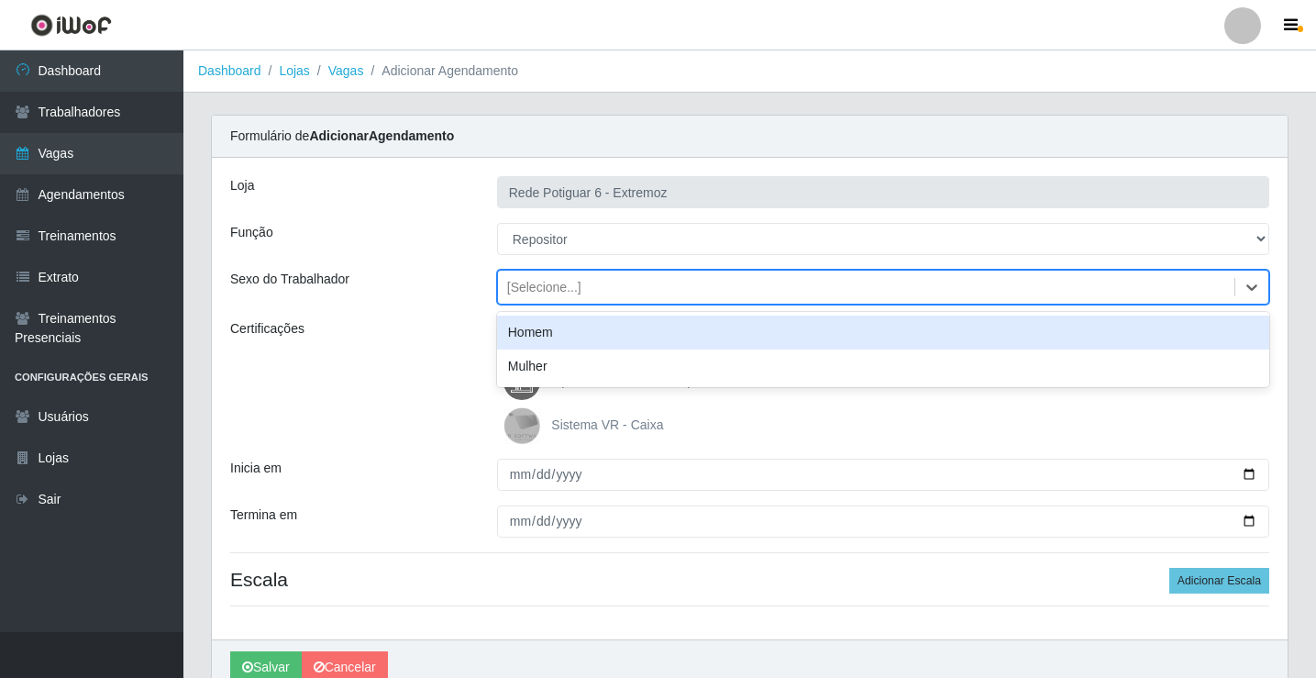
click at [537, 332] on div "Homem" at bounding box center [883, 333] width 772 height 34
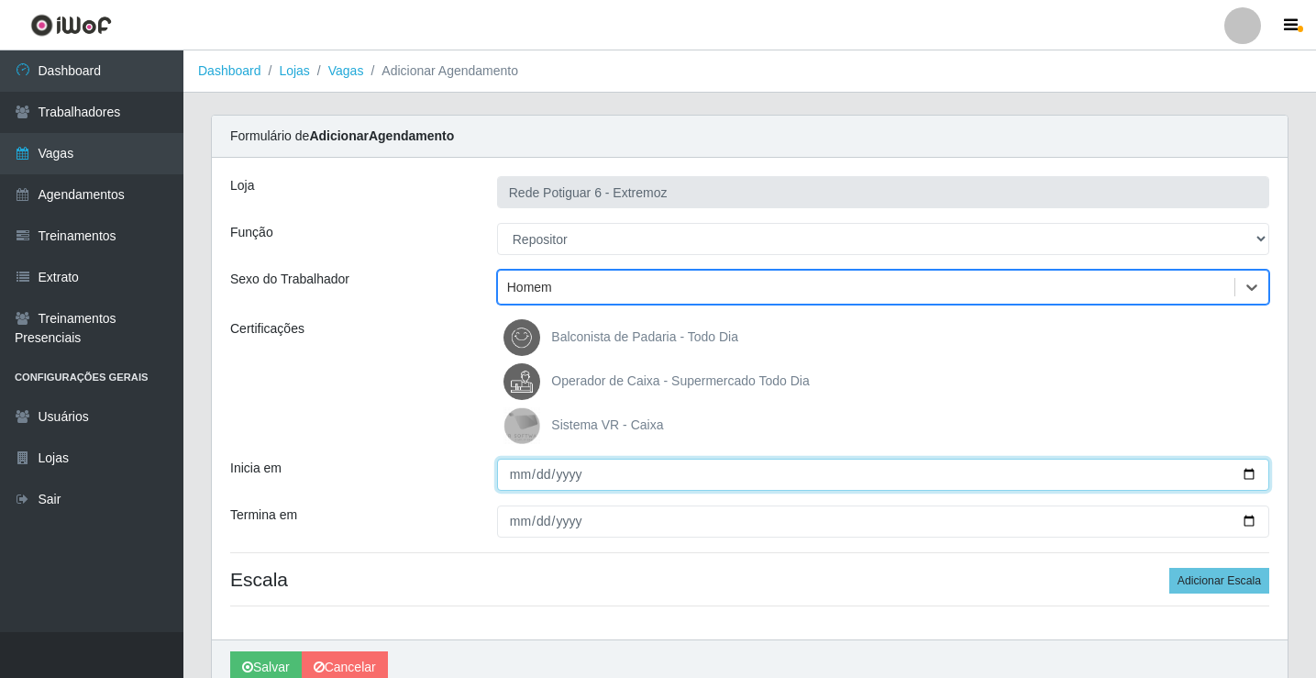
click at [504, 467] on input "Inicia em" at bounding box center [883, 475] width 772 height 32
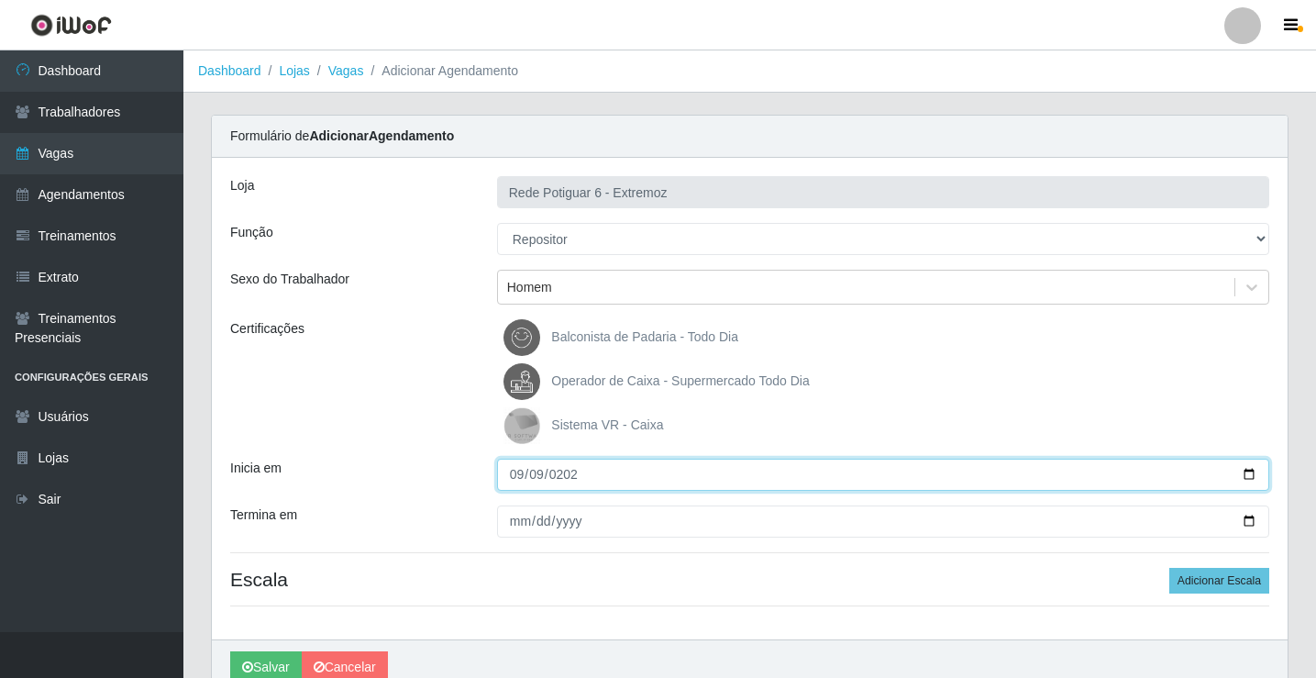
type input "2025-09-09"
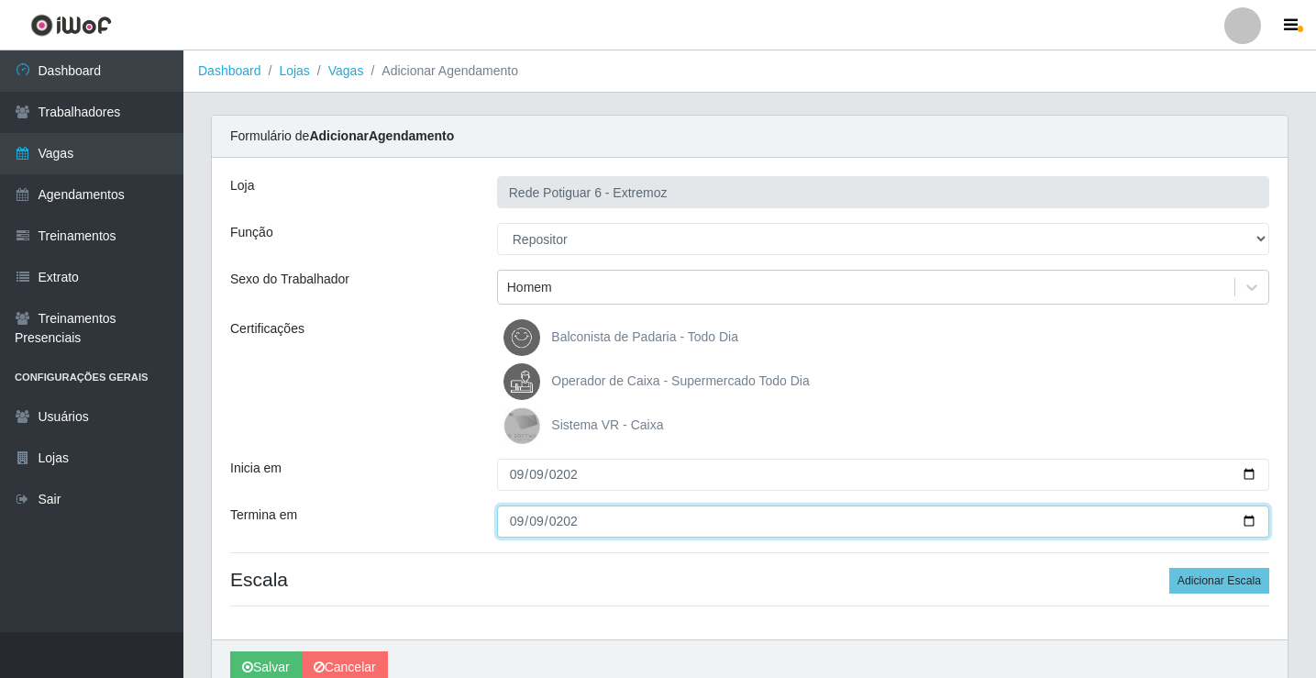
type input "2025-09-09"
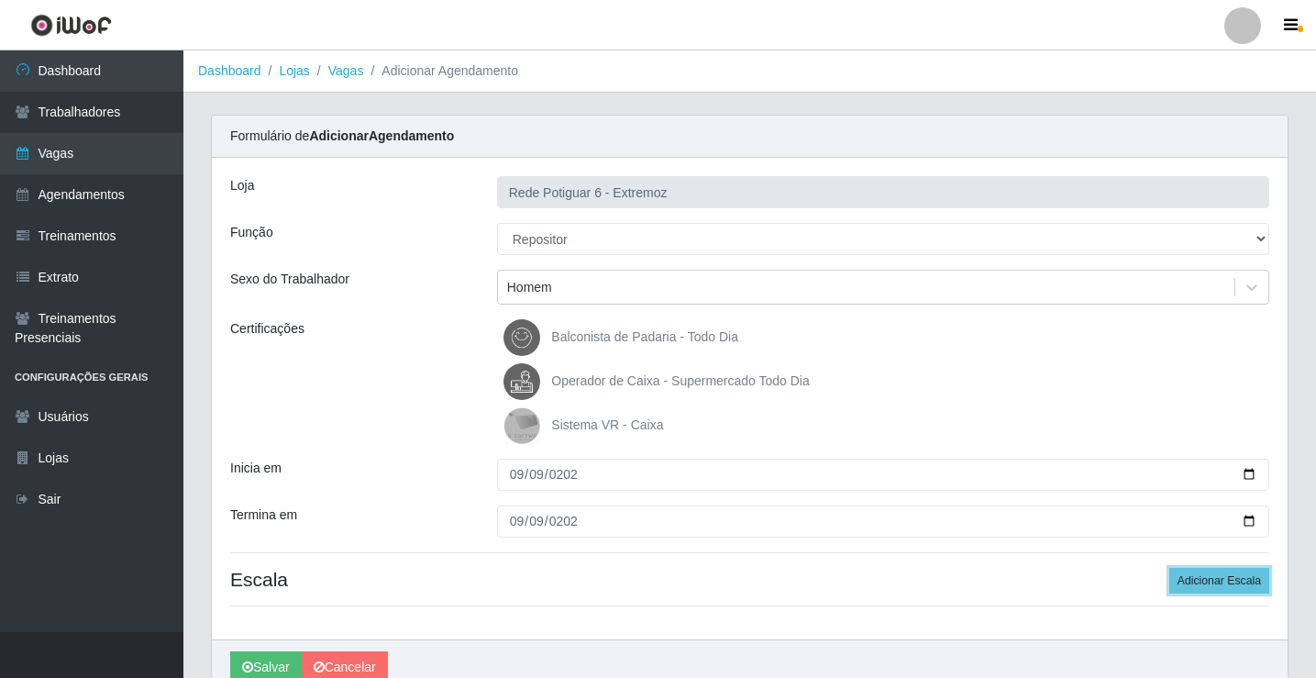
click at [1169, 568] on button "Adicionar Escala" at bounding box center [1219, 581] width 100 height 26
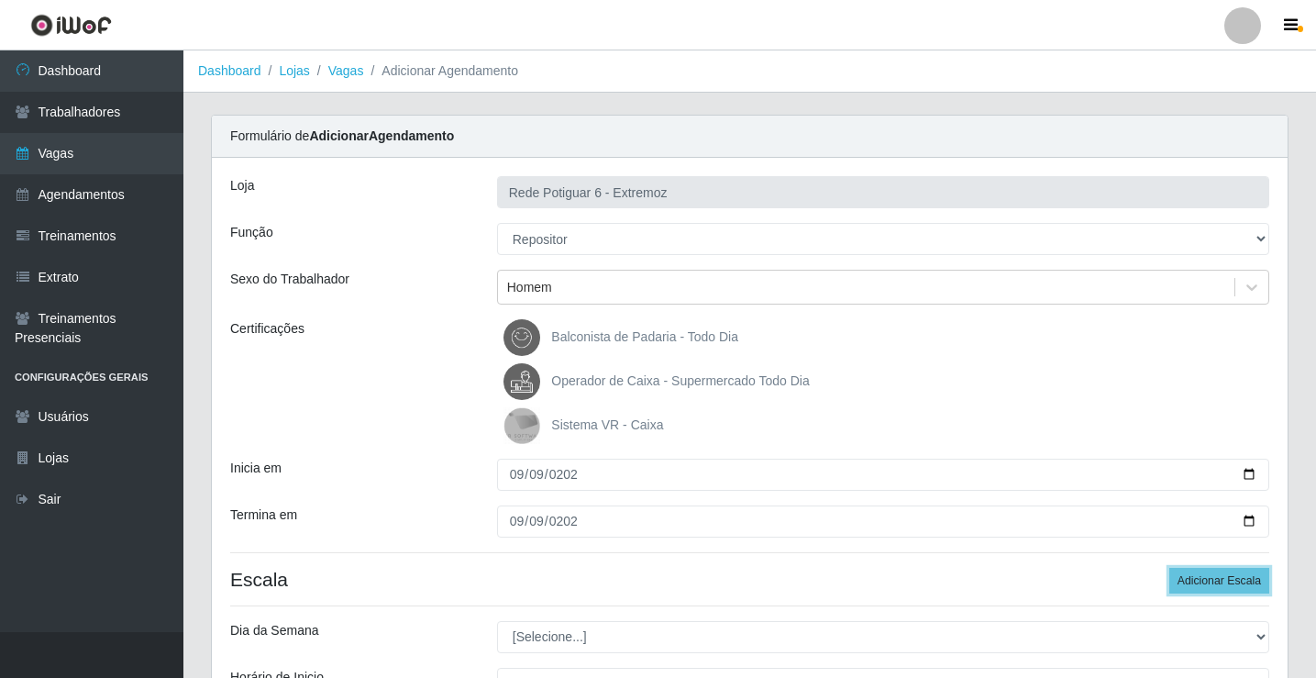
click at [1169, 568] on button "Adicionar Escala" at bounding box center [1219, 581] width 100 height 26
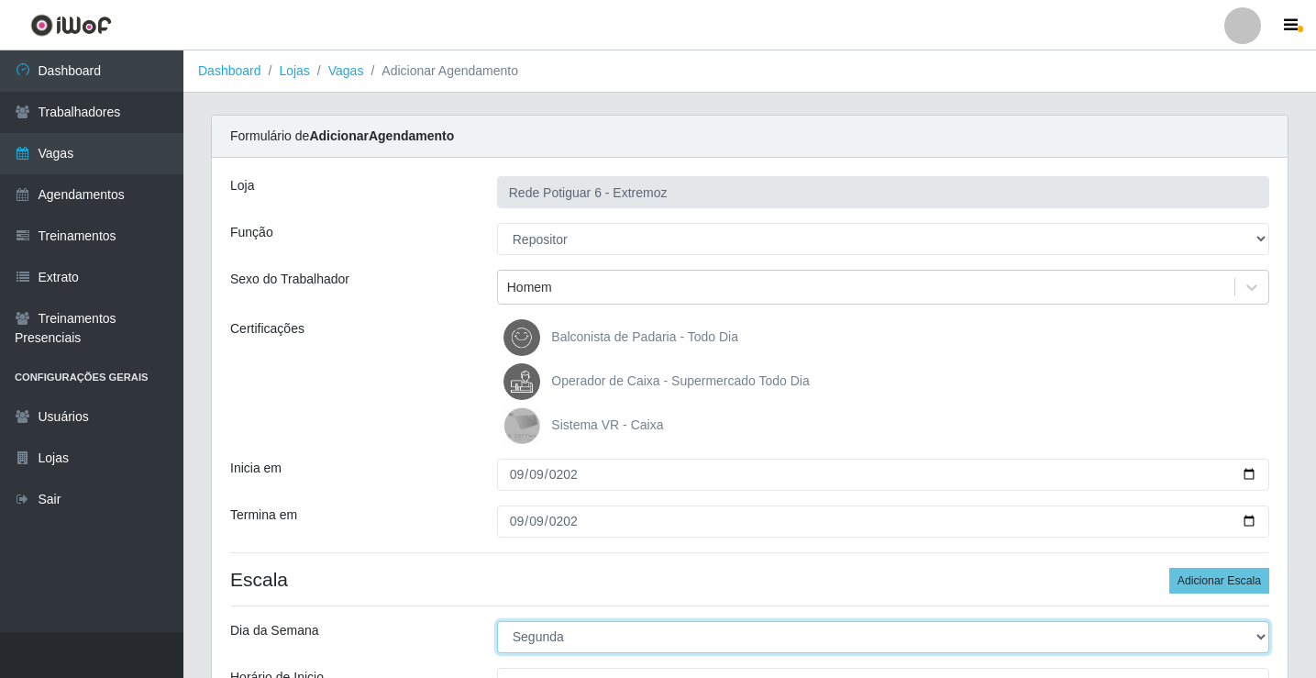
select select "2"
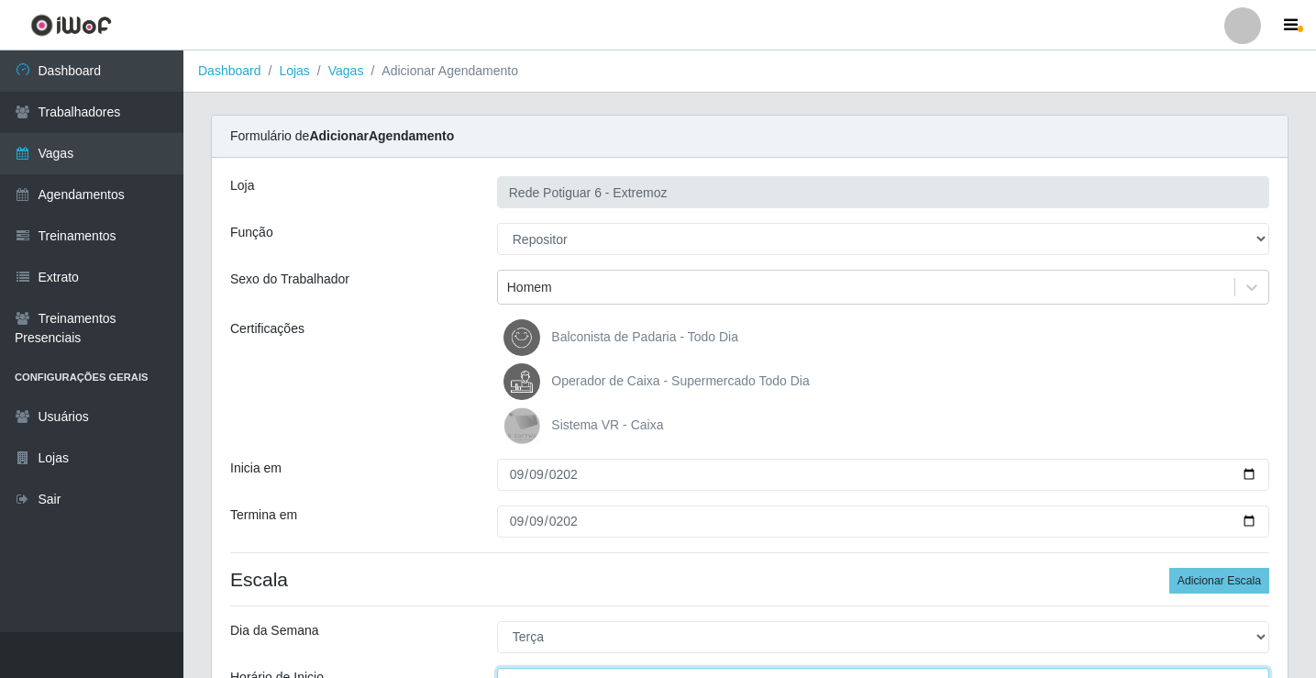
scroll to position [22, 0]
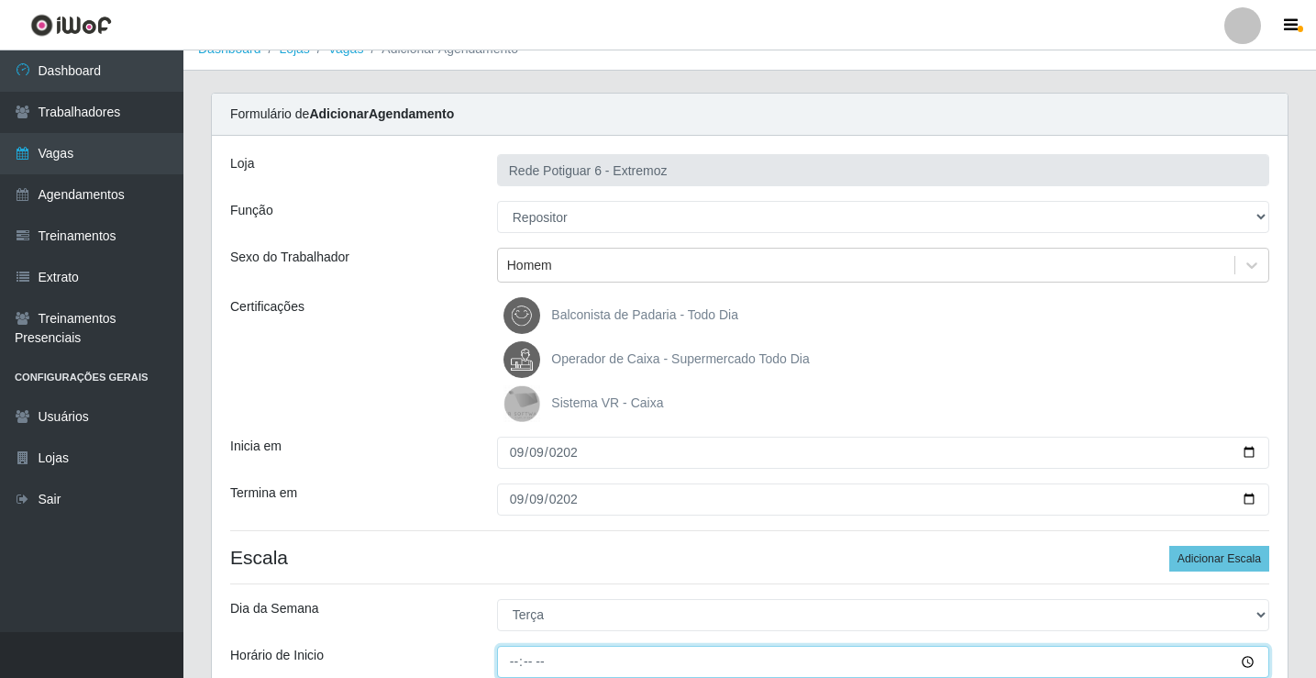
type input "07:00"
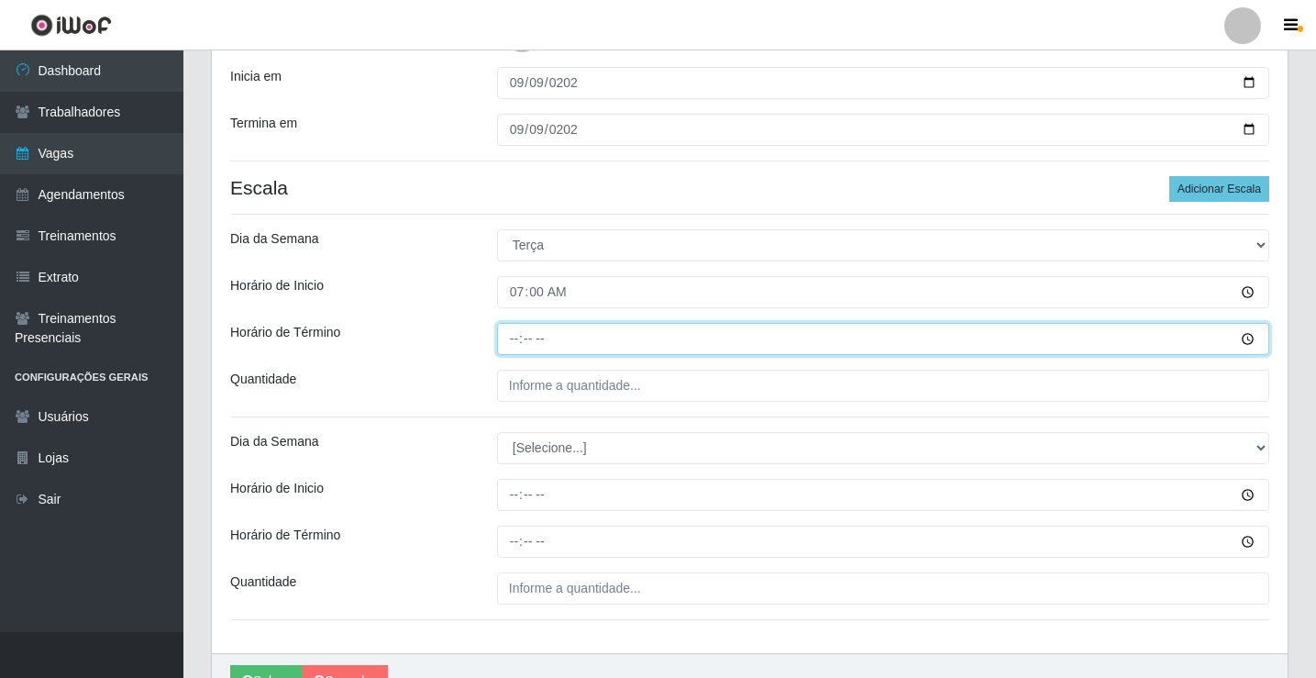
type input "13:00"
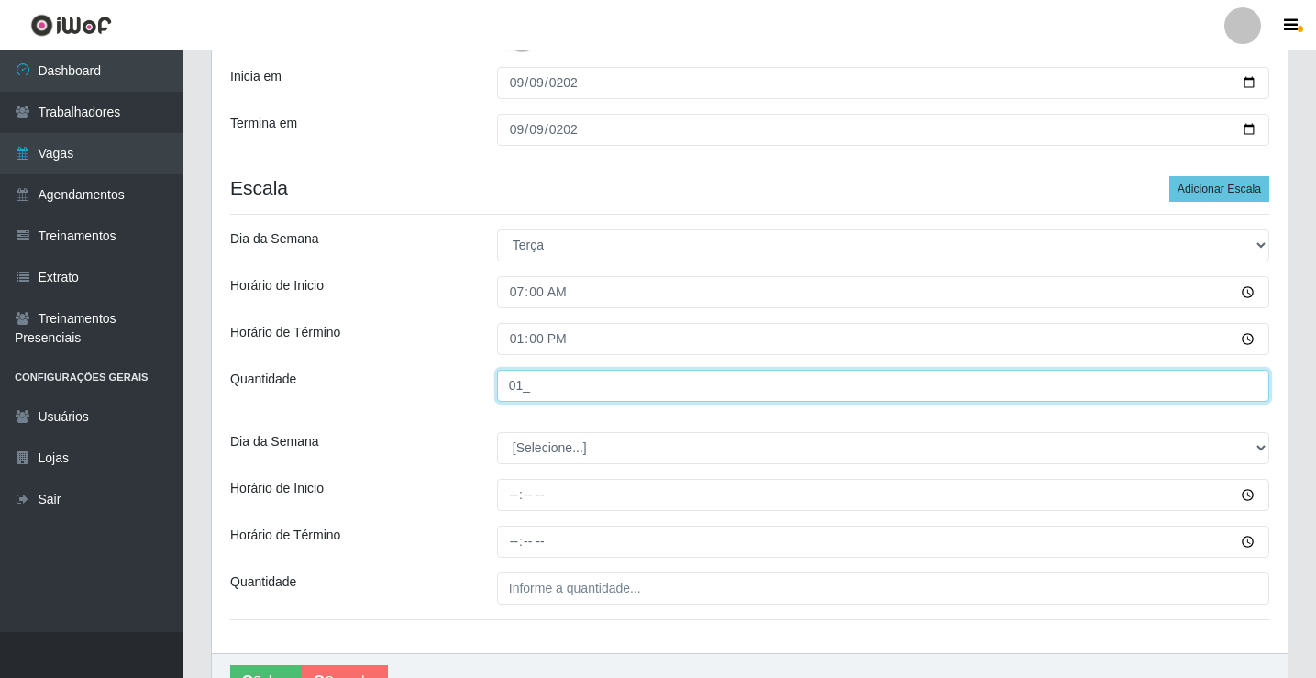
type input "01_"
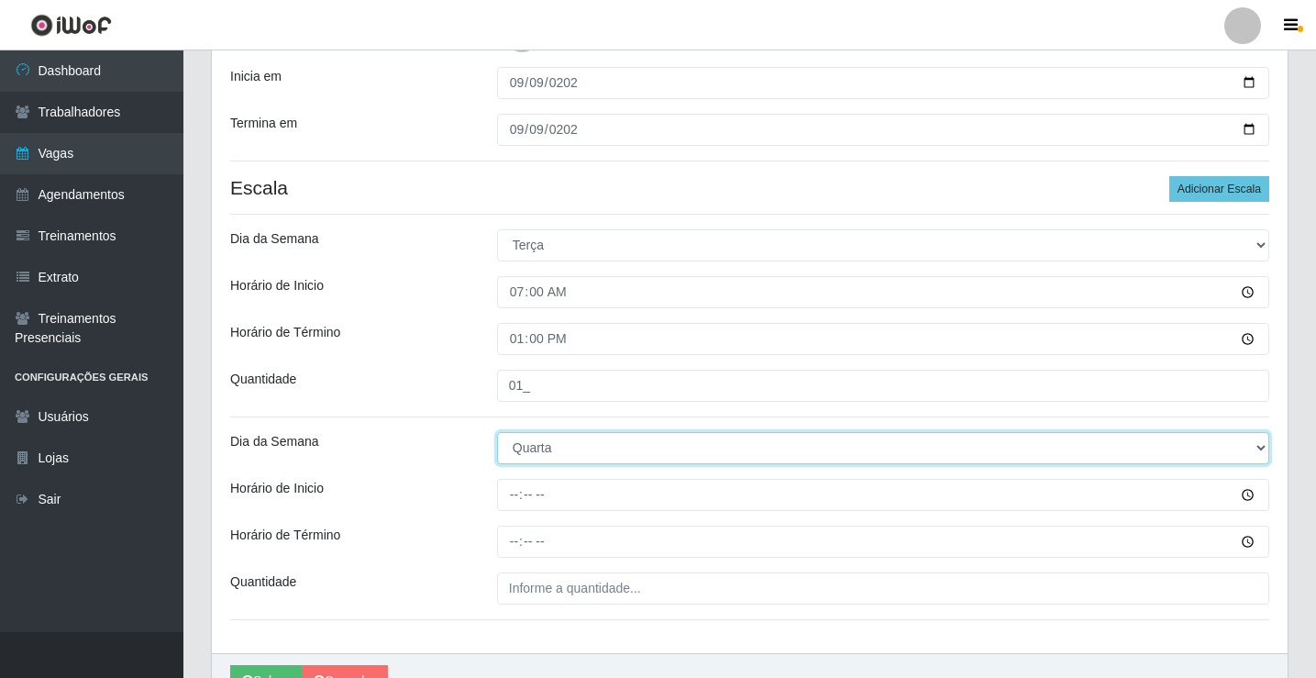
select select "2"
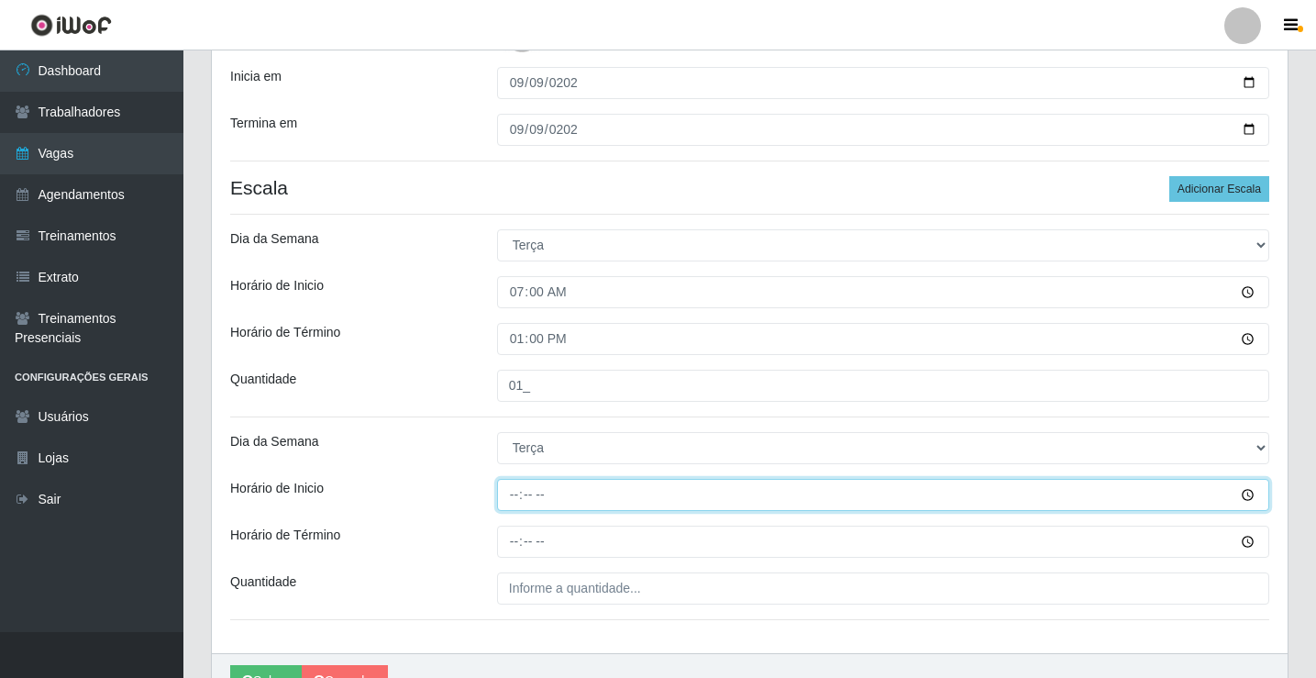
type input "14:00"
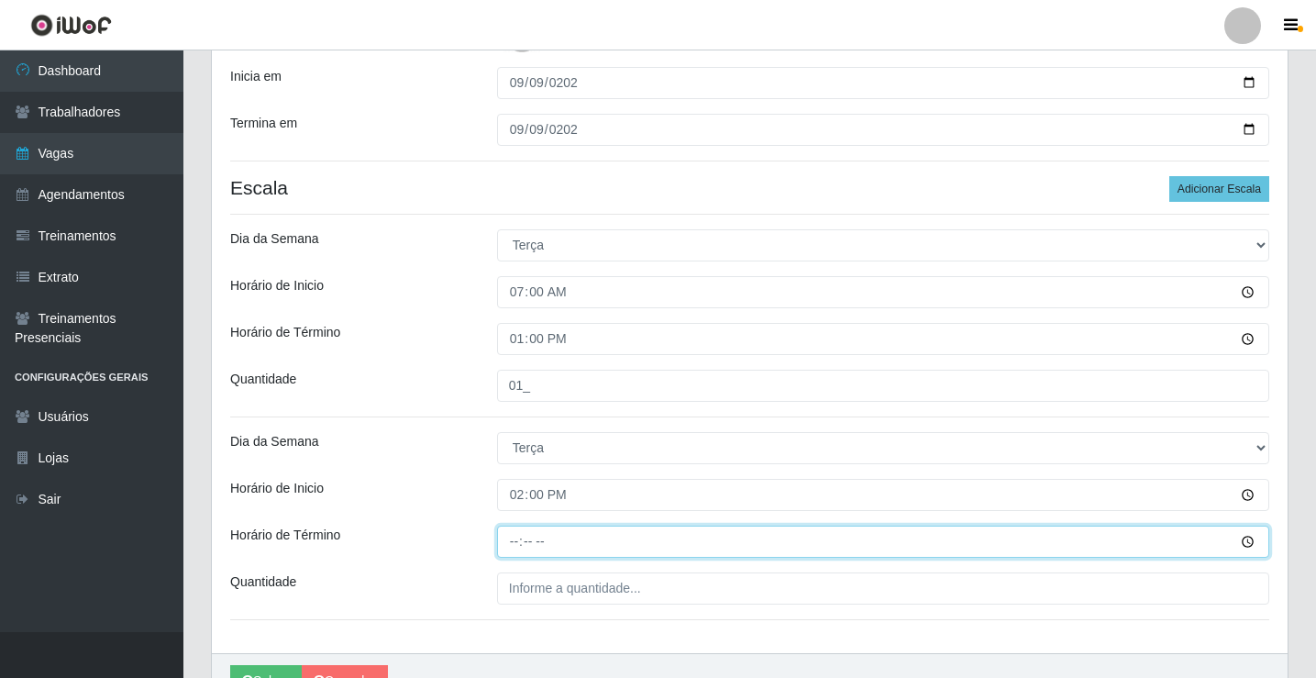
type input "20:00"
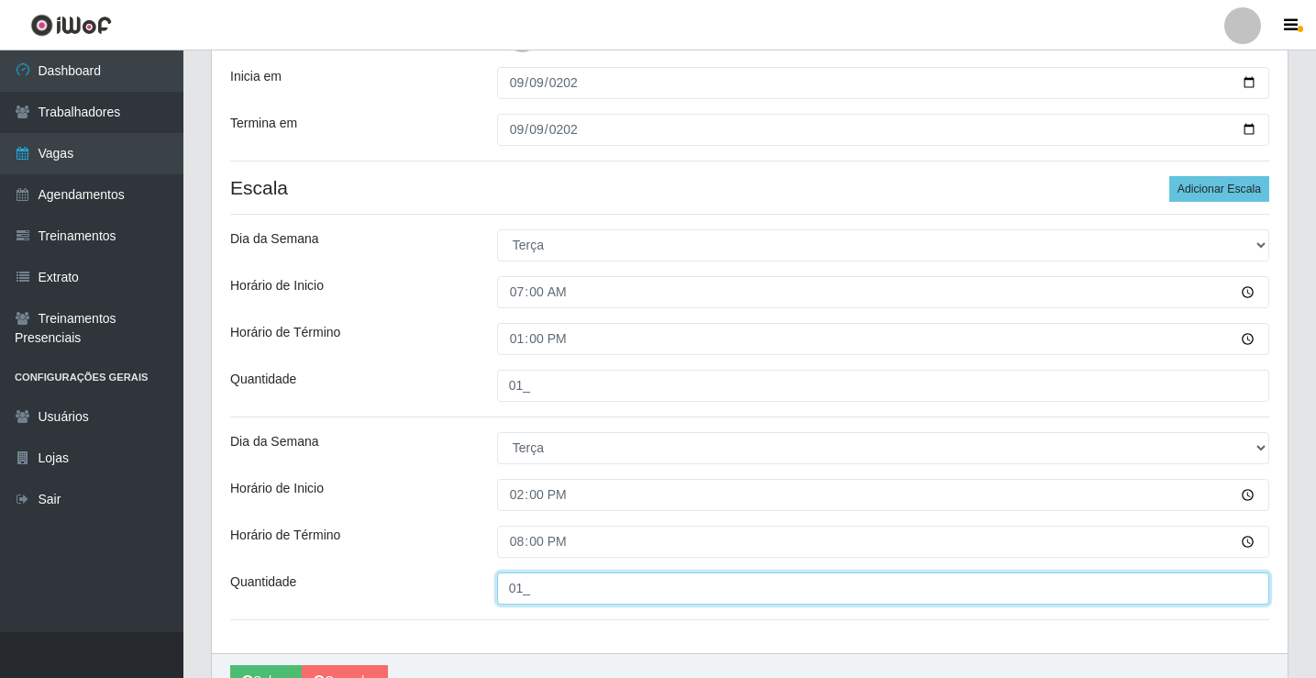
scroll to position [483, 0]
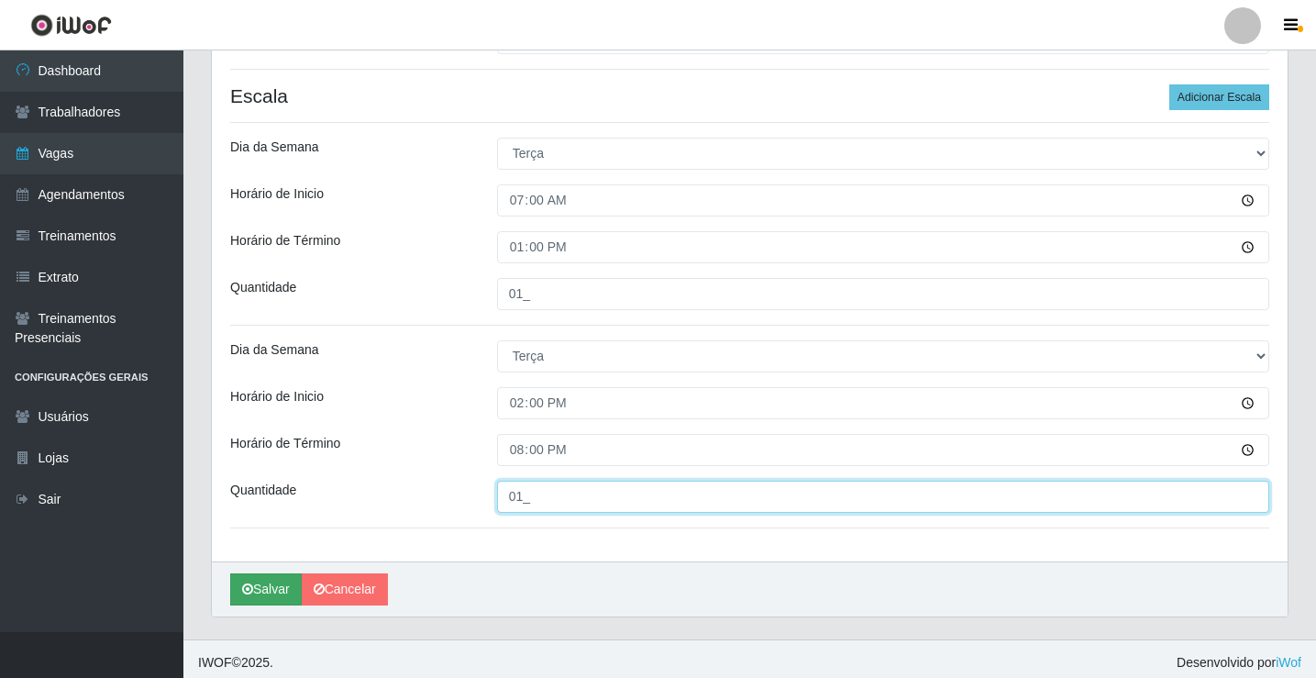
type input "01_"
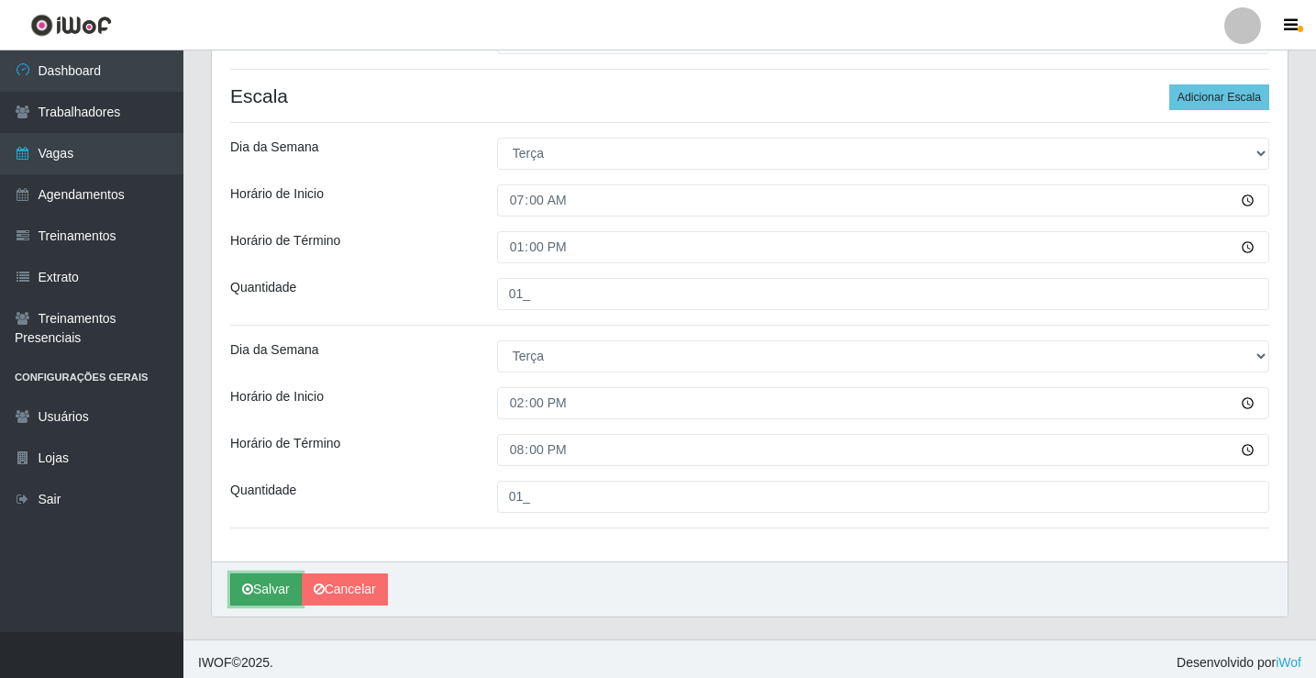
click at [264, 581] on button "Salvar" at bounding box center [266, 589] width 72 height 32
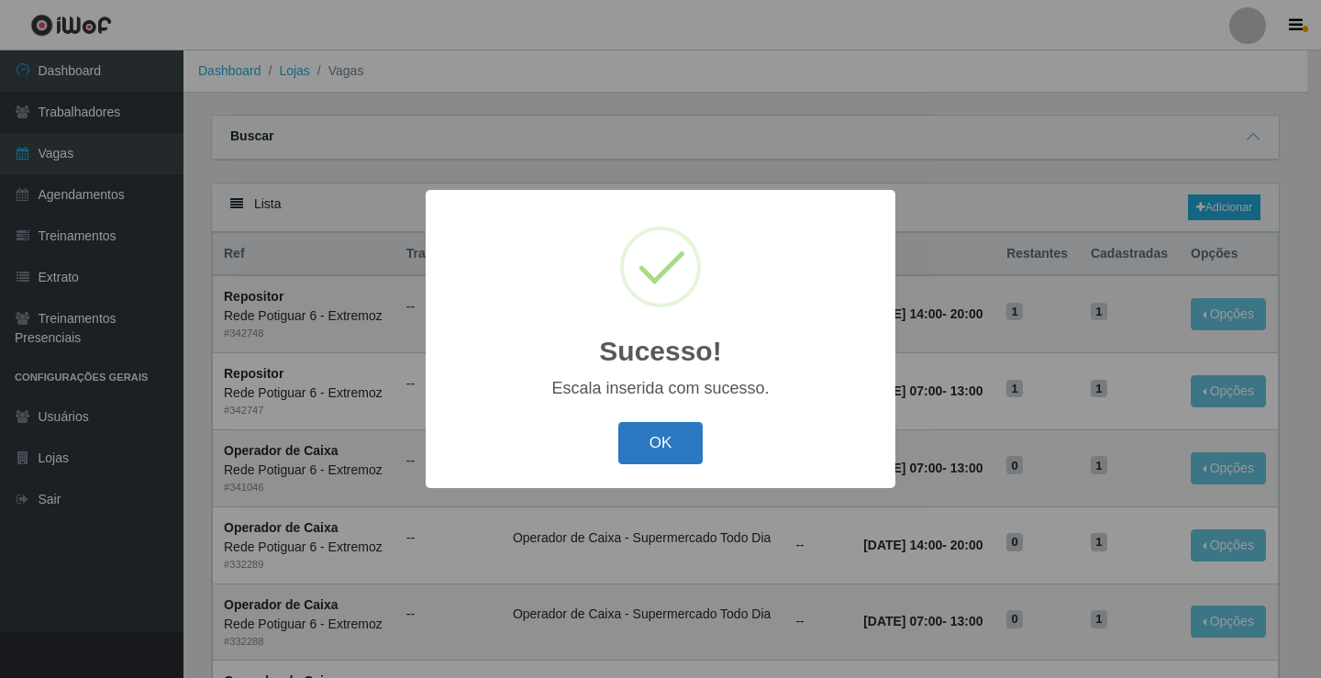
click at [663, 449] on button "OK" at bounding box center [660, 443] width 85 height 43
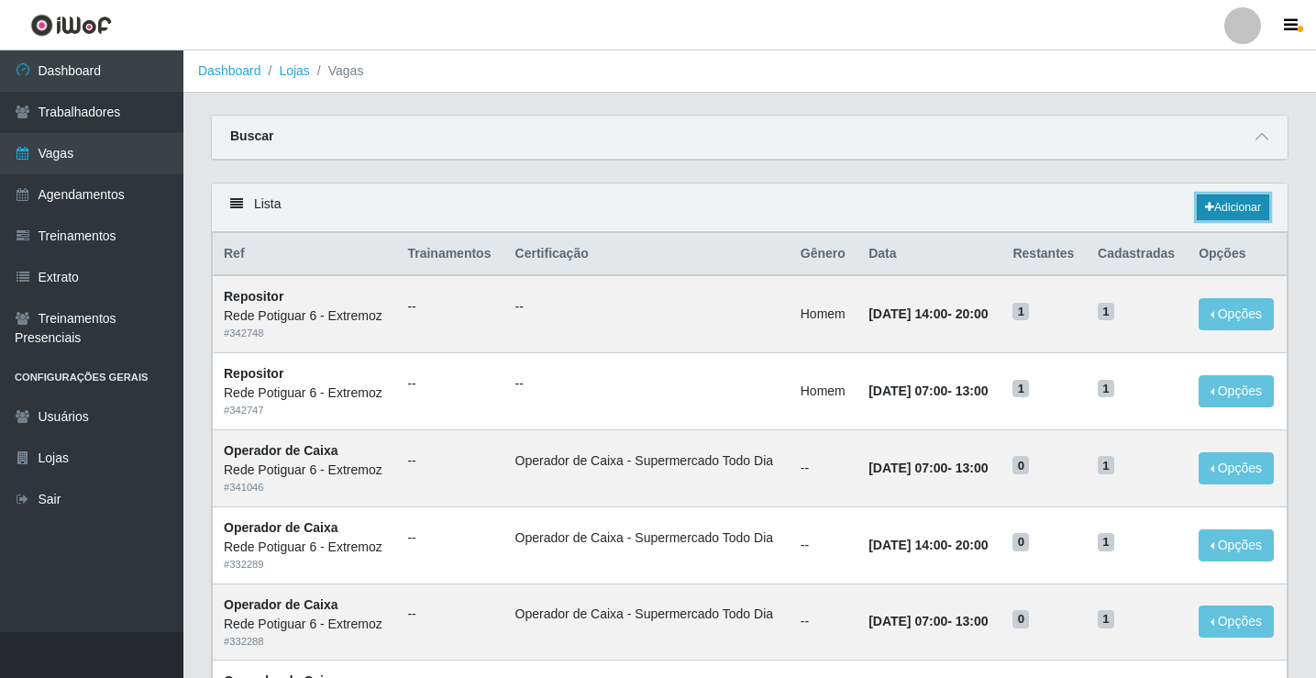
click at [1214, 211] on link "Adicionar" at bounding box center [1233, 207] width 72 height 26
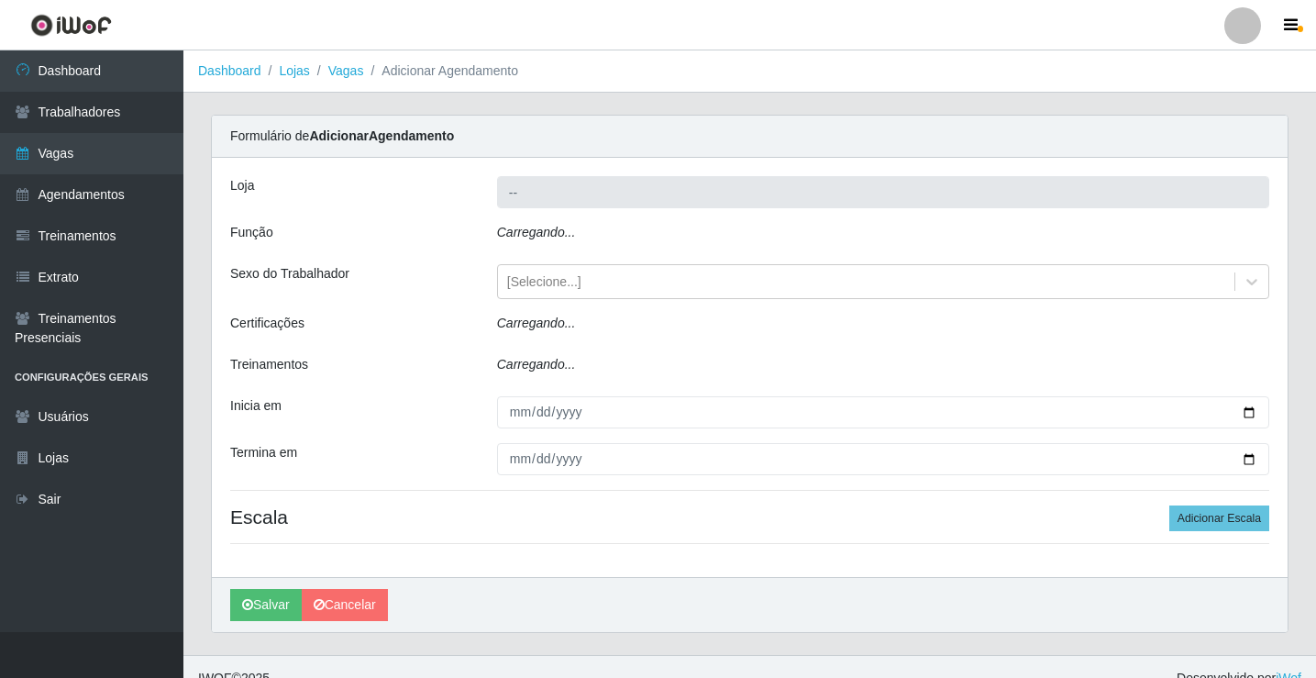
type input "Rede Potiguar 6 - Extremoz"
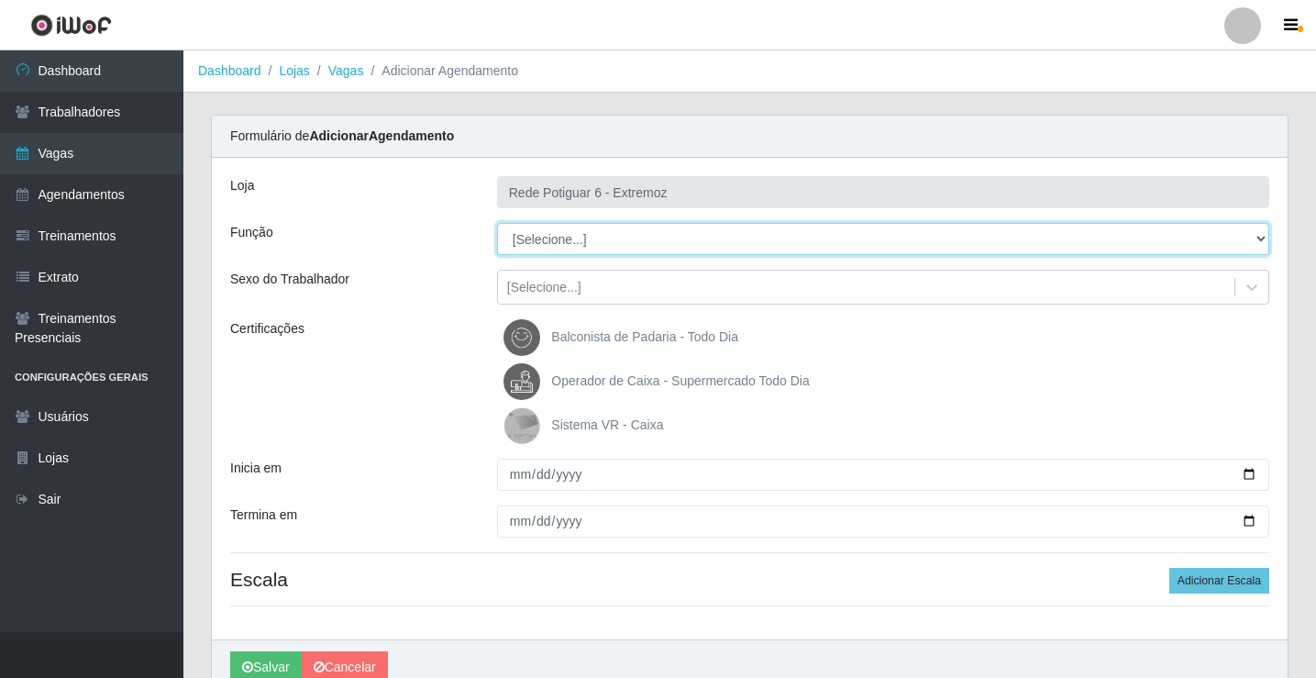
click at [564, 239] on select "[Selecione...] ASG Balconista Embalador Operador de Caixa Operador de Caixa + O…" at bounding box center [883, 239] width 772 height 32
select select "24"
click at [497, 223] on select "[Selecione...] ASG Balconista Embalador Operador de Caixa Operador de Caixa + O…" at bounding box center [883, 239] width 772 height 32
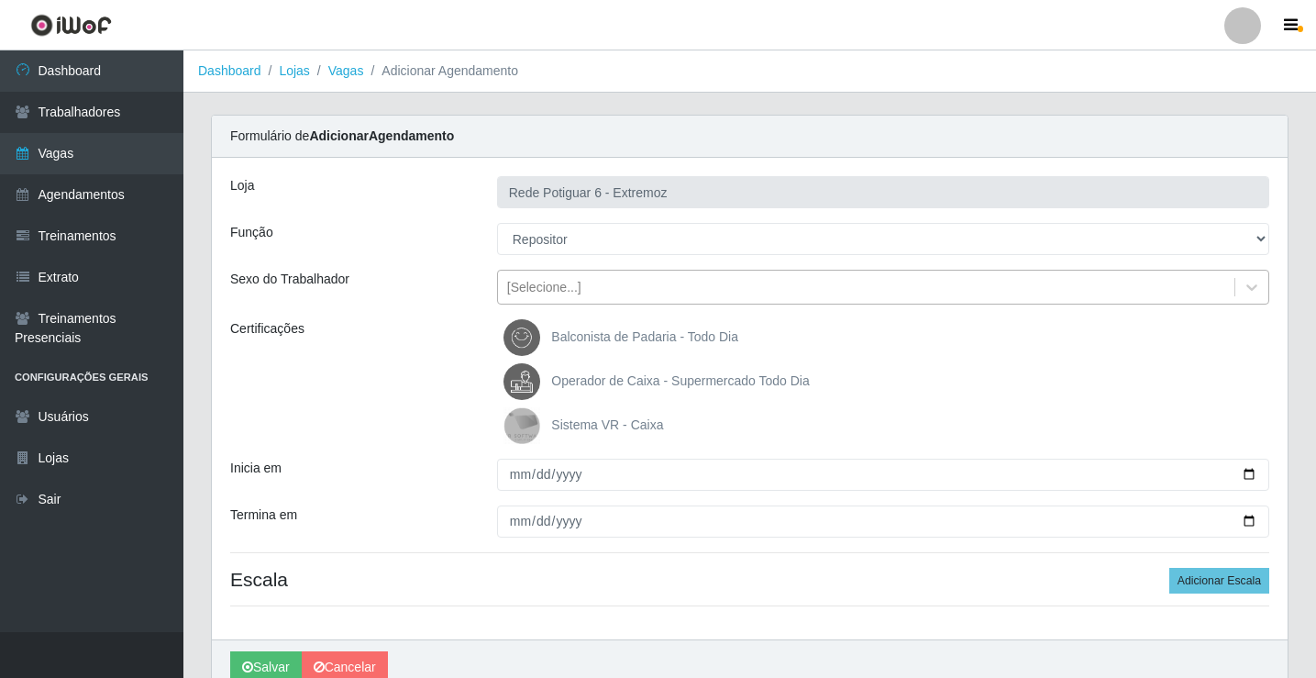
click at [600, 293] on div "[Selecione...]" at bounding box center [866, 287] width 736 height 30
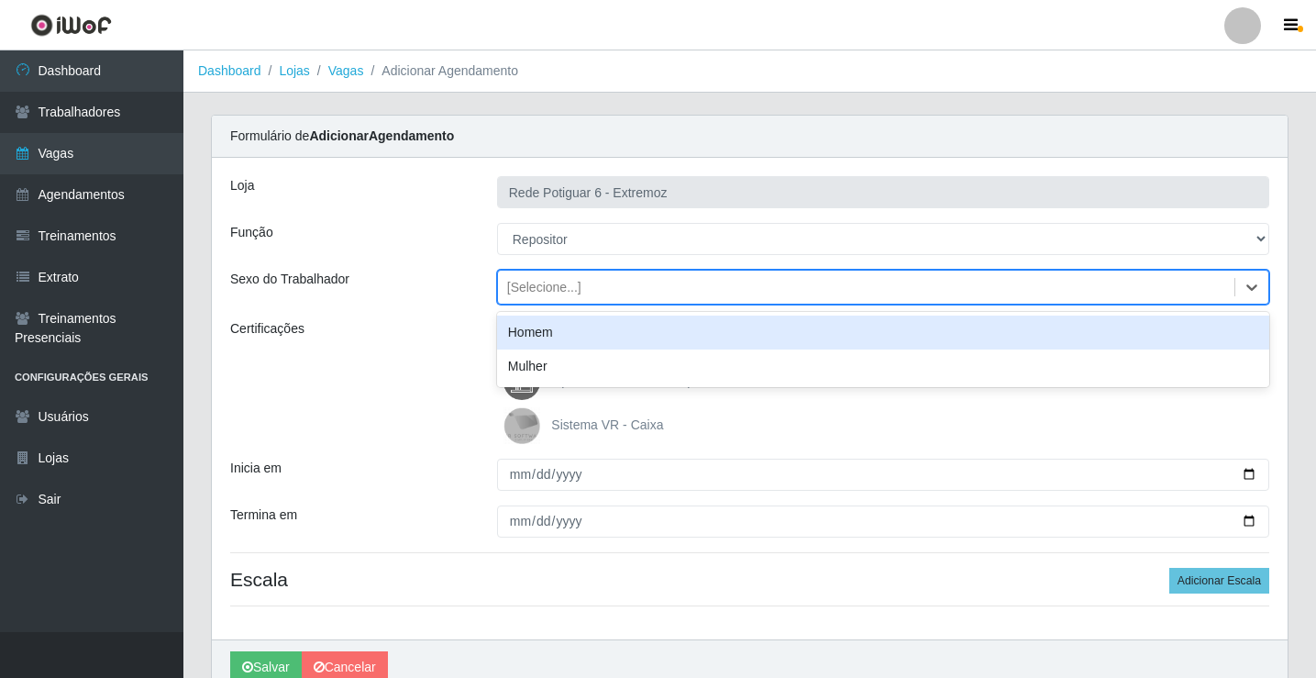
click at [565, 327] on div "Homem" at bounding box center [883, 333] width 772 height 34
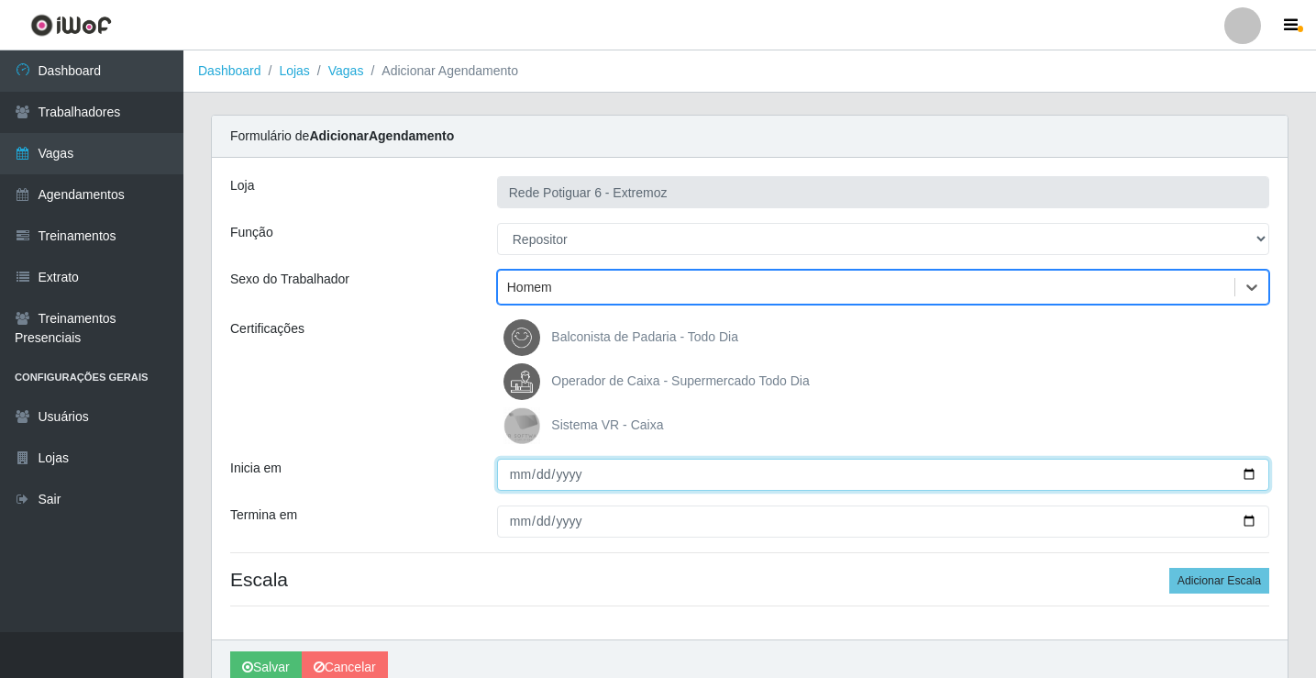
click at [506, 470] on input "Inicia em" at bounding box center [883, 475] width 772 height 32
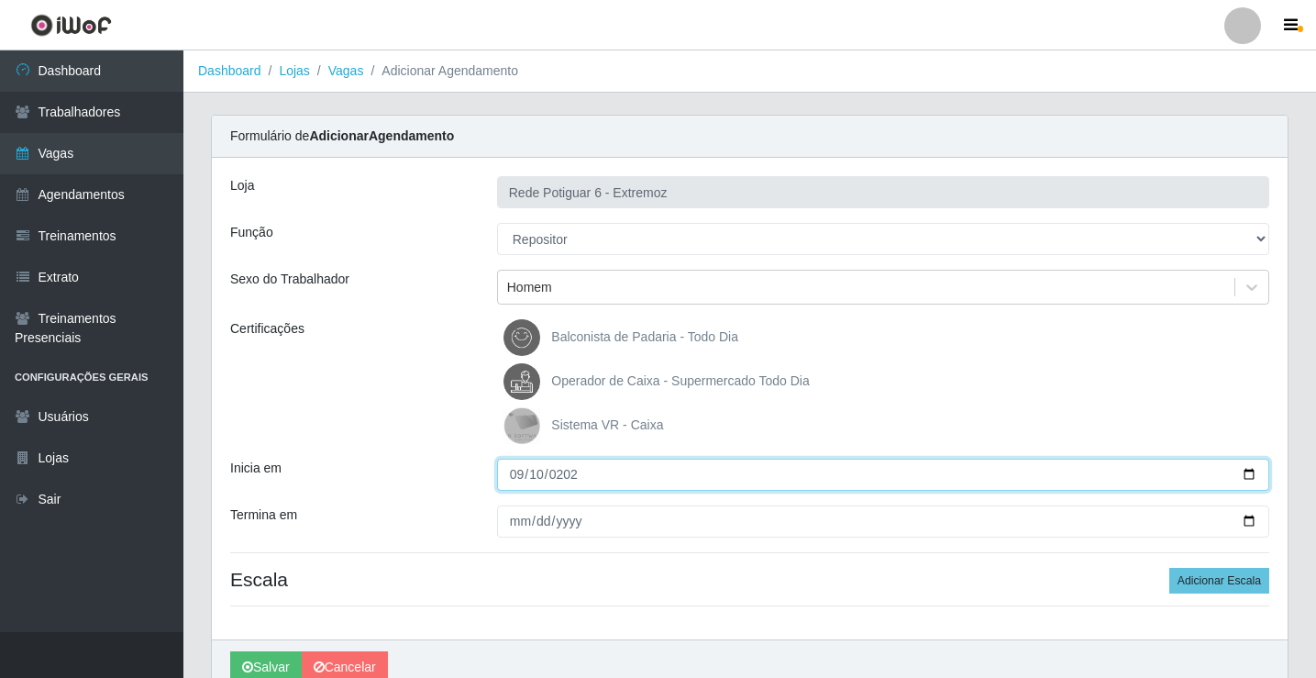
type input "2025-09-10"
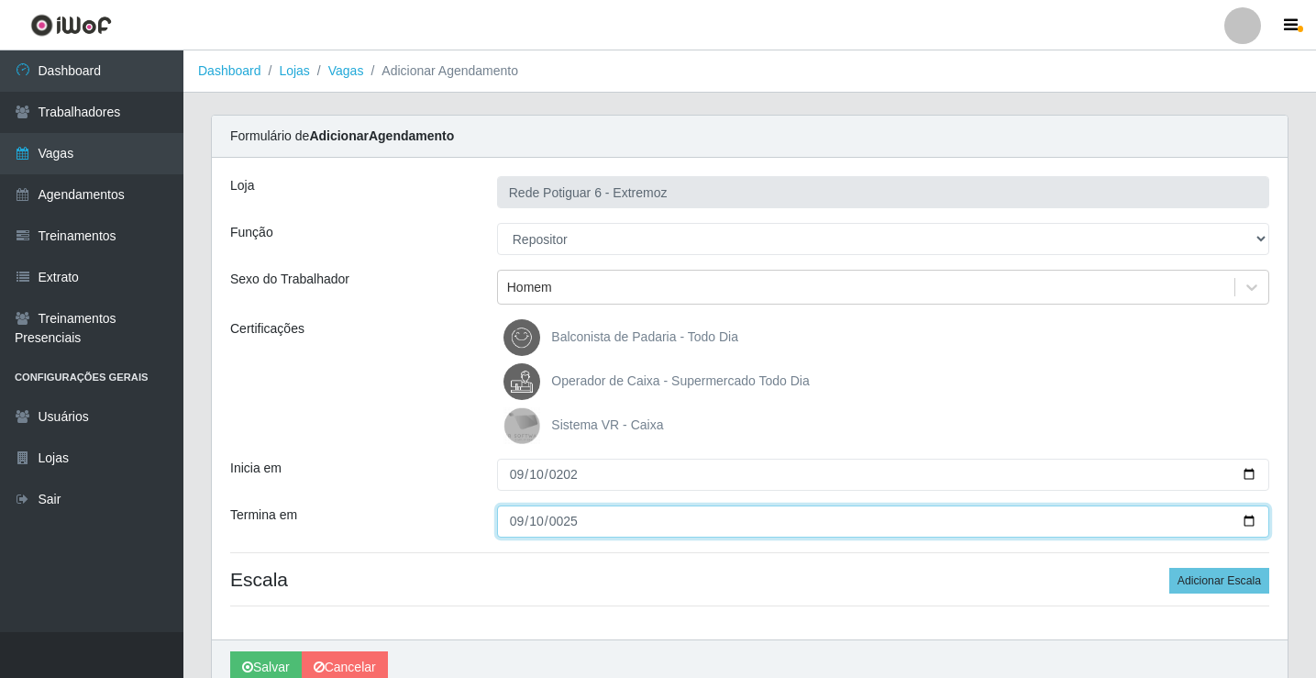
click at [567, 523] on input "0025-09-10" at bounding box center [883, 521] width 772 height 32
type input "2025-09-10"
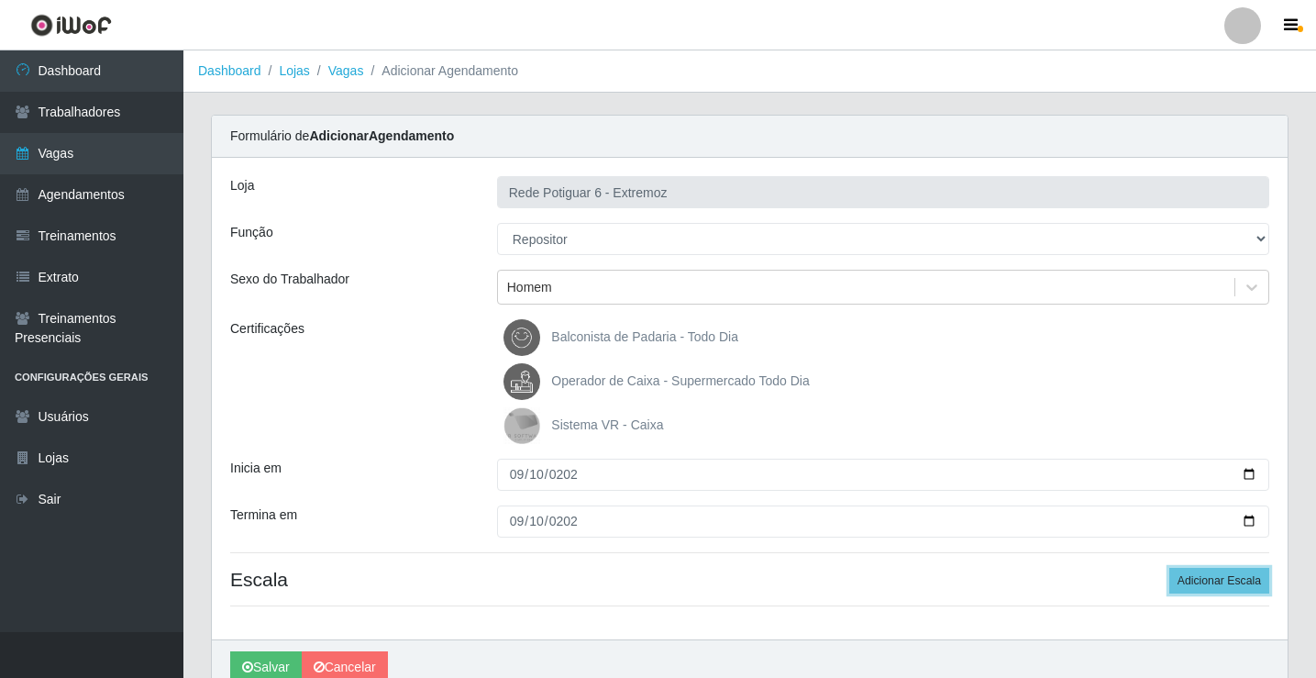
click at [1169, 568] on button "Adicionar Escala" at bounding box center [1219, 581] width 100 height 26
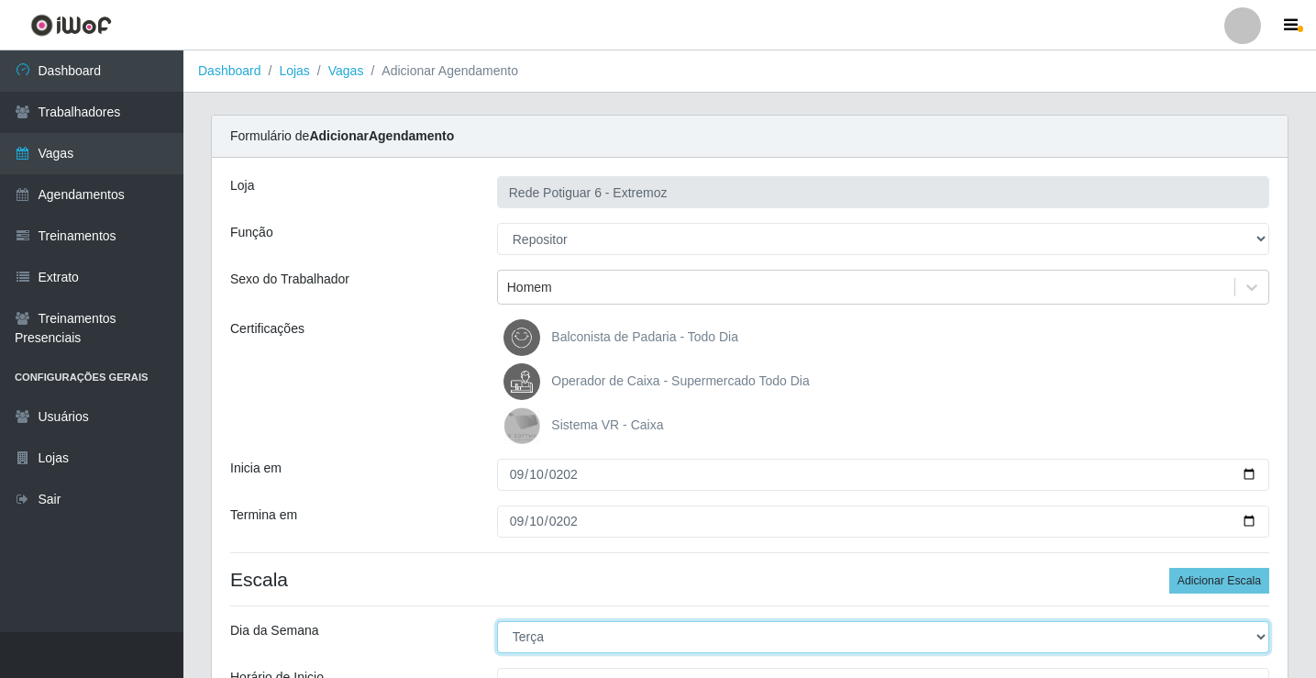
select select "3"
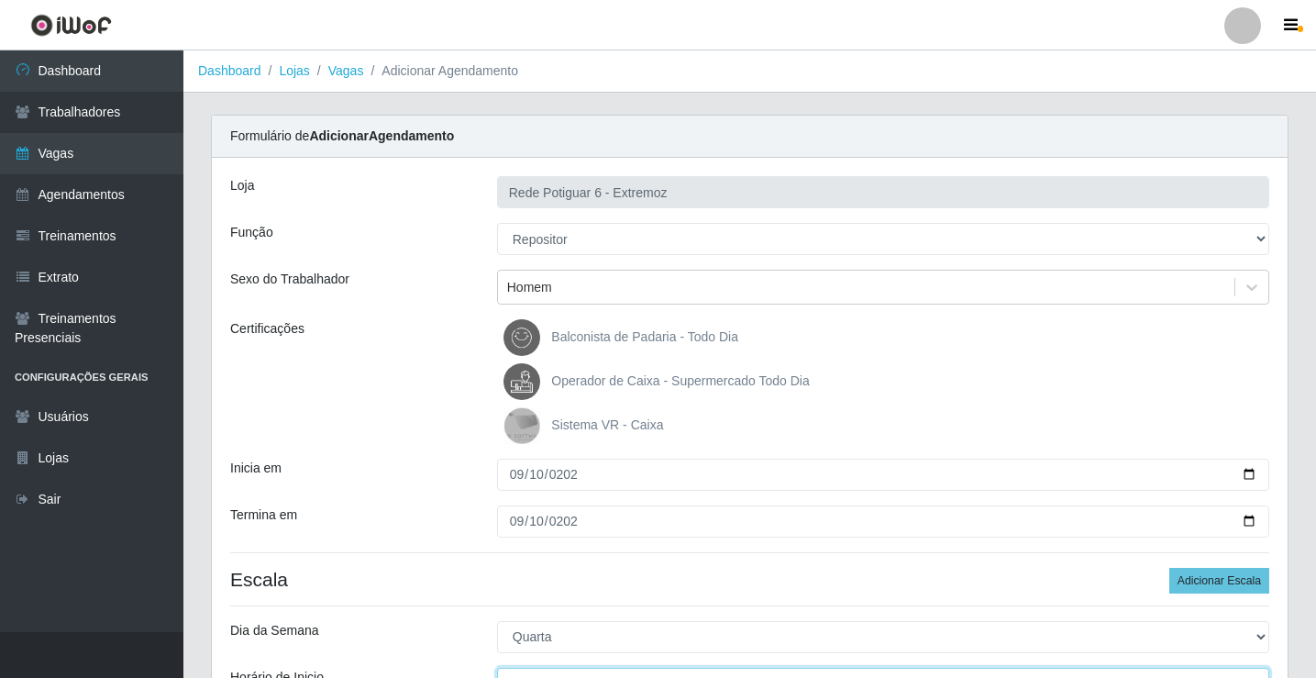
scroll to position [22, 0]
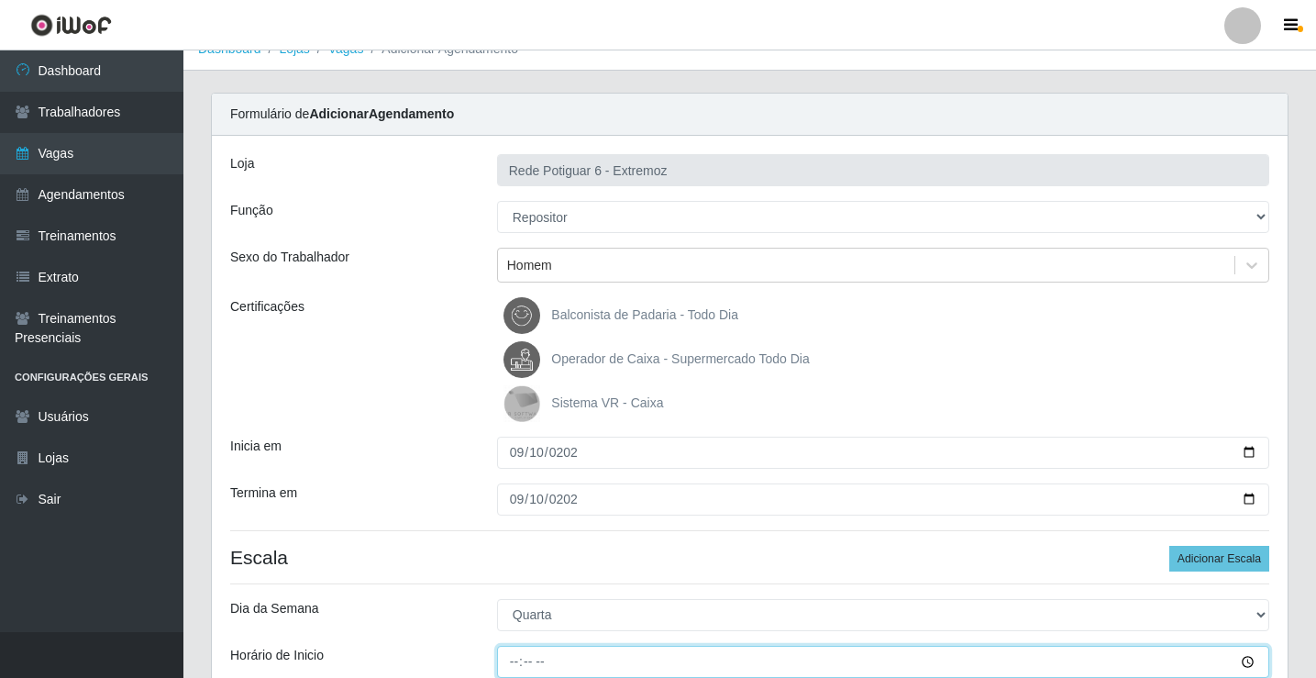
type input "07:00"
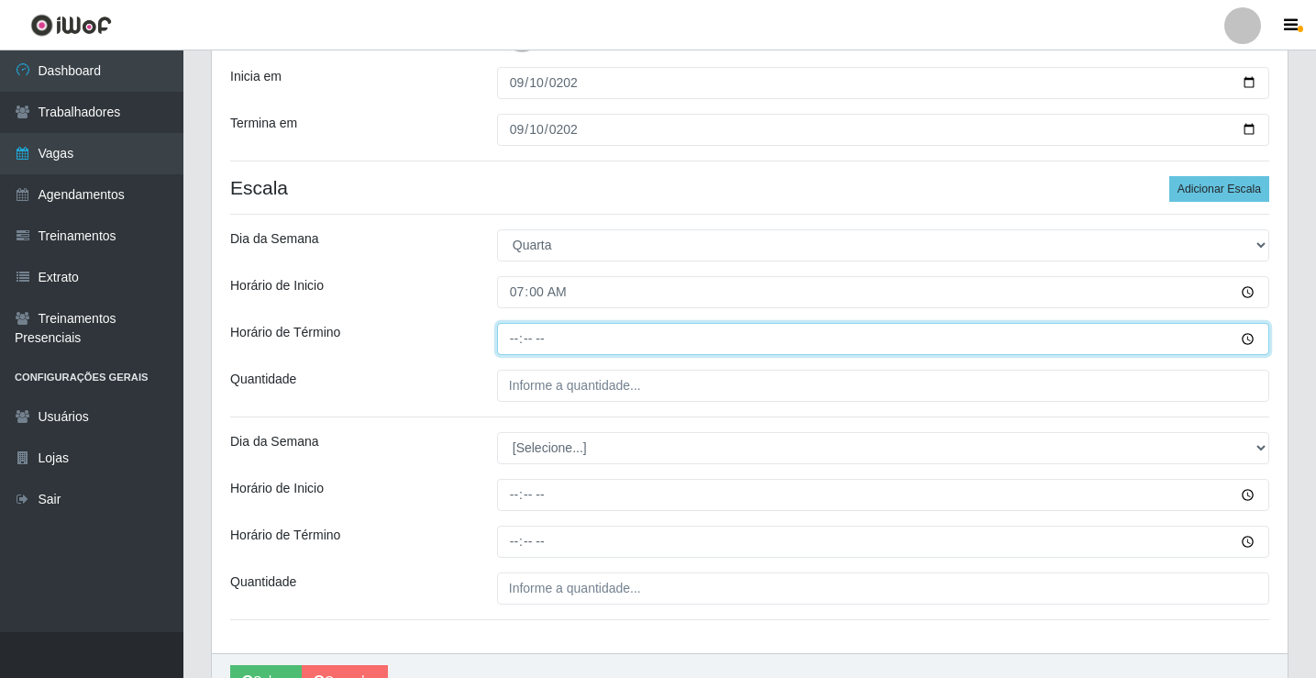
type input "13:00"
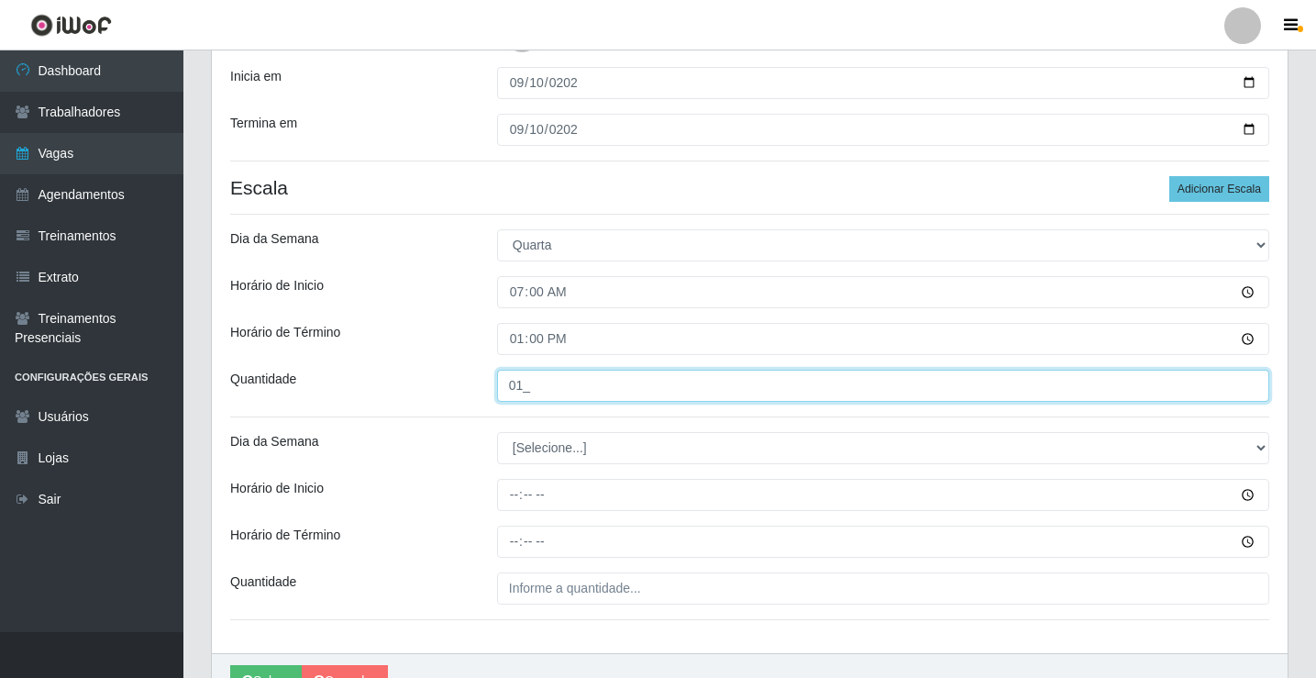
type input "01_"
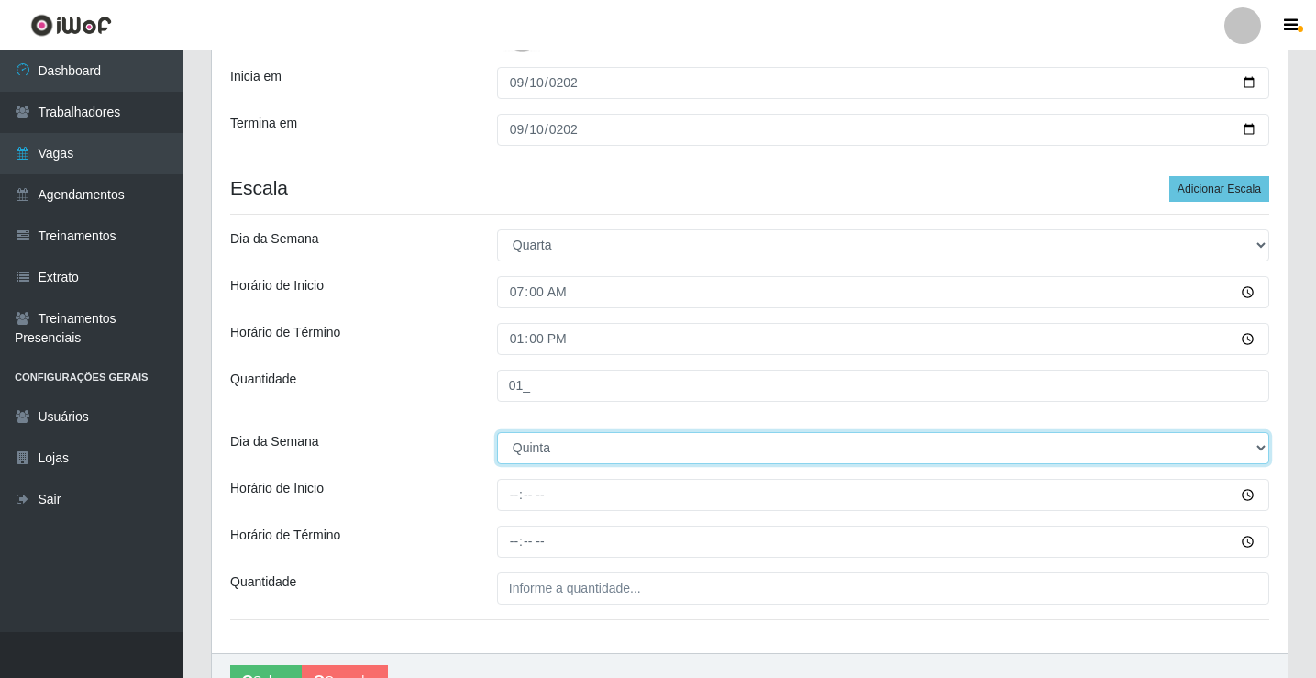
select select "3"
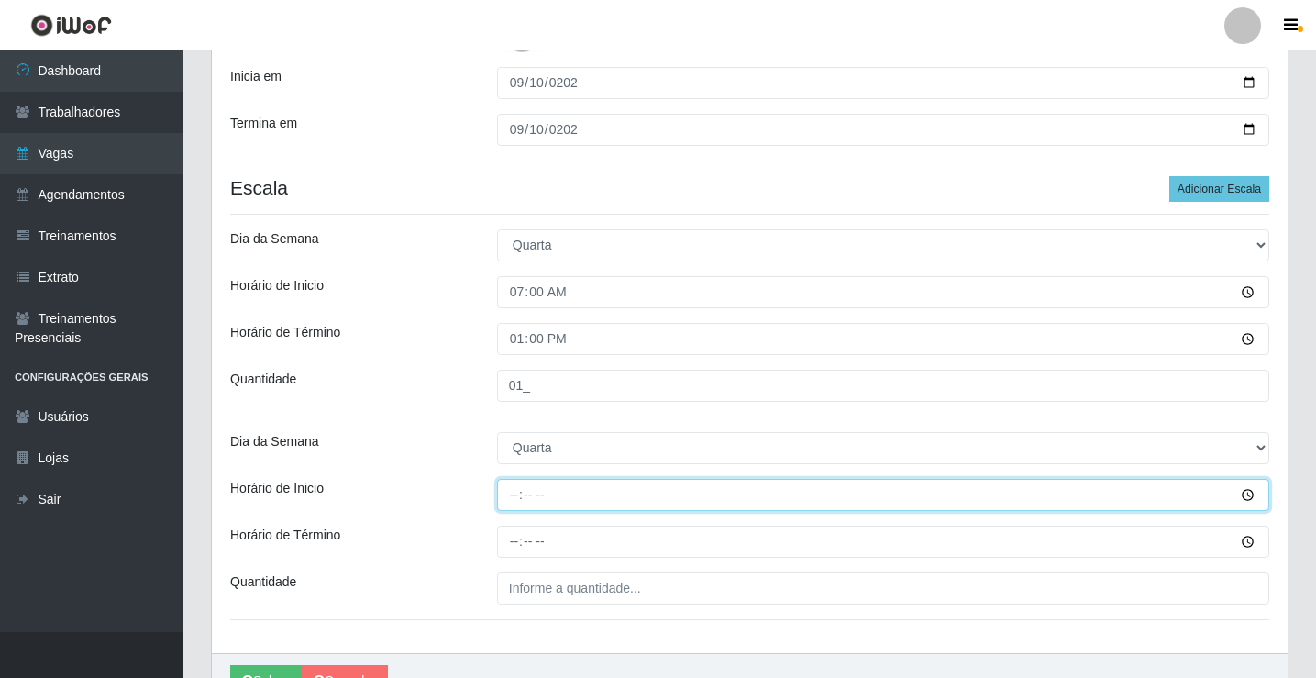
type input "14:00"
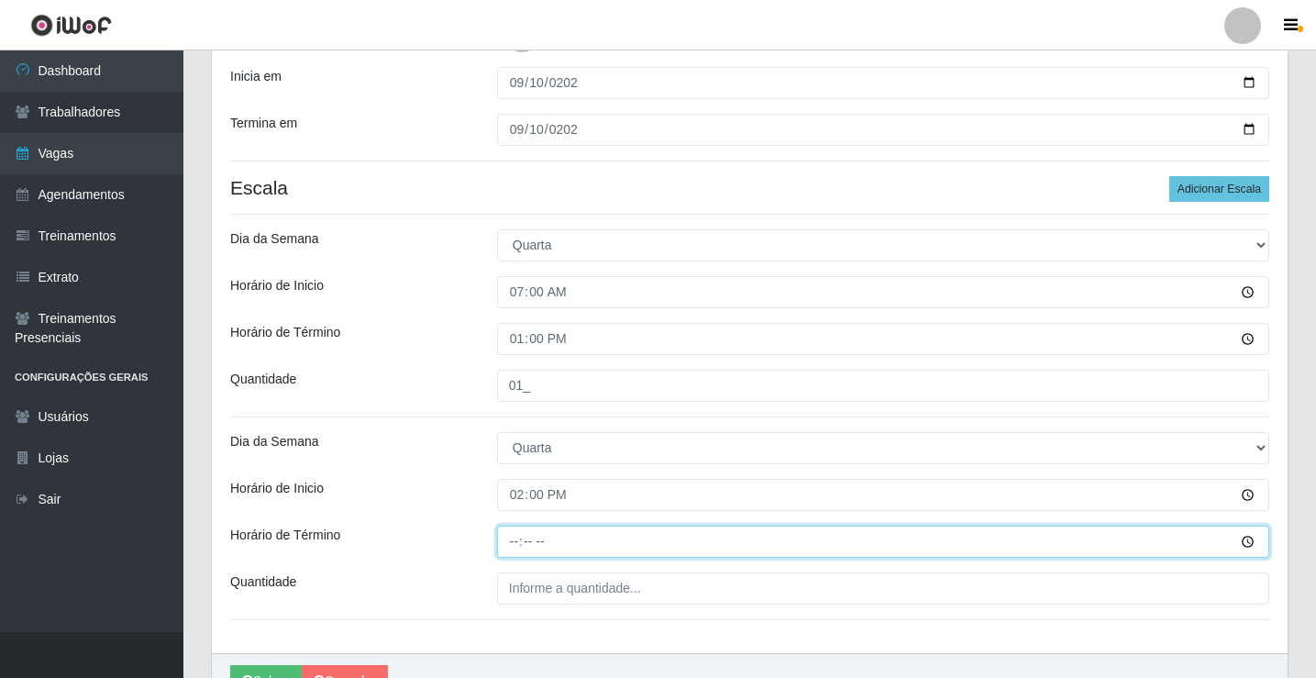
type input "20:00"
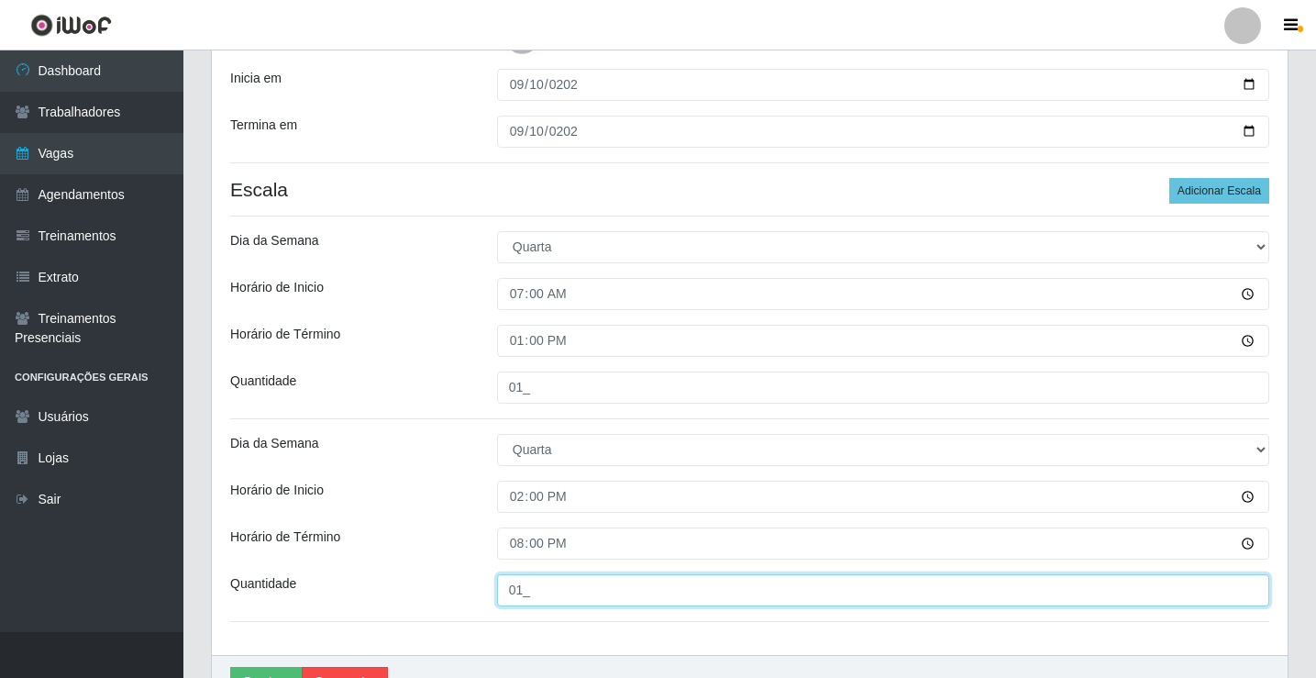
scroll to position [491, 0]
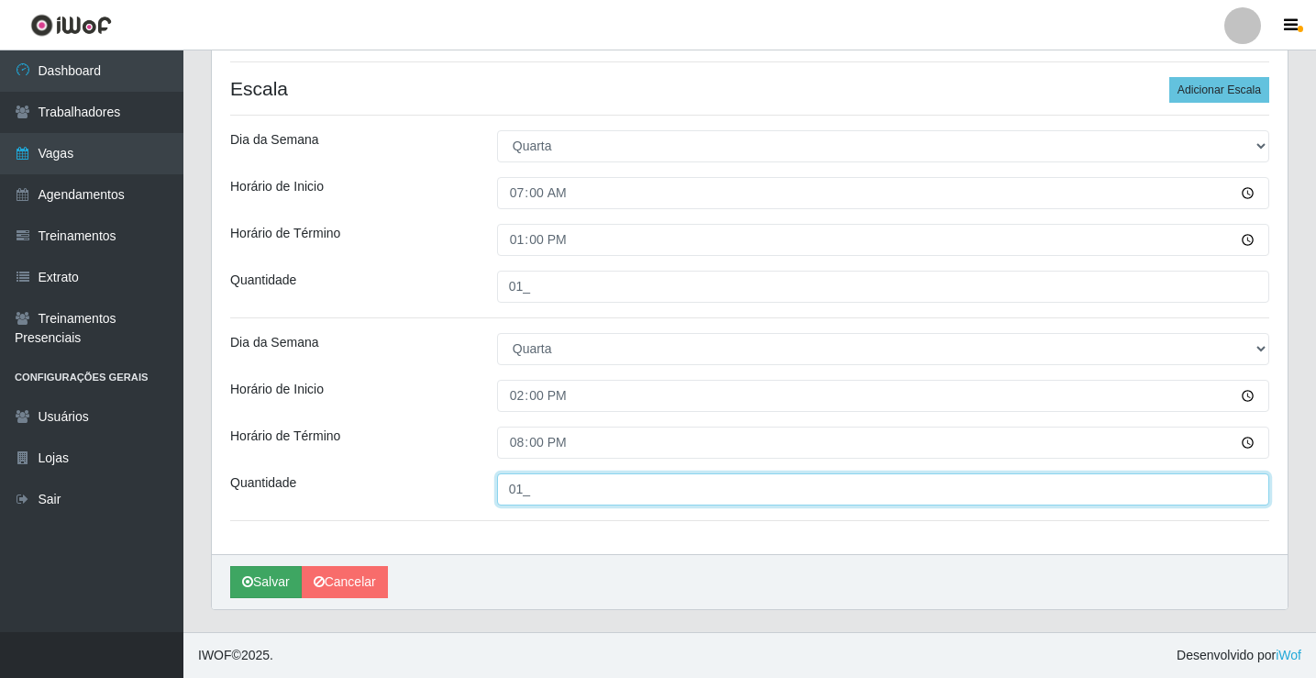
type input "01_"
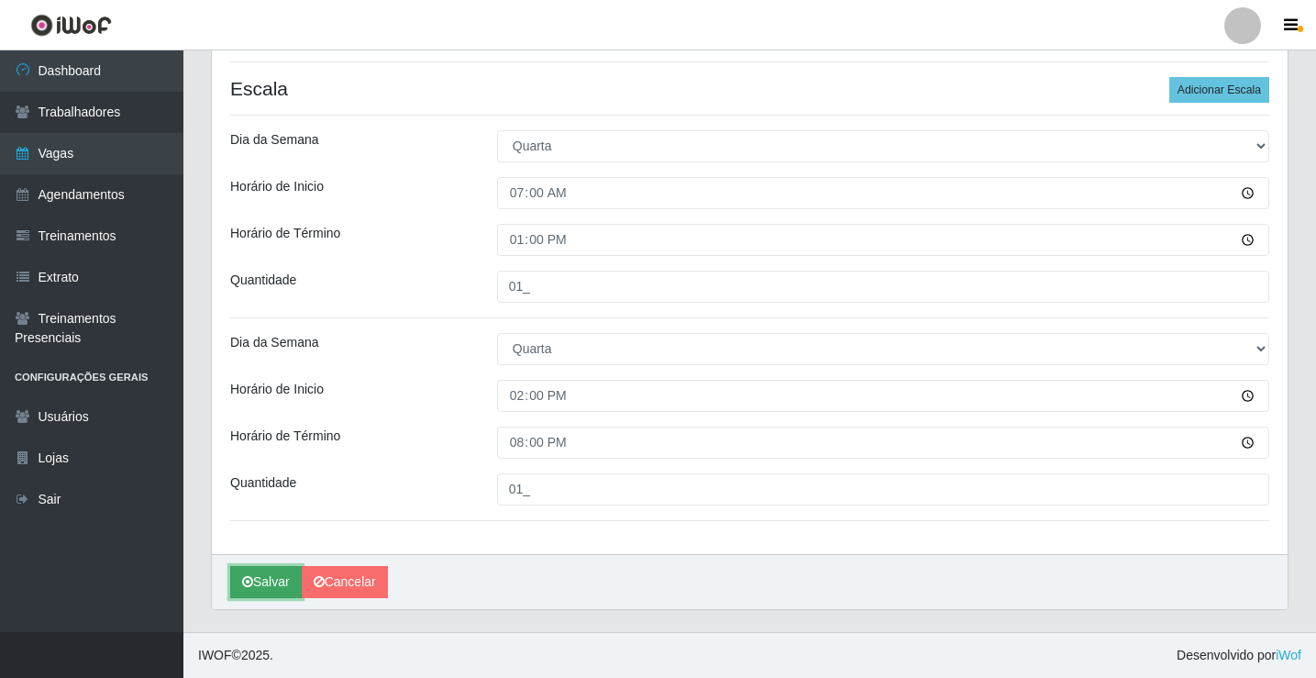
click at [266, 590] on button "Salvar" at bounding box center [266, 582] width 72 height 32
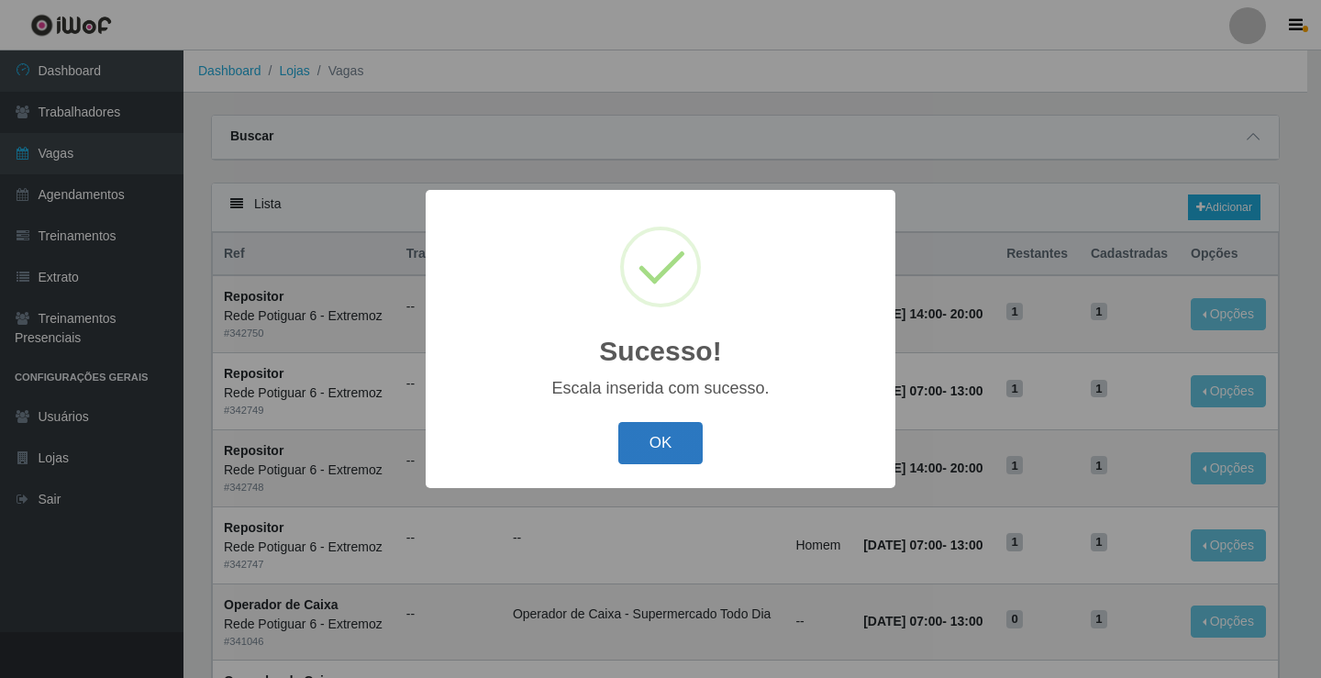
click at [661, 448] on button "OK" at bounding box center [660, 443] width 85 height 43
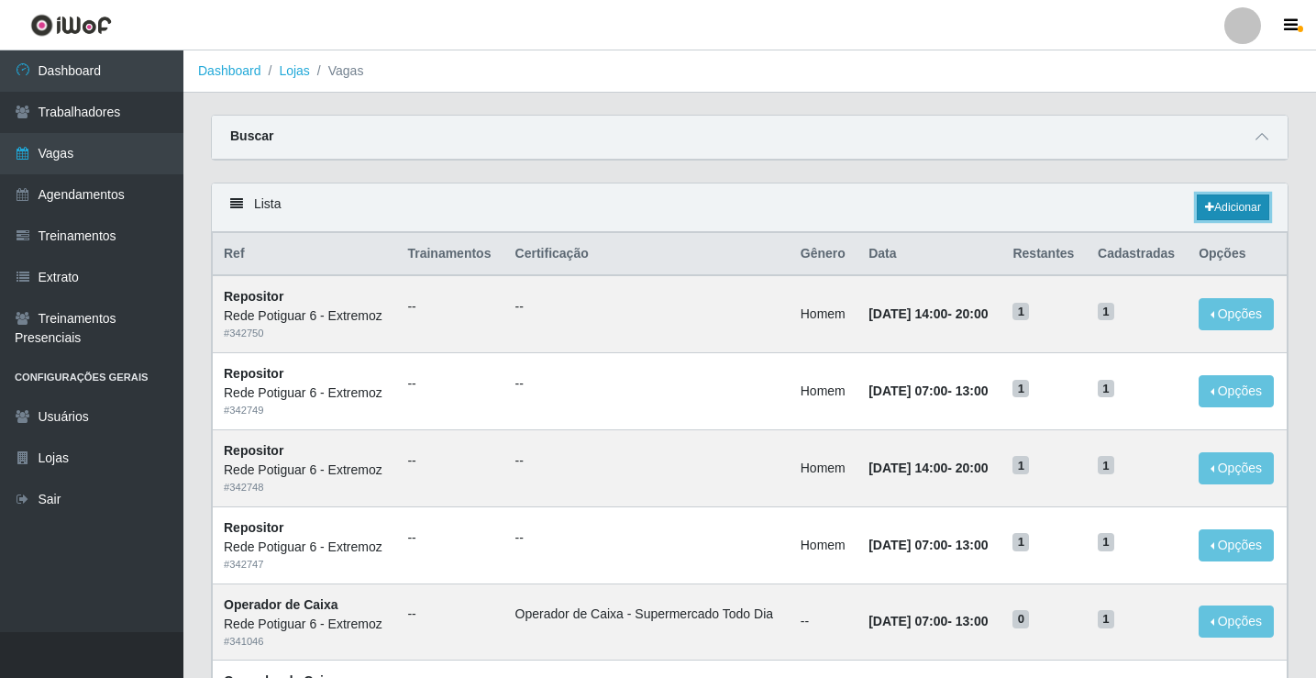
click at [1241, 206] on link "Adicionar" at bounding box center [1233, 207] width 72 height 26
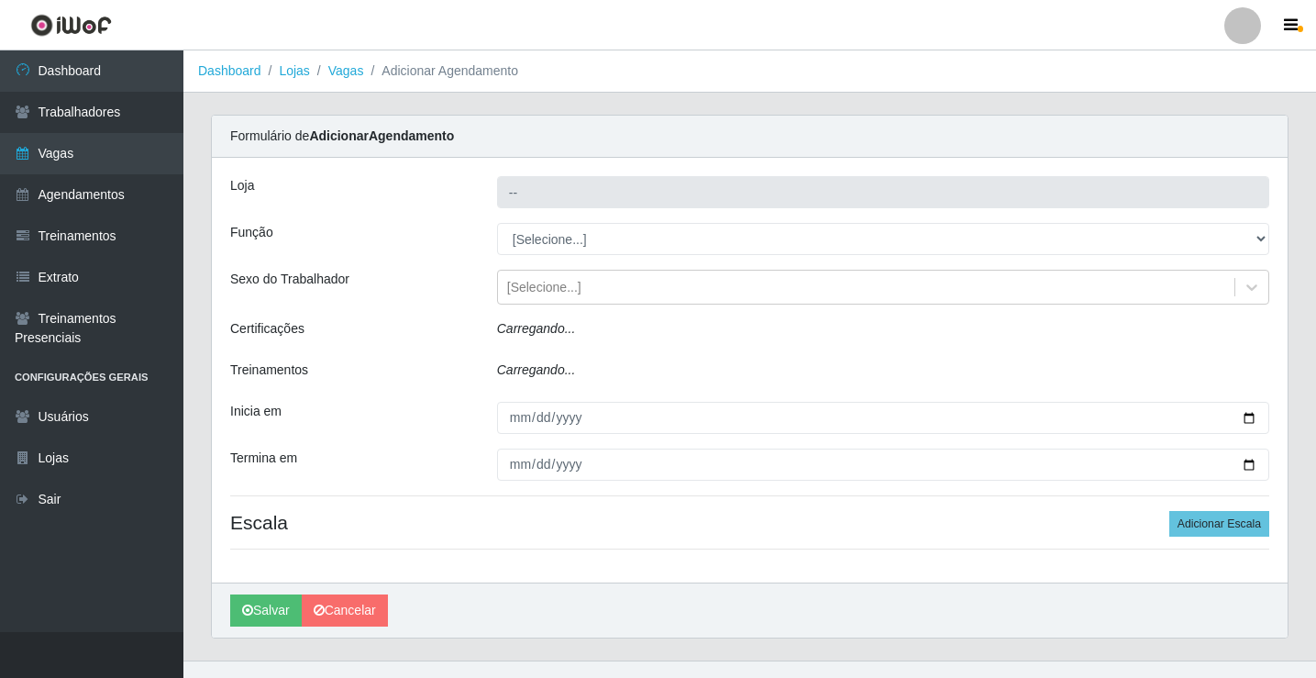
type input "Rede Potiguar 6 - Extremoz"
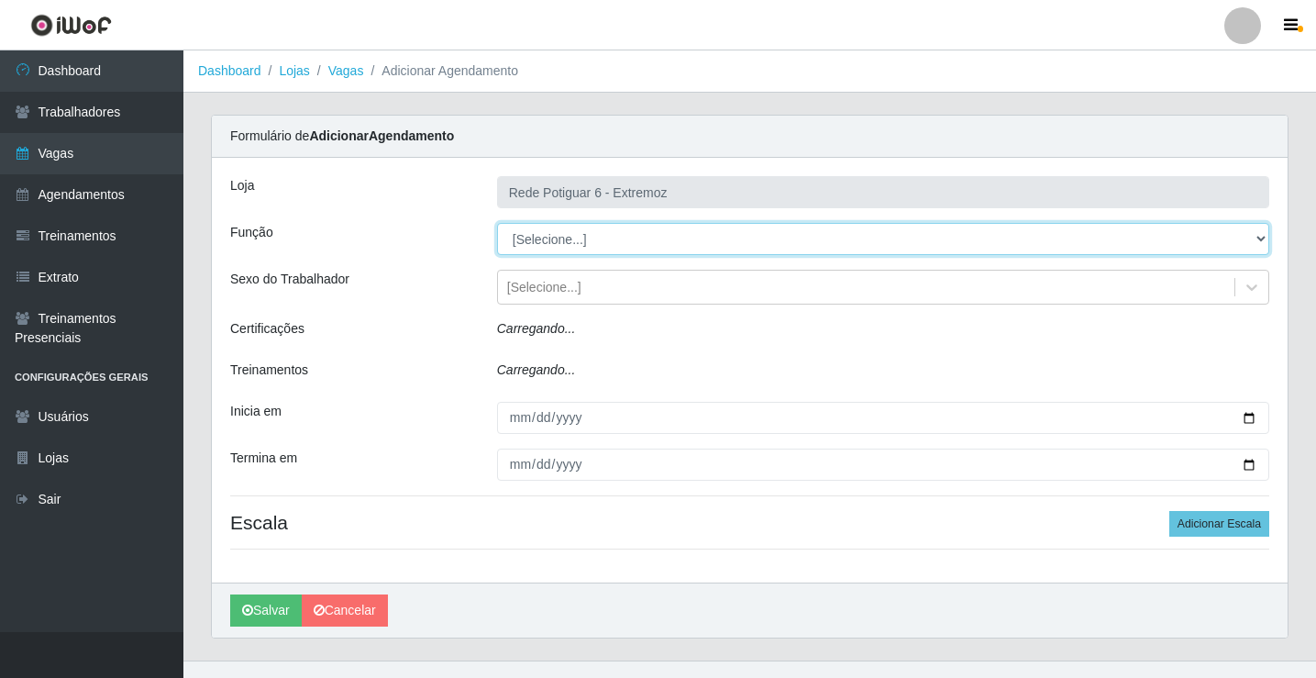
click at [571, 242] on select "[Selecione...] ASG Balconista Embalador Operador de Caixa Operador de Caixa + O…" at bounding box center [883, 239] width 772 height 32
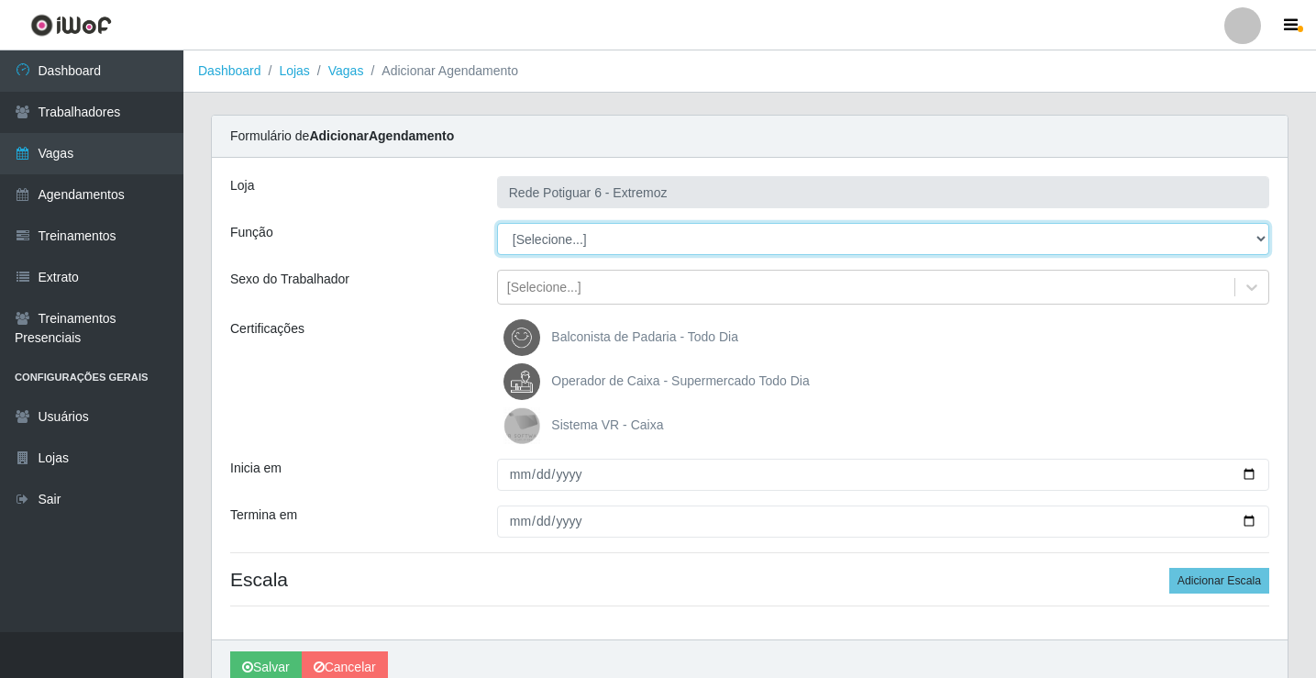
select select "24"
click at [497, 223] on select "[Selecione...] ASG Balconista Embalador Operador de Caixa Operador de Caixa + O…" at bounding box center [883, 239] width 772 height 32
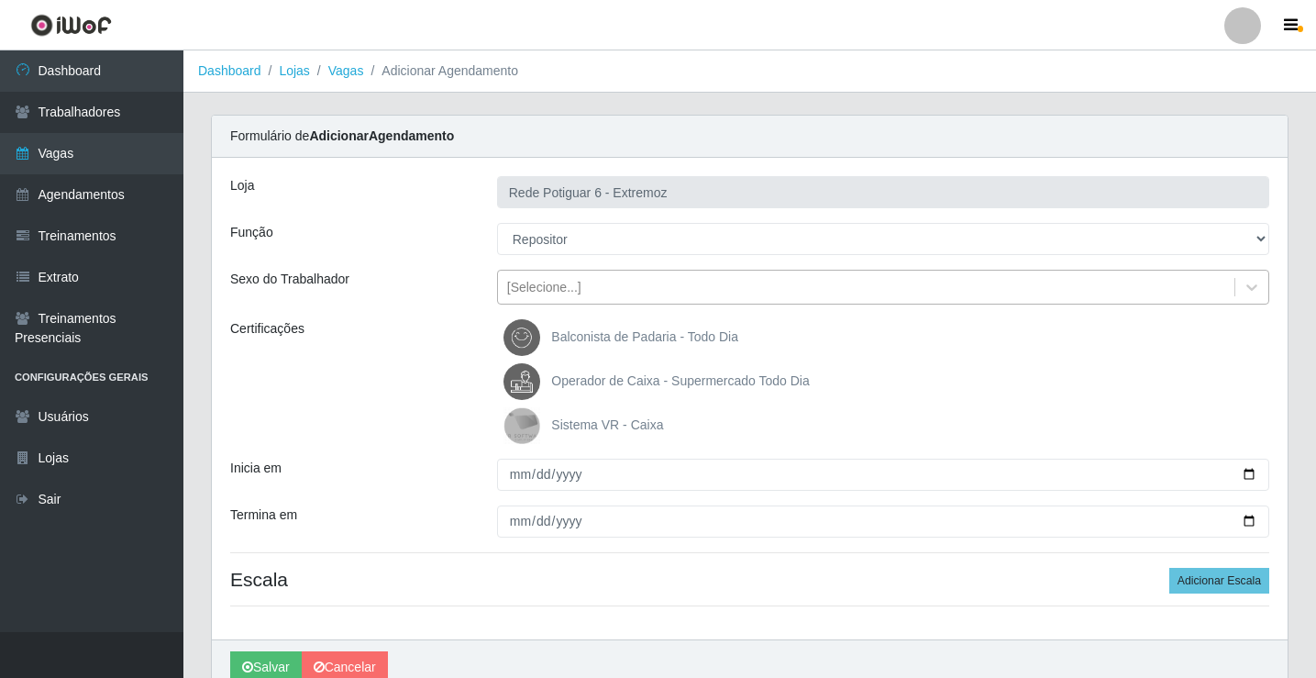
click at [570, 289] on div "[Selecione...]" at bounding box center [544, 287] width 74 height 19
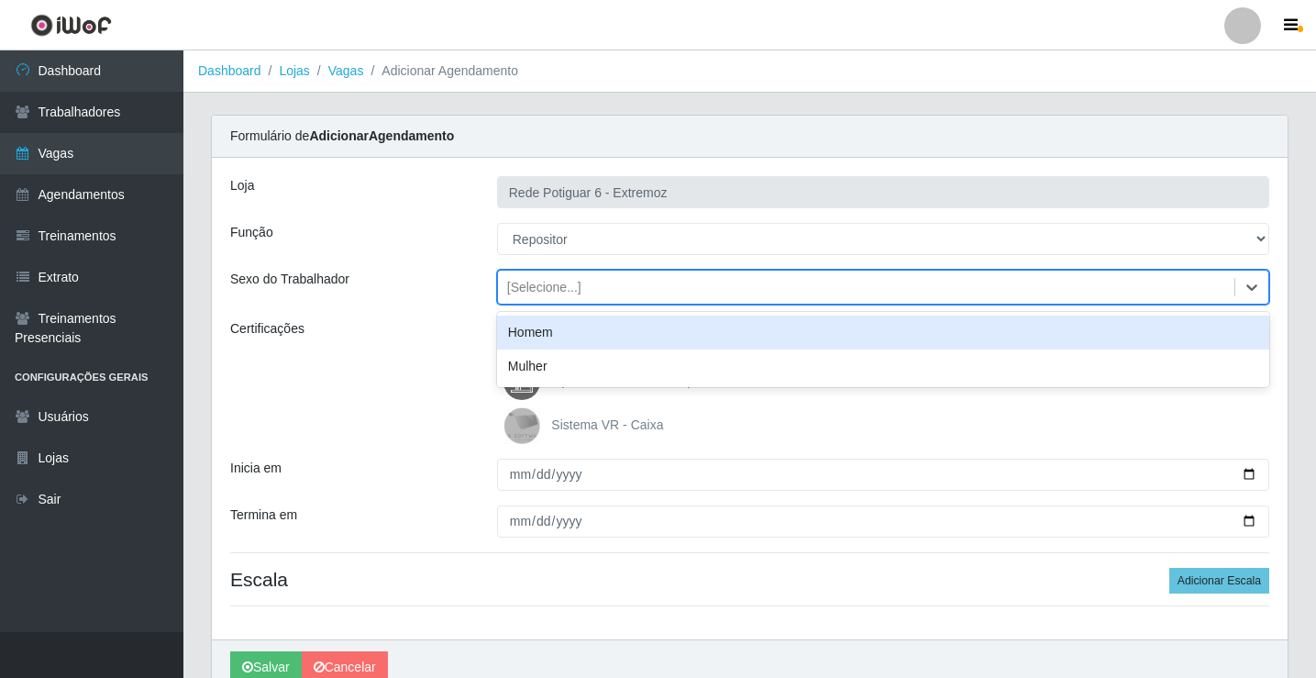
click at [546, 325] on div "Homem" at bounding box center [883, 333] width 772 height 34
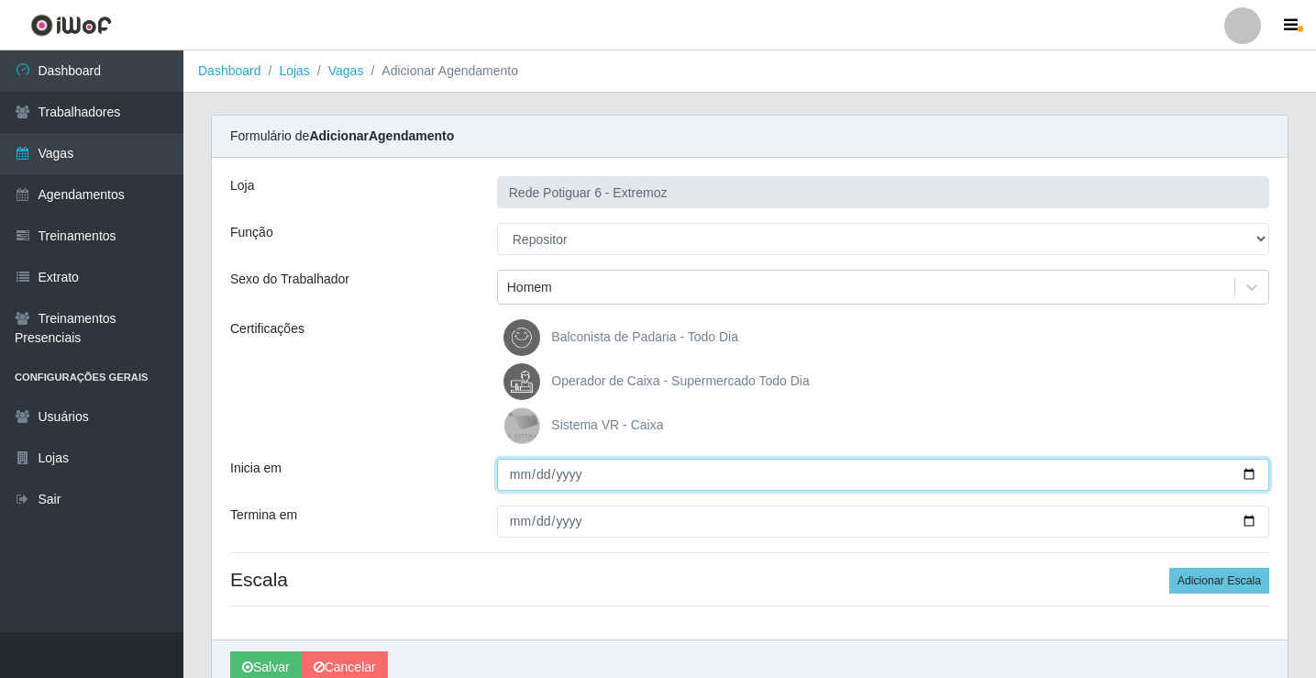
click at [516, 474] on input "Inicia em" at bounding box center [883, 475] width 772 height 32
type input "2025-09-11"
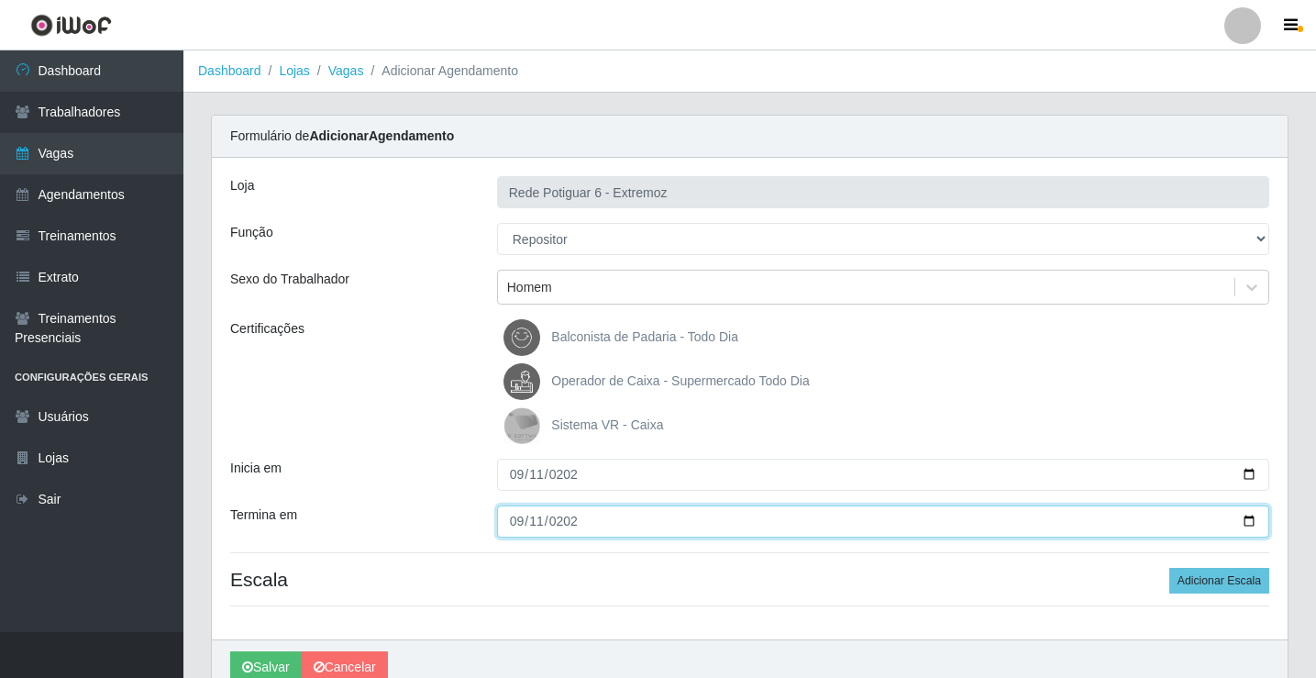
type input "2025-09-11"
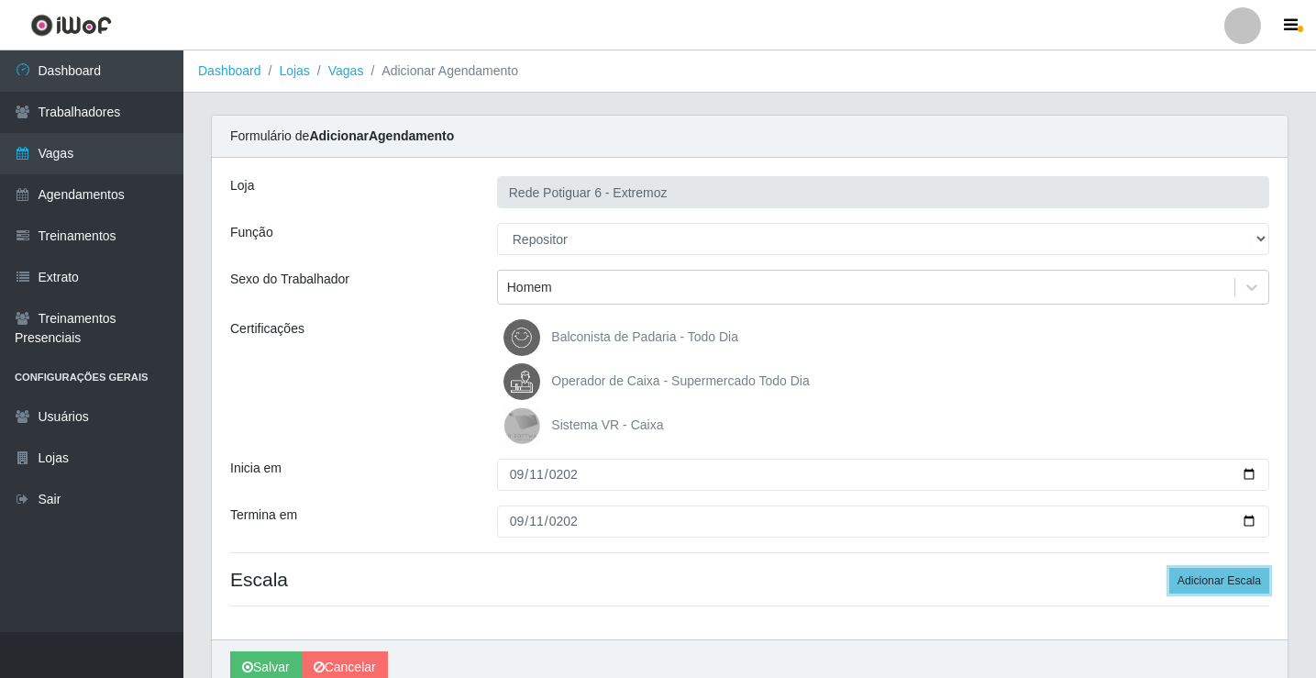
click at [1169, 568] on button "Adicionar Escala" at bounding box center [1219, 581] width 100 height 26
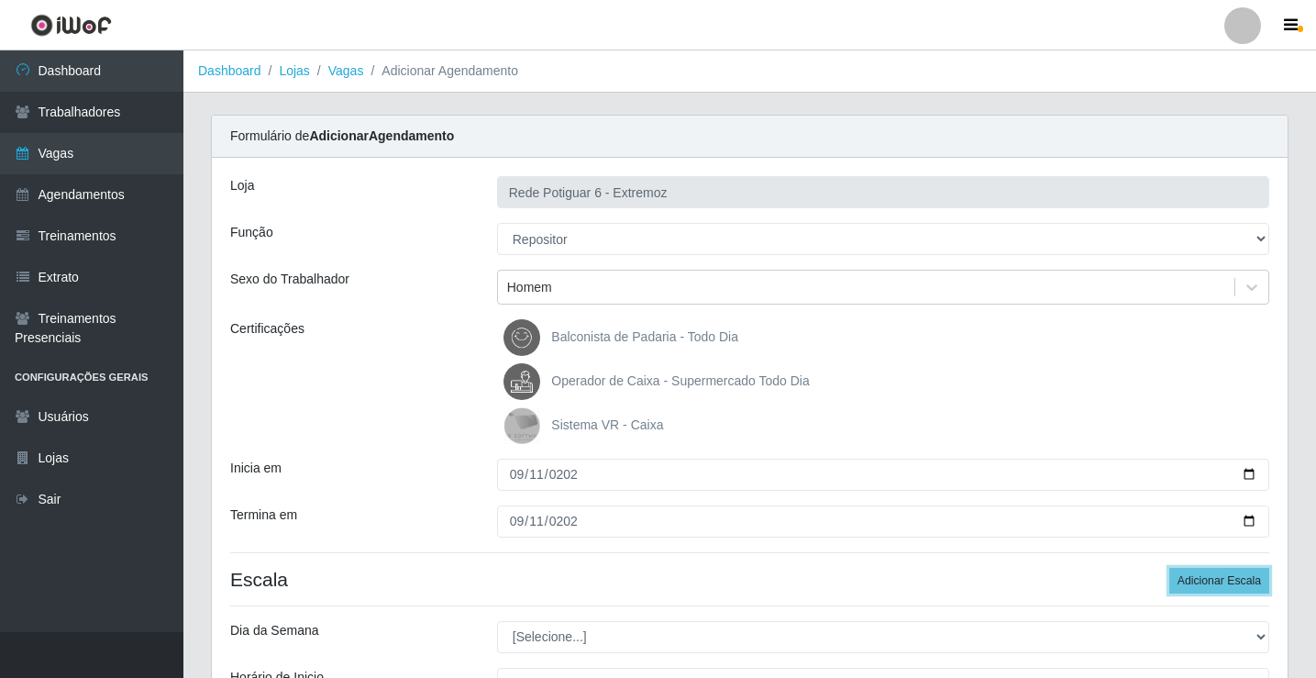
click at [1169, 568] on button "Adicionar Escala" at bounding box center [1219, 581] width 100 height 26
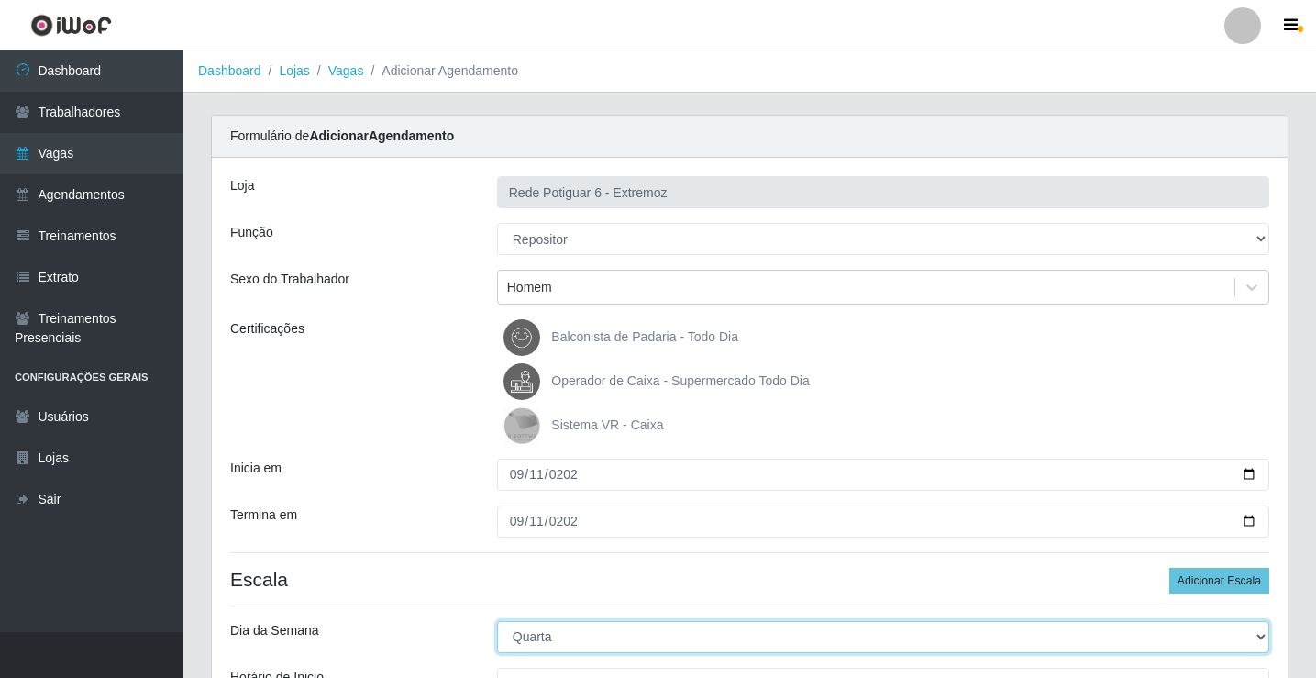
select select "4"
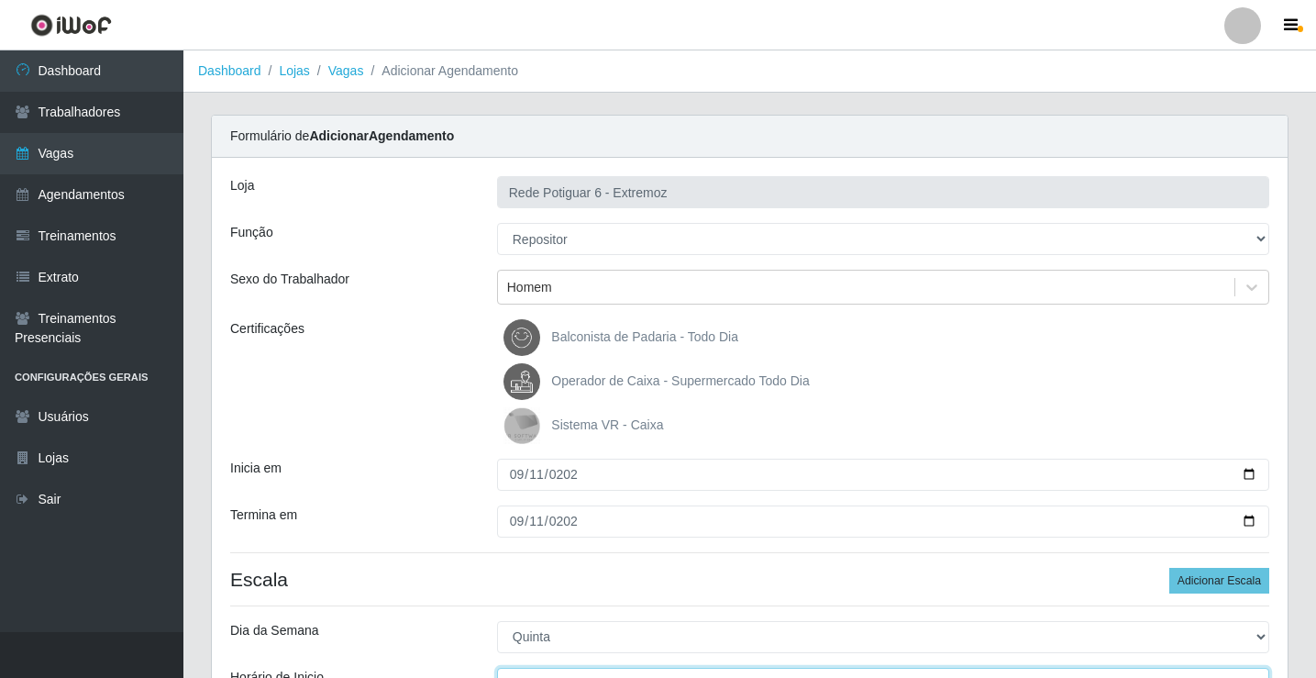
scroll to position [22, 0]
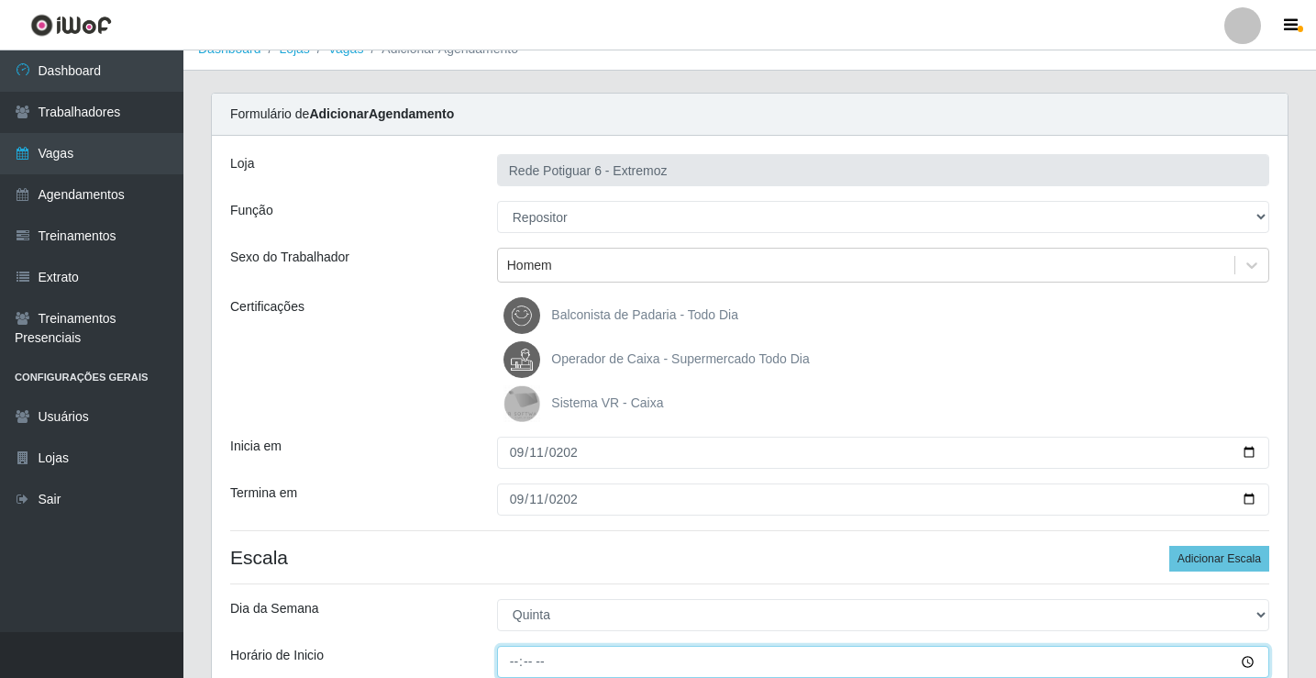
type input "07:00"
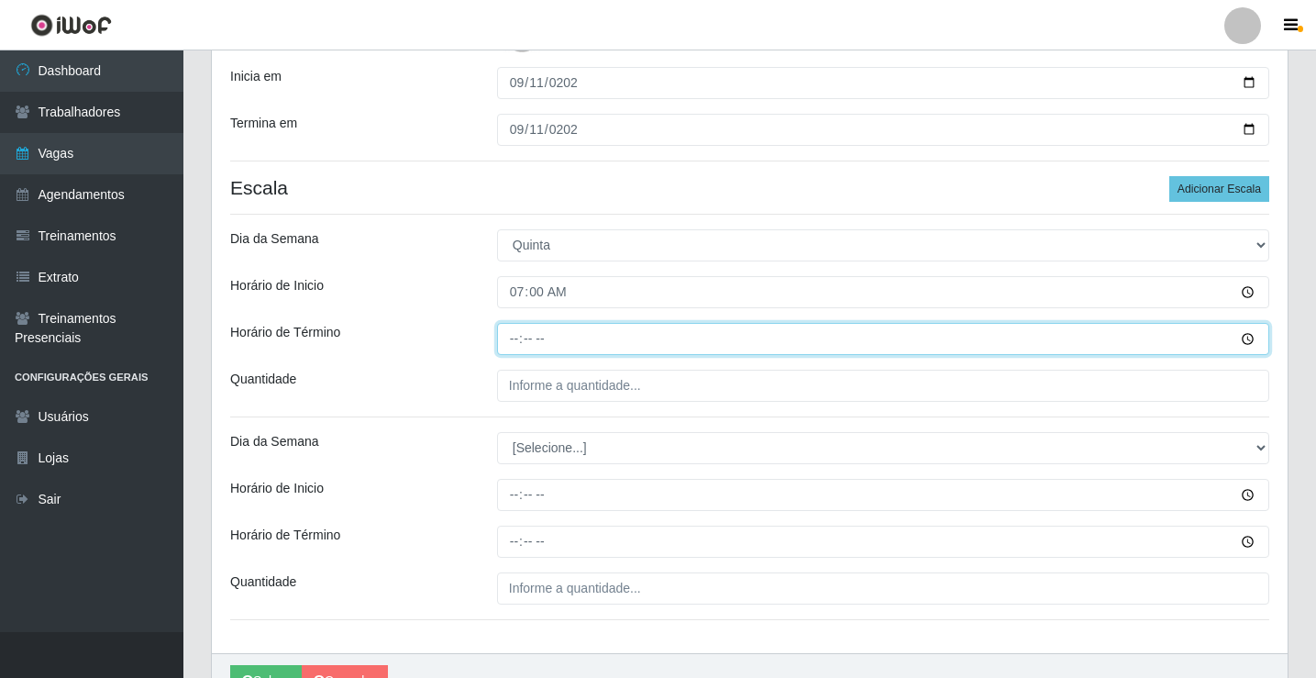
type input "13:00"
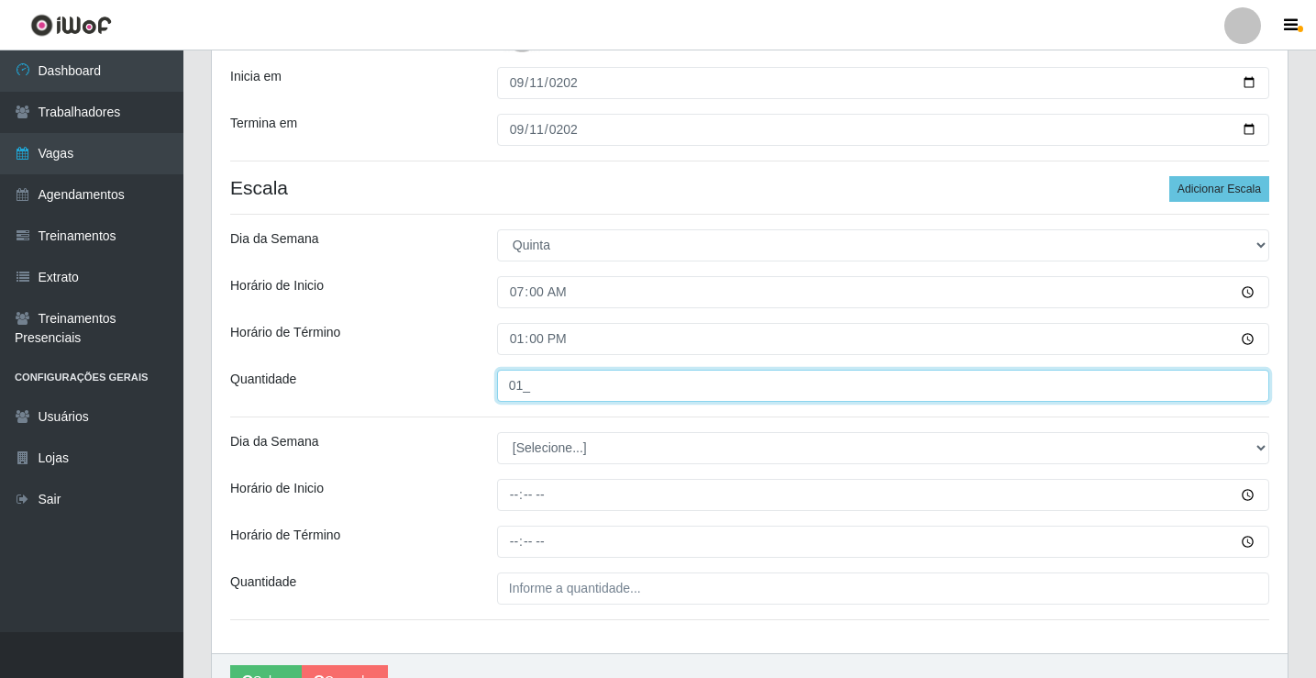
type input "01_"
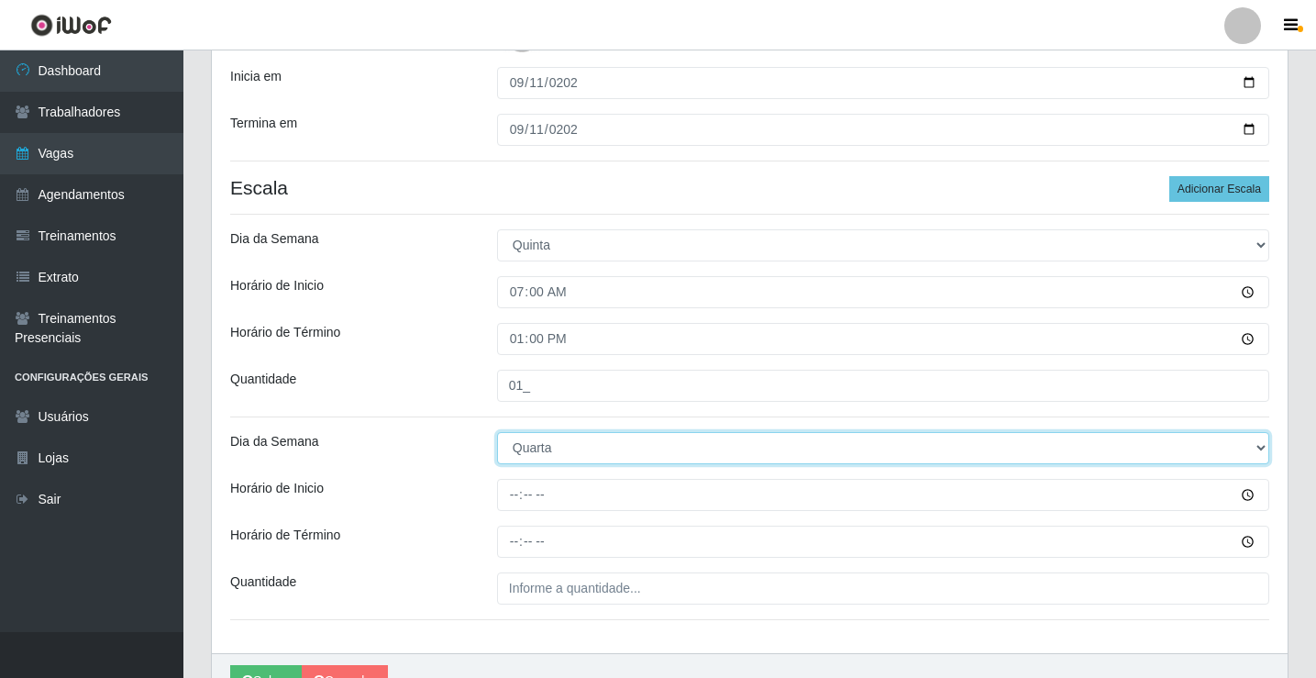
select select "4"
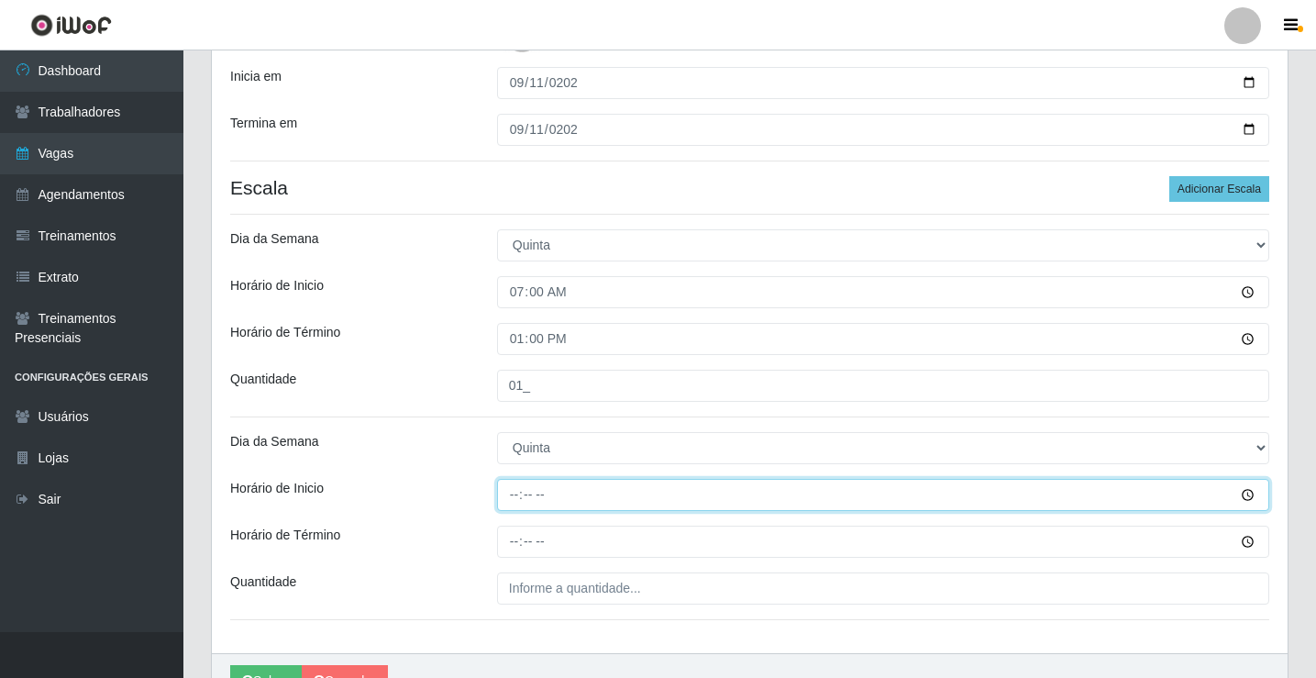
type input "14:00"
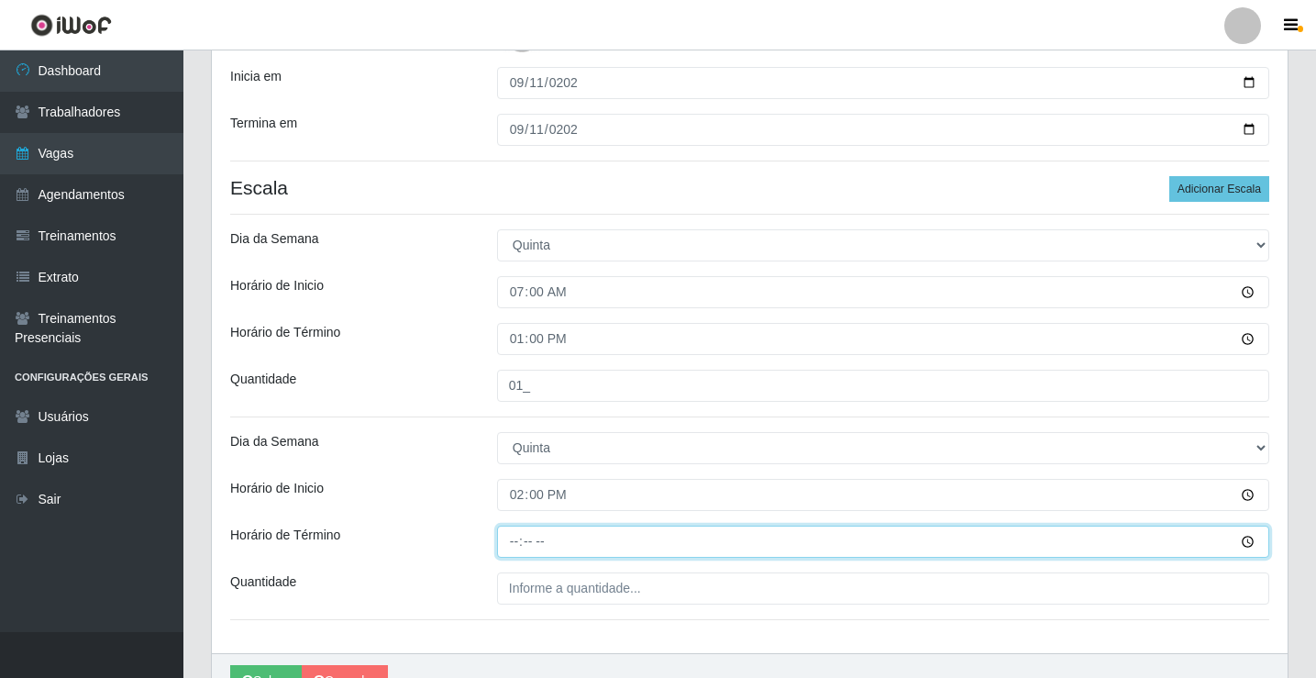
type input "20:00"
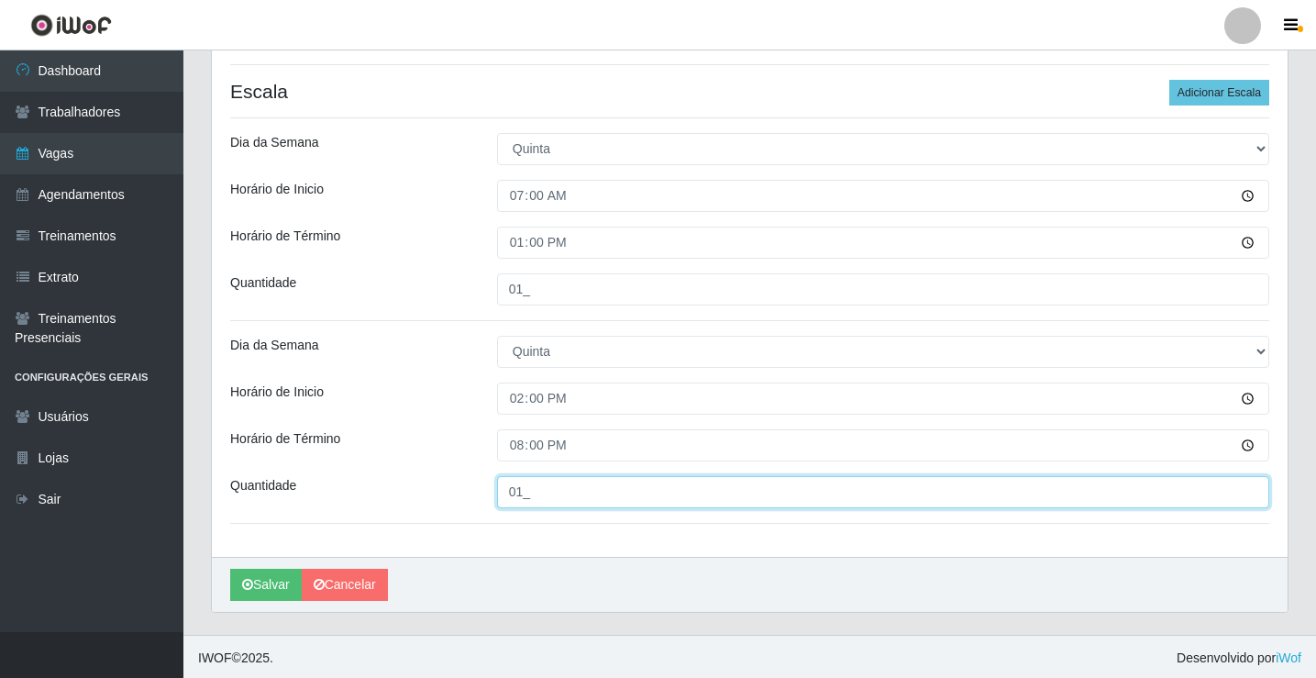
scroll to position [491, 0]
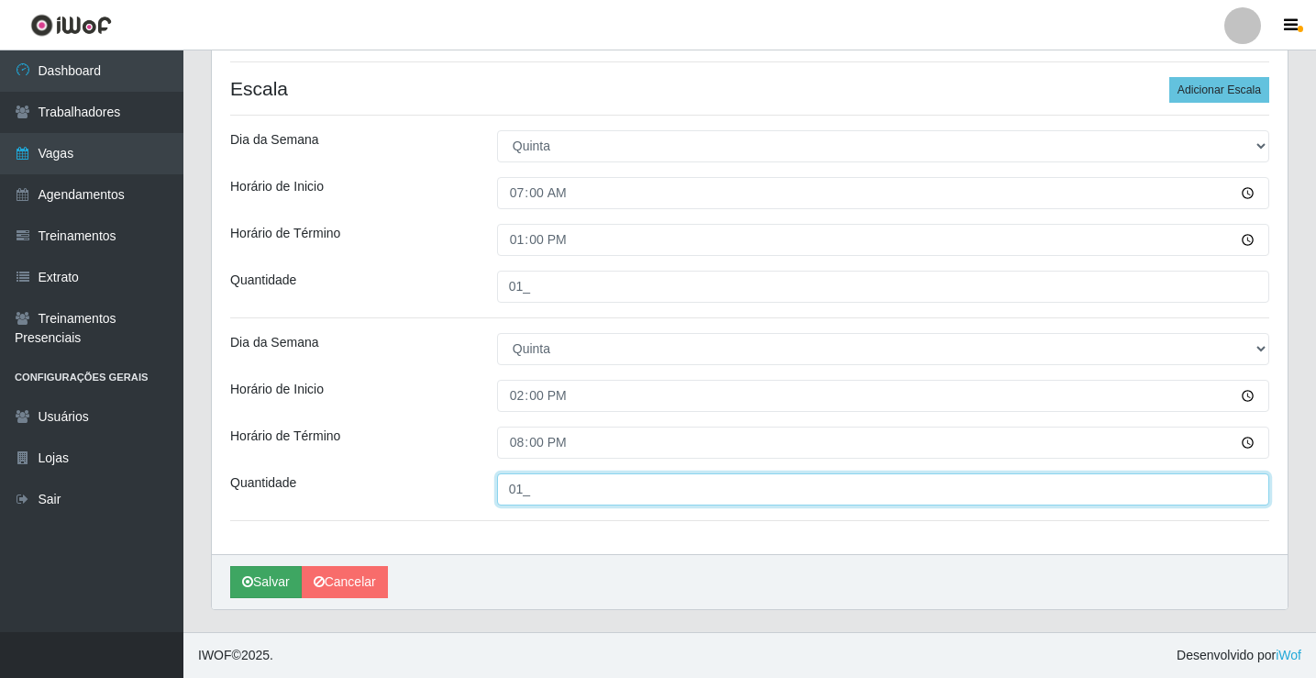
type input "01_"
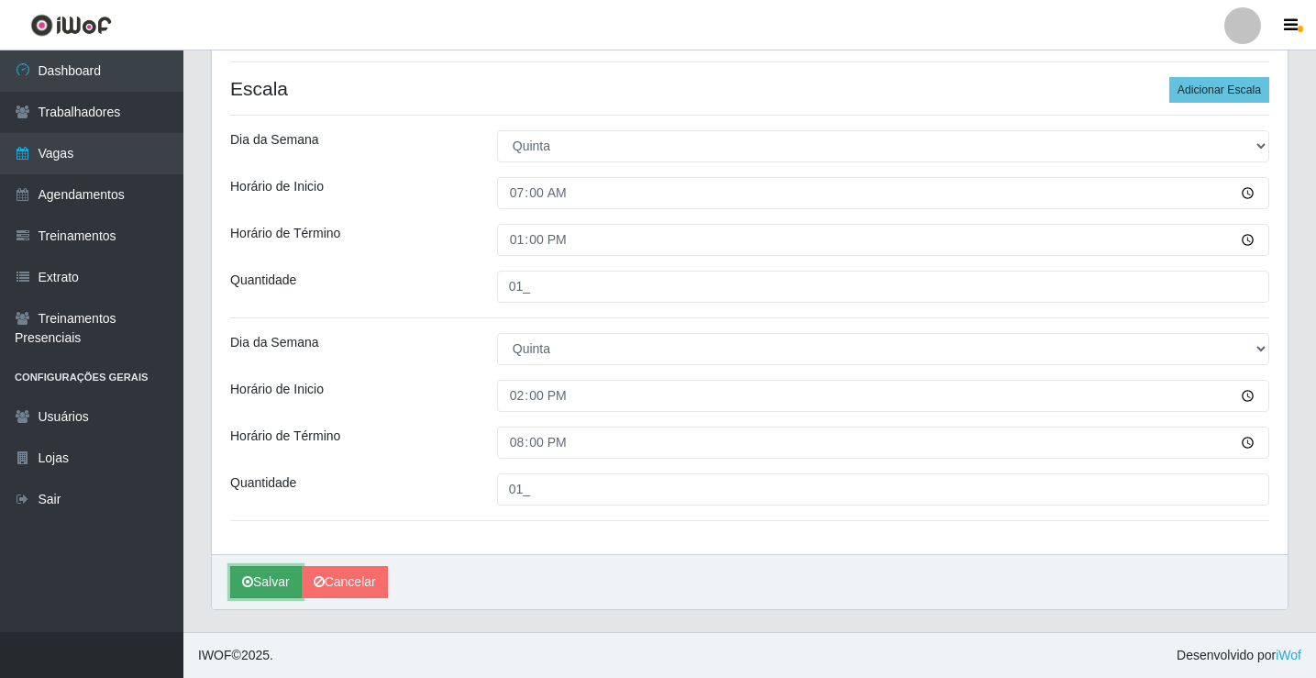
click at [254, 570] on button "Salvar" at bounding box center [266, 582] width 72 height 32
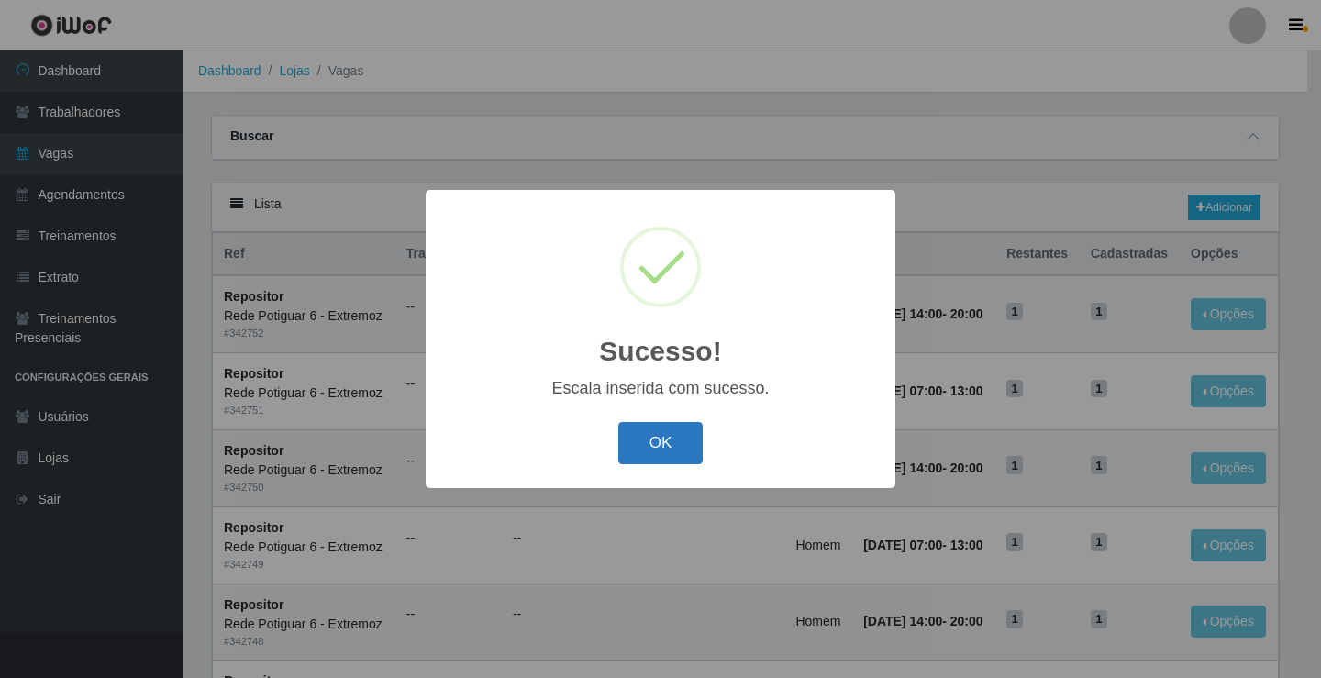
click at [691, 449] on button "OK" at bounding box center [660, 443] width 85 height 43
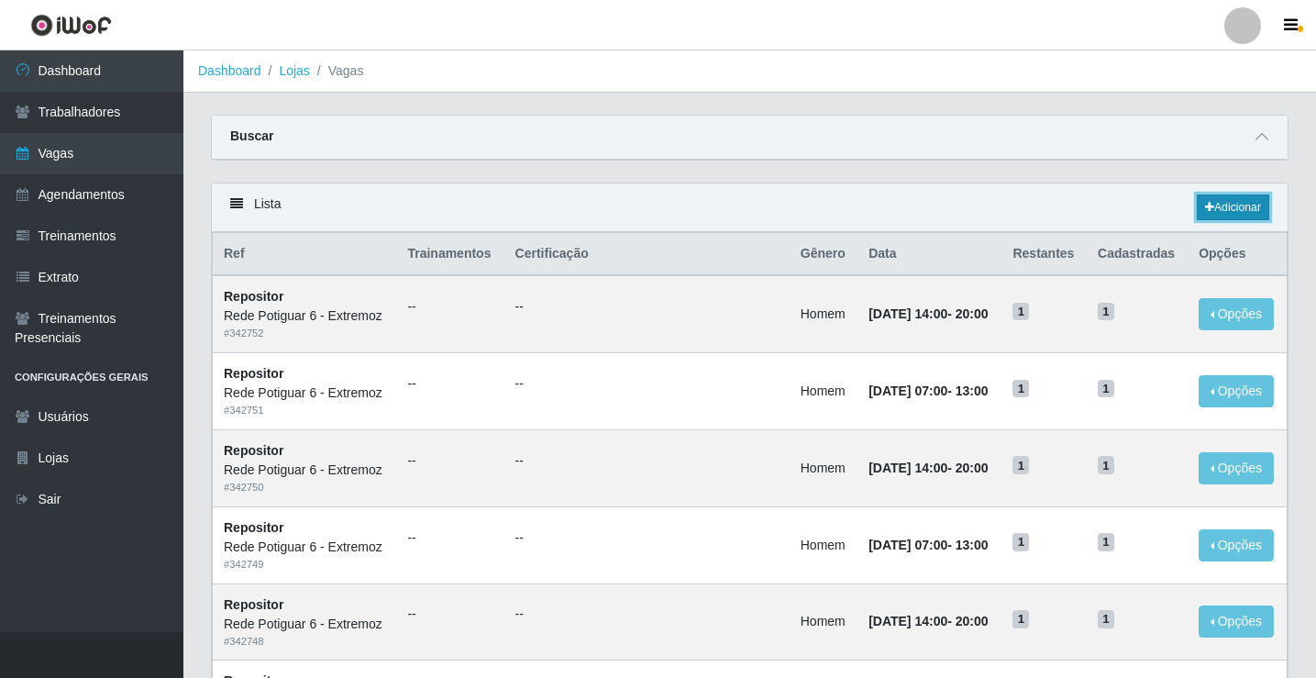
click at [1222, 207] on link "Adicionar" at bounding box center [1233, 207] width 72 height 26
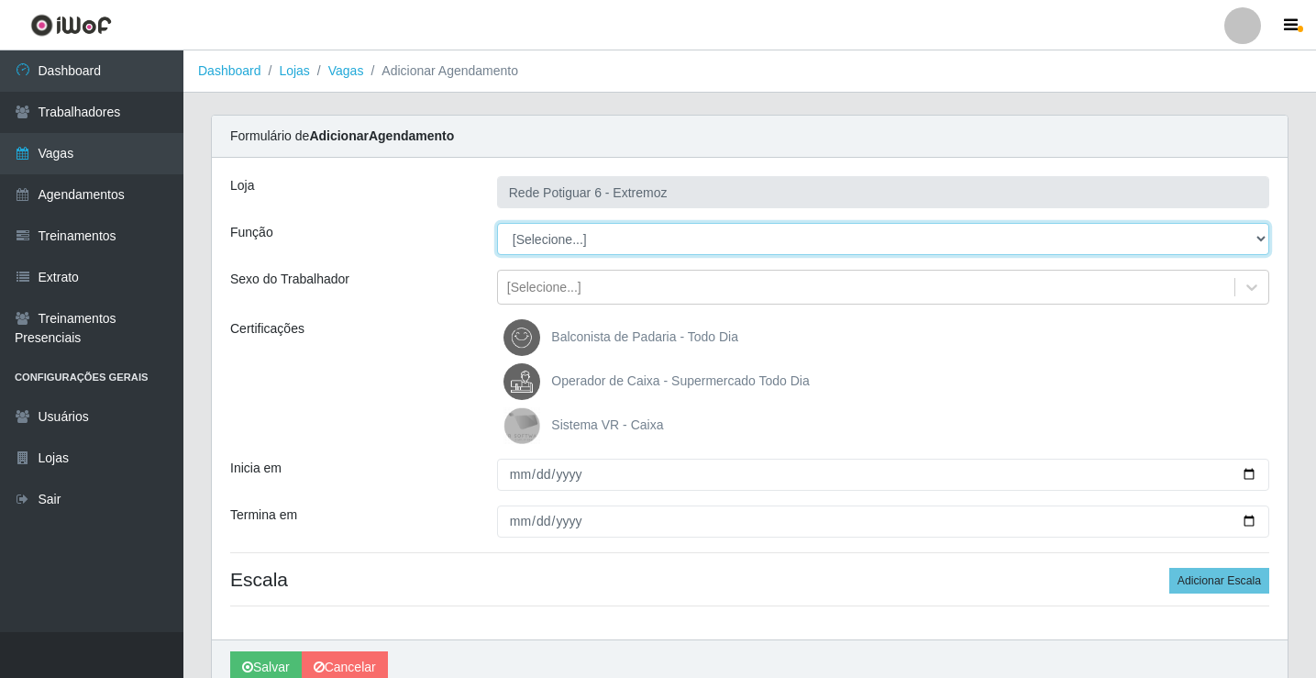
click at [578, 250] on select "[Selecione...] ASG Balconista Embalador Operador de Caixa Operador de Caixa + O…" at bounding box center [883, 239] width 772 height 32
select select "24"
click at [497, 223] on select "[Selecione...] ASG Balconista Embalador Operador de Caixa Operador de Caixa + O…" at bounding box center [883, 239] width 772 height 32
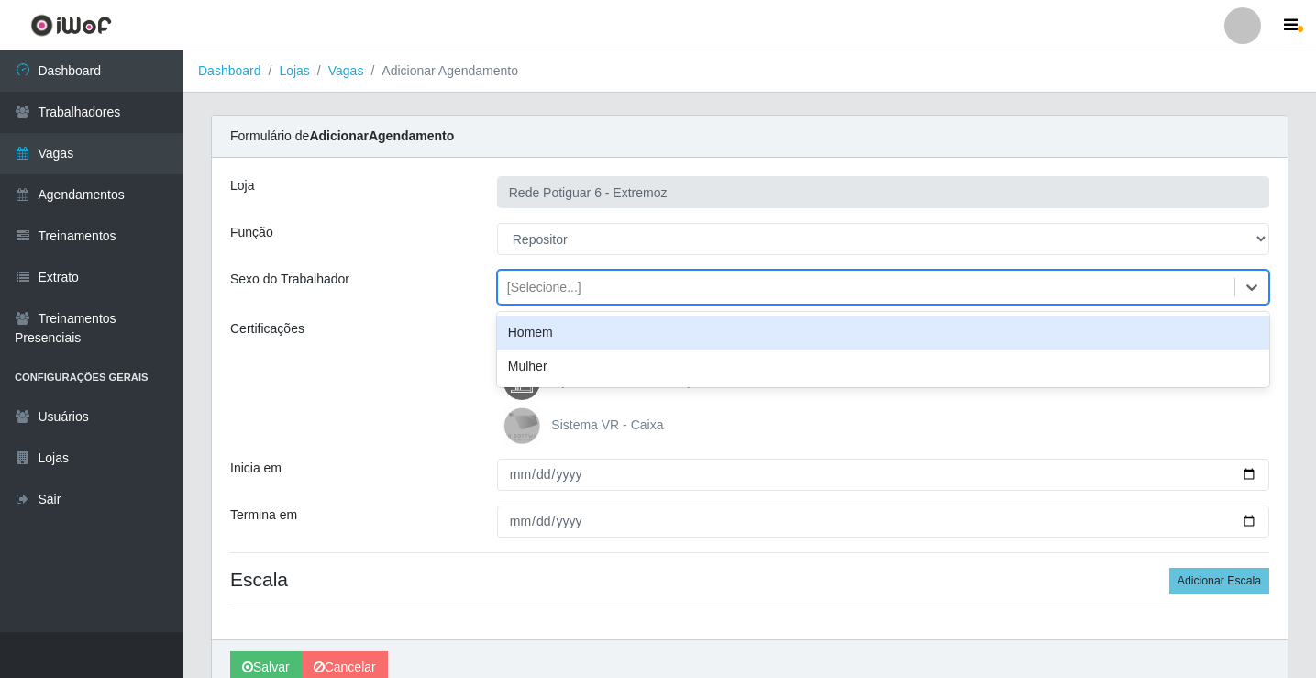
click at [570, 294] on div "[Selecione...]" at bounding box center [544, 287] width 74 height 19
click at [547, 332] on div "Homem" at bounding box center [883, 333] width 772 height 34
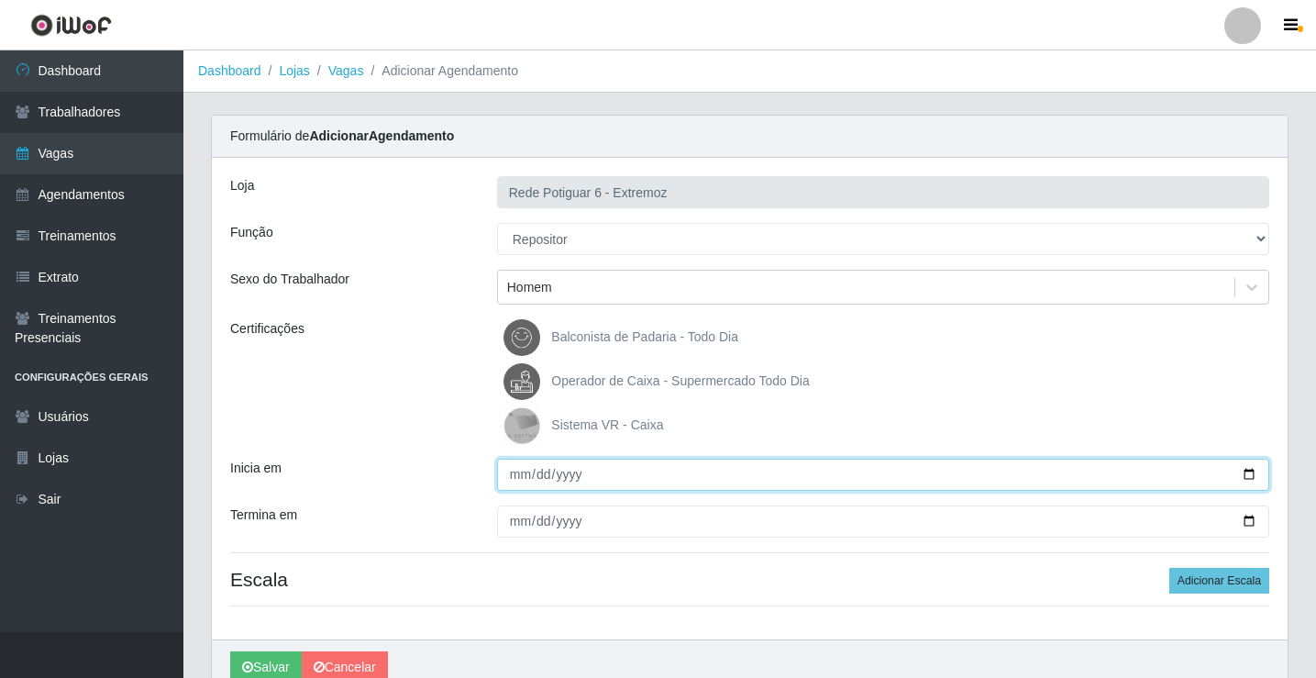
click at [515, 467] on input "Inicia em" at bounding box center [883, 475] width 772 height 32
type input "2025-09-12"
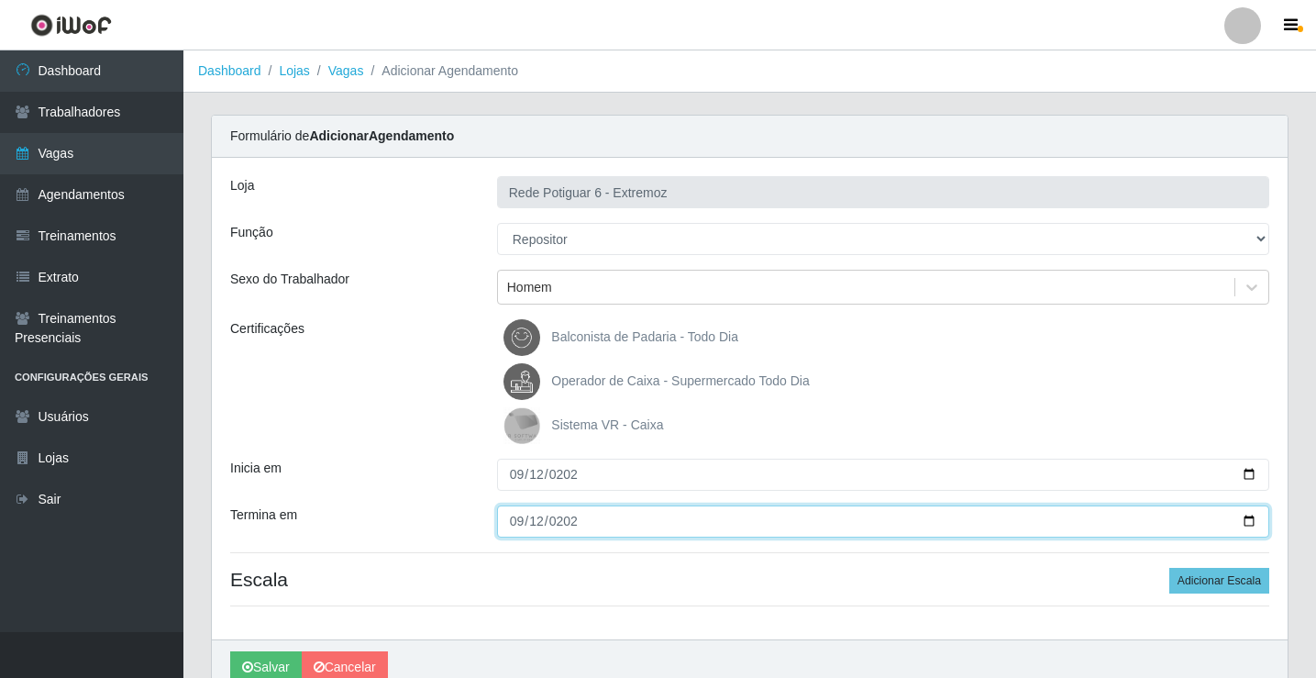
type input "2025-09-12"
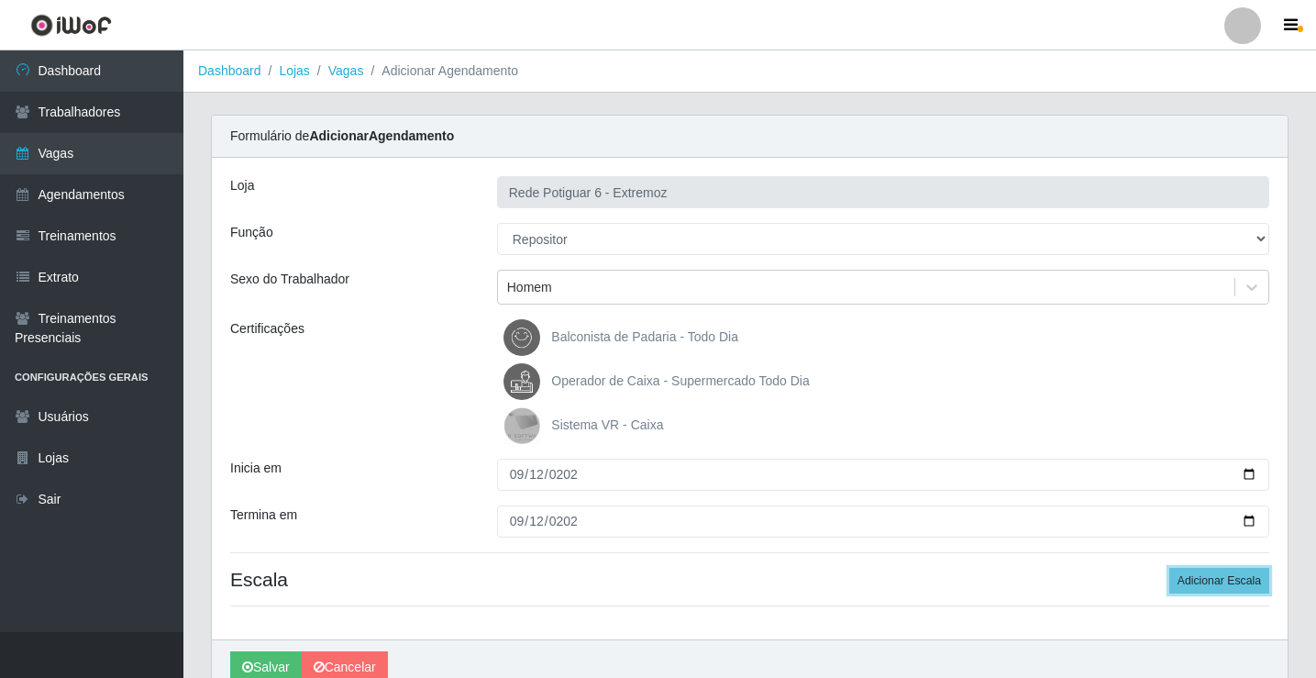
click at [1169, 568] on button "Adicionar Escala" at bounding box center [1219, 581] width 100 height 26
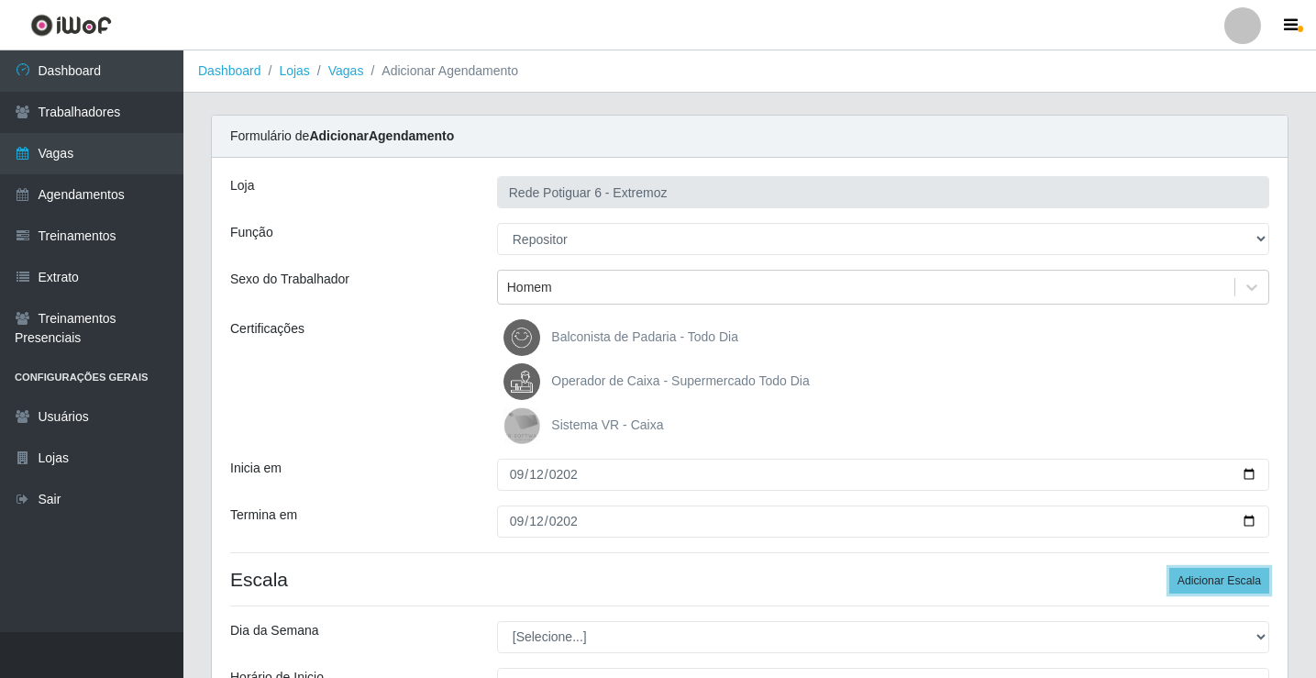
click at [1169, 568] on button "Adicionar Escala" at bounding box center [1219, 581] width 100 height 26
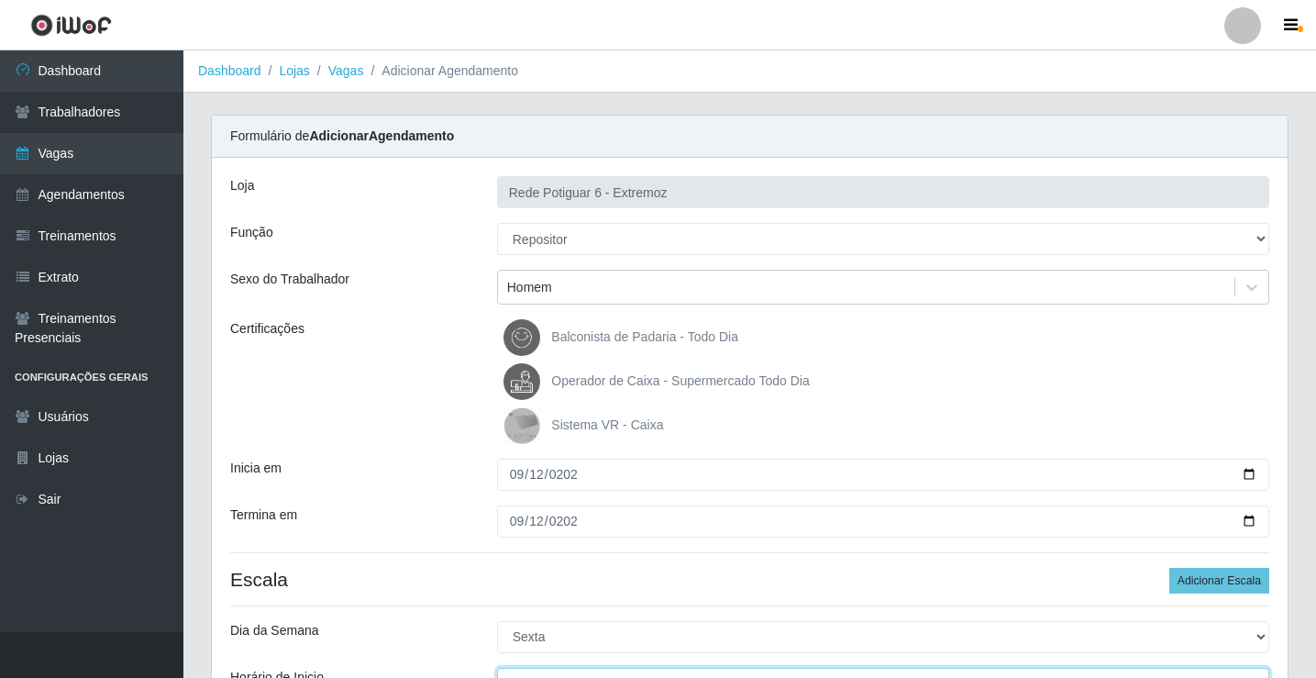
scroll to position [22, 0]
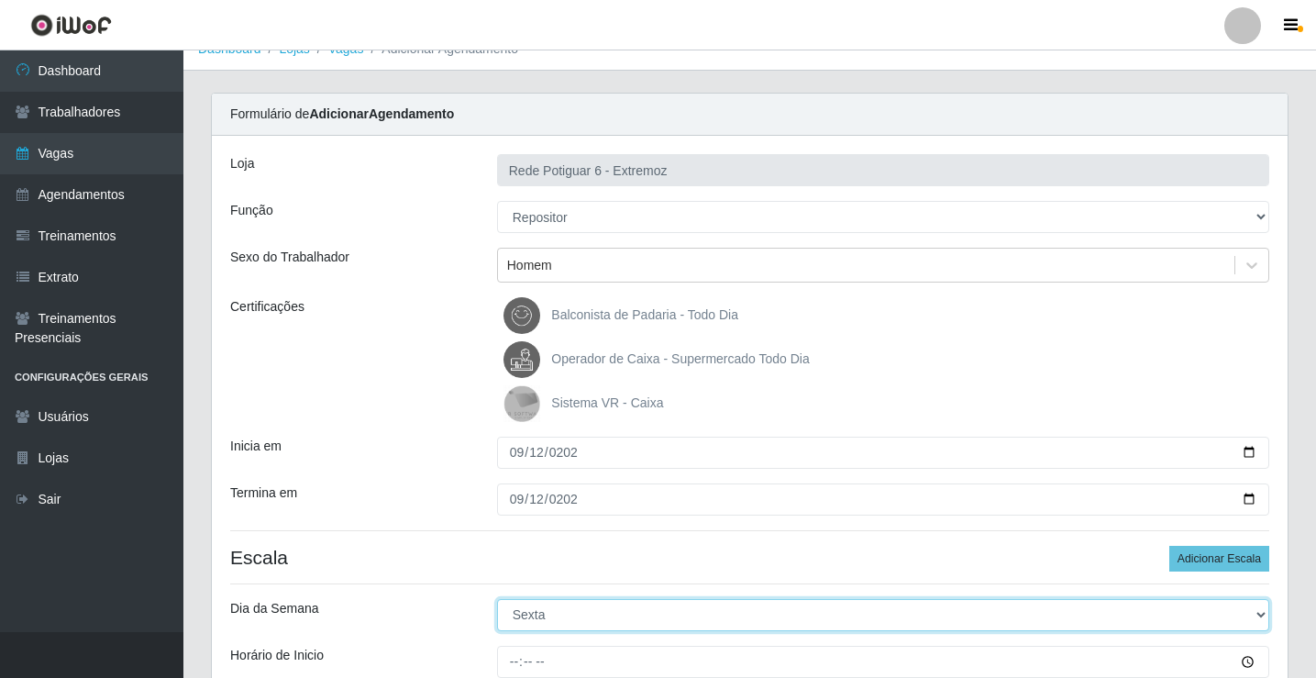
click at [530, 629] on select "[Selecione...] Segunda Terça Quarta Quinta Sexta Sábado Domingo" at bounding box center [883, 615] width 772 height 32
select select "6"
click at [497, 599] on select "[Selecione...] Segunda Terça Quarta Quinta Sexta Sábado Domingo" at bounding box center [883, 615] width 772 height 32
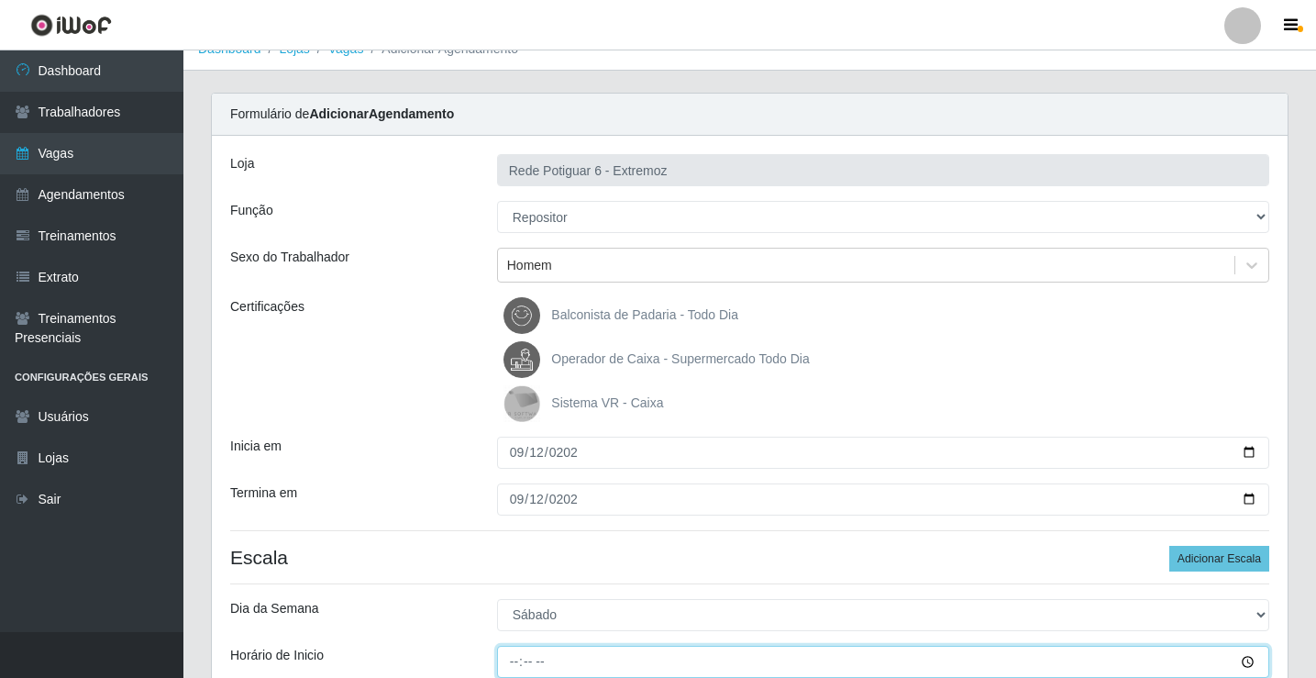
click at [510, 652] on input "Horário de Inicio" at bounding box center [883, 662] width 772 height 32
type input "07:00"
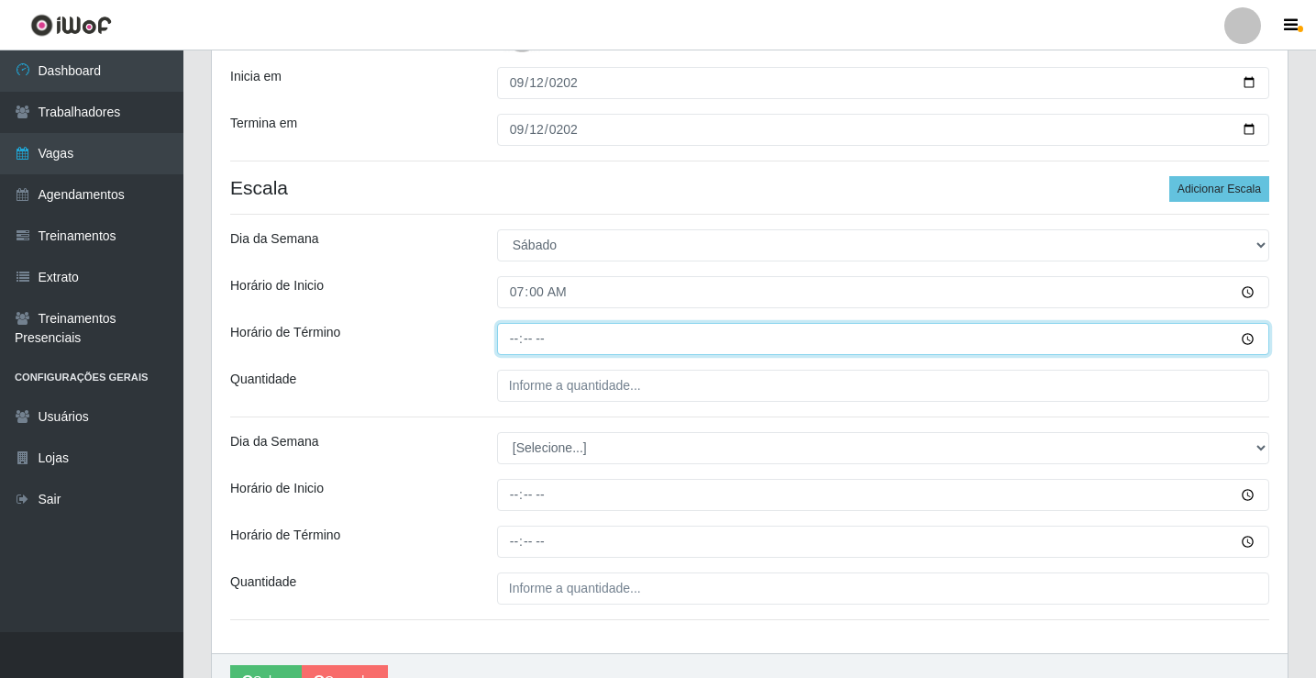
type input "13:00"
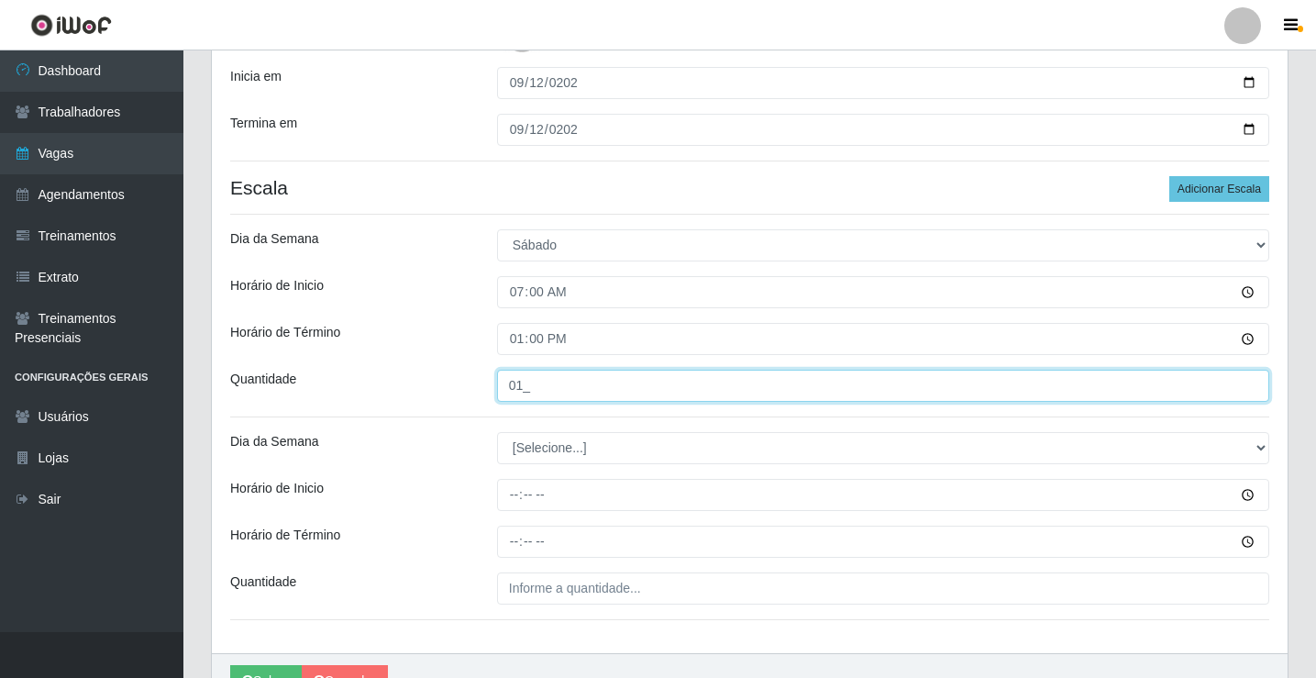
type input "01_"
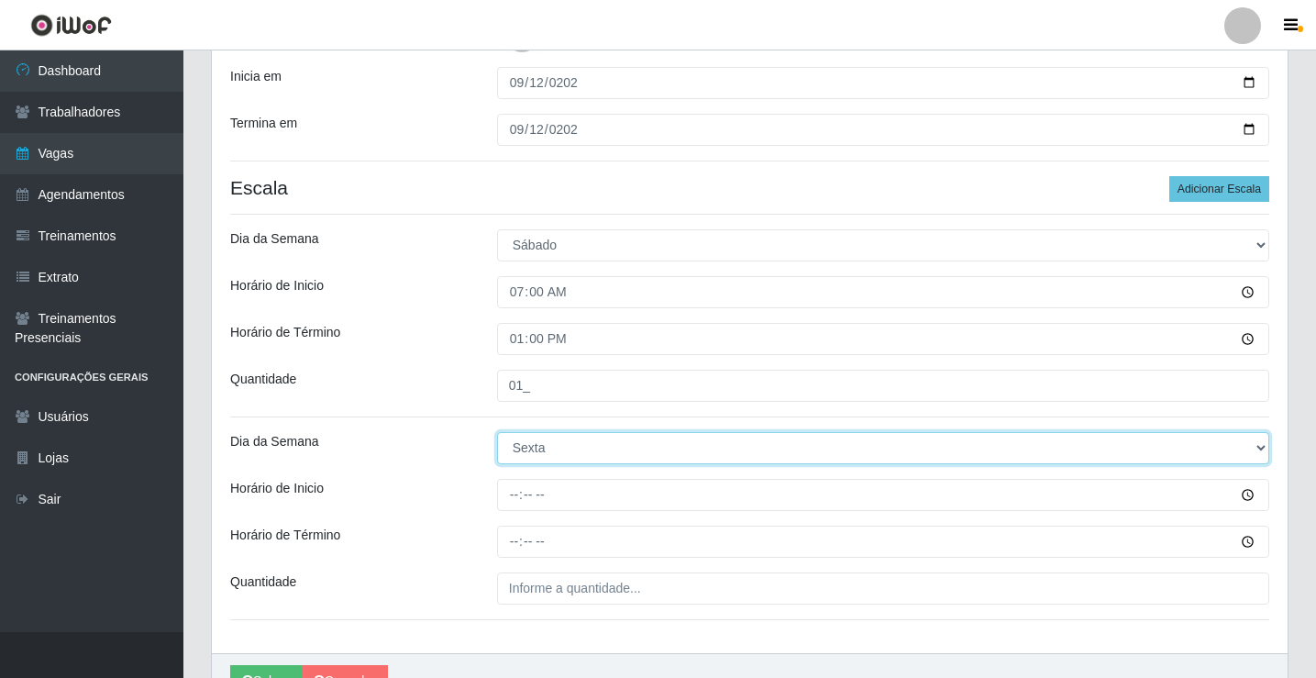
select select "6"
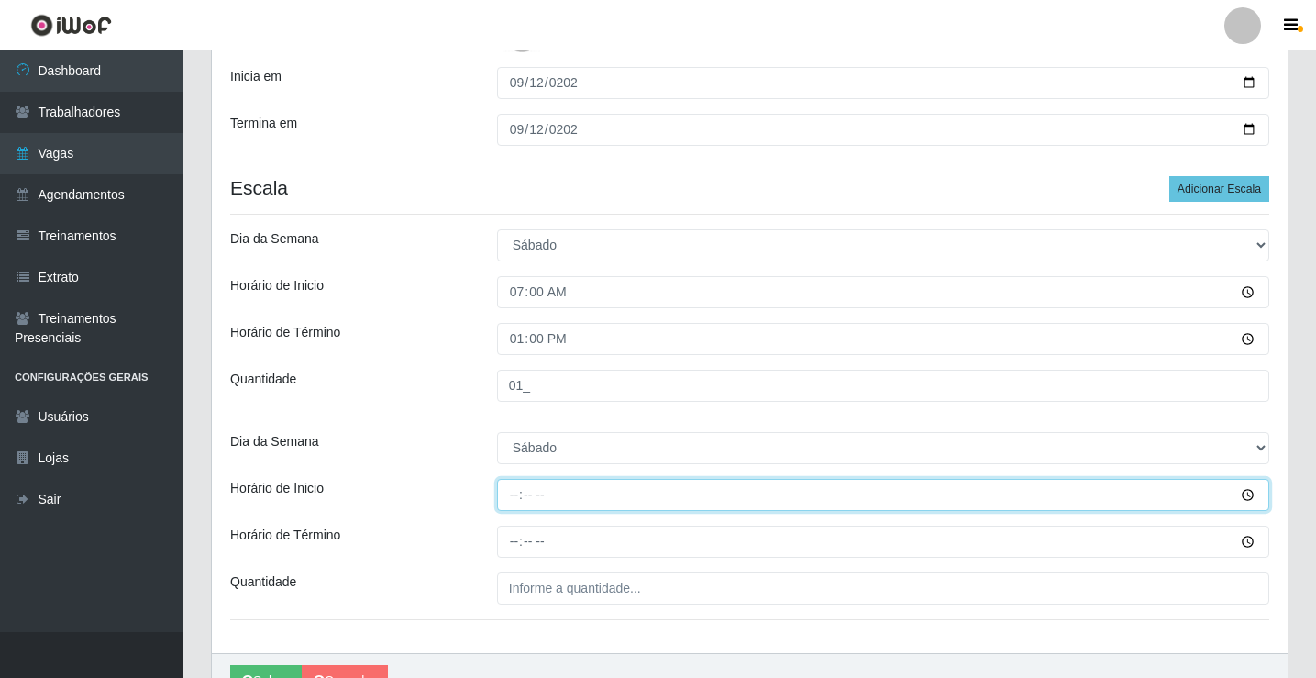
type input "14:00"
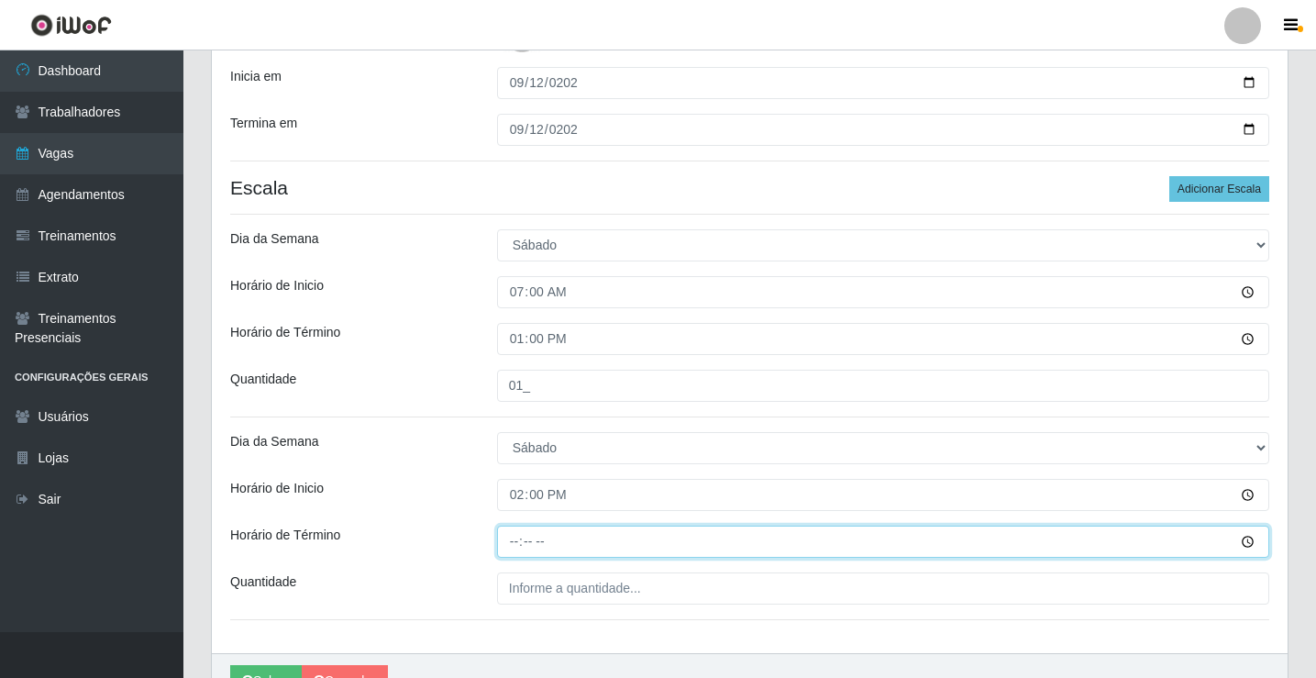
type input "20:00"
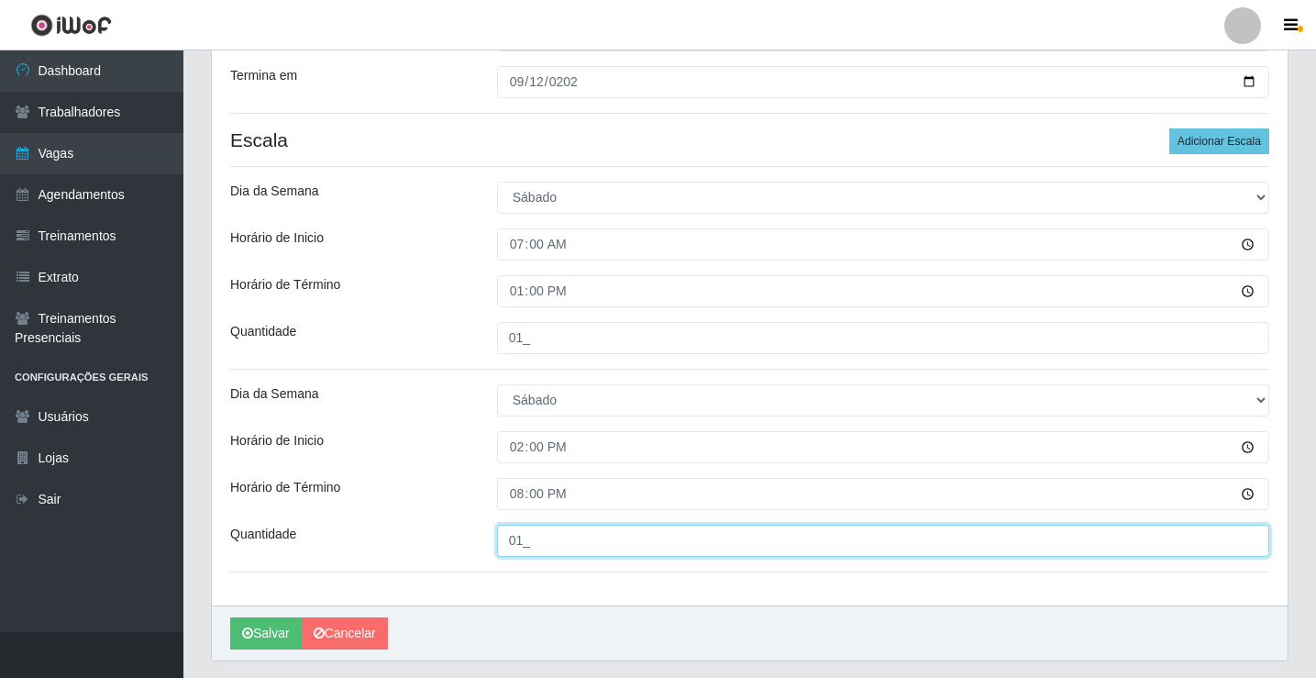
scroll to position [483, 0]
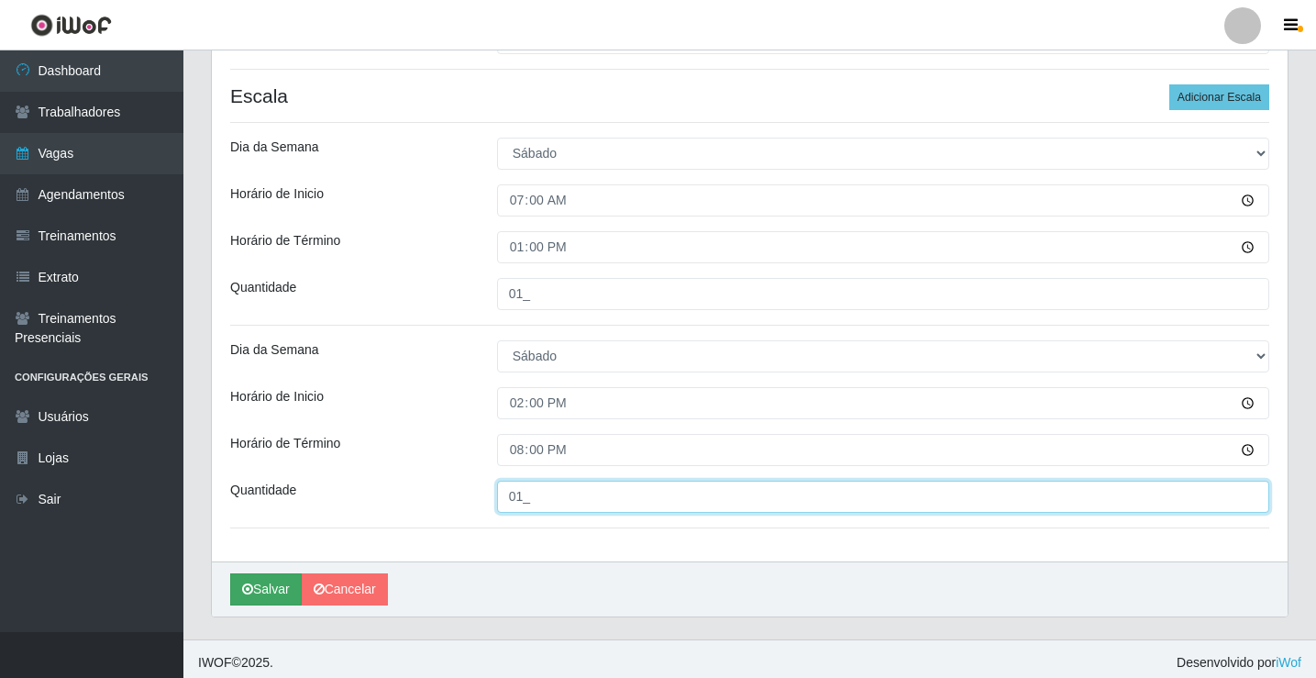
type input "01_"
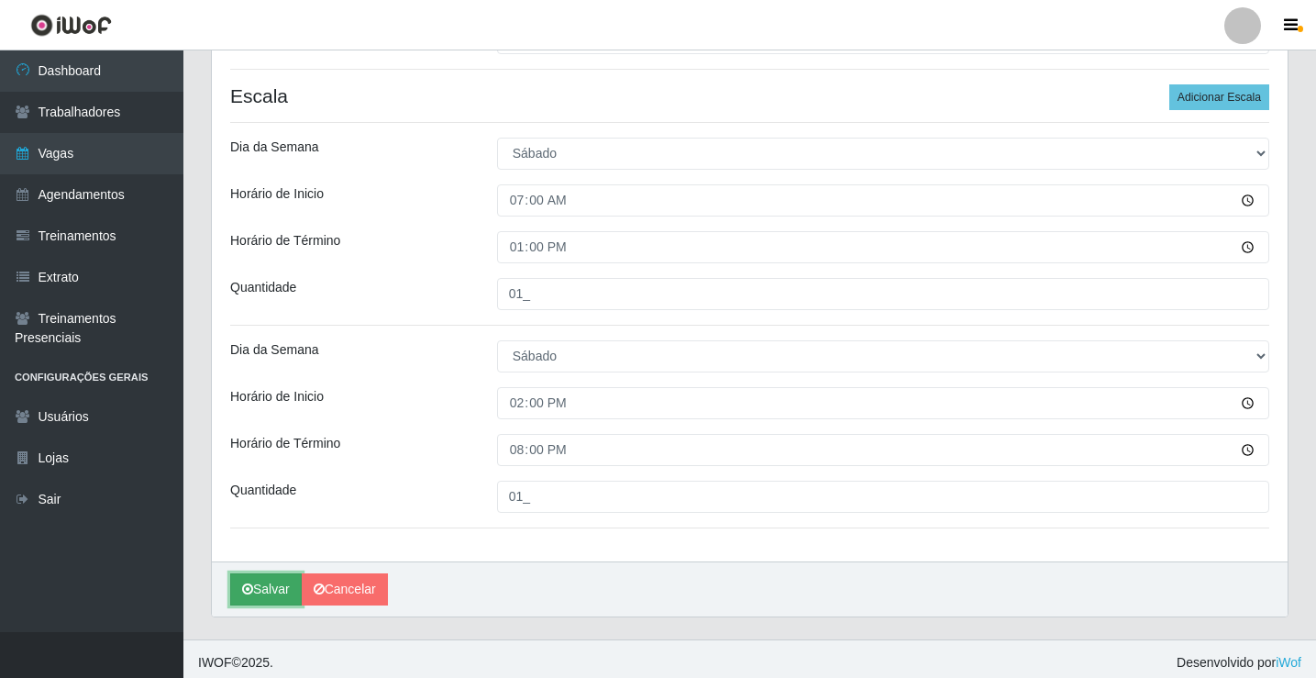
click at [254, 586] on button "Salvar" at bounding box center [266, 589] width 72 height 32
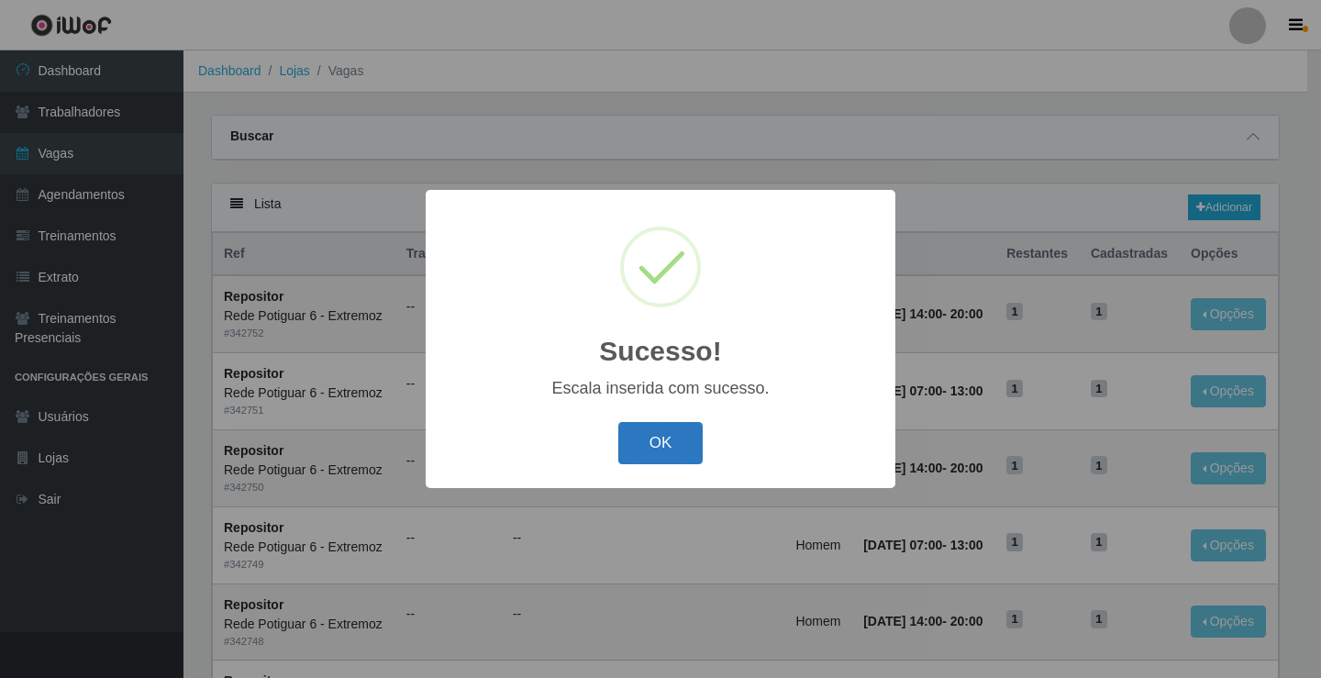
click at [659, 435] on button "OK" at bounding box center [660, 443] width 85 height 43
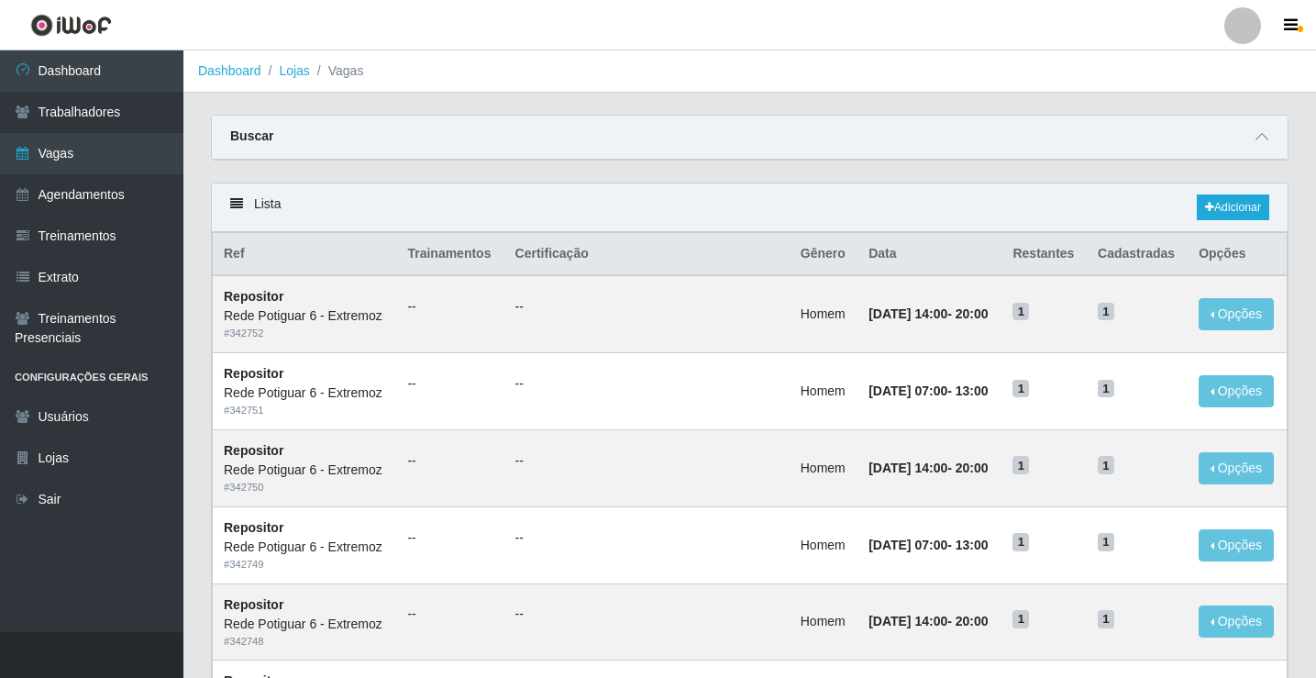
click at [737, 263] on th "Certificação" at bounding box center [646, 254] width 285 height 43
click at [1233, 205] on link "Adicionar" at bounding box center [1233, 207] width 72 height 26
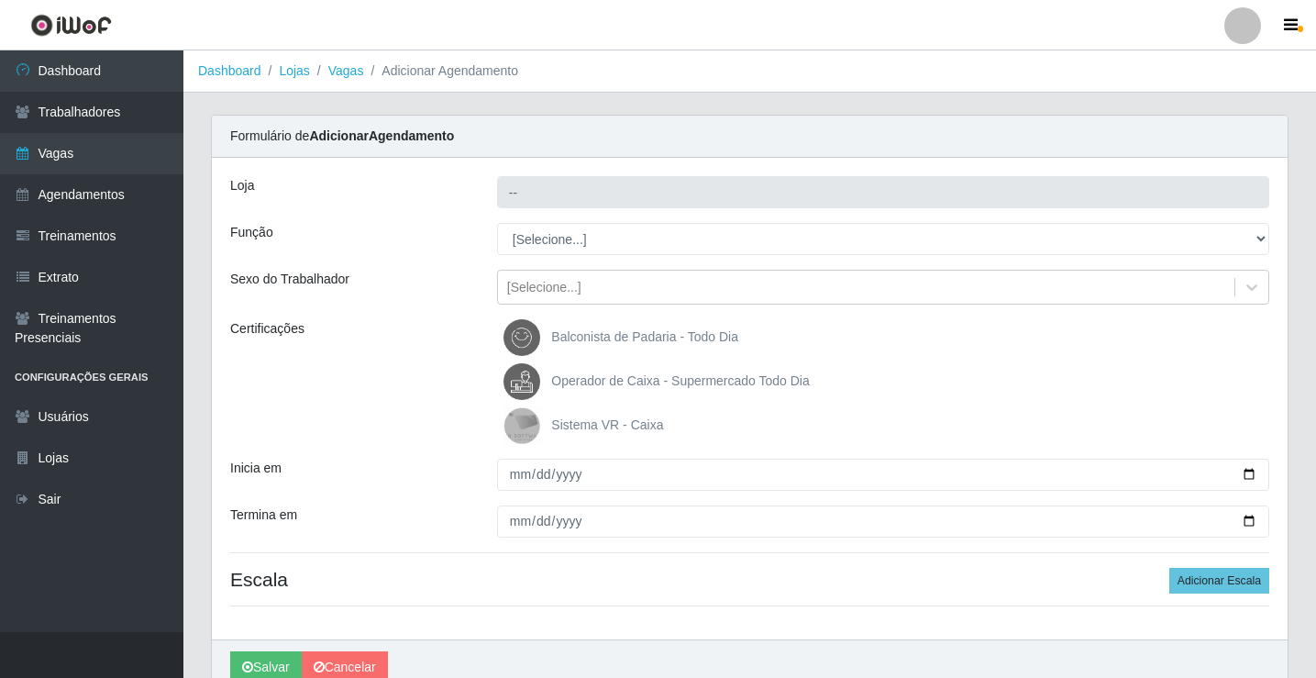
type input "Rede Potiguar 6 - Extremoz"
click at [562, 249] on select "[Selecione...] ASG Balconista Embalador Operador de Caixa Operador de Caixa + O…" at bounding box center [883, 239] width 772 height 32
select select "24"
click at [497, 223] on select "[Selecione...] ASG Balconista Embalador Operador de Caixa Operador de Caixa + O…" at bounding box center [883, 239] width 772 height 32
click at [592, 285] on div "[Selecione...]" at bounding box center [866, 287] width 736 height 30
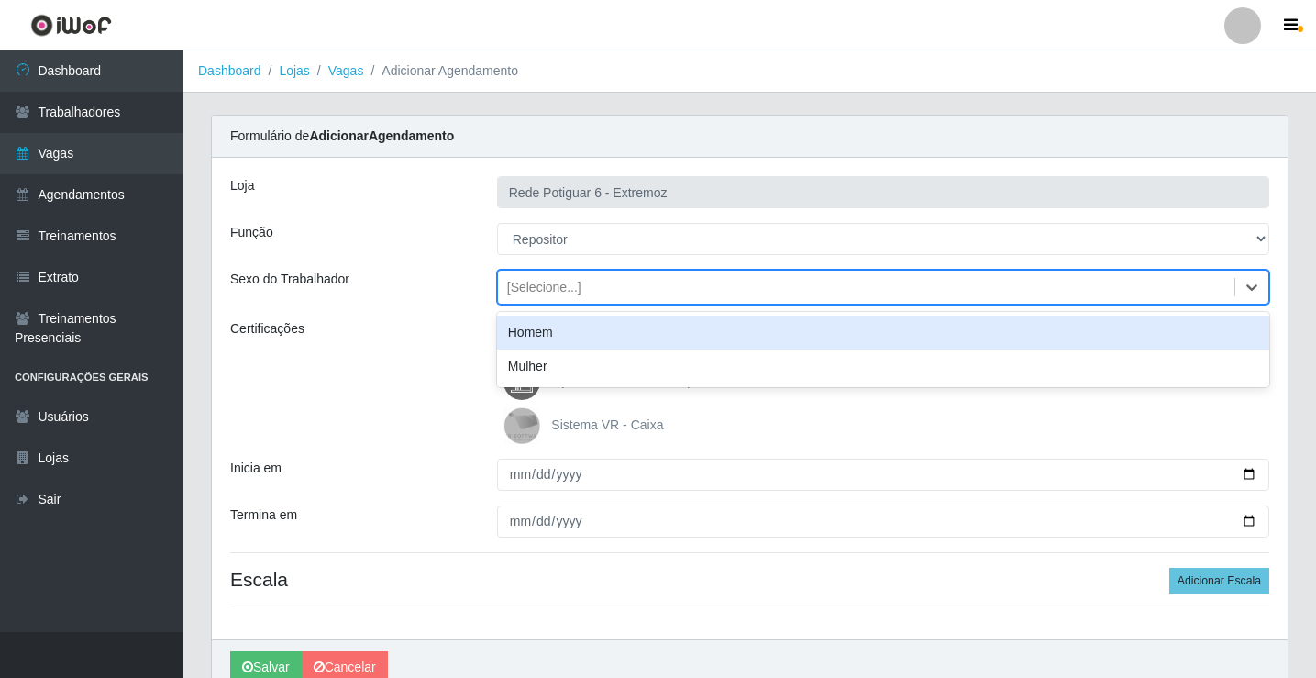
click at [539, 325] on div "Homem" at bounding box center [883, 333] width 772 height 34
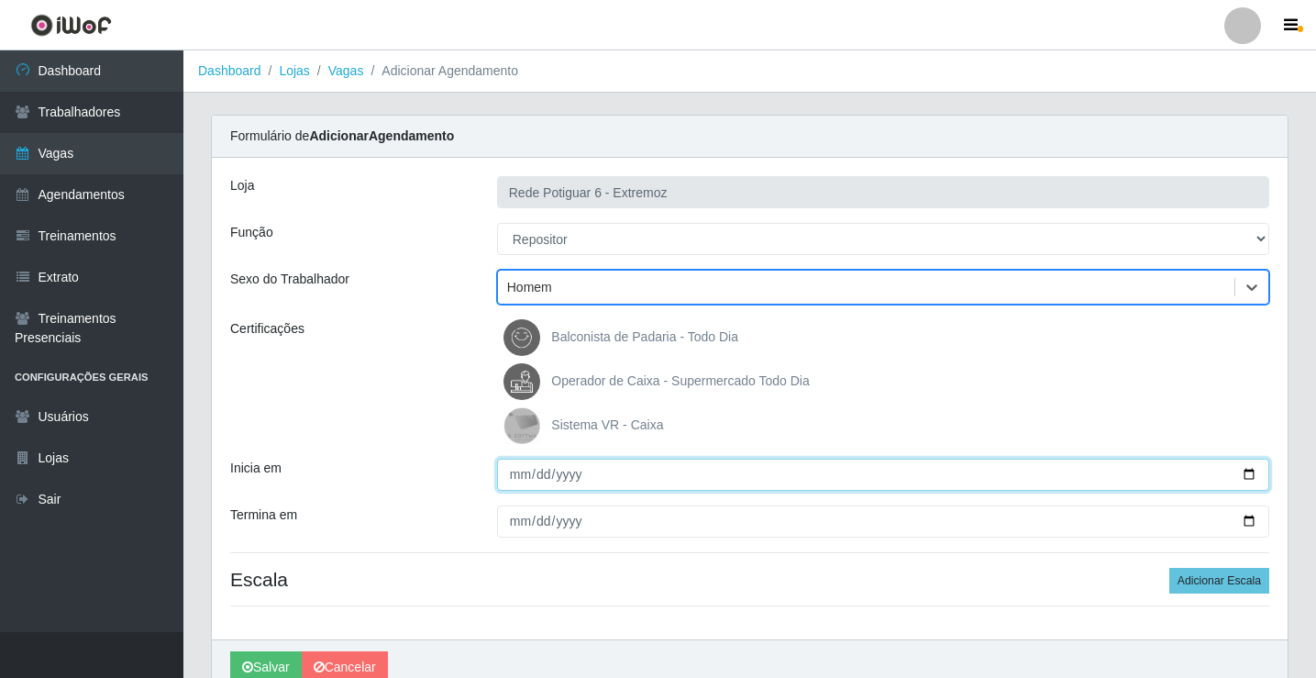
click at [516, 471] on input "Inicia em" at bounding box center [883, 475] width 772 height 32
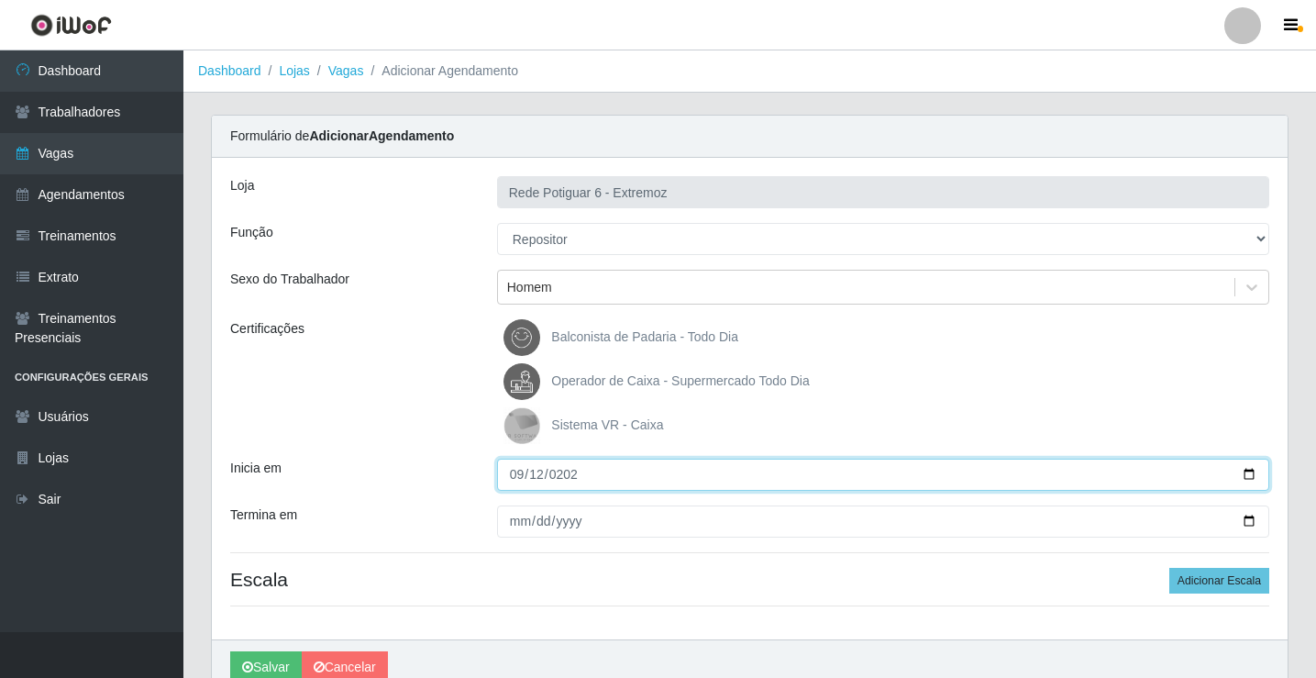
type input "2025-09-12"
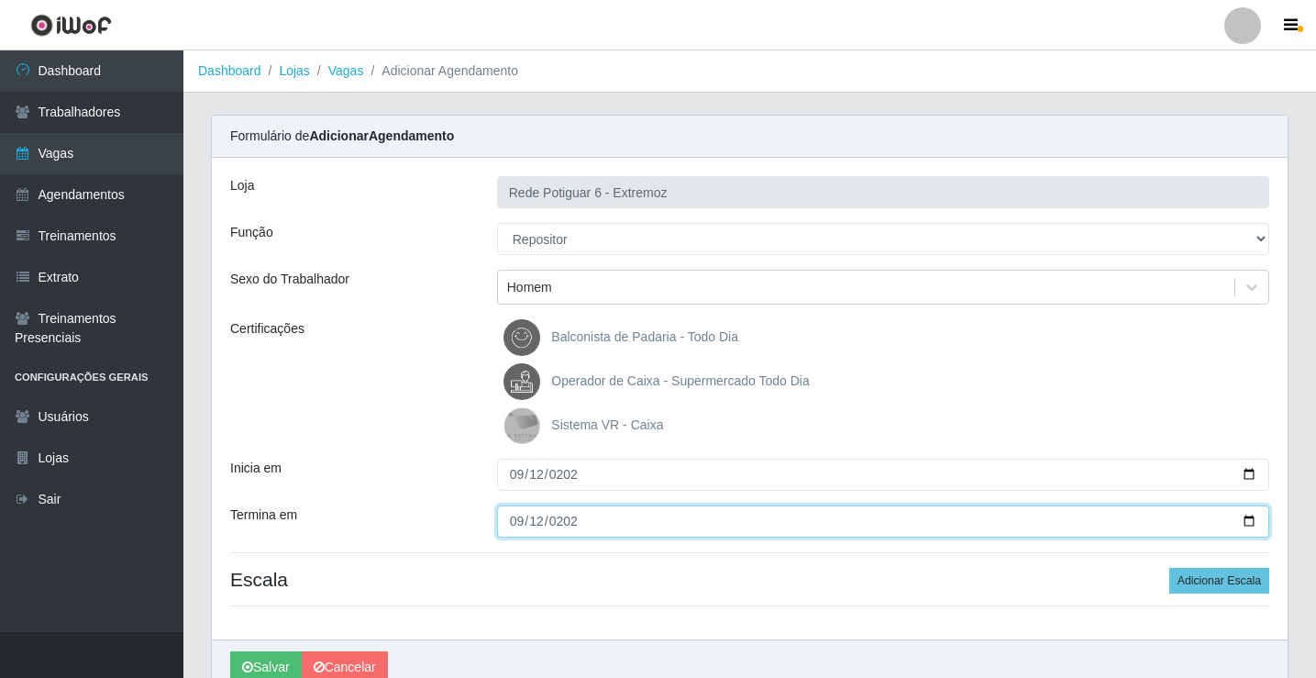
type input "2025-09-12"
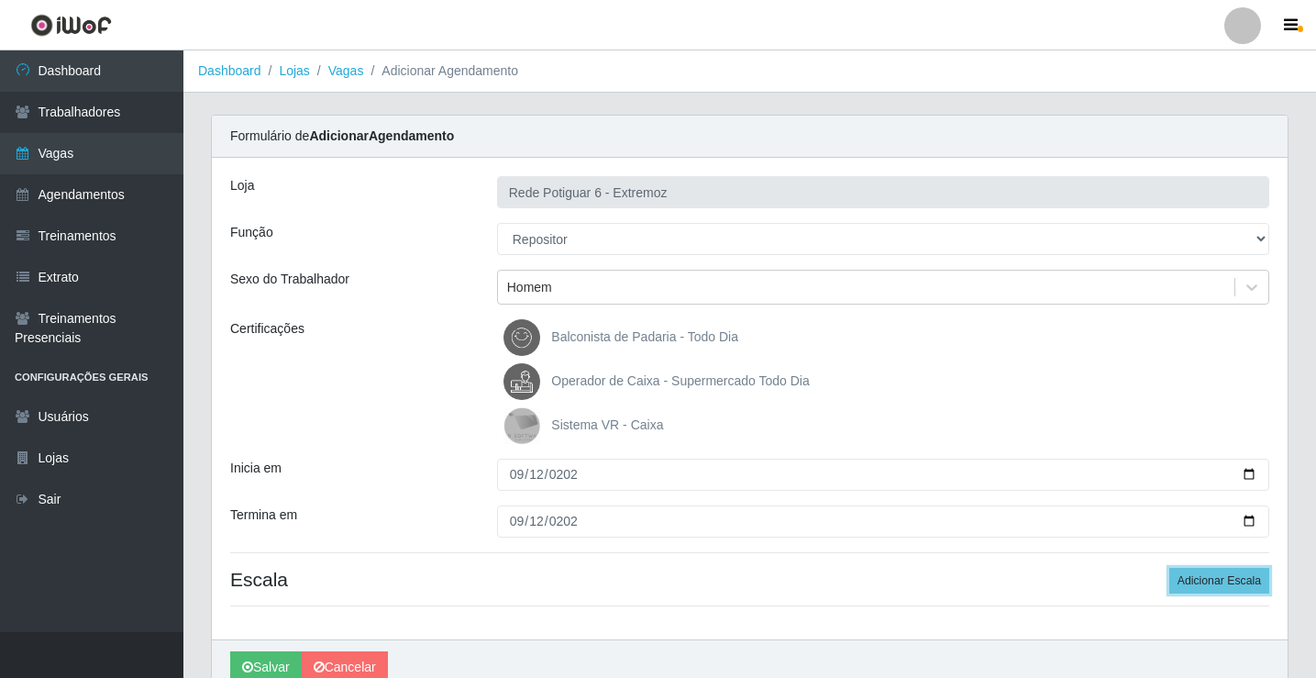
click at [1169, 568] on button "Adicionar Escala" at bounding box center [1219, 581] width 100 height 26
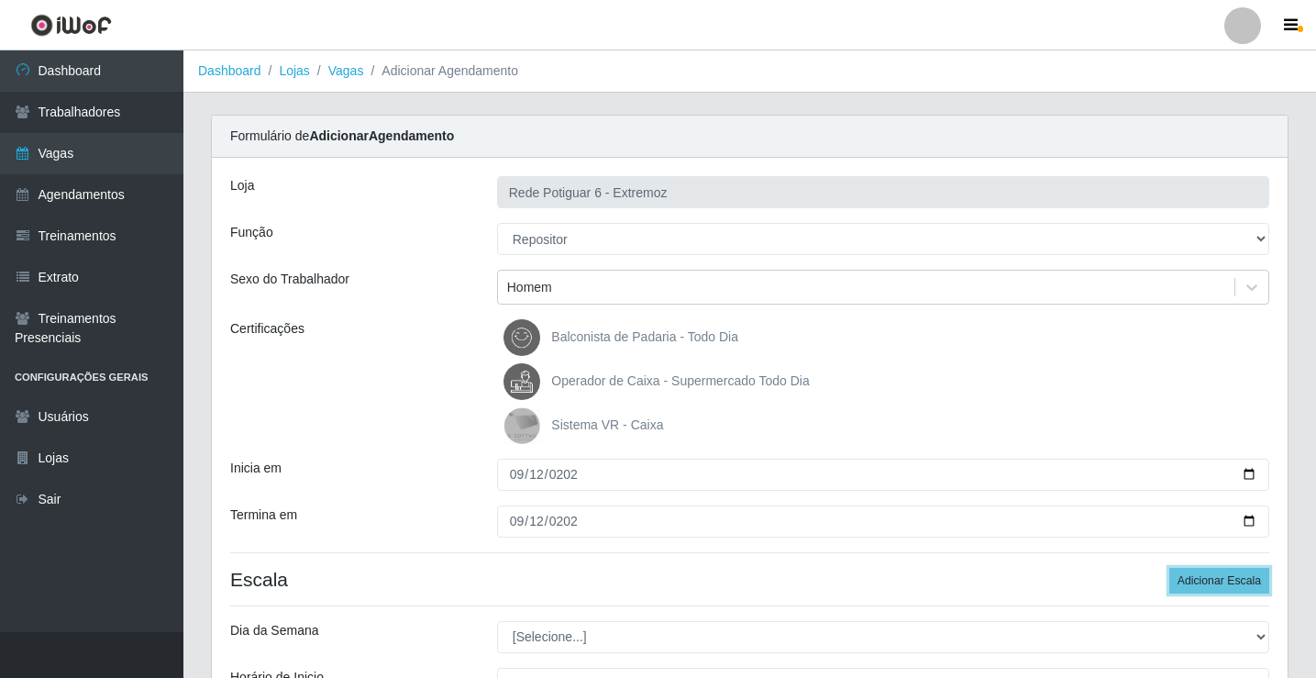
click at [1169, 568] on button "Adicionar Escala" at bounding box center [1219, 581] width 100 height 26
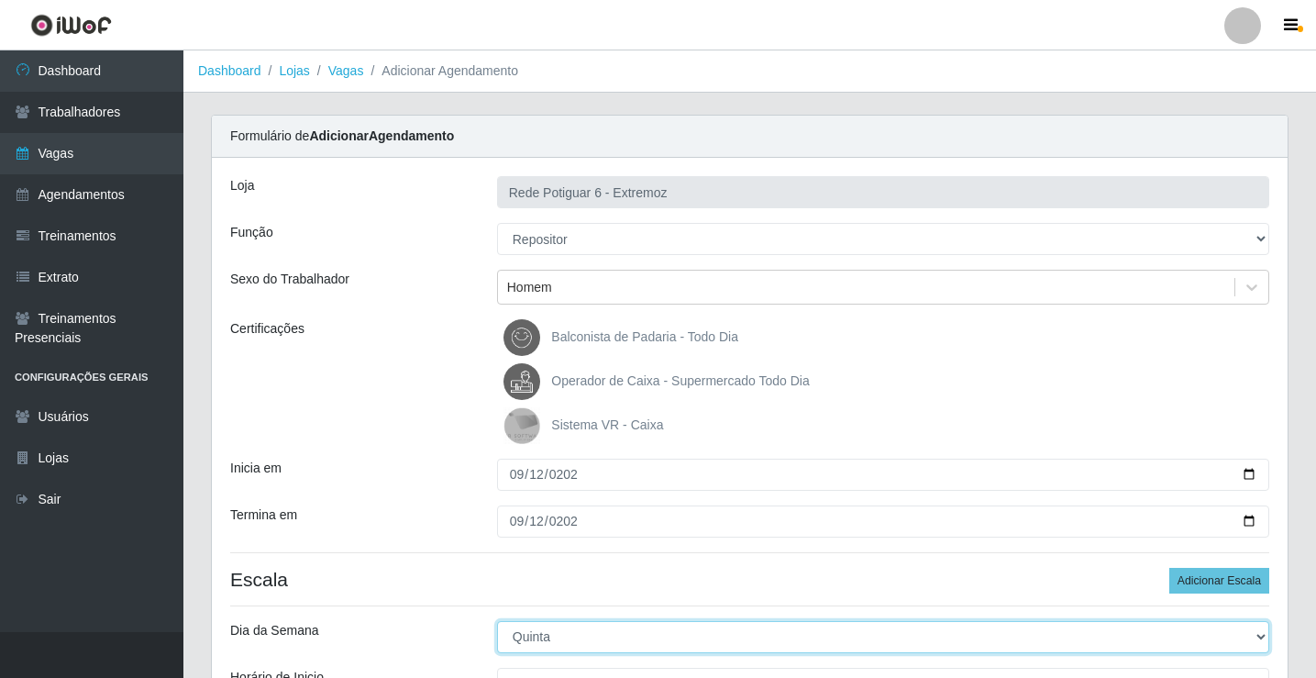
select select "5"
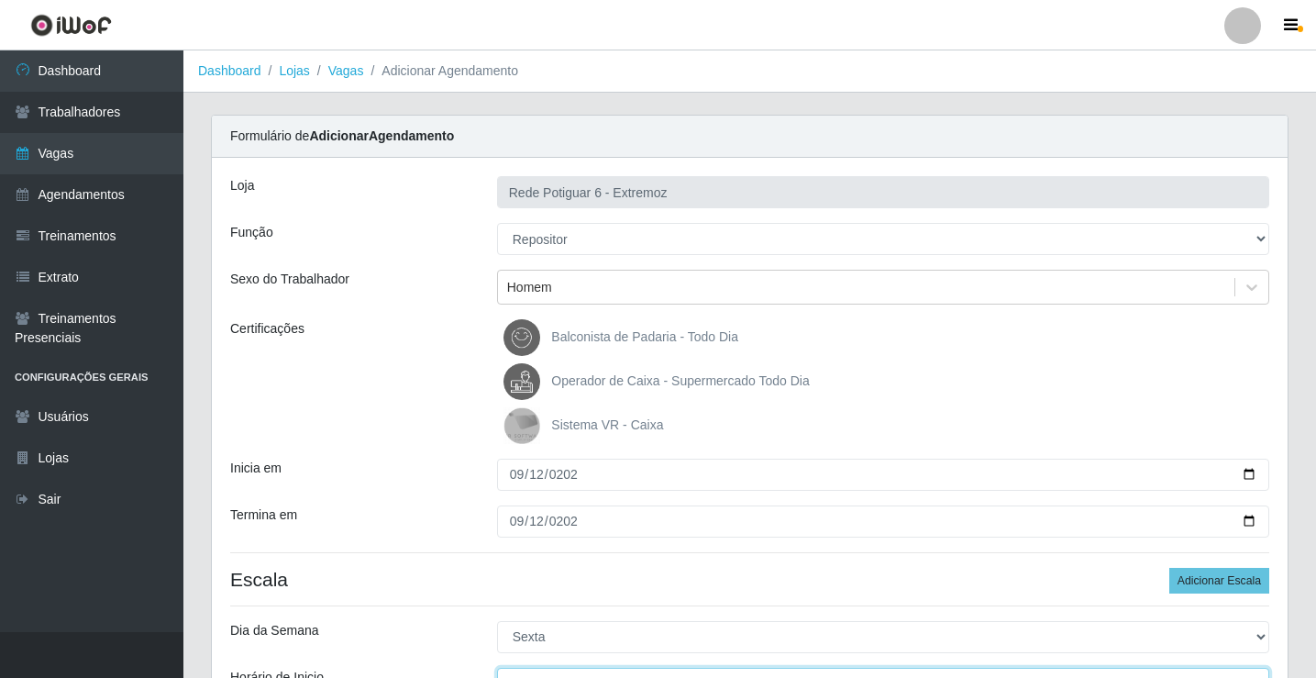
scroll to position [22, 0]
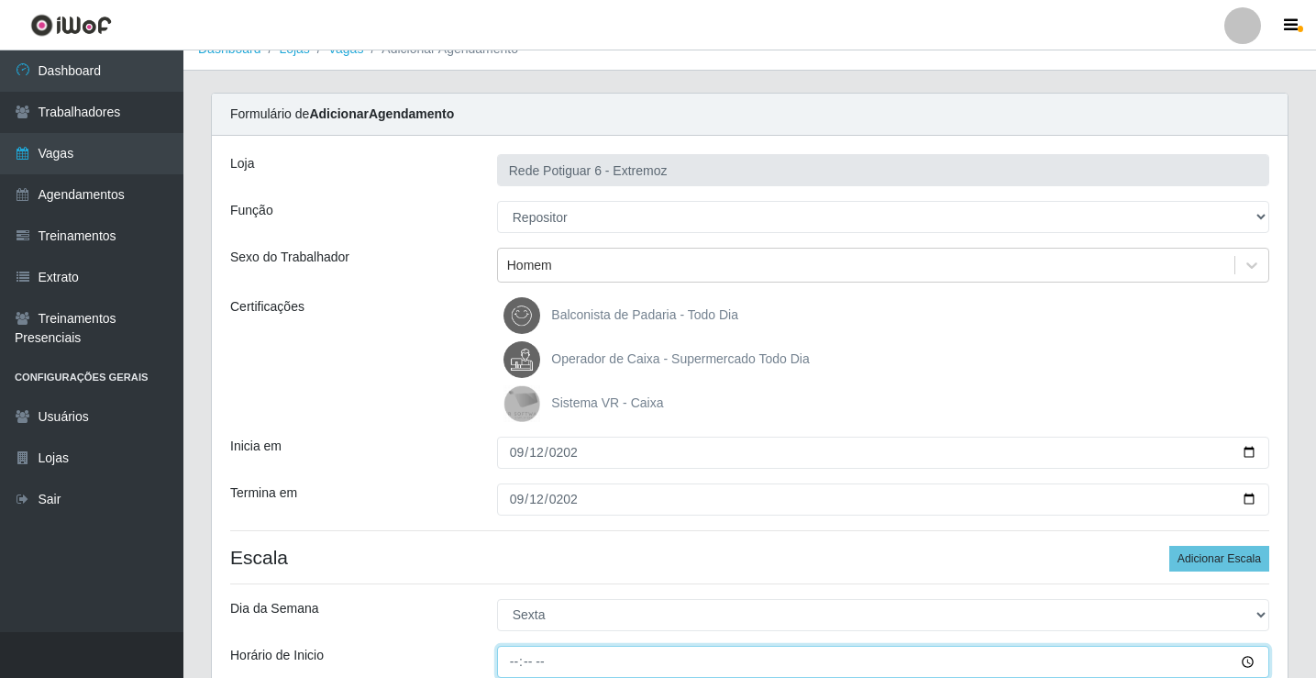
type input "07:00"
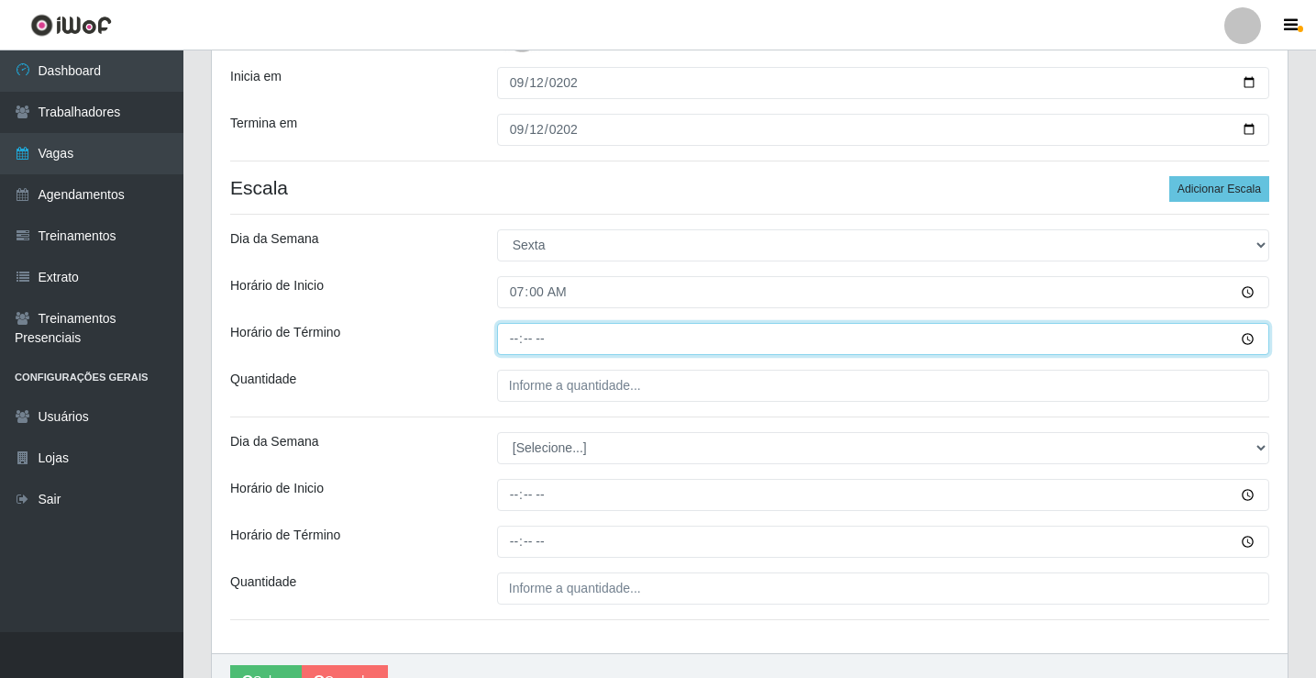
type input "13:00"
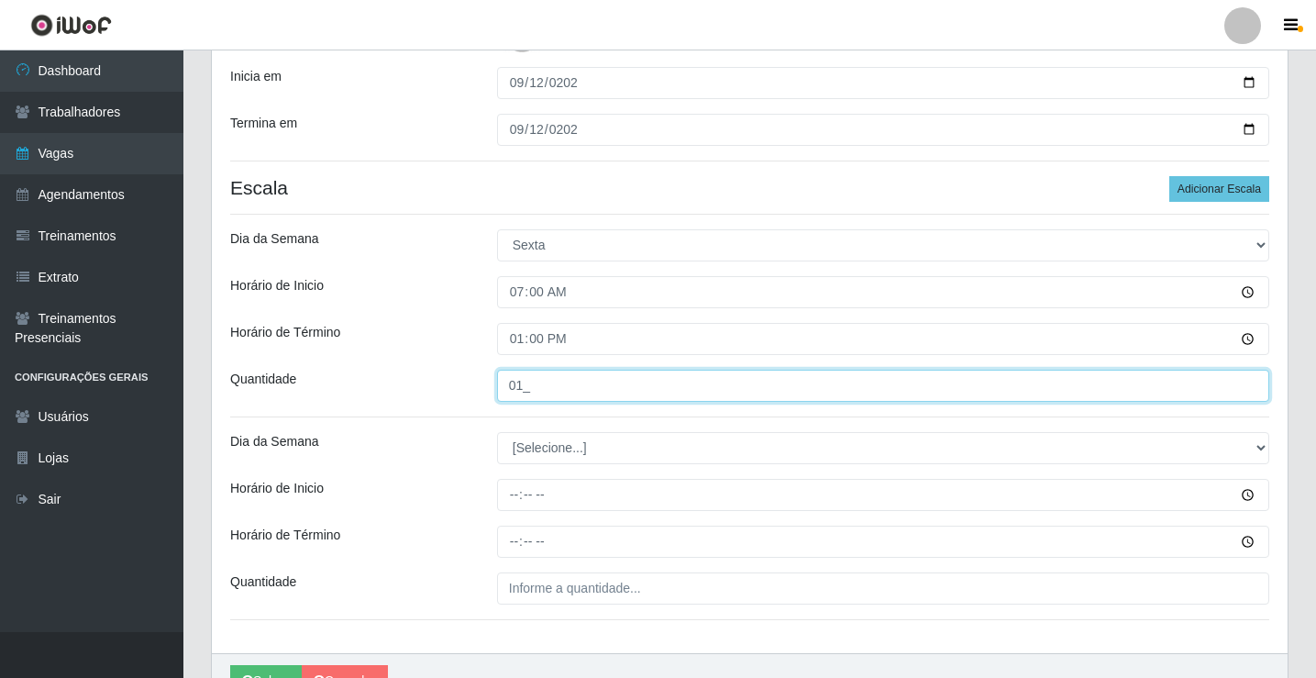
type input "01_"
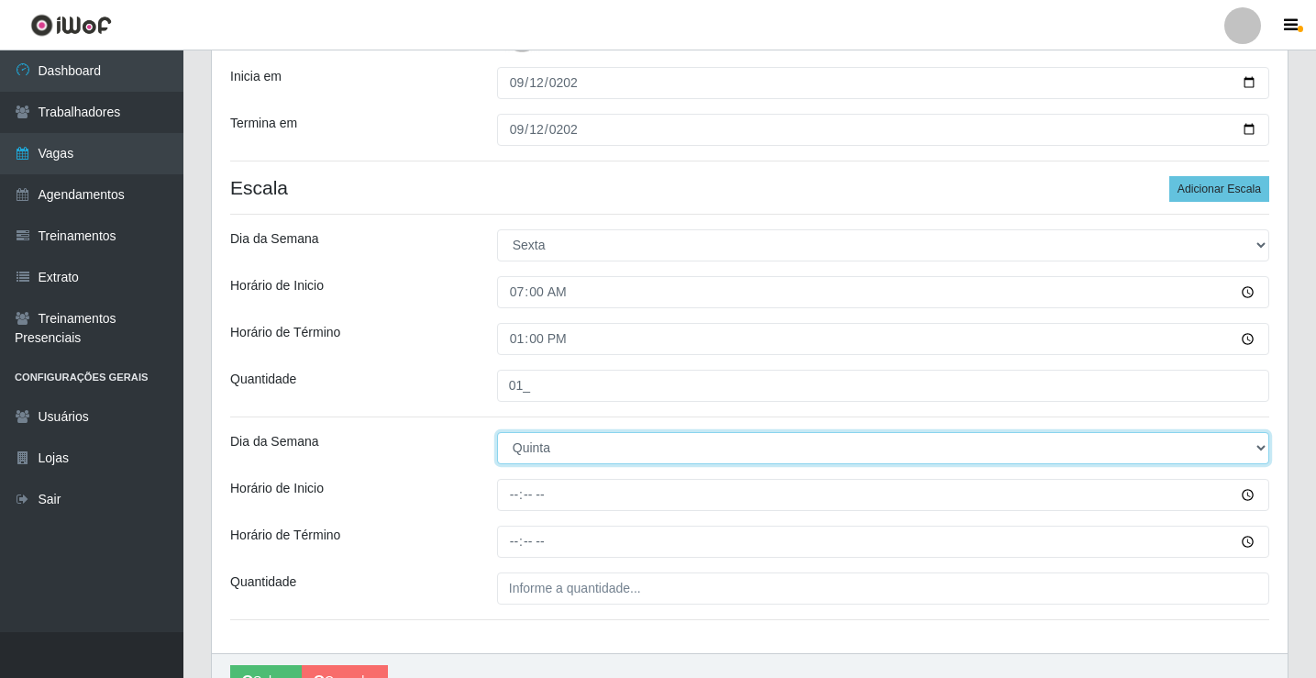
select select "5"
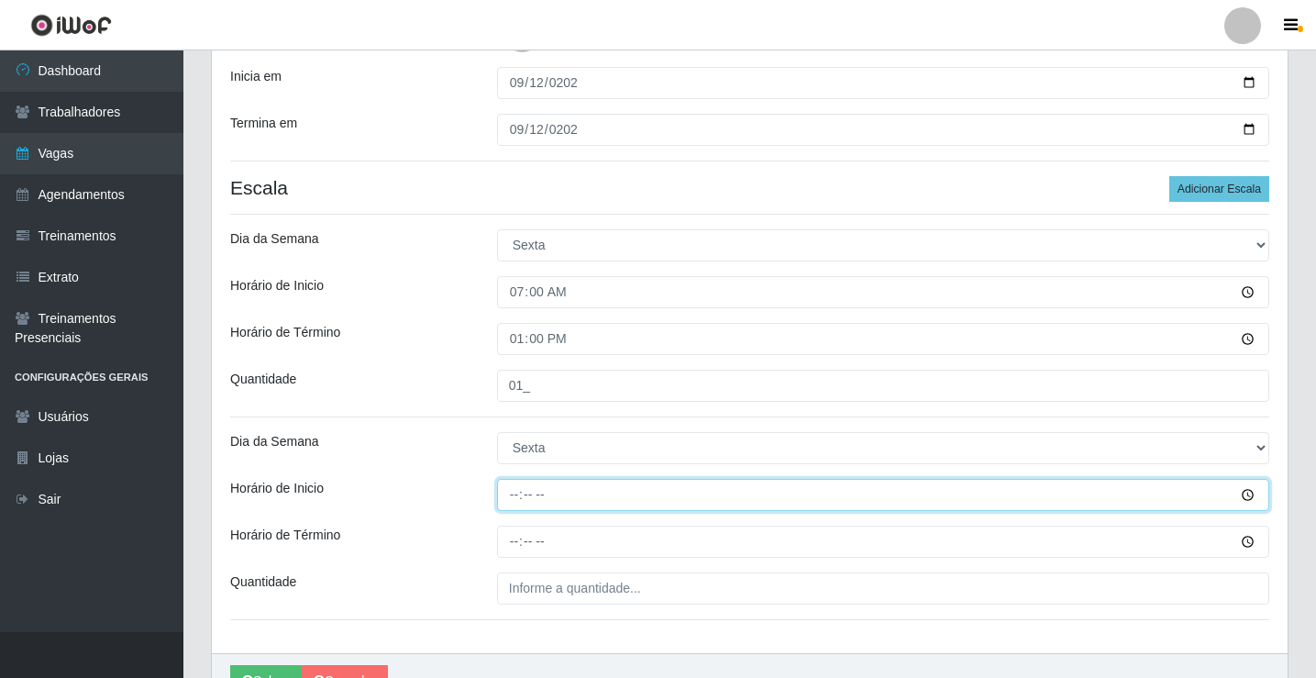
type input "14:00"
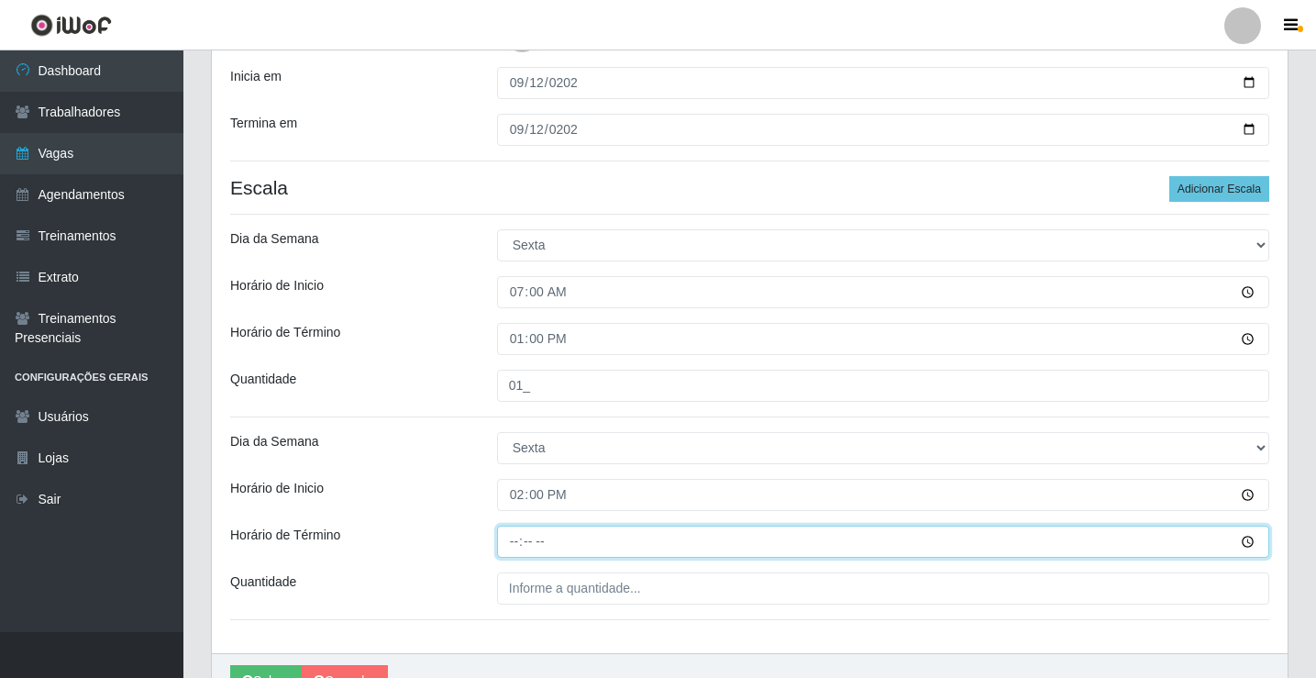
type input "20:00"
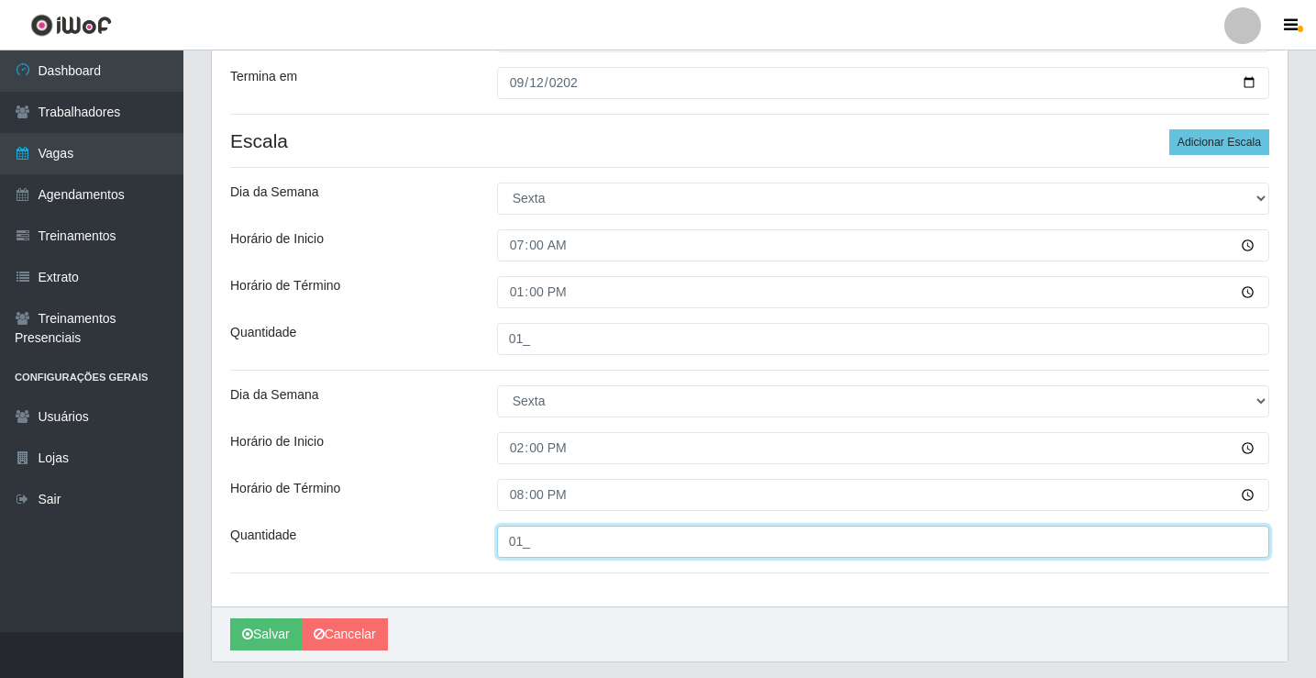
scroll to position [483, 0]
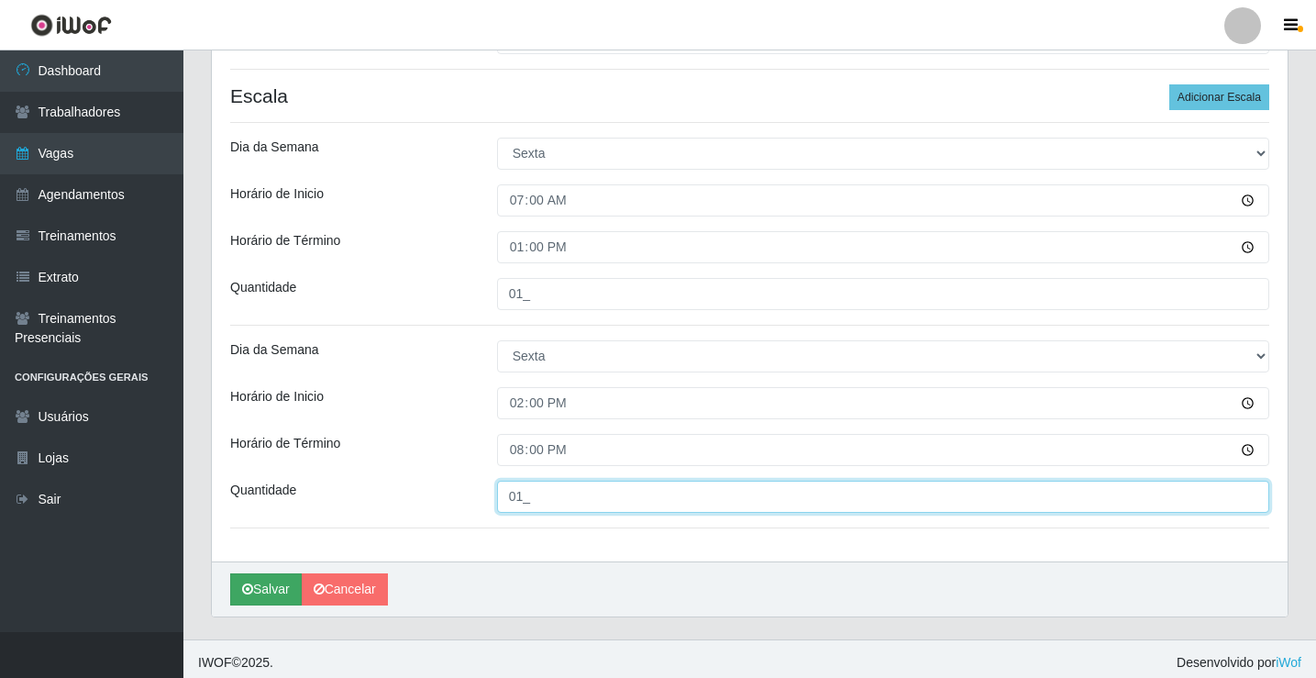
type input "01_"
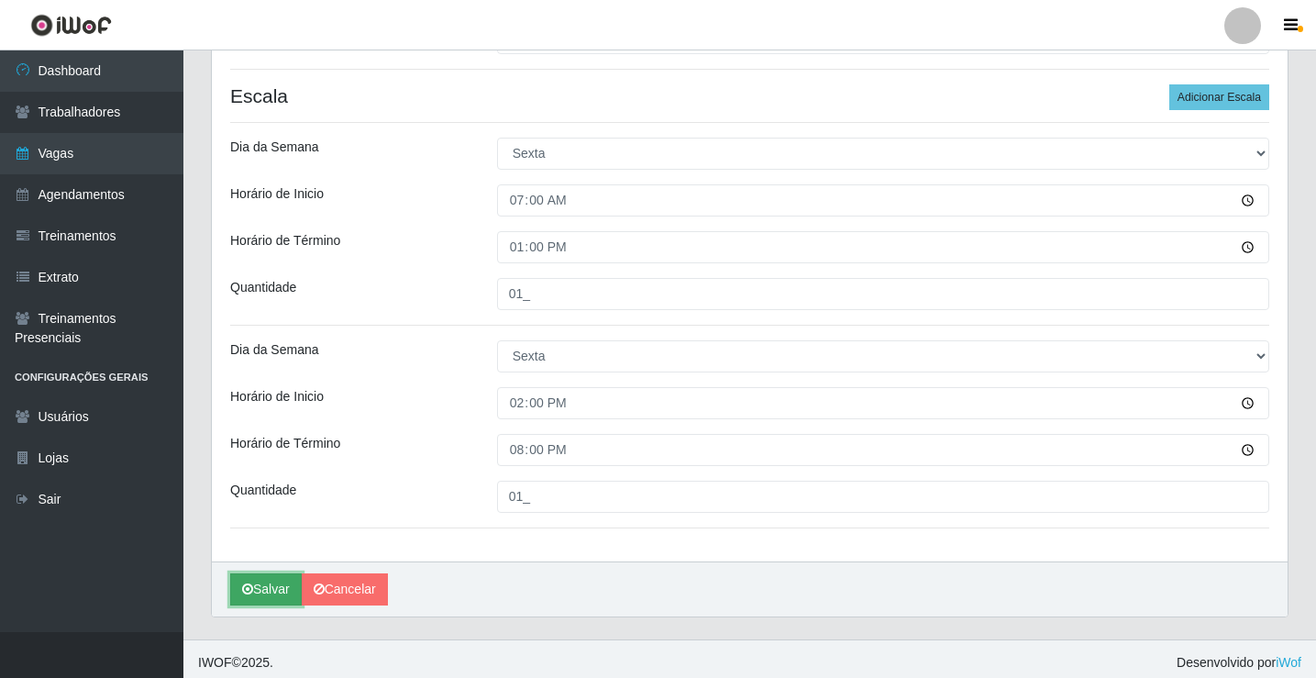
click at [277, 575] on button "Salvar" at bounding box center [266, 589] width 72 height 32
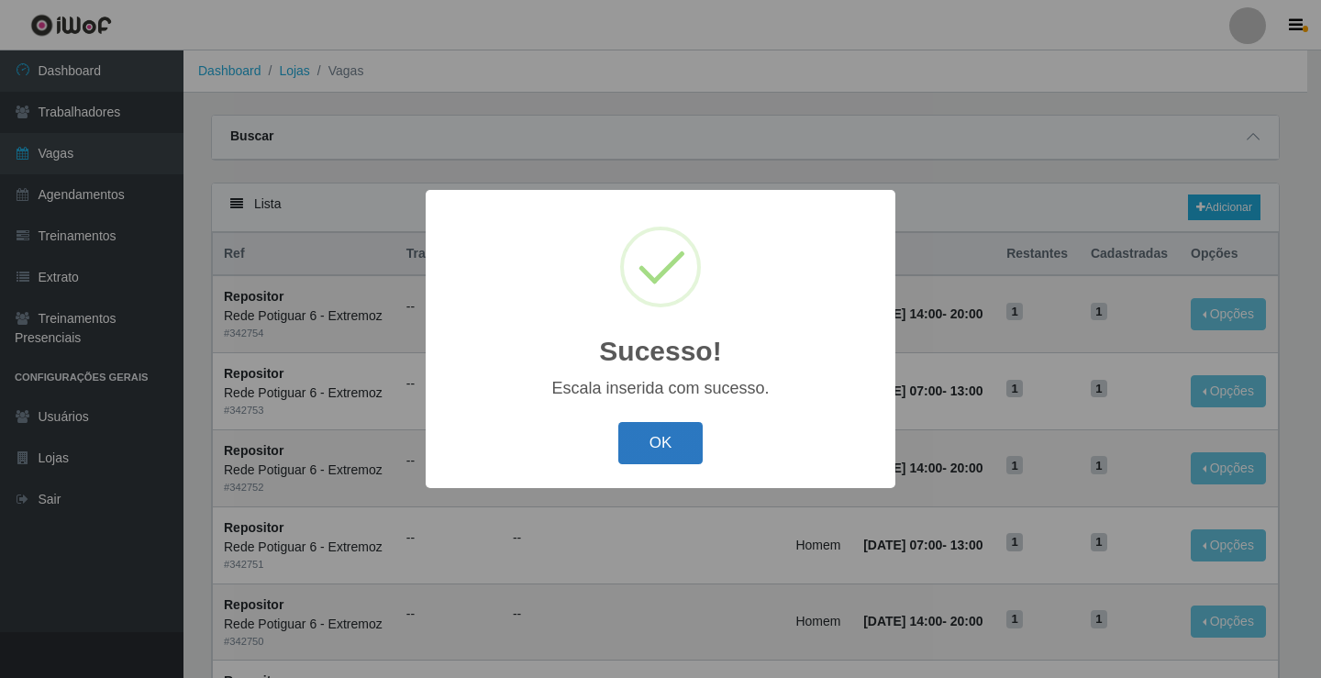
click at [634, 449] on button "OK" at bounding box center [660, 443] width 85 height 43
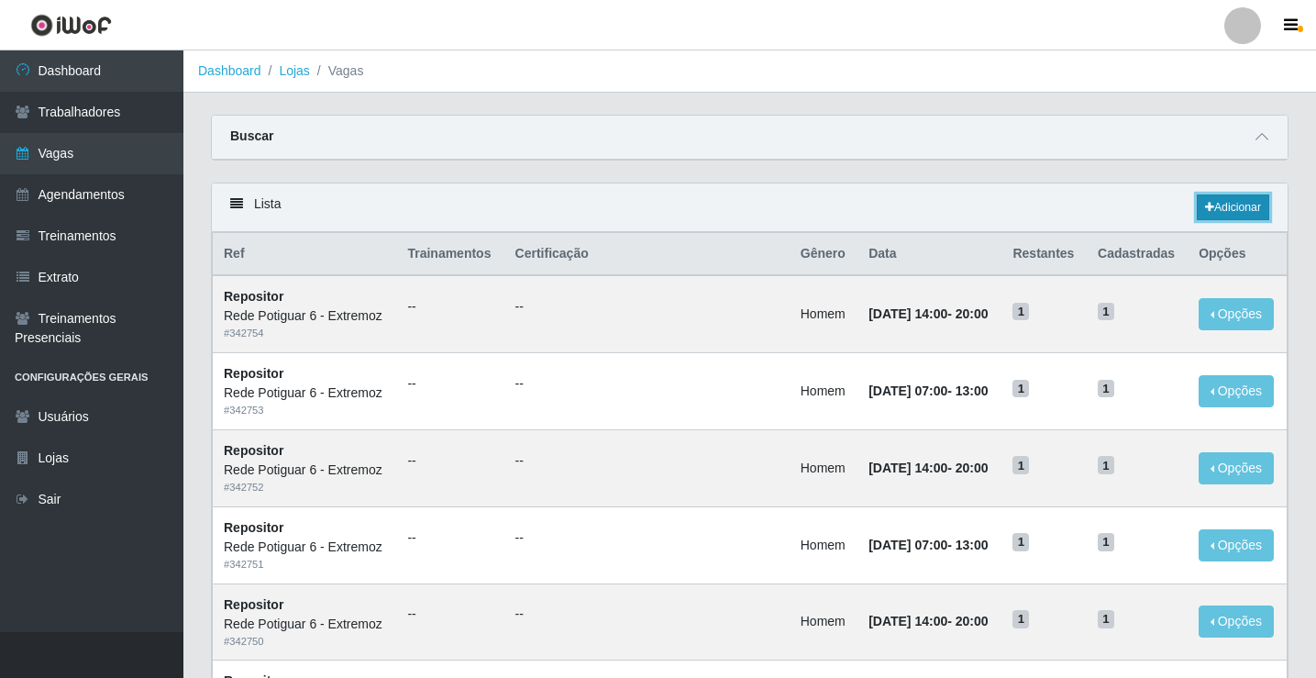
click at [1243, 208] on link "Adicionar" at bounding box center [1233, 207] width 72 height 26
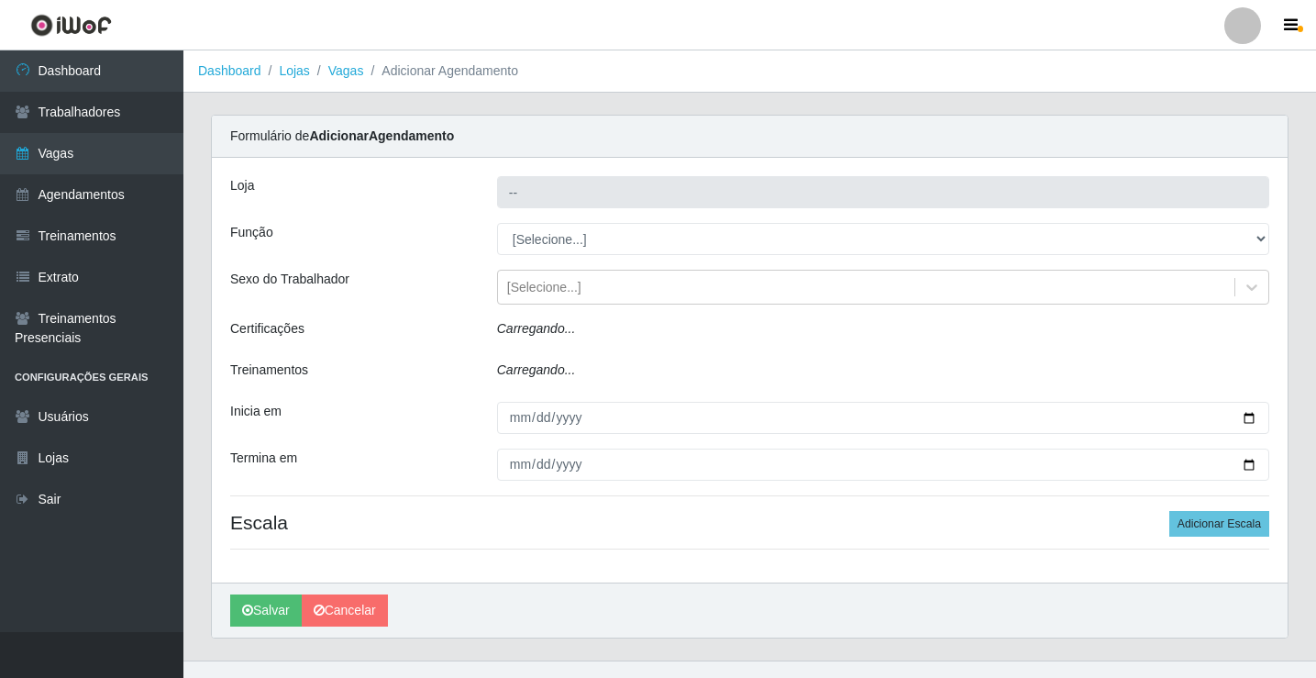
type input "Rede Potiguar 6 - Extremoz"
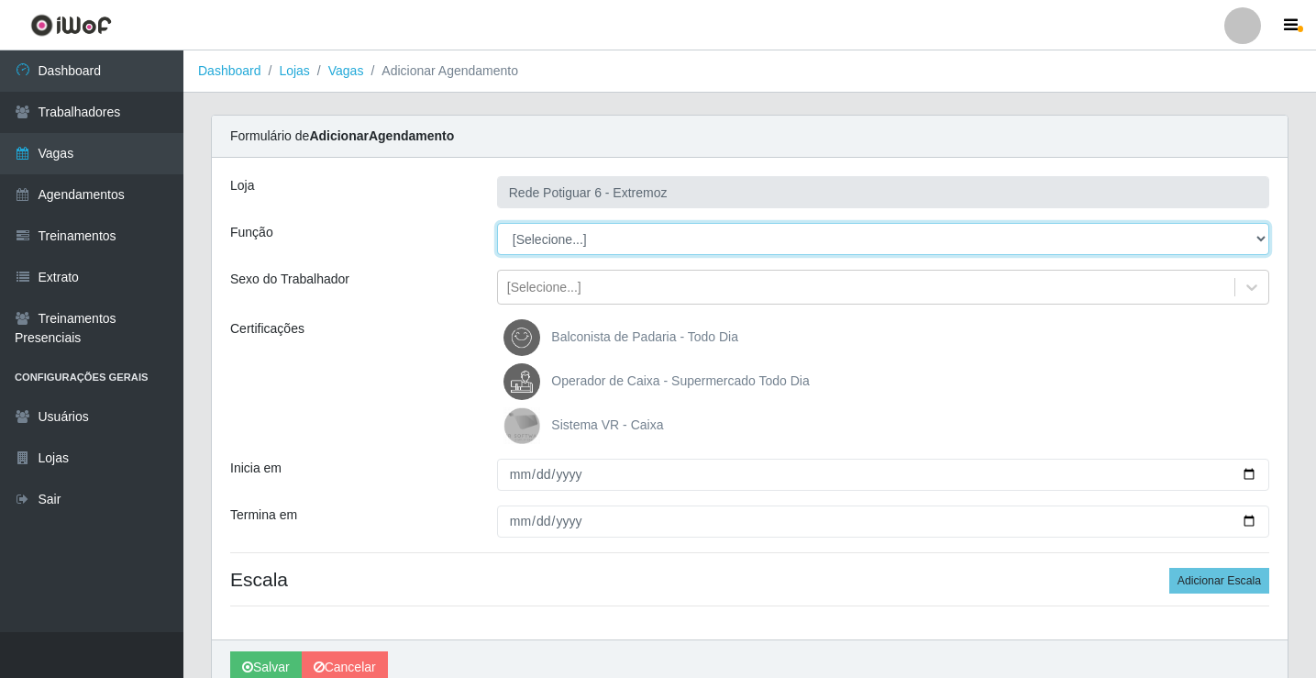
click at [559, 239] on select "[Selecione...] ASG Balconista Embalador Operador de Caixa Operador de Caixa + O…" at bounding box center [883, 239] width 772 height 32
select select "24"
click at [497, 223] on select "[Selecione...] ASG Balconista Embalador Operador de Caixa Operador de Caixa + O…" at bounding box center [883, 239] width 772 height 32
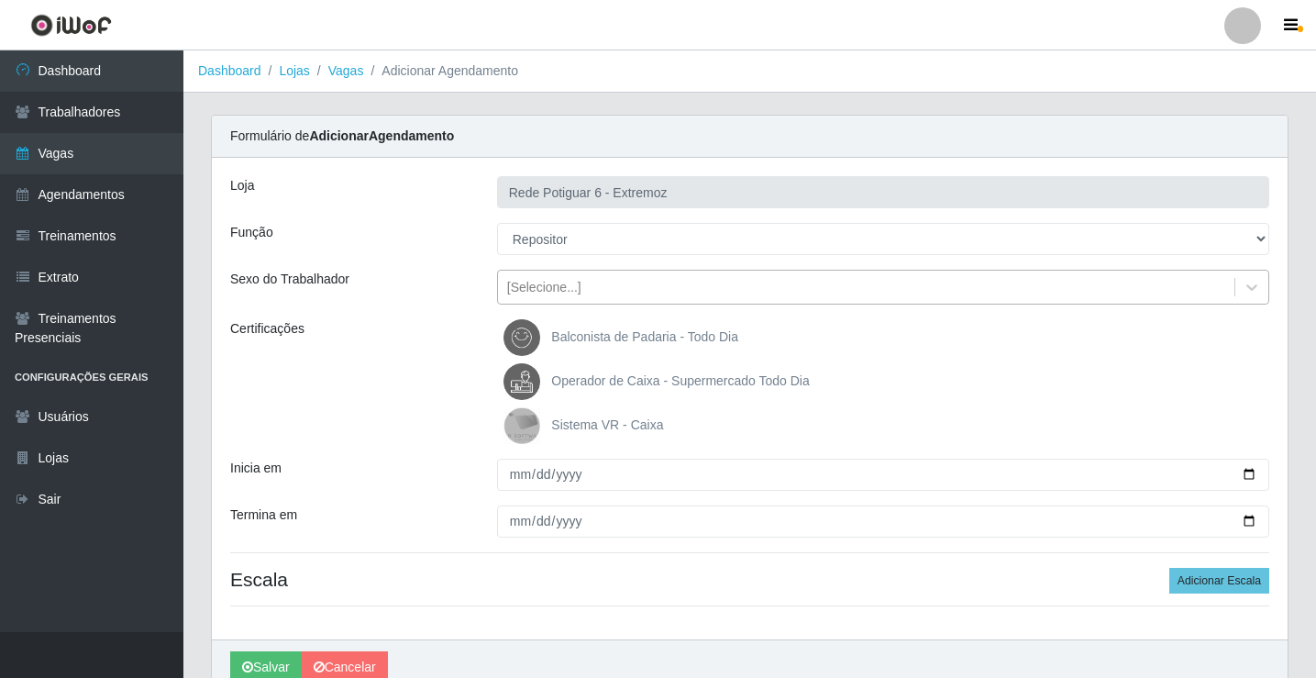
click at [550, 291] on div "[Selecione...]" at bounding box center [544, 287] width 74 height 19
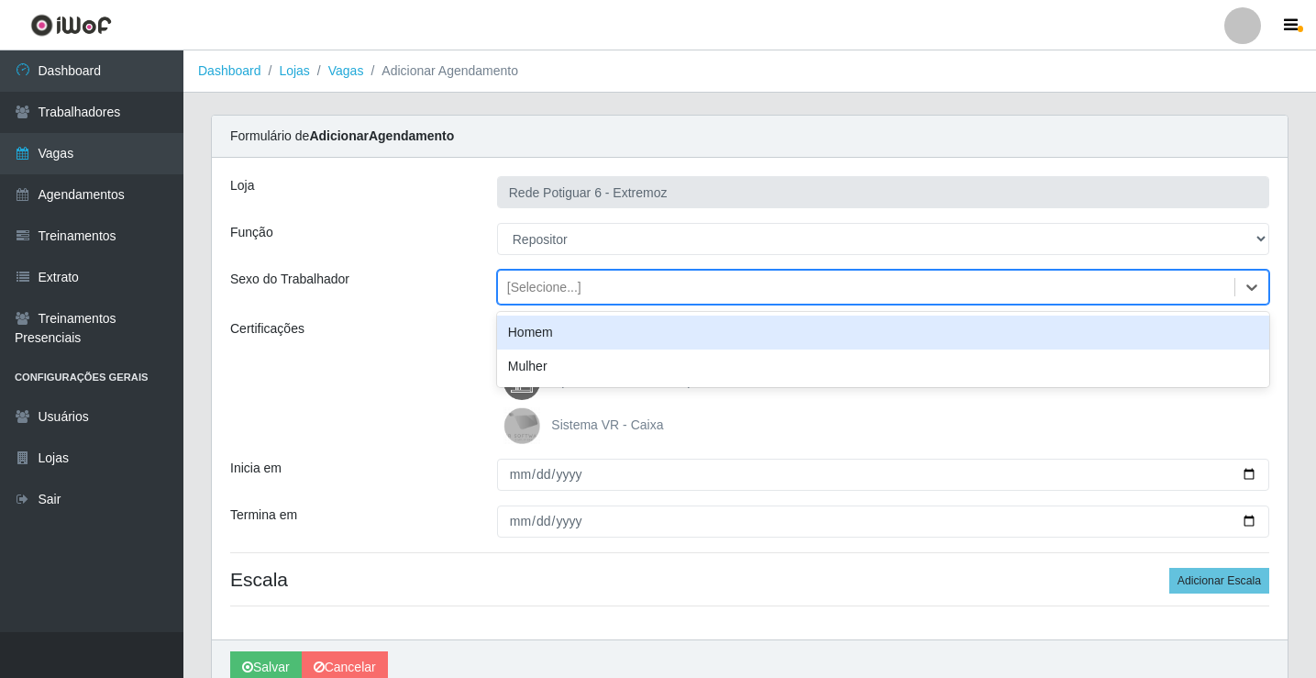
click at [532, 326] on div "Homem" at bounding box center [883, 333] width 772 height 34
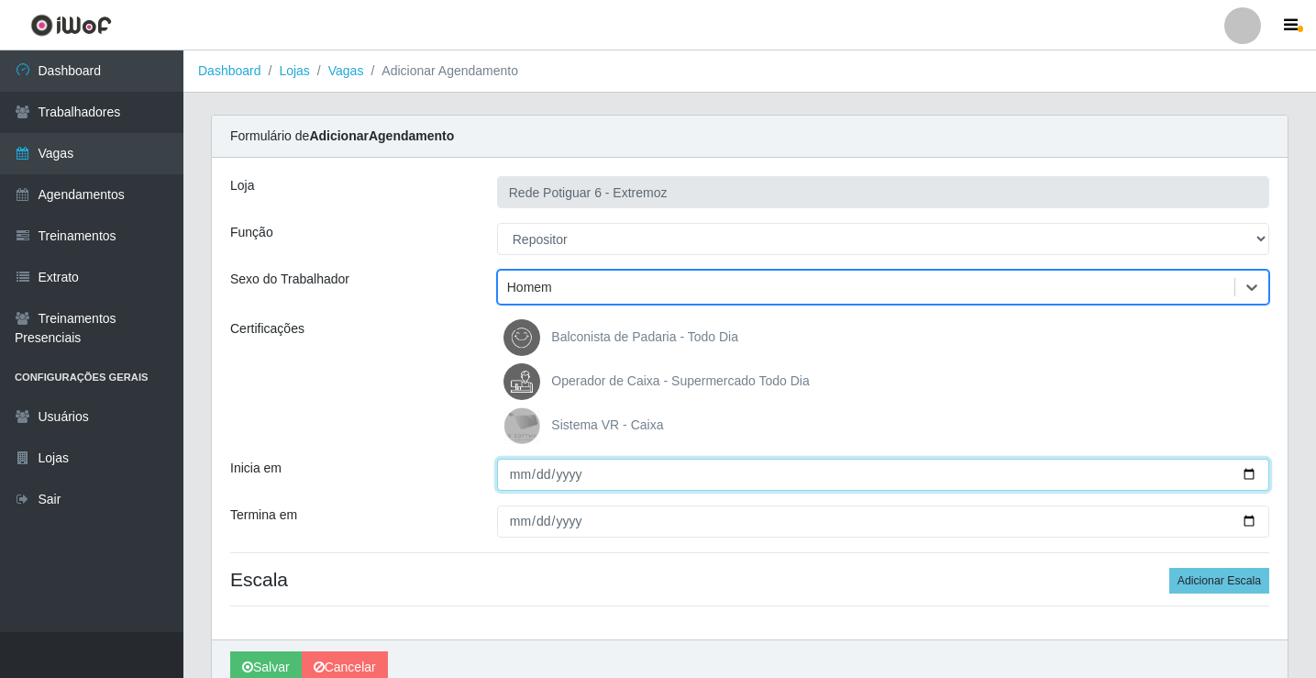
click at [515, 478] on input "Inicia em" at bounding box center [883, 475] width 772 height 32
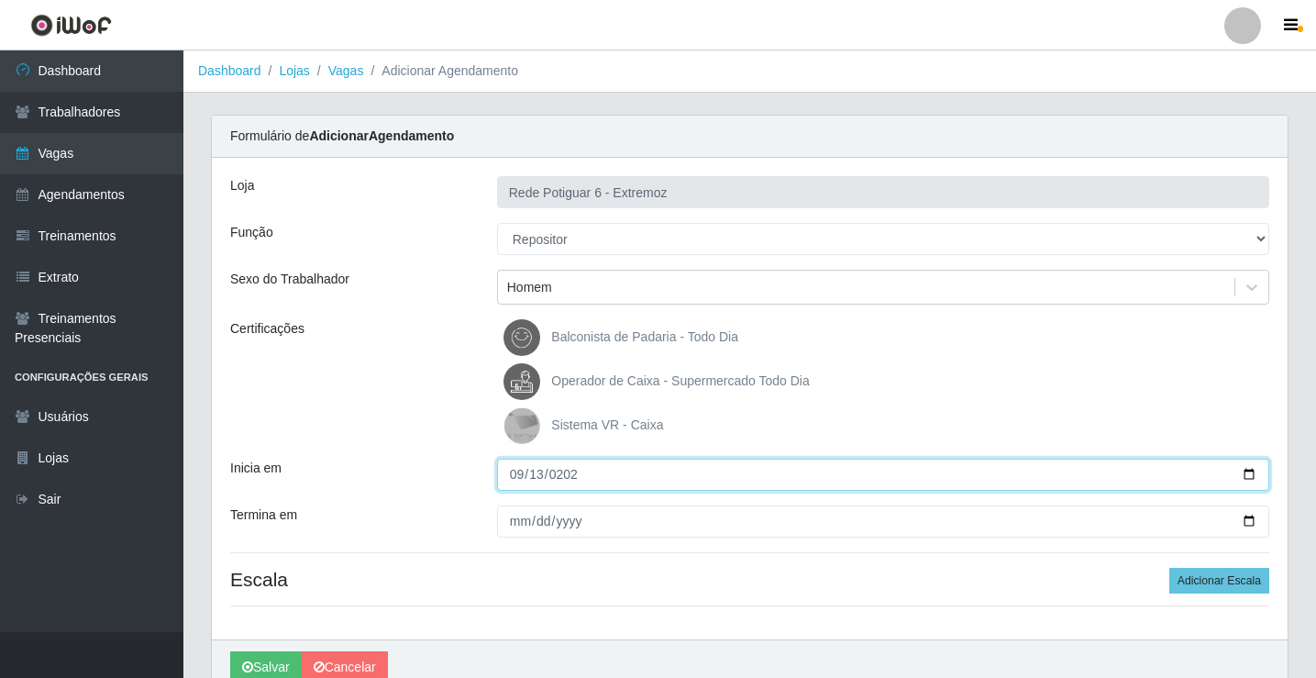
type input "2025-09-13"
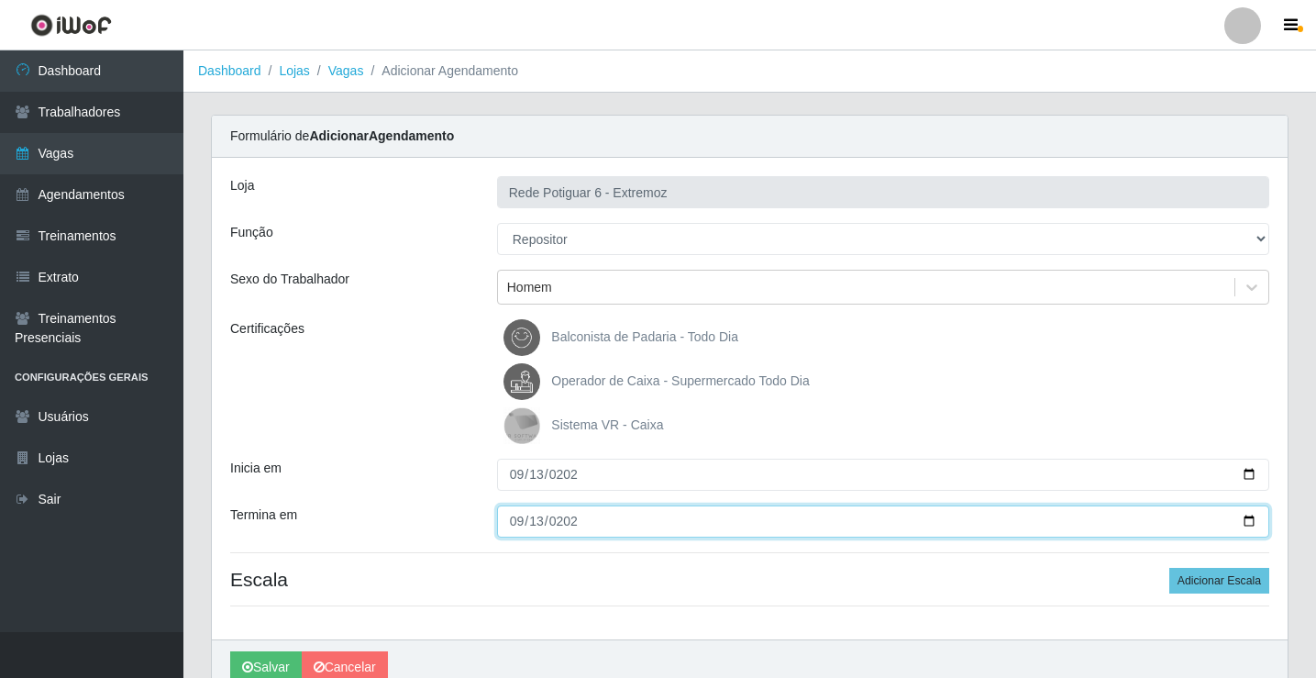
type input "2025-09-13"
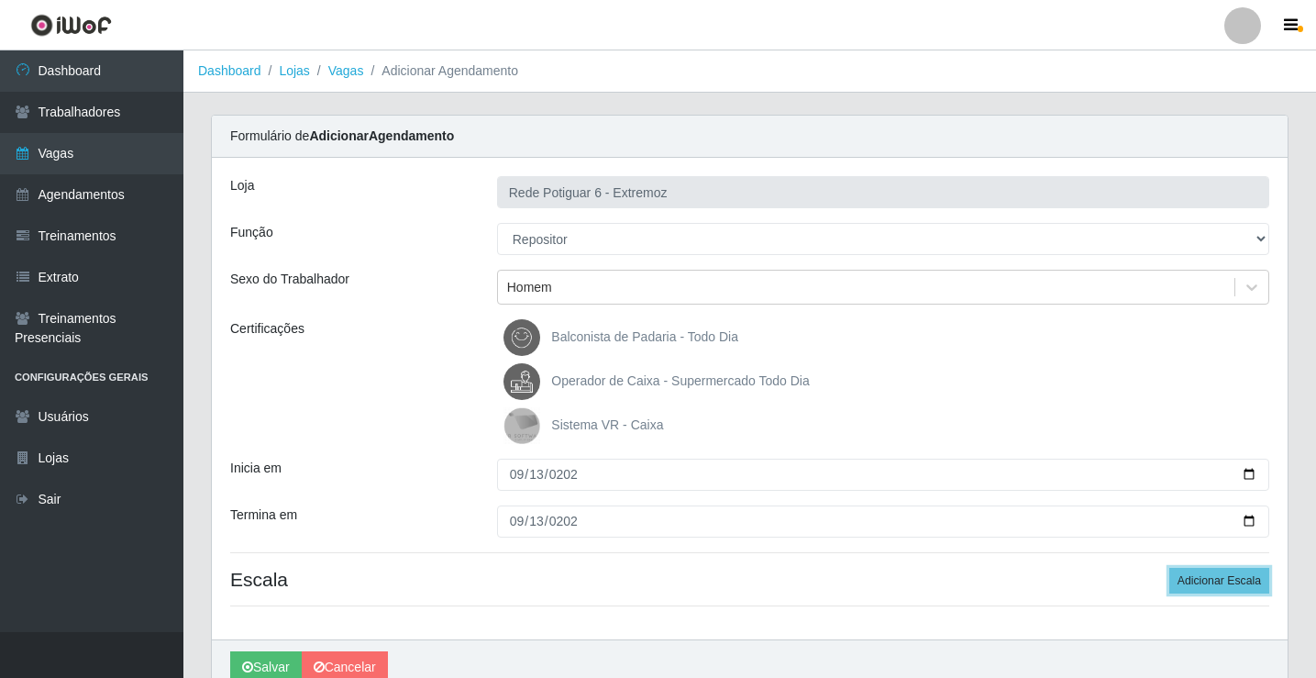
click at [1169, 568] on button "Adicionar Escala" at bounding box center [1219, 581] width 100 height 26
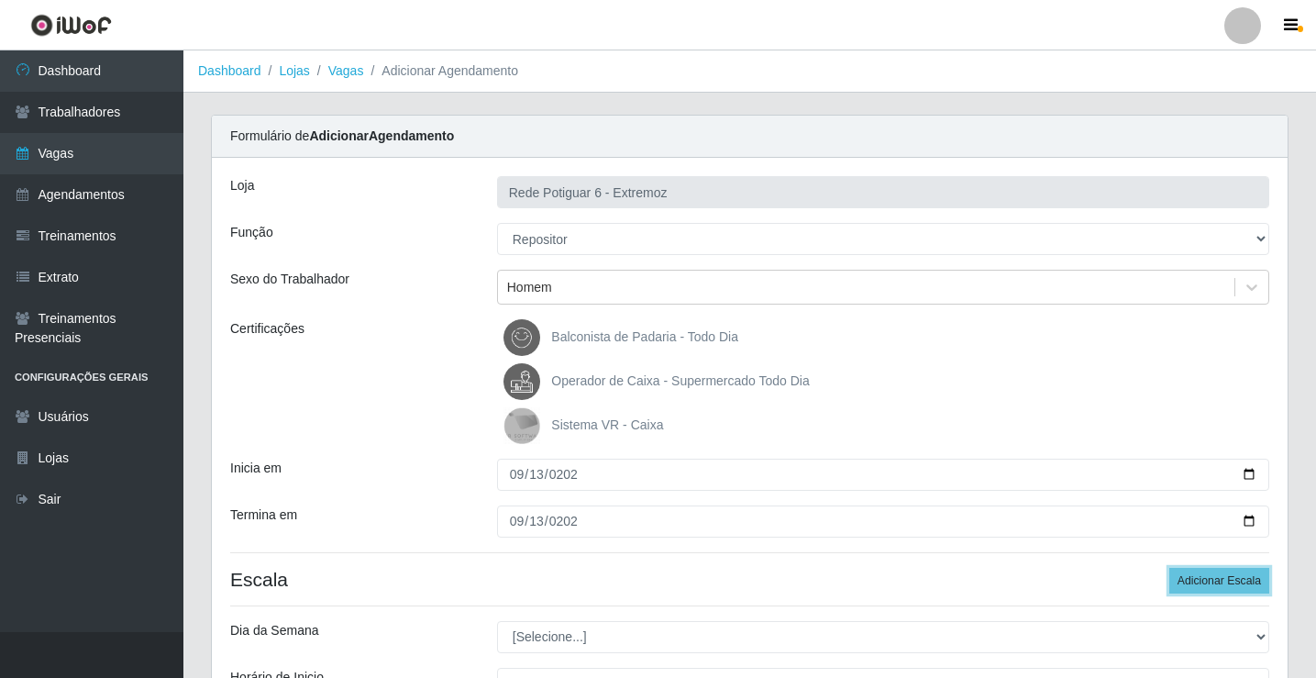
click at [1169, 568] on button "Adicionar Escala" at bounding box center [1219, 581] width 100 height 26
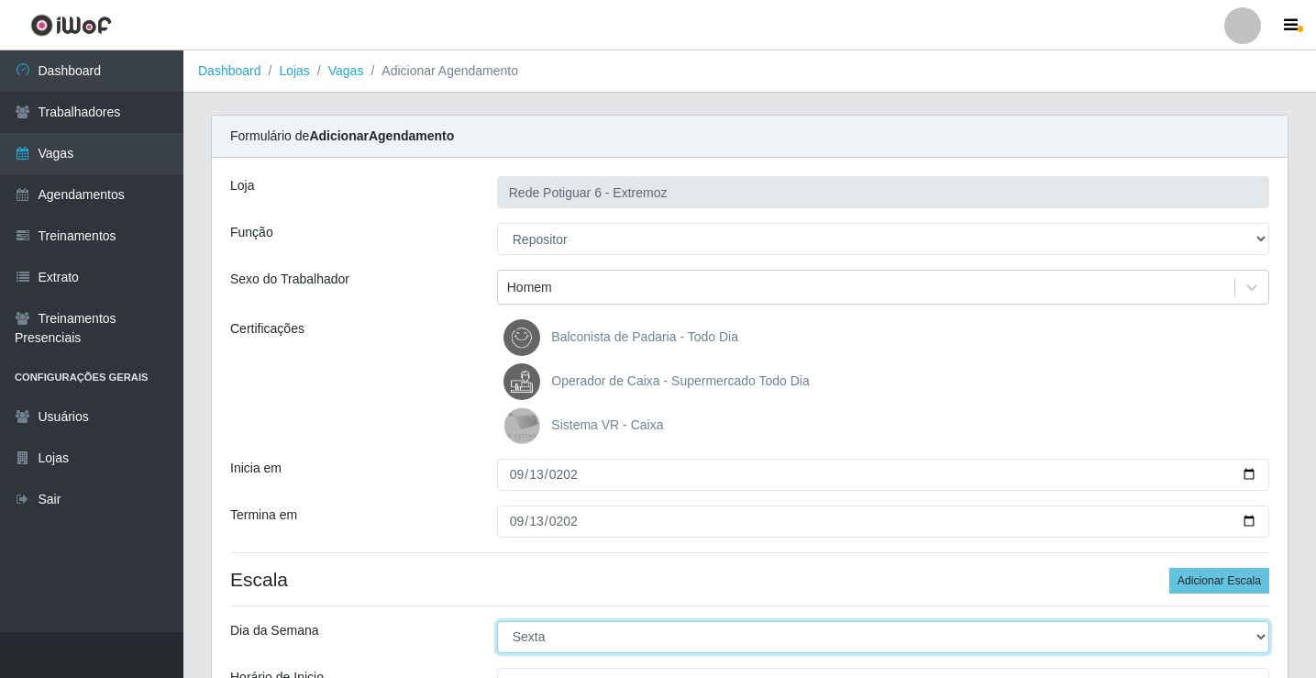
select select "6"
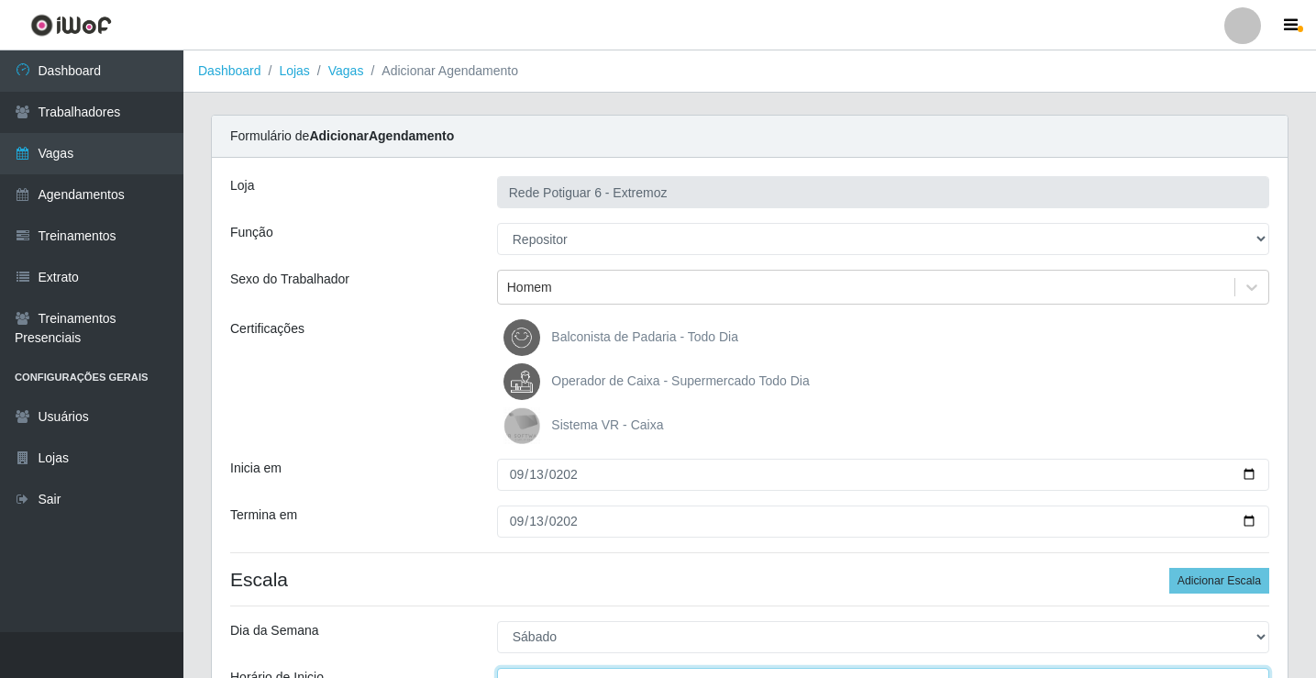
scroll to position [22, 0]
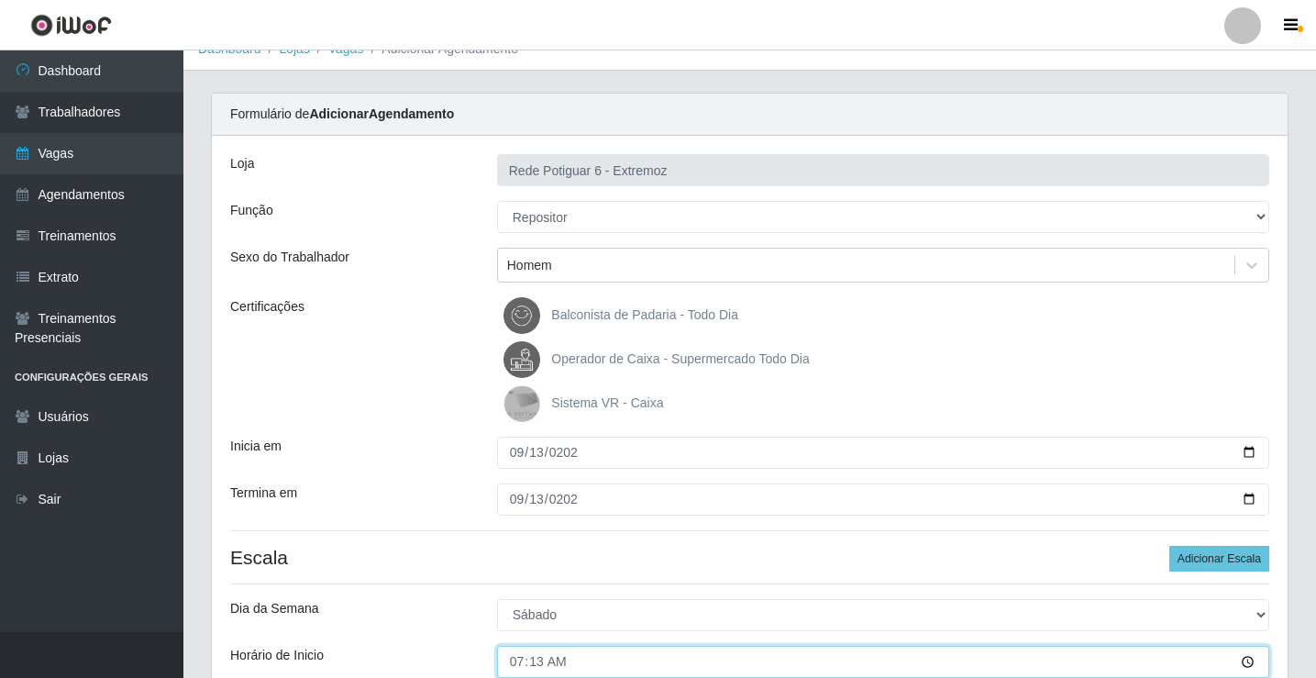
type input "07:30"
type input "07:00"
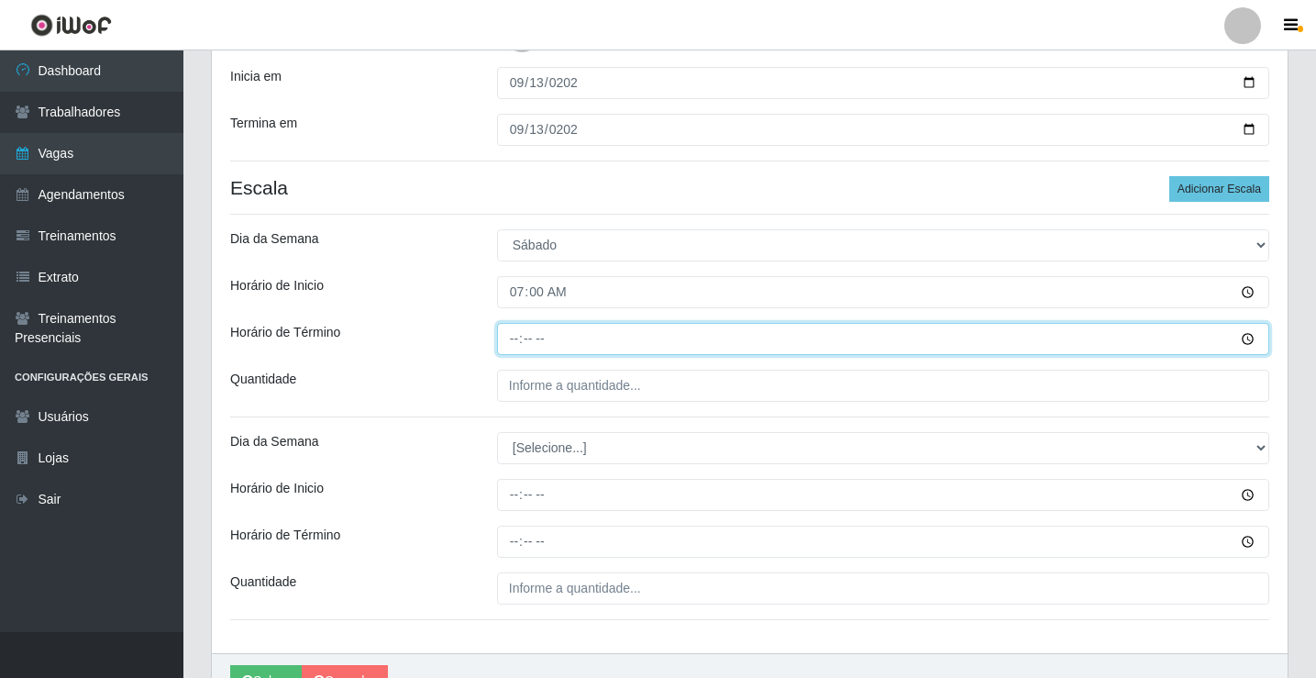
type input "13:00"
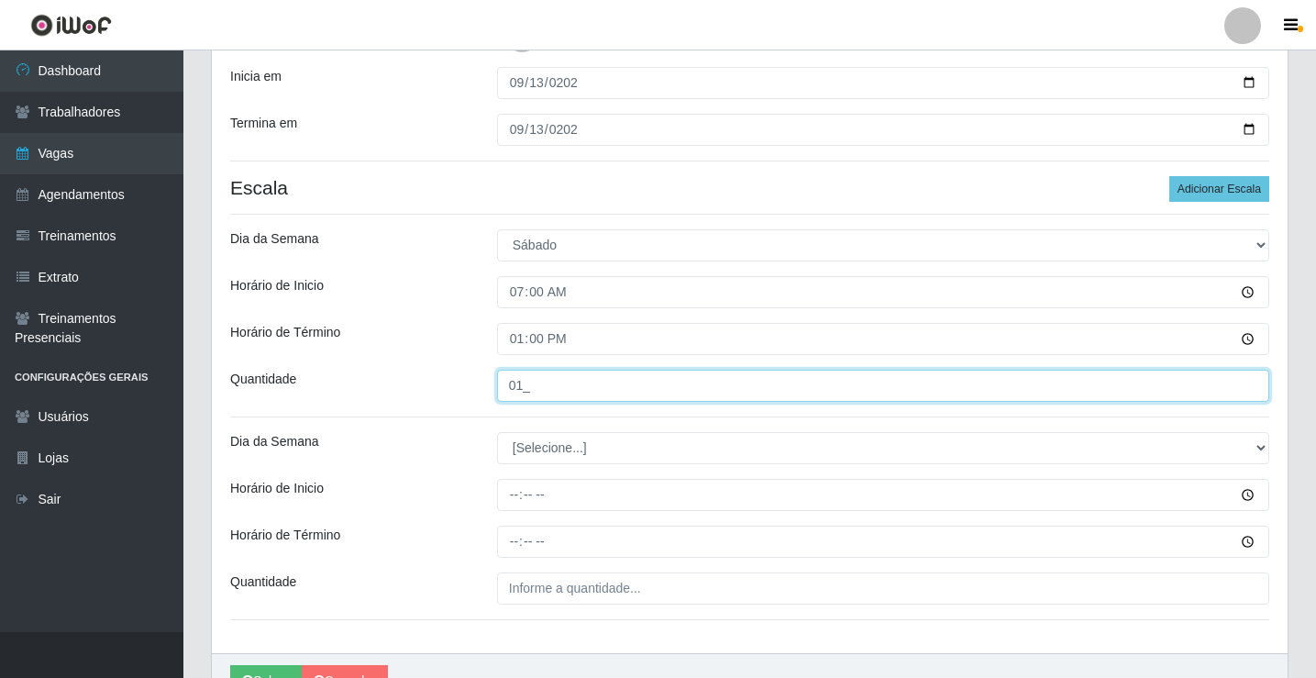
type input "01_"
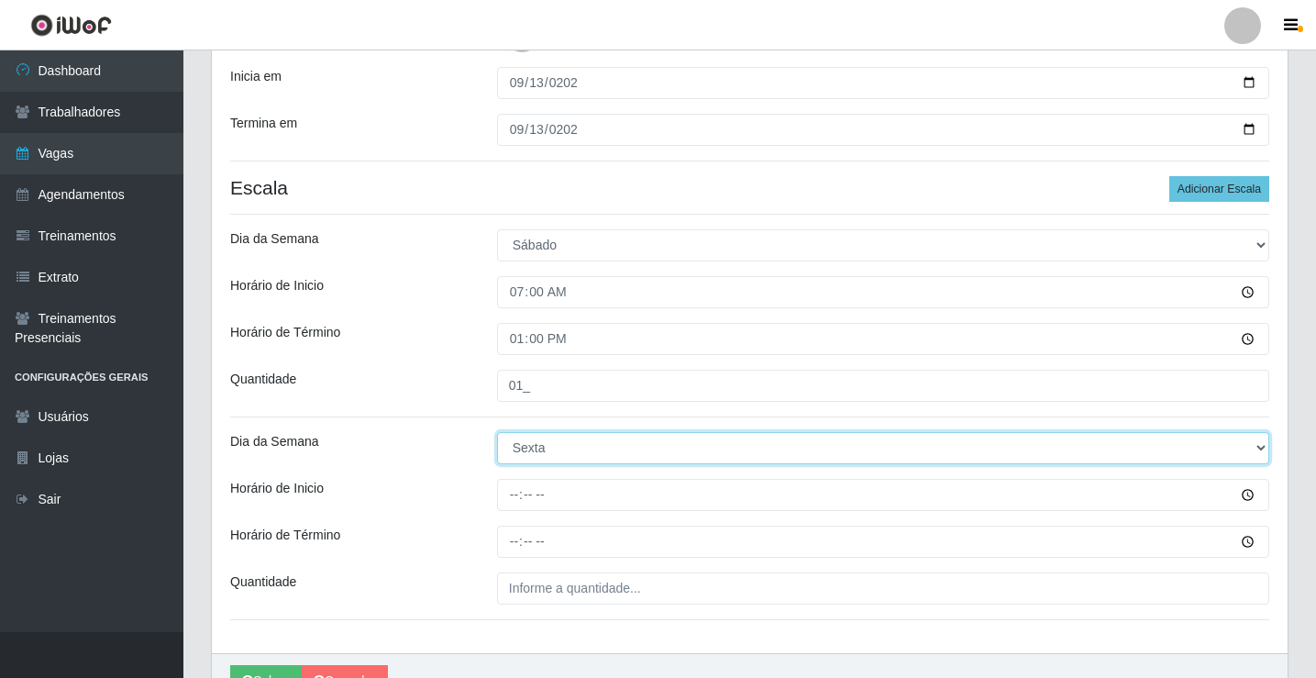
select select "6"
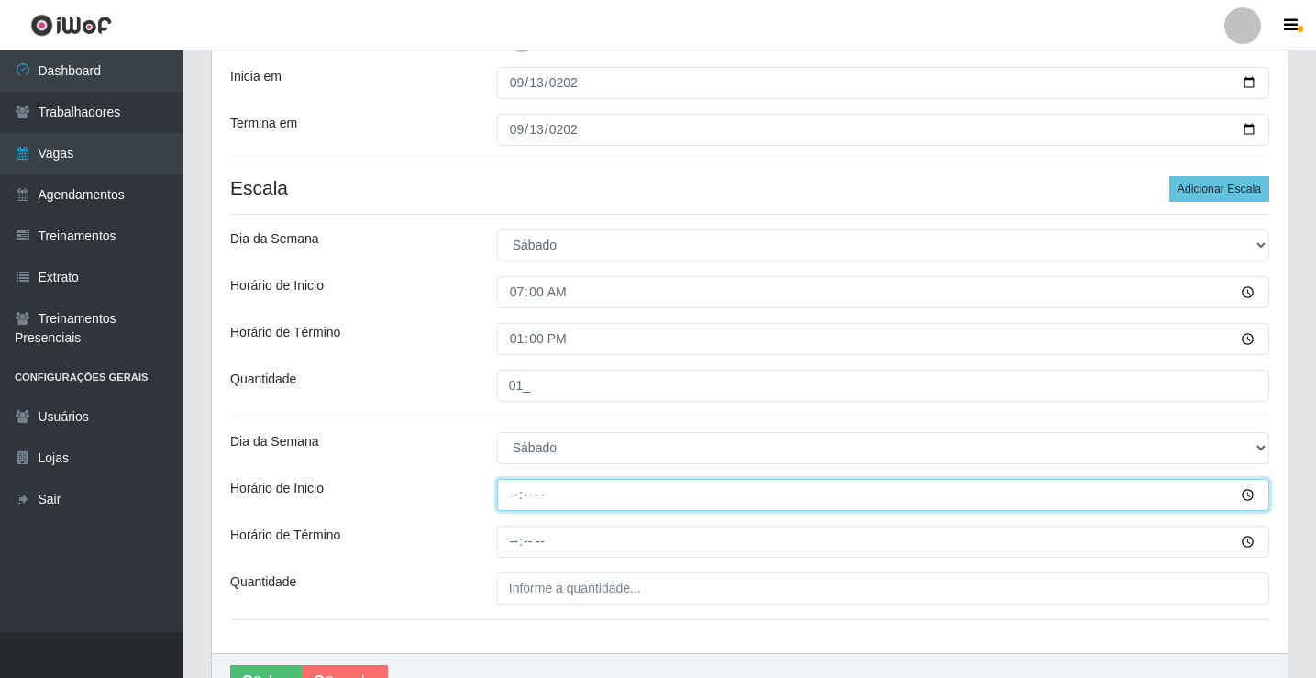
type input "14:00"
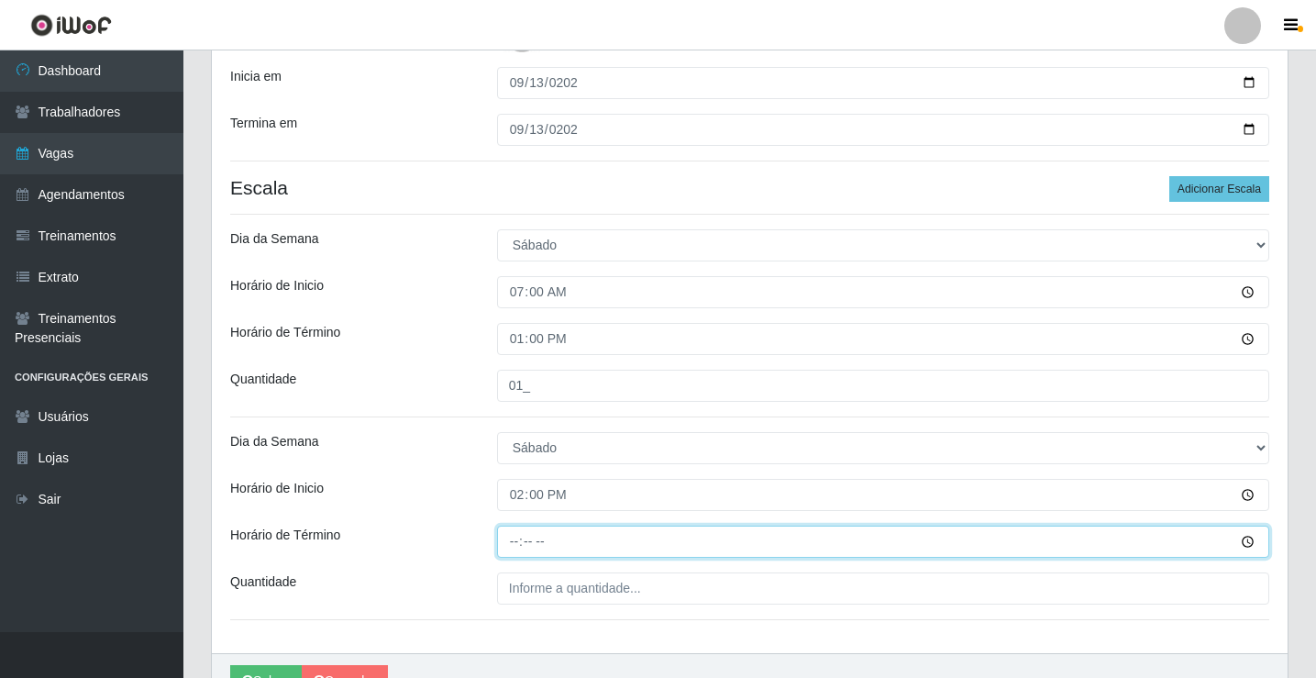
type input "20:00"
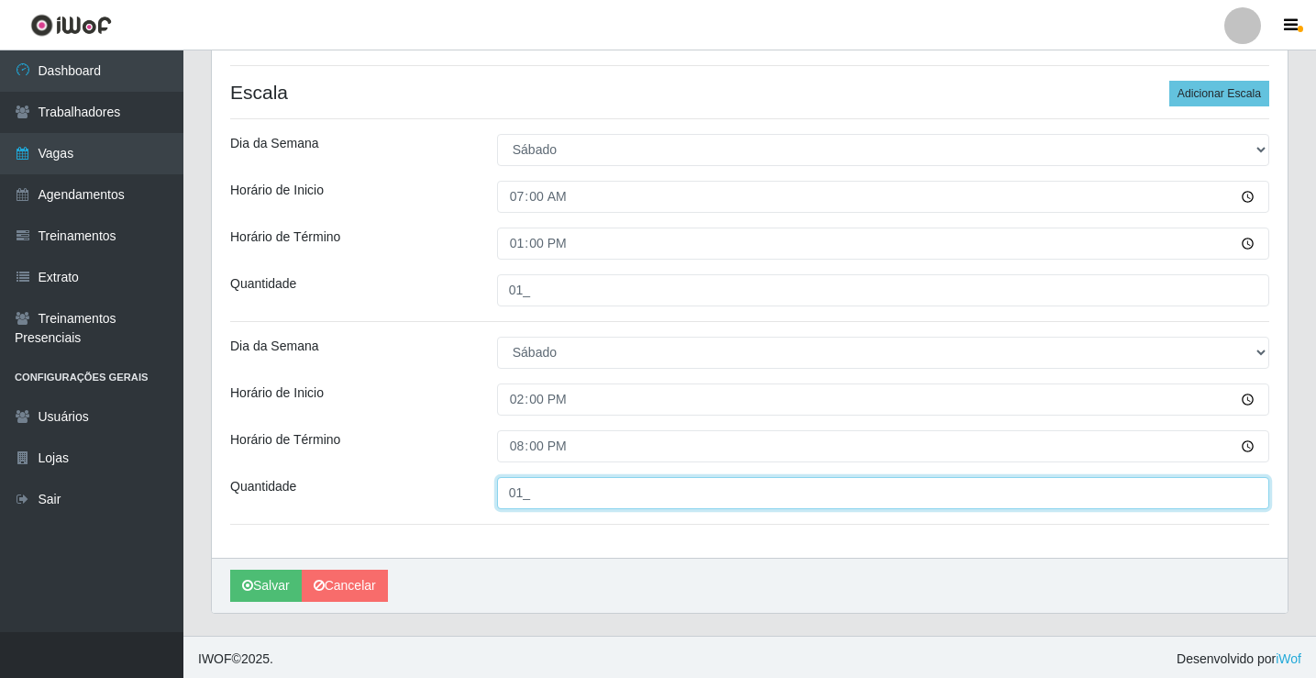
scroll to position [491, 0]
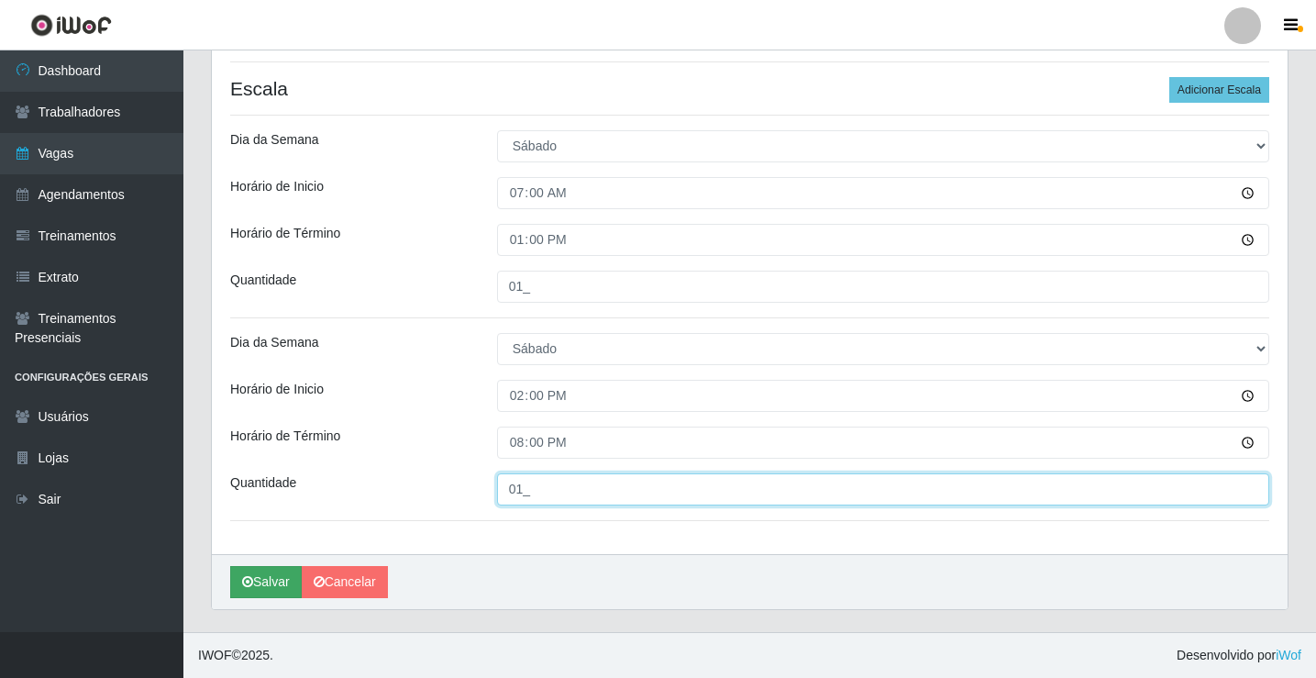
type input "01_"
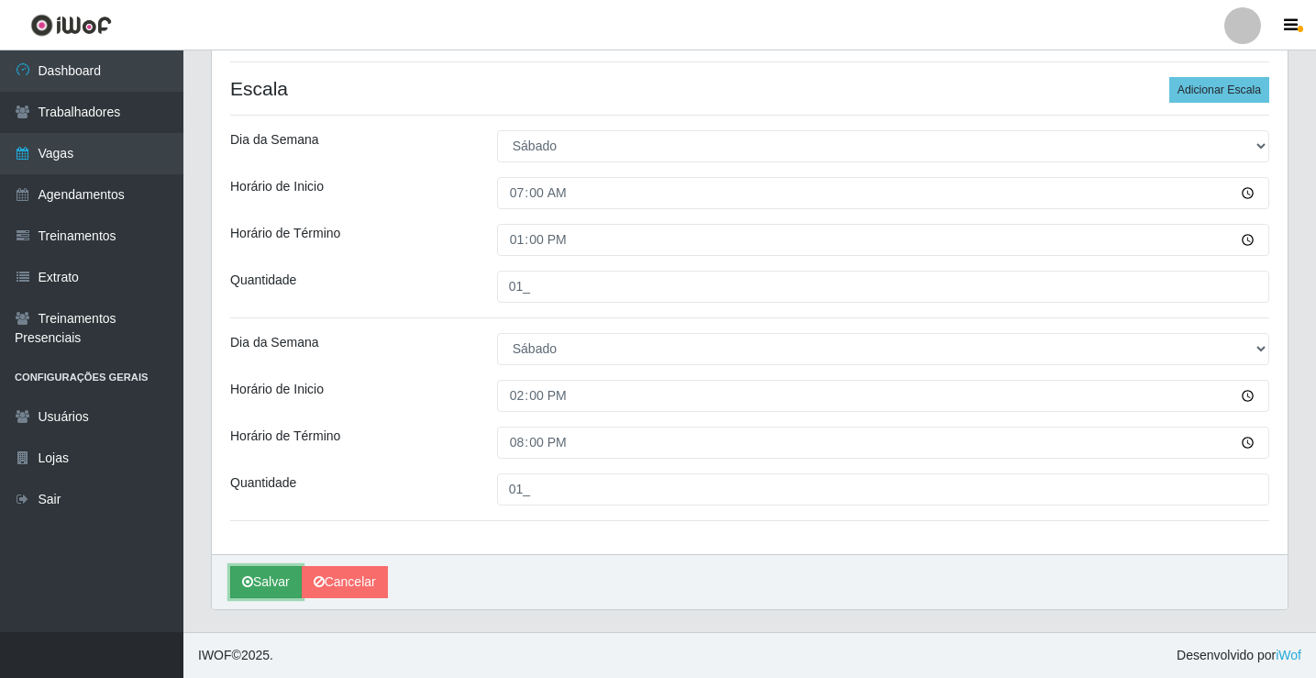
click at [260, 577] on button "Salvar" at bounding box center [266, 582] width 72 height 32
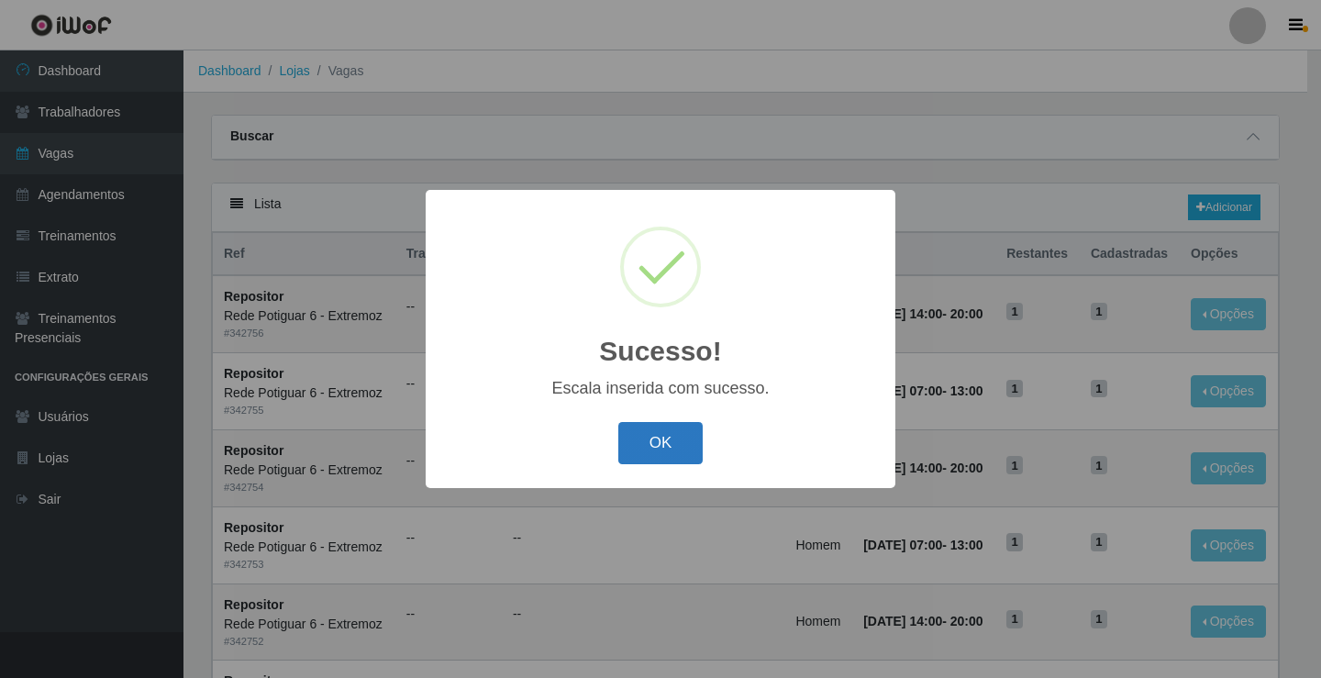
click at [652, 447] on button "OK" at bounding box center [660, 443] width 85 height 43
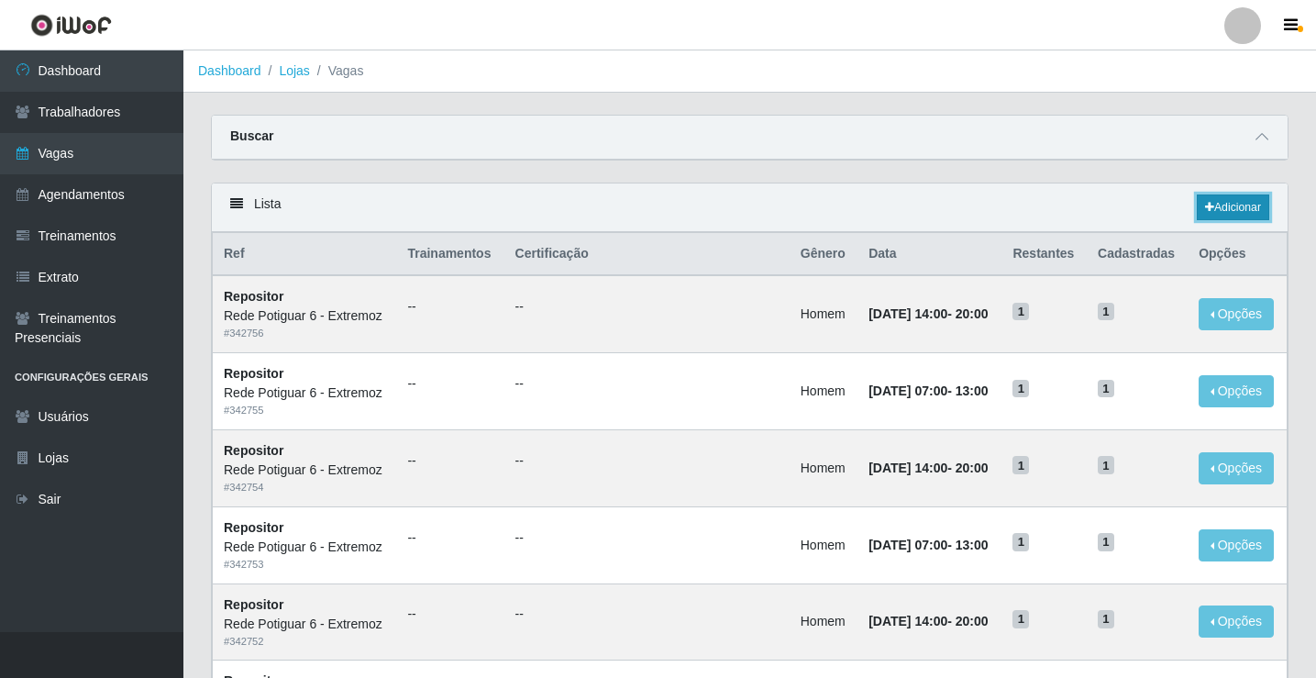
click at [1213, 217] on link "Adicionar" at bounding box center [1233, 207] width 72 height 26
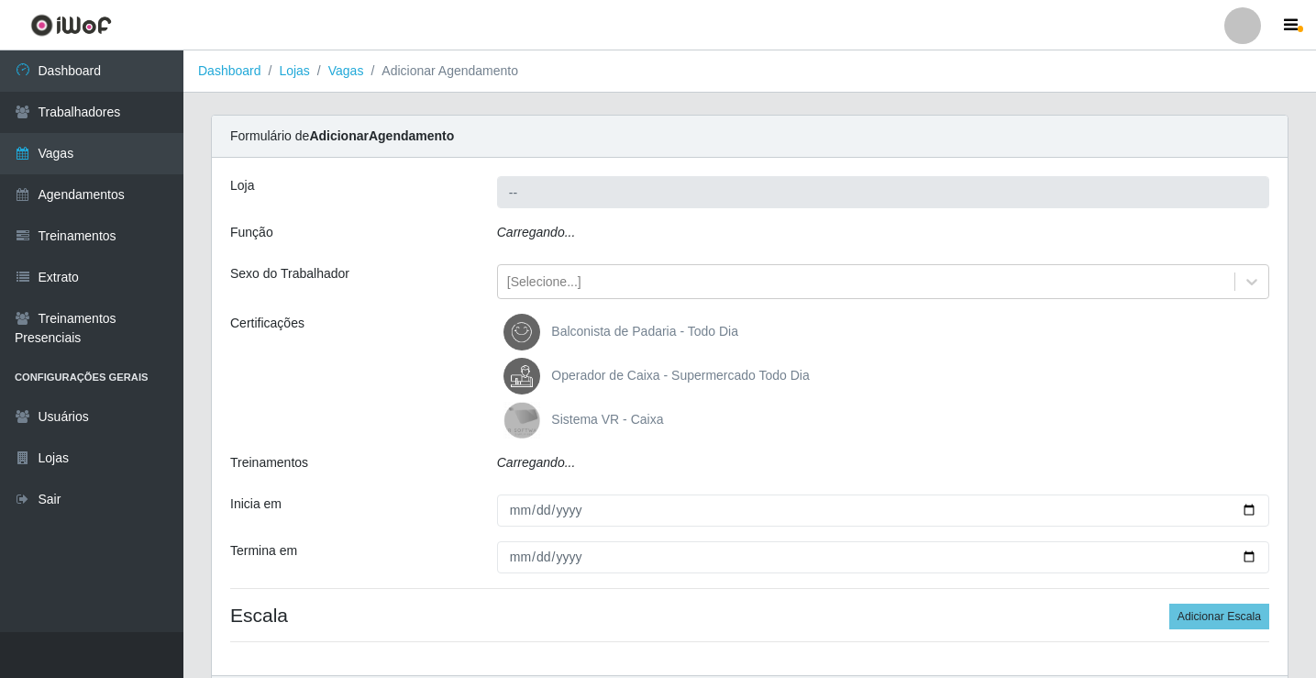
type input "Rede Potiguar 6 - Extremoz"
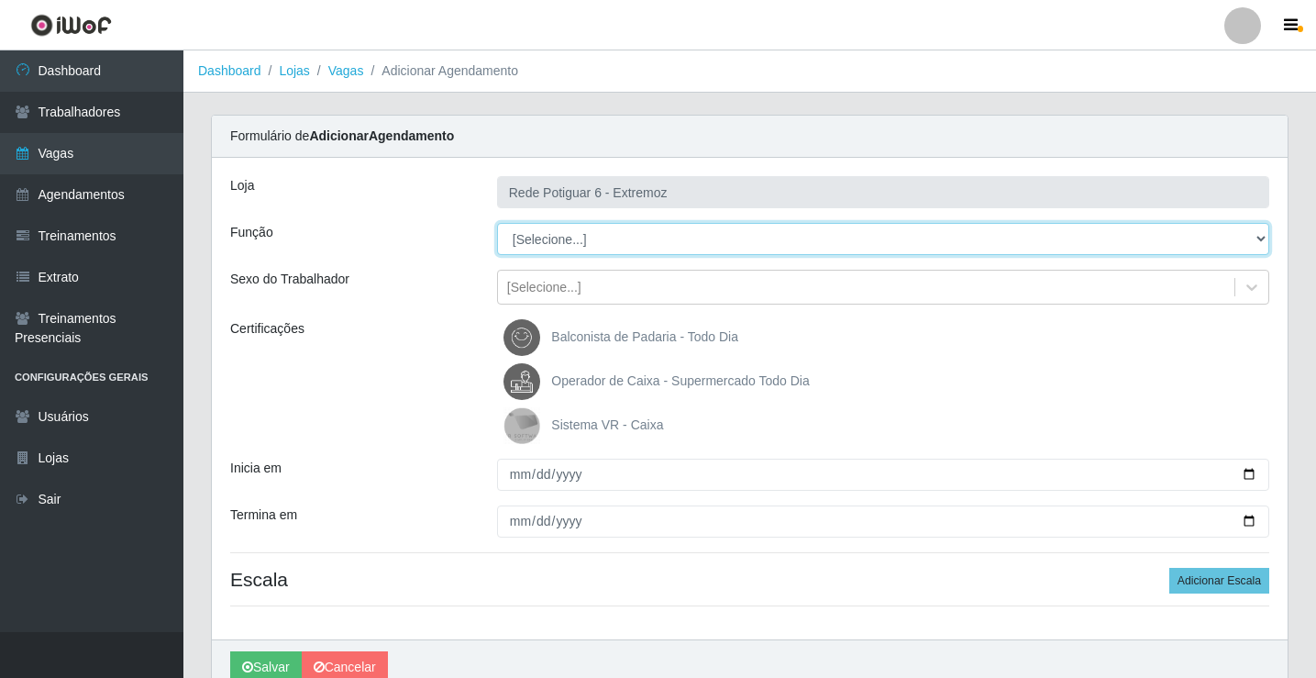
click at [588, 241] on select "[Selecione...] ASG Balconista Embalador Operador de Caixa Operador de Caixa + O…" at bounding box center [883, 239] width 772 height 32
select select "24"
click at [497, 223] on select "[Selecione...] ASG Balconista Embalador Operador de Caixa Operador de Caixa + O…" at bounding box center [883, 239] width 772 height 32
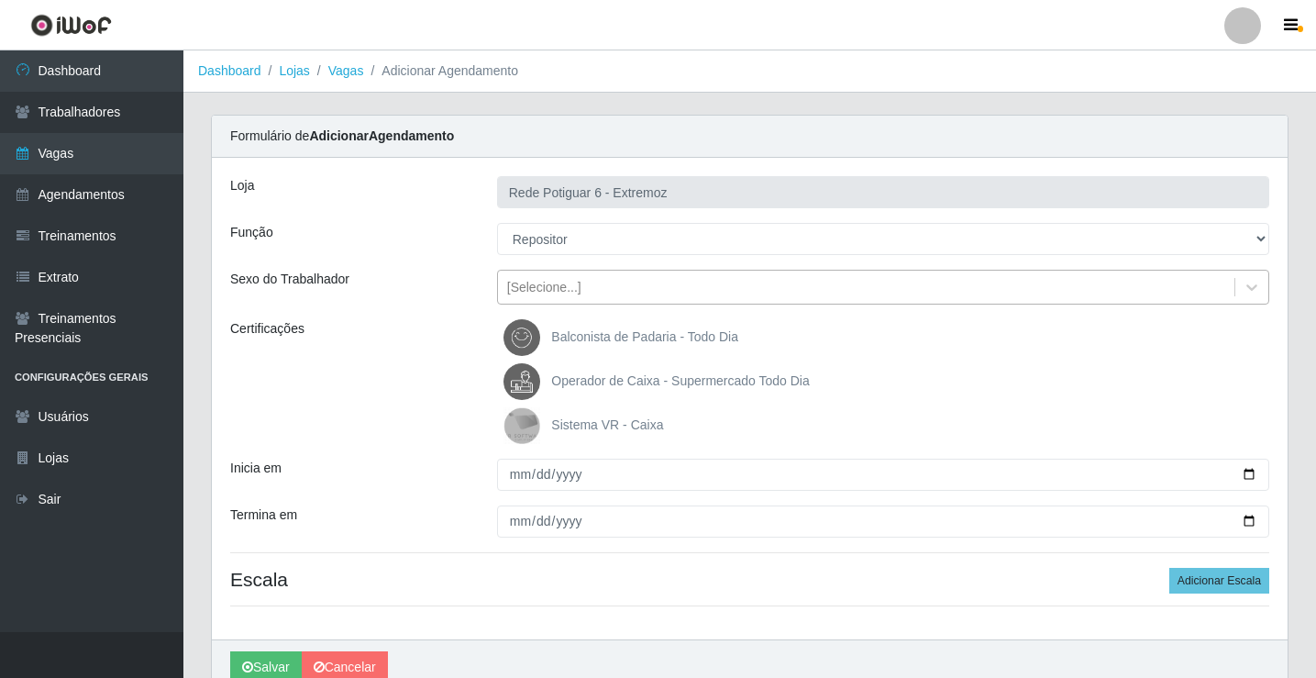
click at [556, 298] on div "[Selecione...]" at bounding box center [866, 287] width 736 height 30
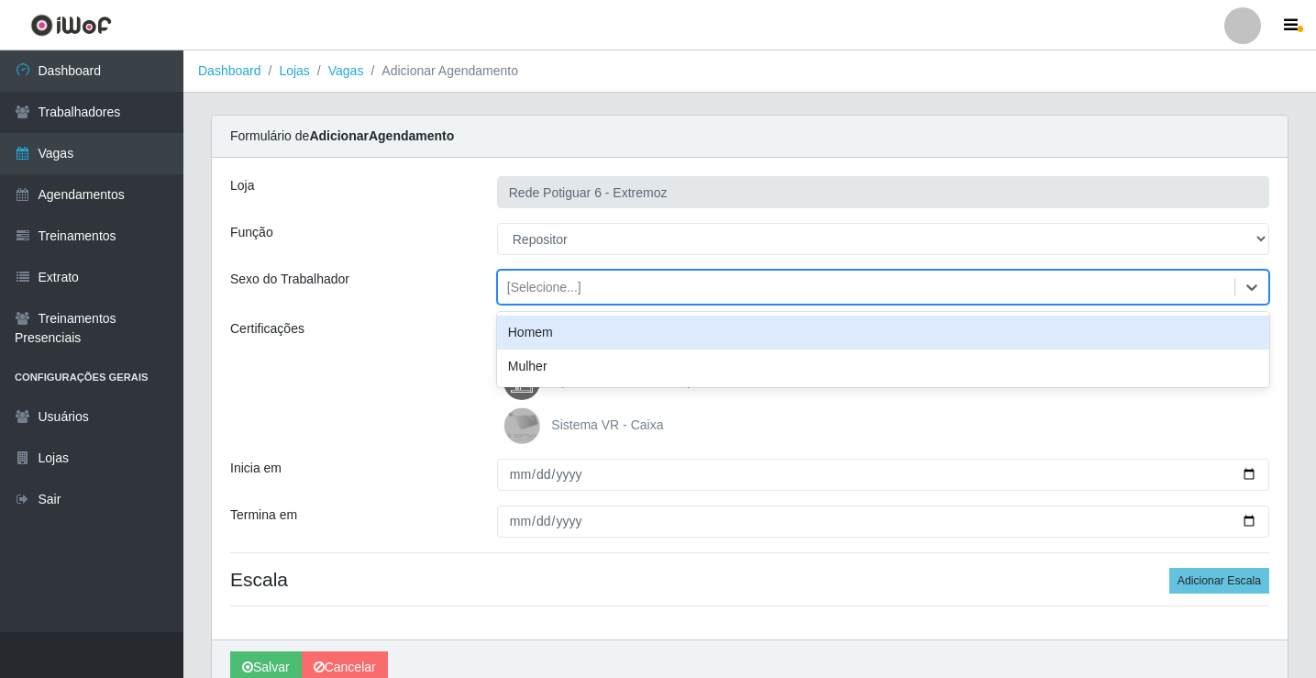
click at [548, 338] on div "Homem" at bounding box center [883, 333] width 772 height 34
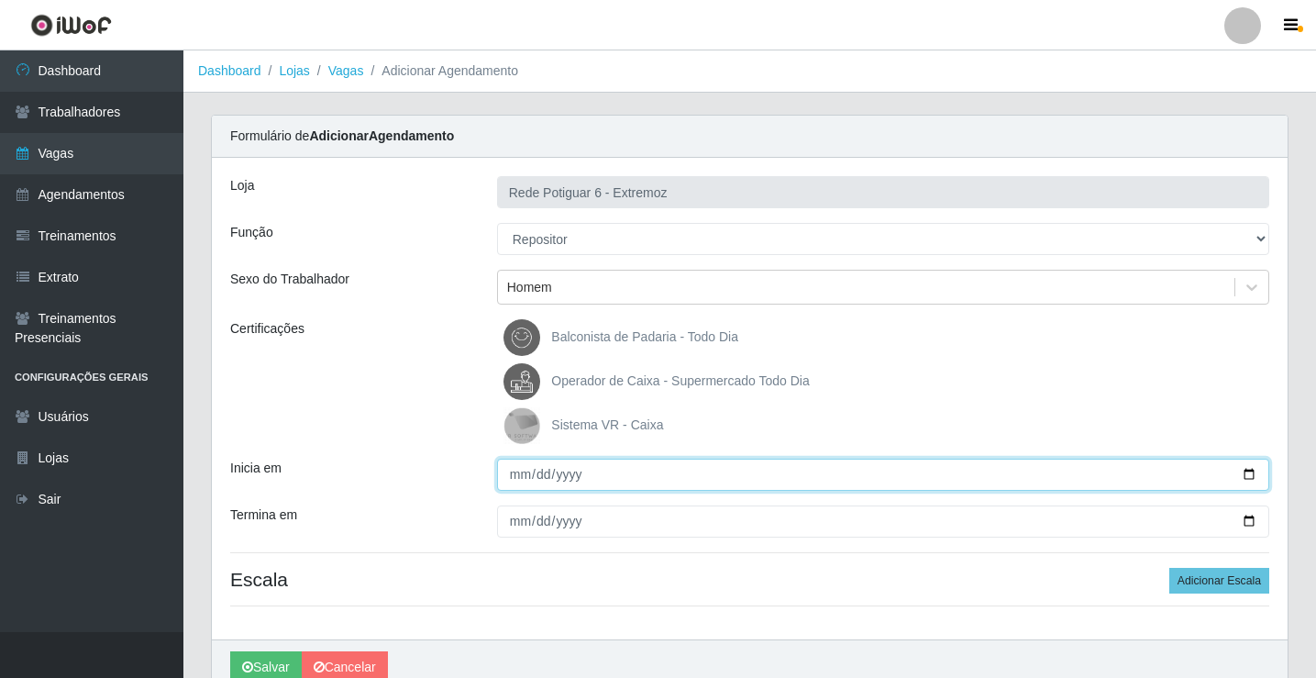
click at [524, 471] on input "Inicia em" at bounding box center [883, 475] width 772 height 32
type input "2025-09-14"
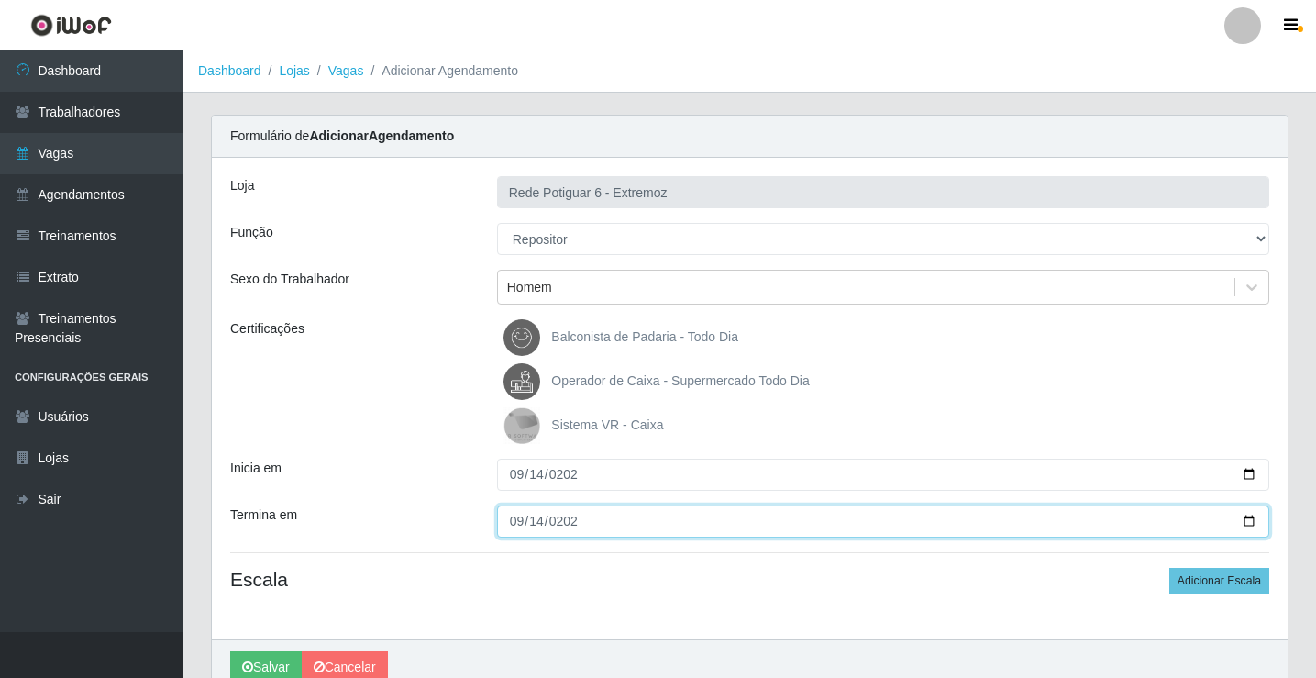
type input "2025-09-14"
click at [230, 651] on button "Salvar" at bounding box center [266, 667] width 72 height 32
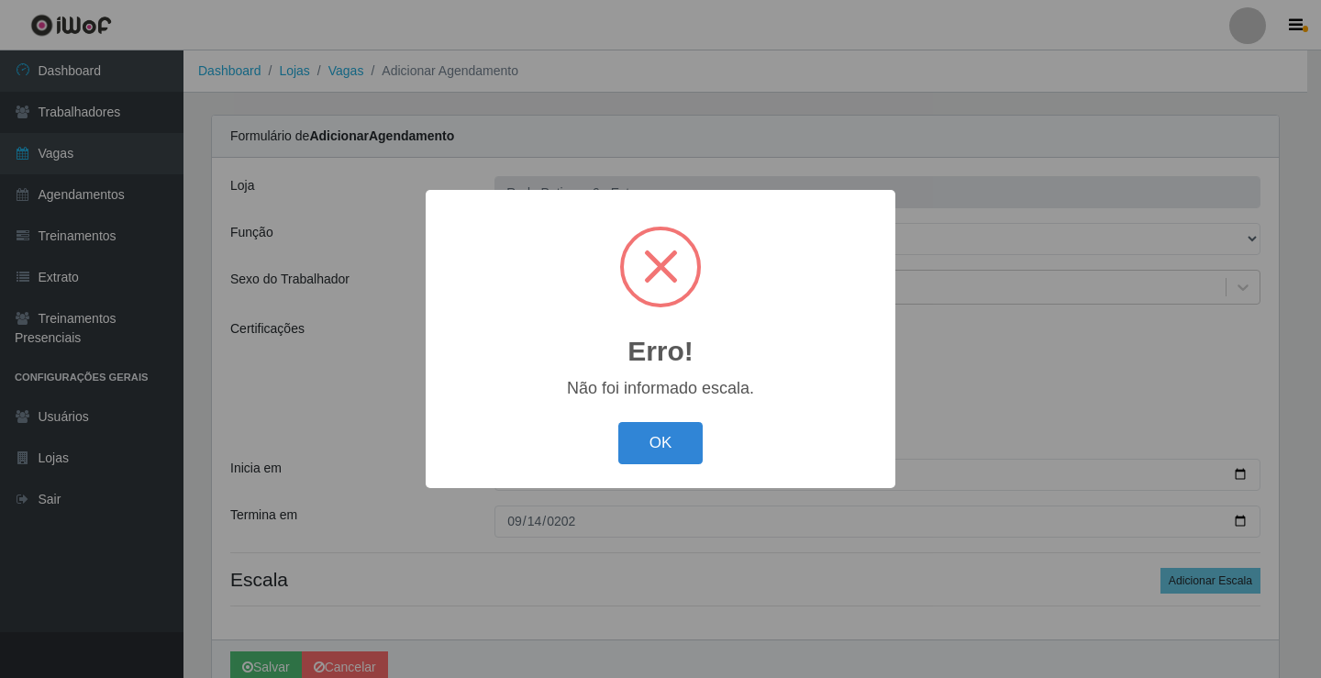
click at [618, 422] on button "OK" at bounding box center [660, 443] width 85 height 43
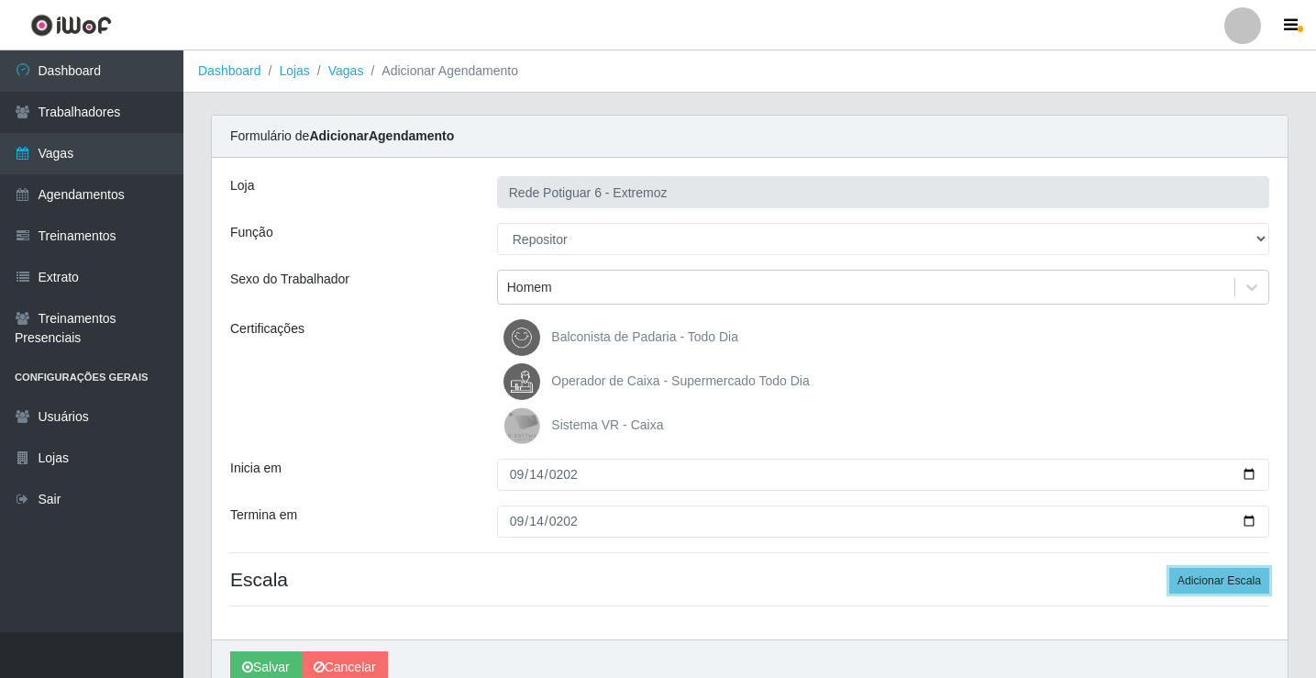
click at [1169, 568] on button "Adicionar Escala" at bounding box center [1219, 581] width 100 height 26
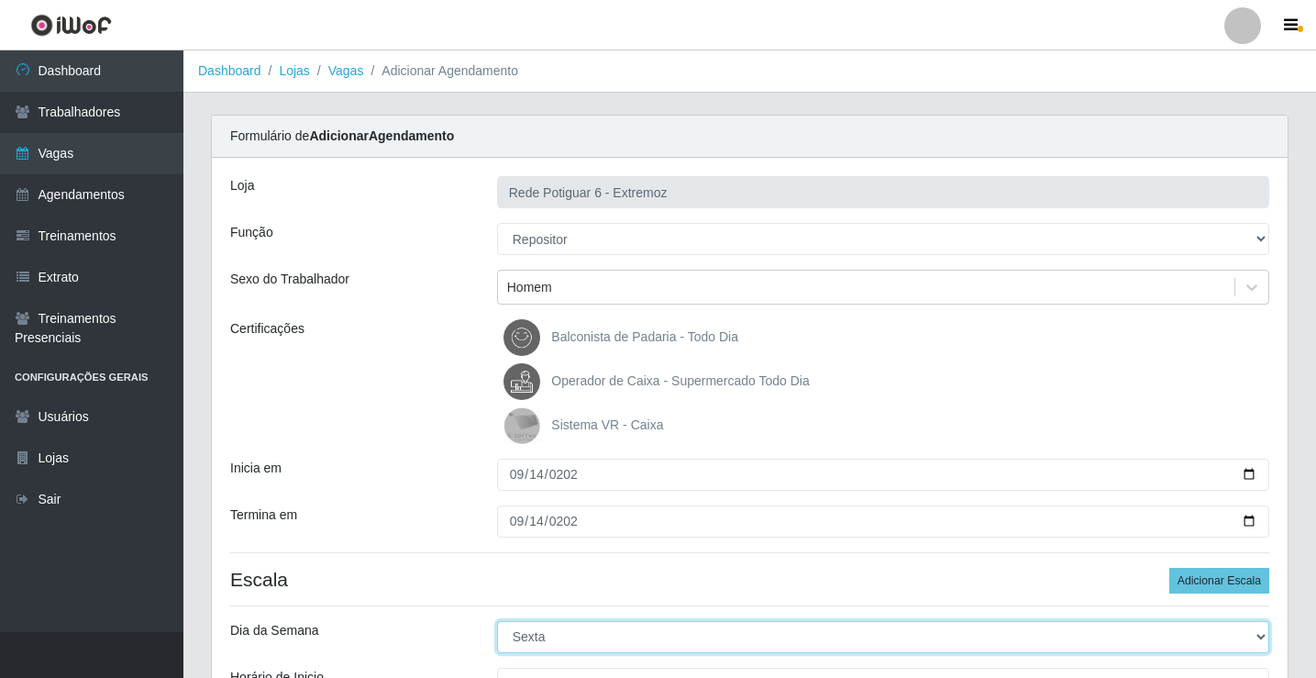
select select "6"
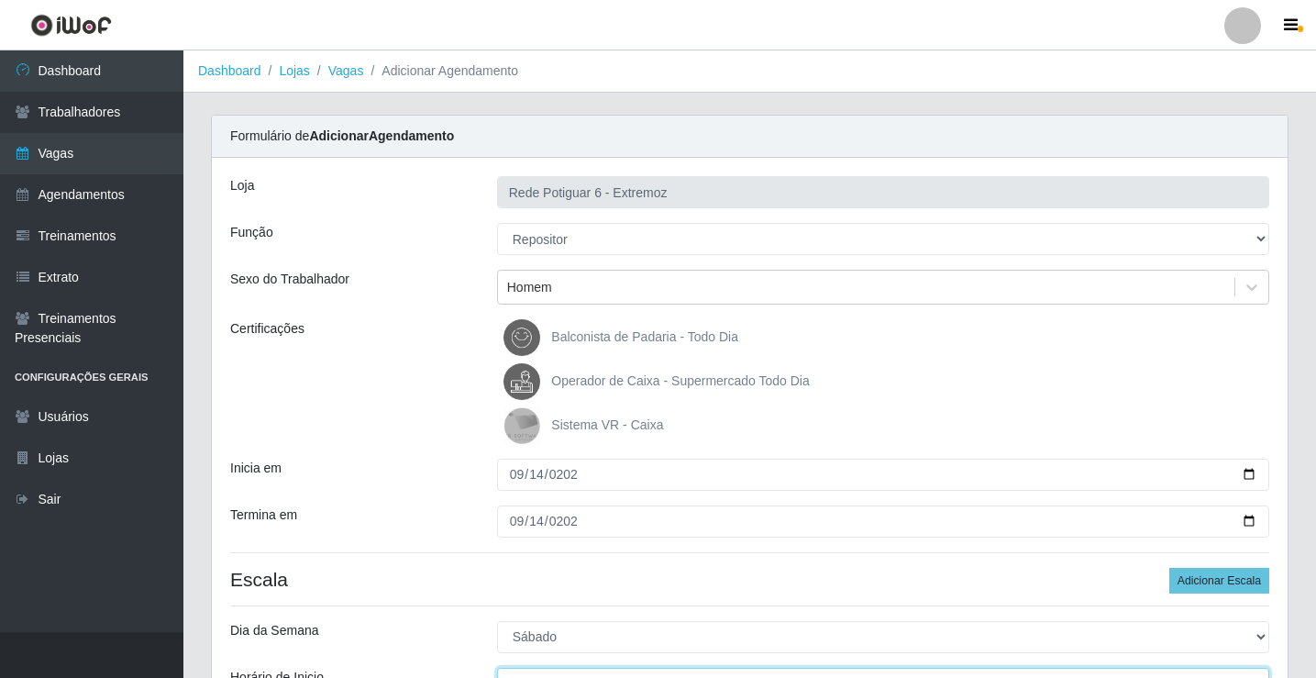
scroll to position [22, 0]
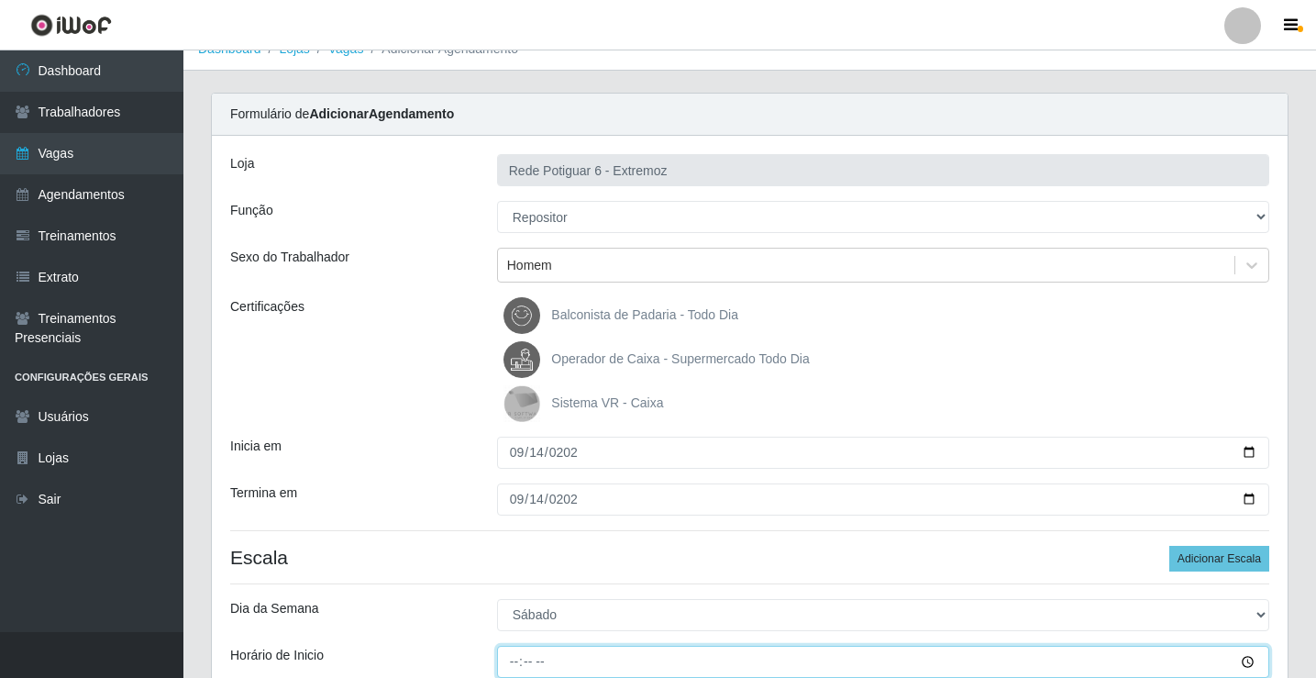
type input "07:00"
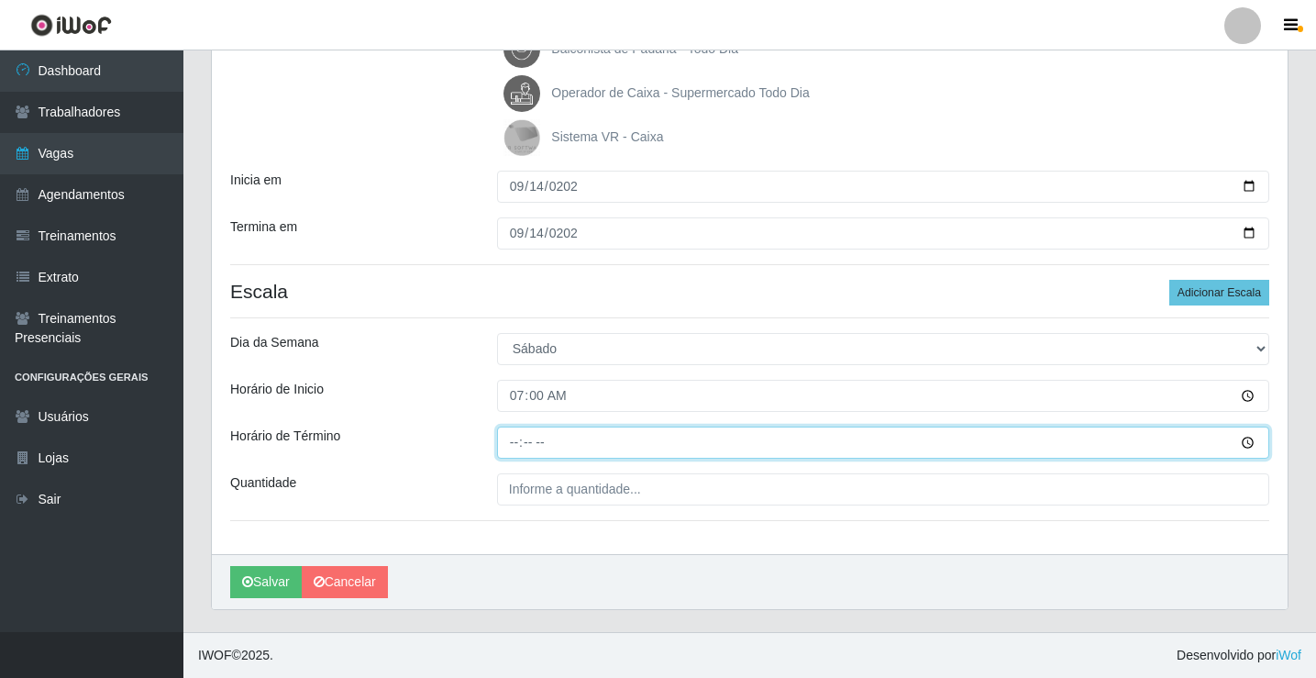
type input "13:00"
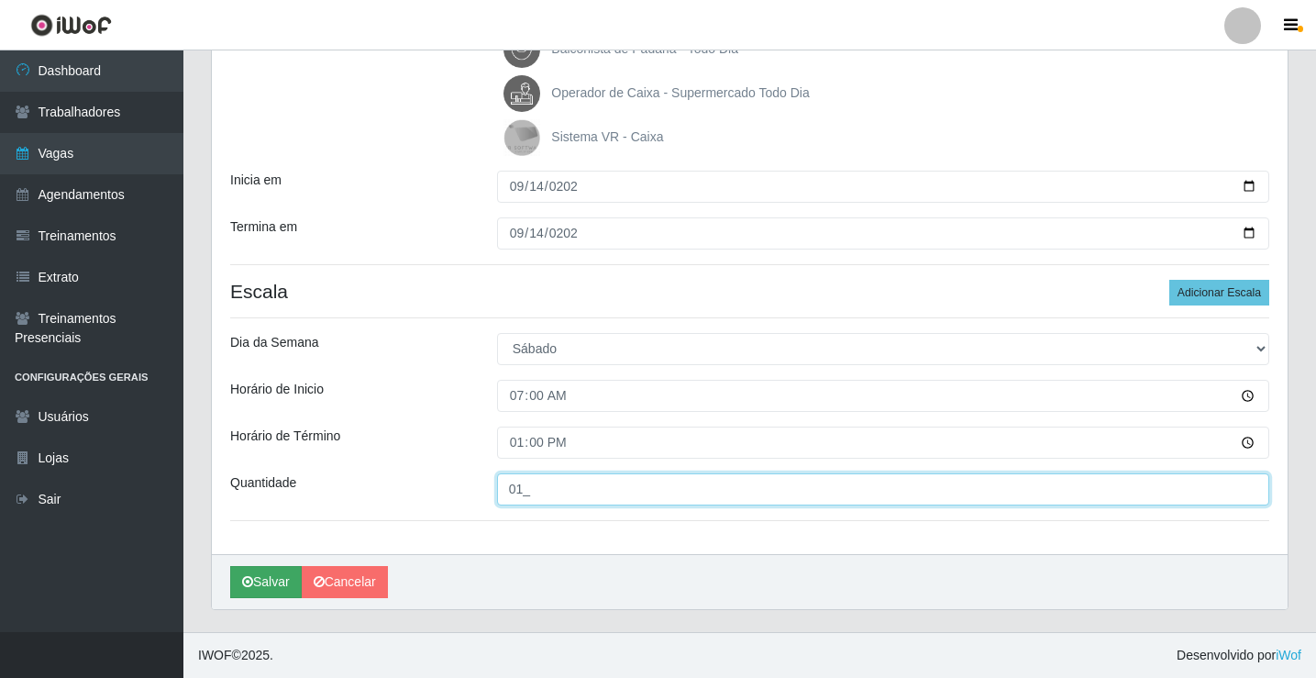
type input "01_"
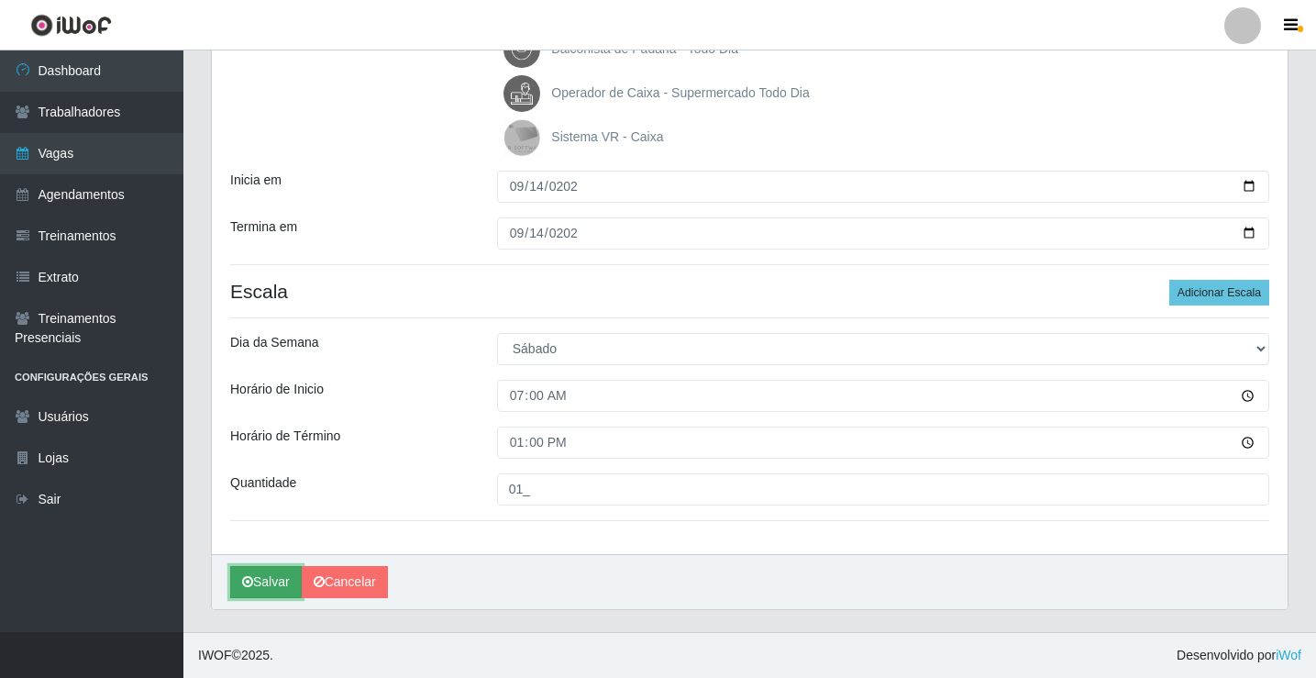
click at [272, 582] on button "Salvar" at bounding box center [266, 582] width 72 height 32
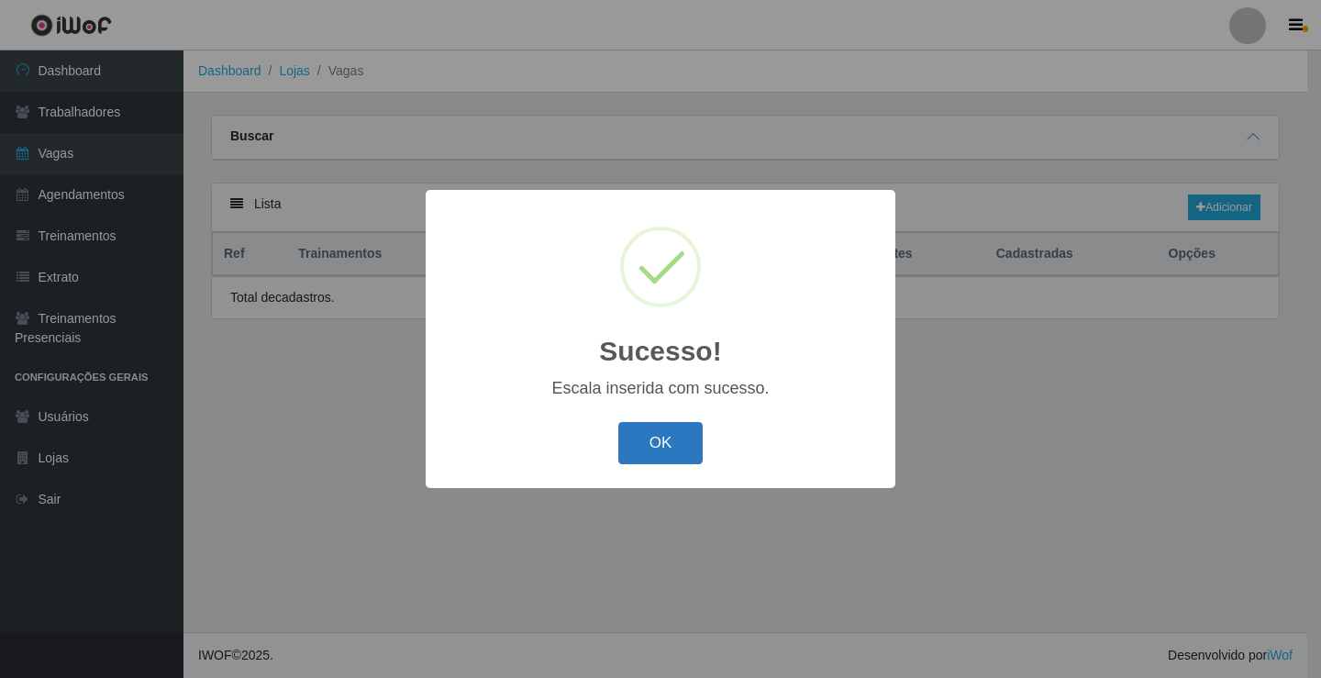
click at [652, 447] on button "OK" at bounding box center [660, 443] width 85 height 43
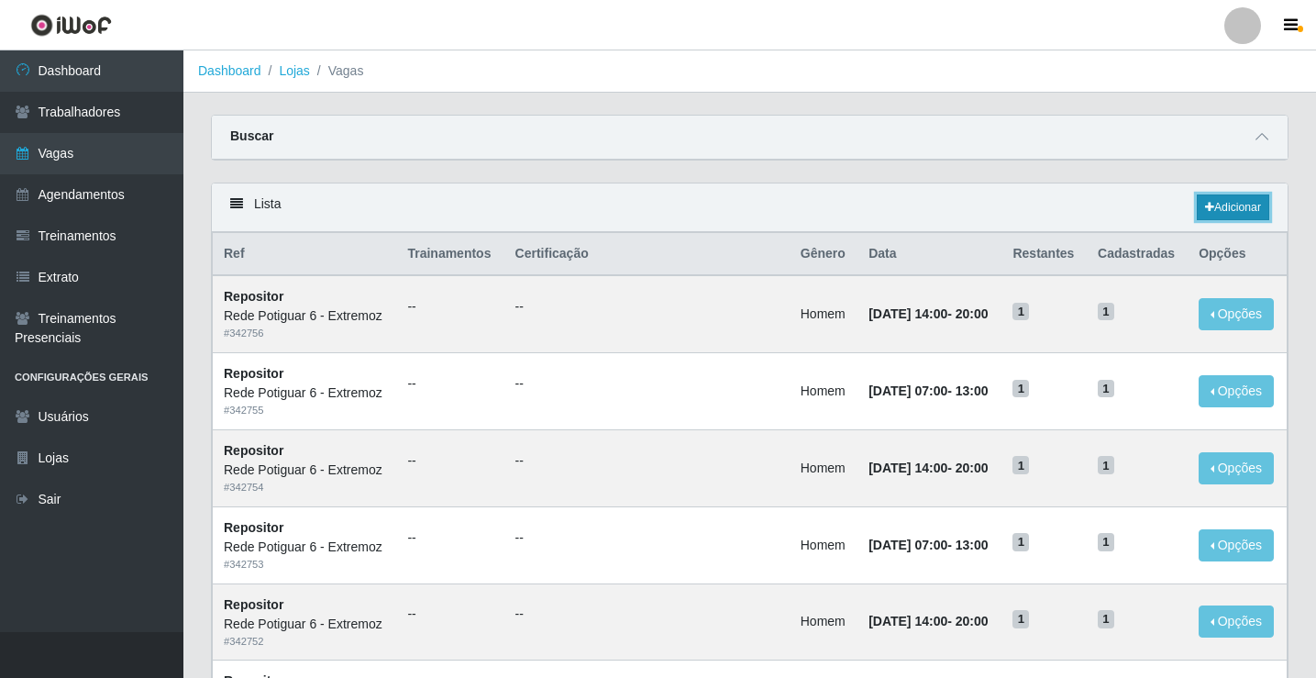
click at [1226, 209] on link "Adicionar" at bounding box center [1233, 207] width 72 height 26
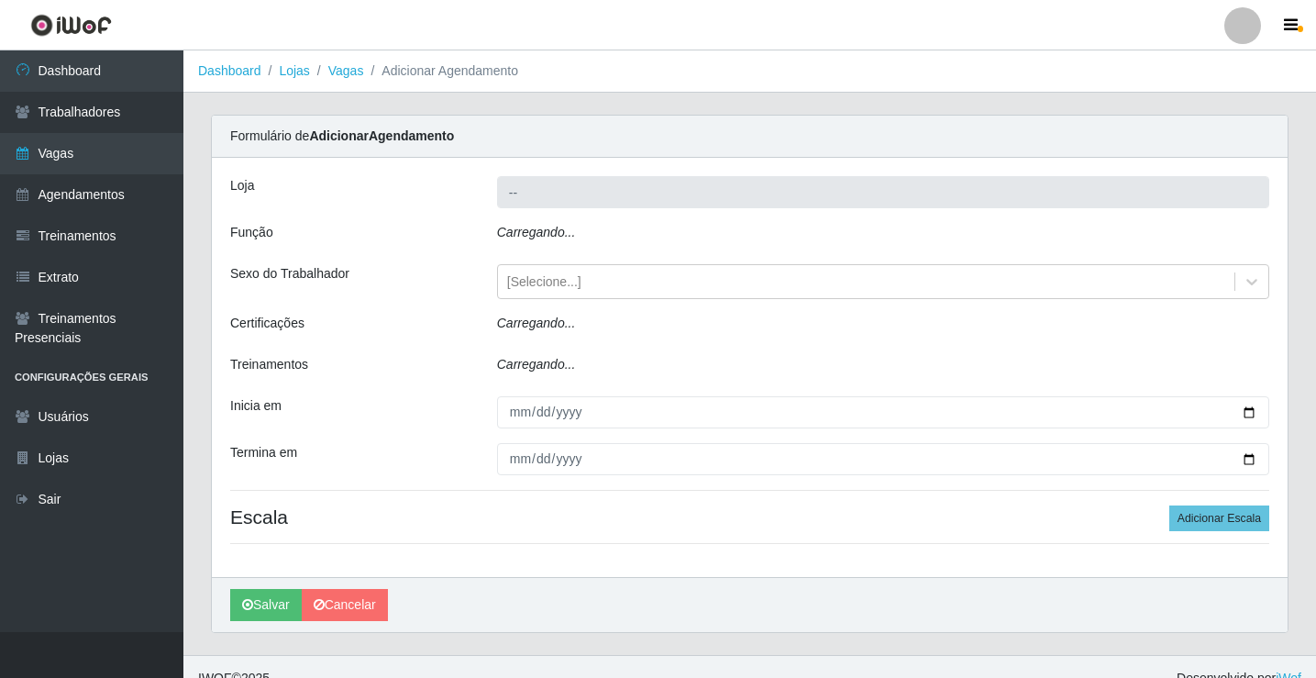
type input "Rede Potiguar 6 - Extremoz"
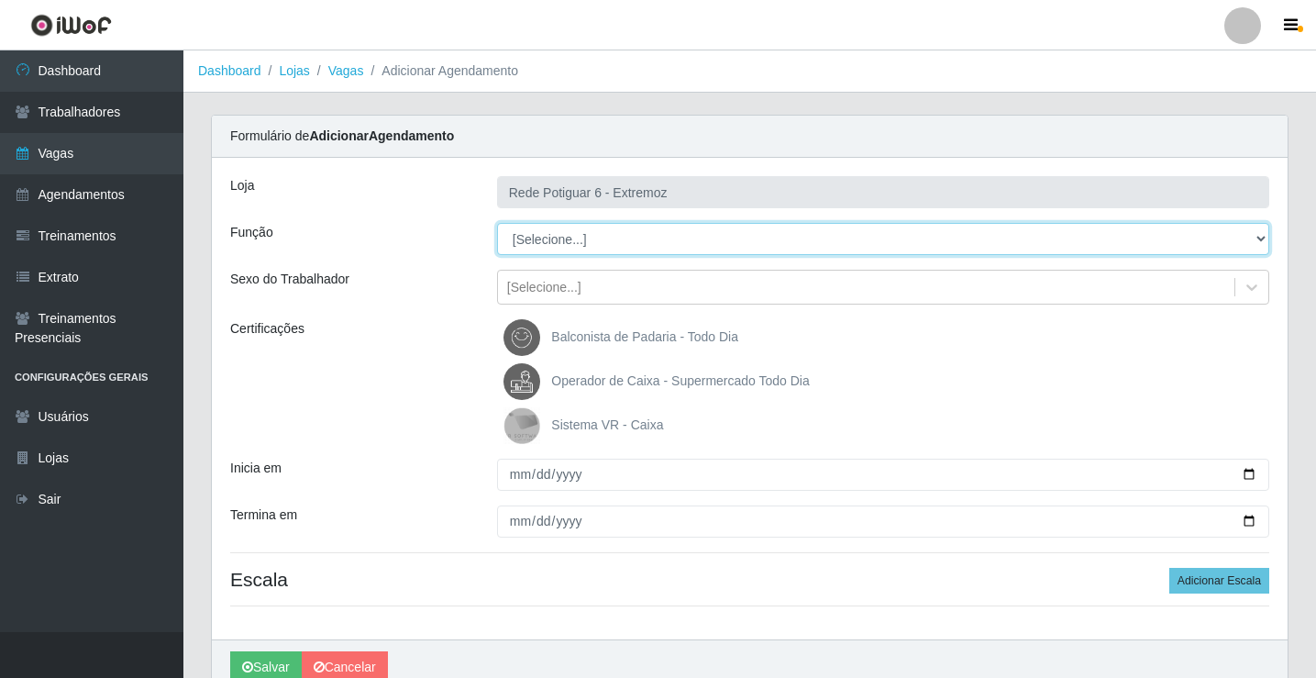
drag, startPoint x: 594, startPoint y: 237, endPoint x: 604, endPoint y: 245, distance: 13.0
click at [594, 237] on select "[Selecione...] ASG Balconista Embalador Operador de Caixa Operador de Caixa + O…" at bounding box center [883, 239] width 772 height 32
select select "24"
click at [497, 223] on select "[Selecione...] ASG Balconista Embalador Operador de Caixa Operador de Caixa + O…" at bounding box center [883, 239] width 772 height 32
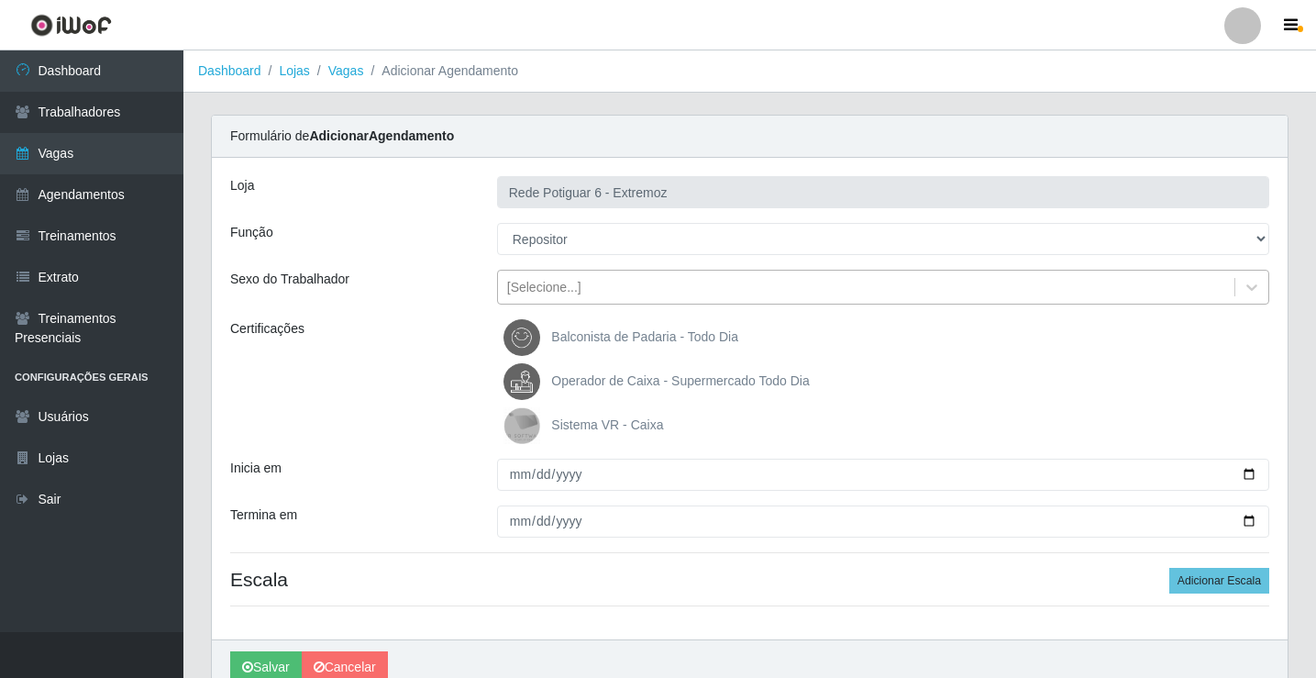
click at [619, 277] on div "[Selecione...]" at bounding box center [866, 287] width 736 height 30
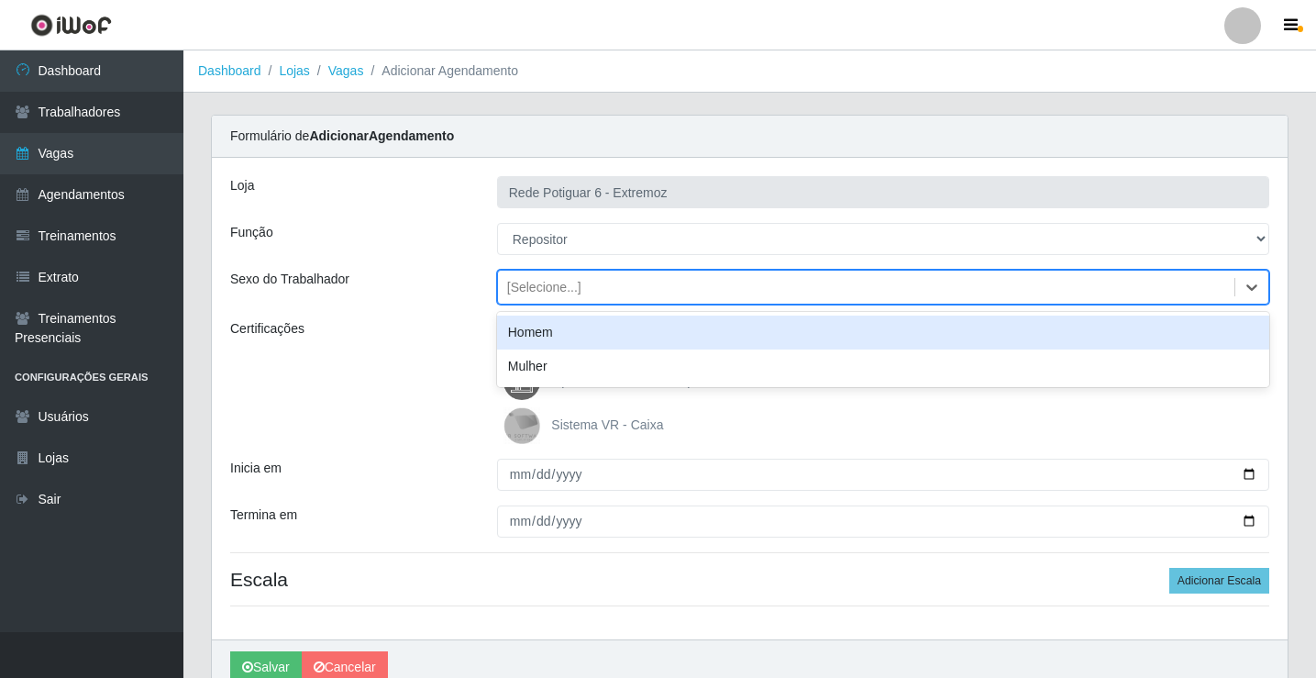
click at [536, 327] on div "Homem" at bounding box center [883, 333] width 772 height 34
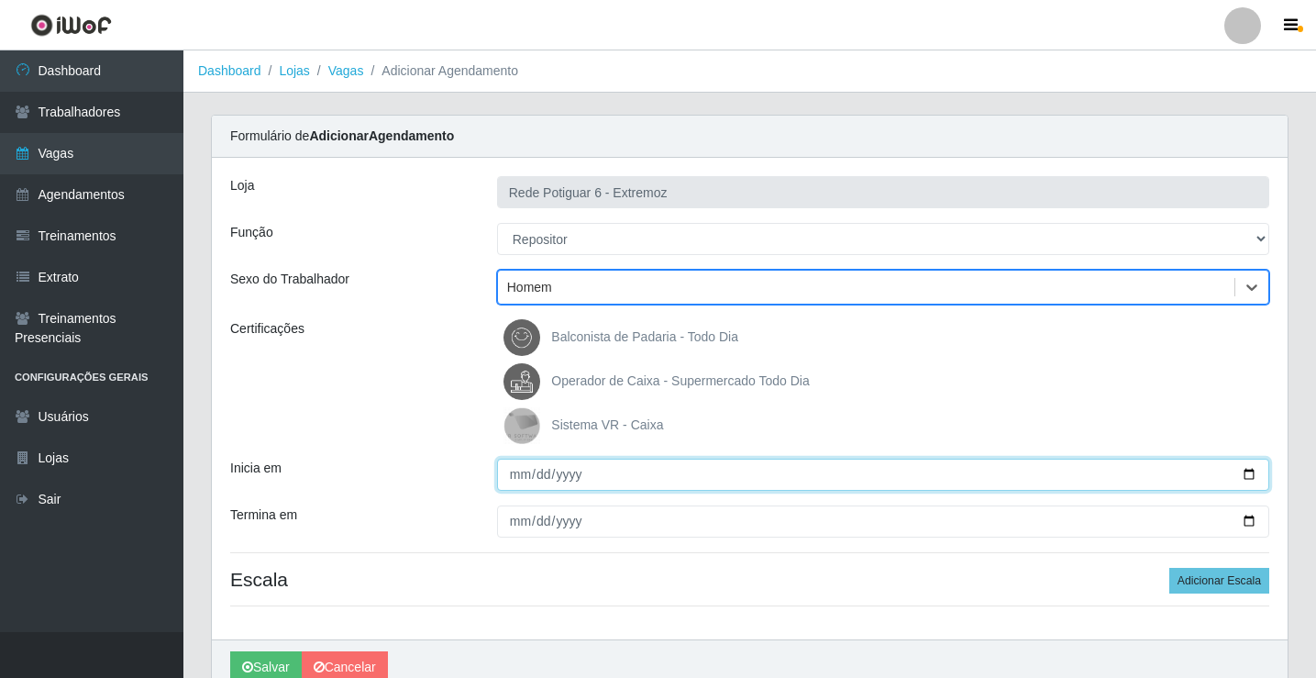
click at [505, 467] on input "Inicia em" at bounding box center [883, 475] width 772 height 32
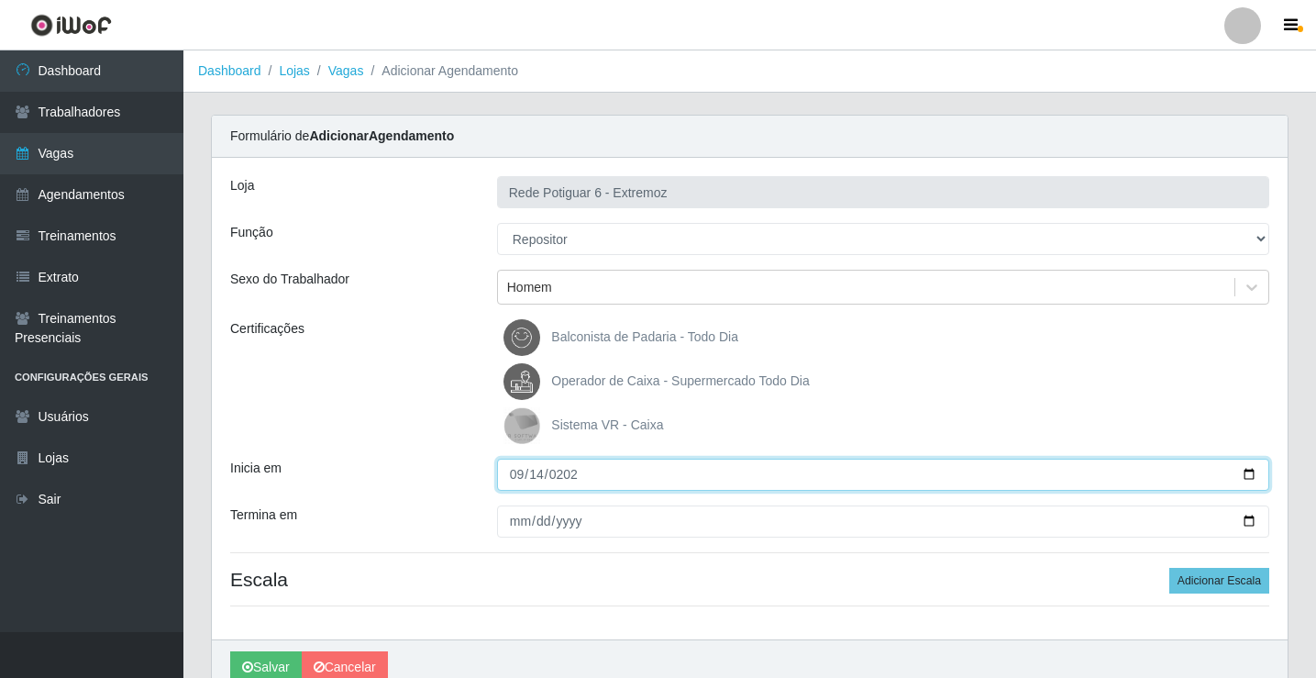
type input "2025-09-14"
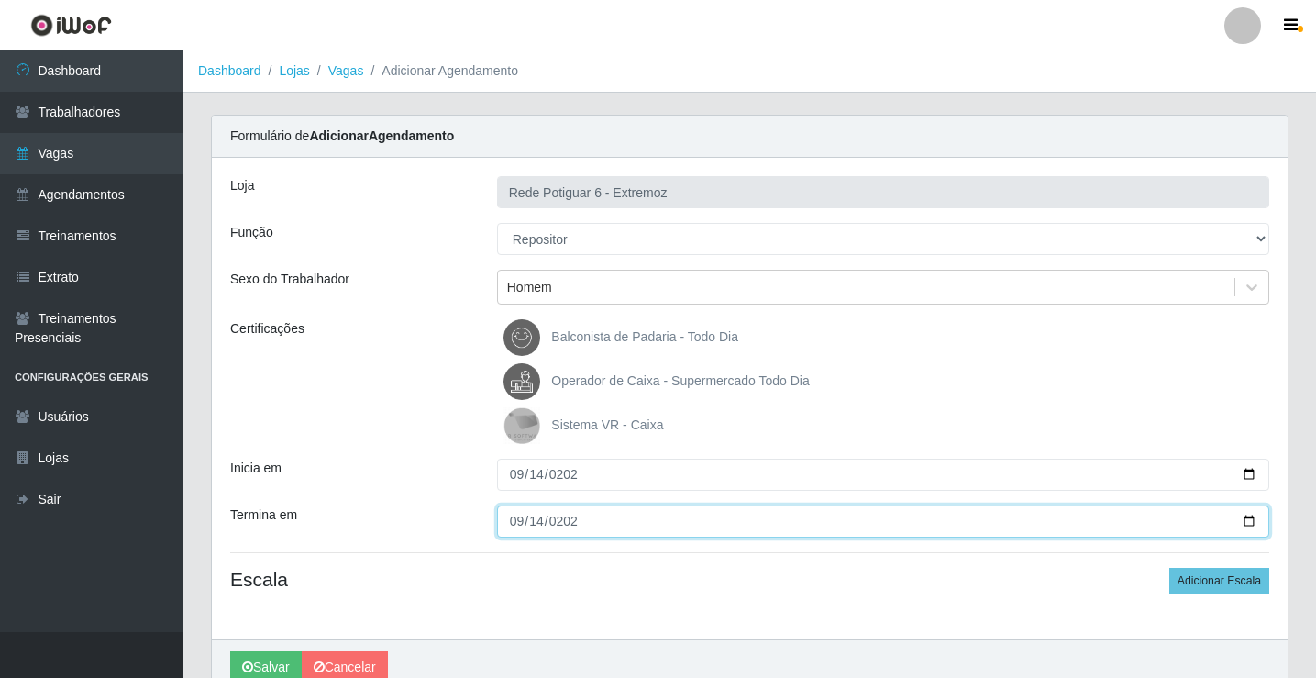
type input "2025-09-14"
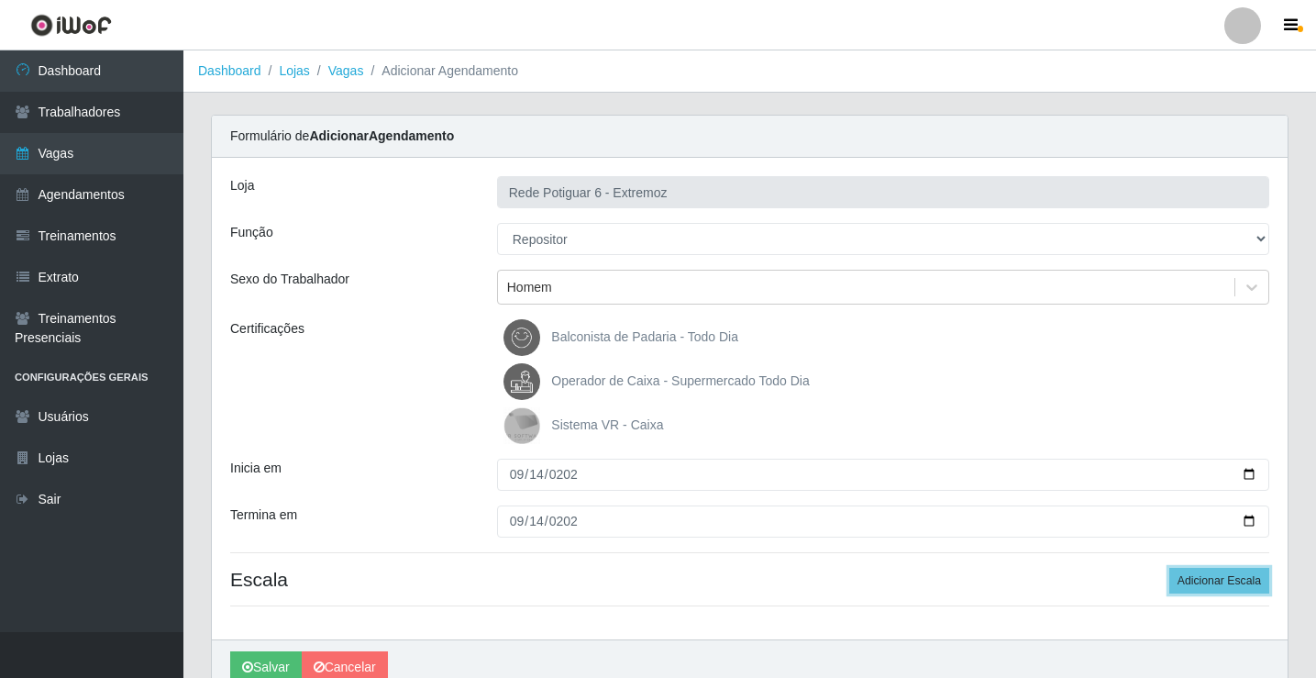
click at [1169, 568] on button "Adicionar Escala" at bounding box center [1219, 581] width 100 height 26
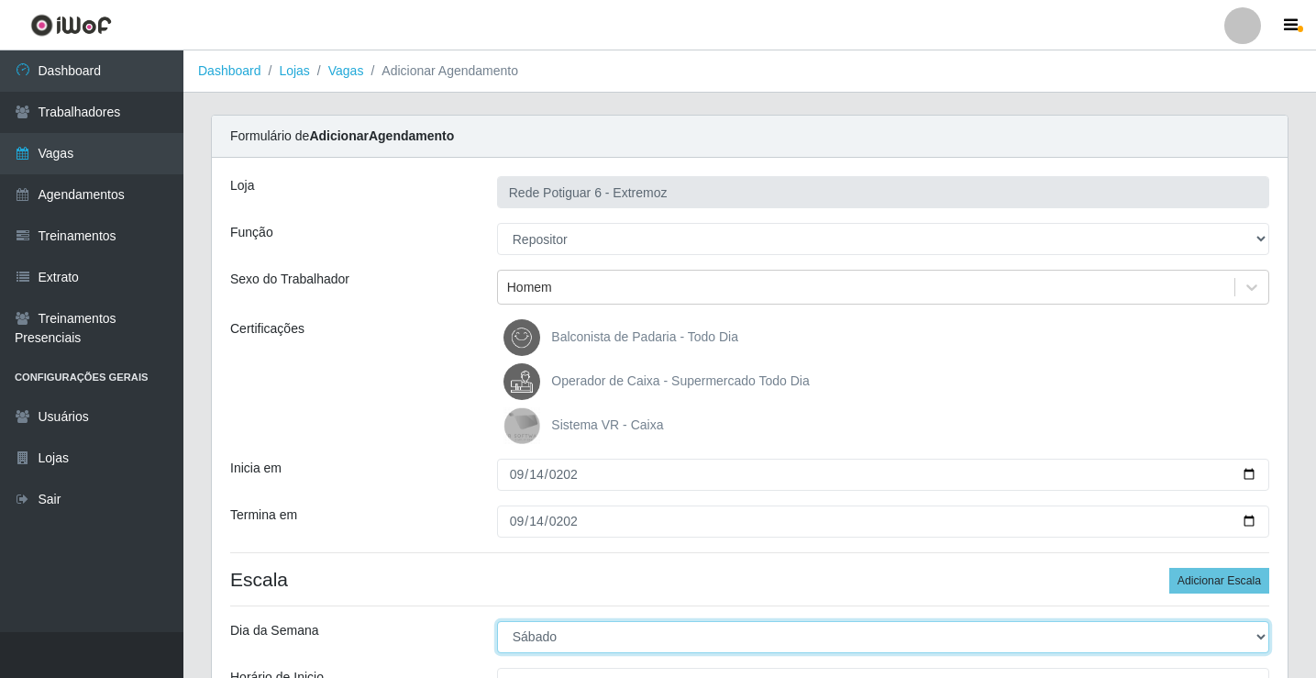
select select "0"
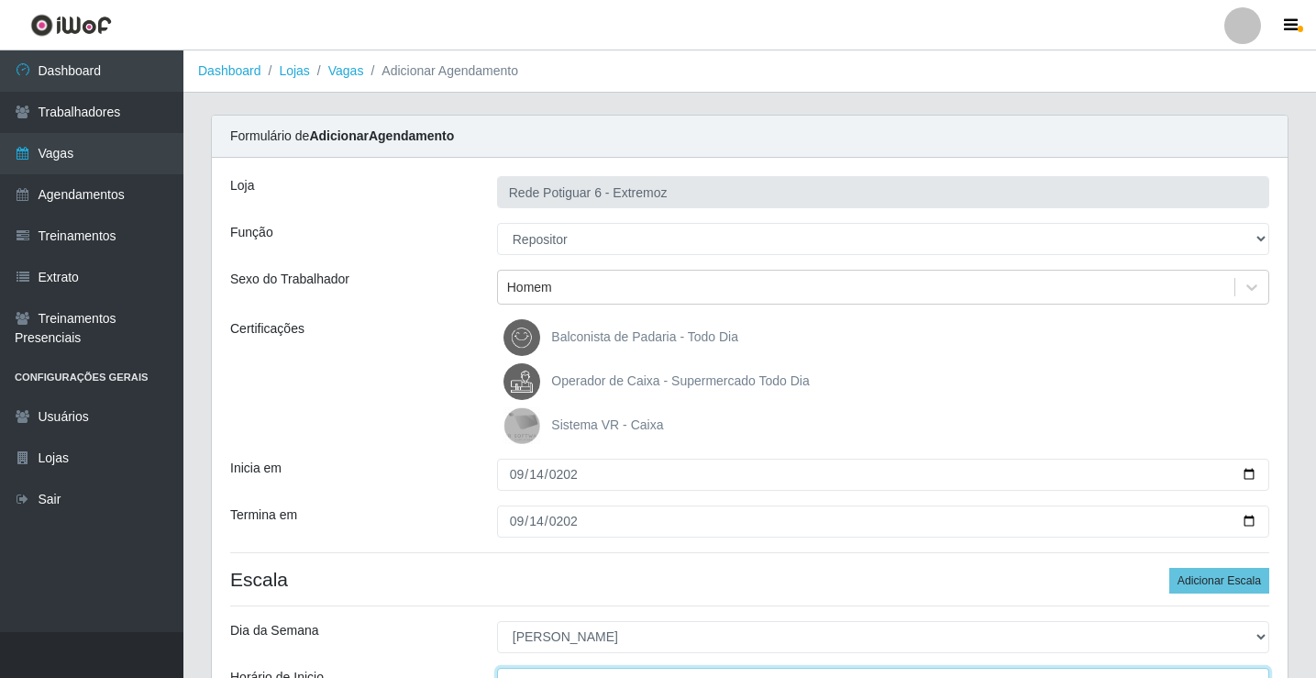
scroll to position [22, 0]
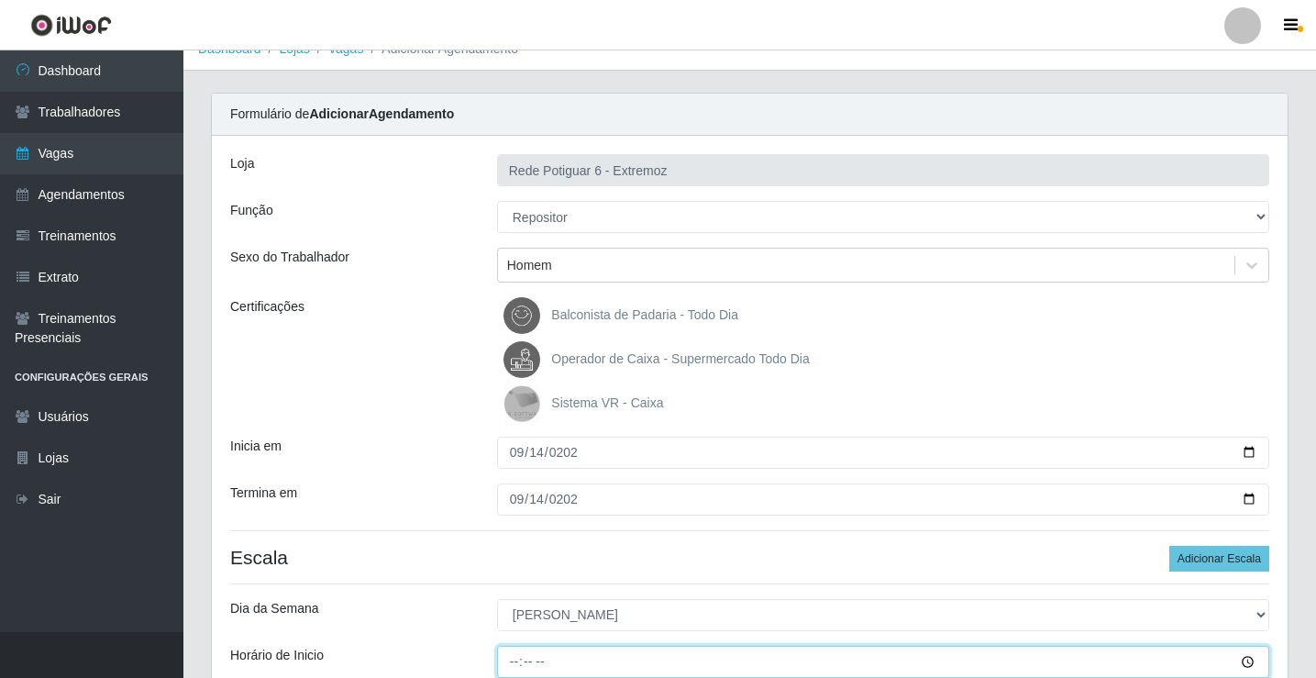
type input "07:00"
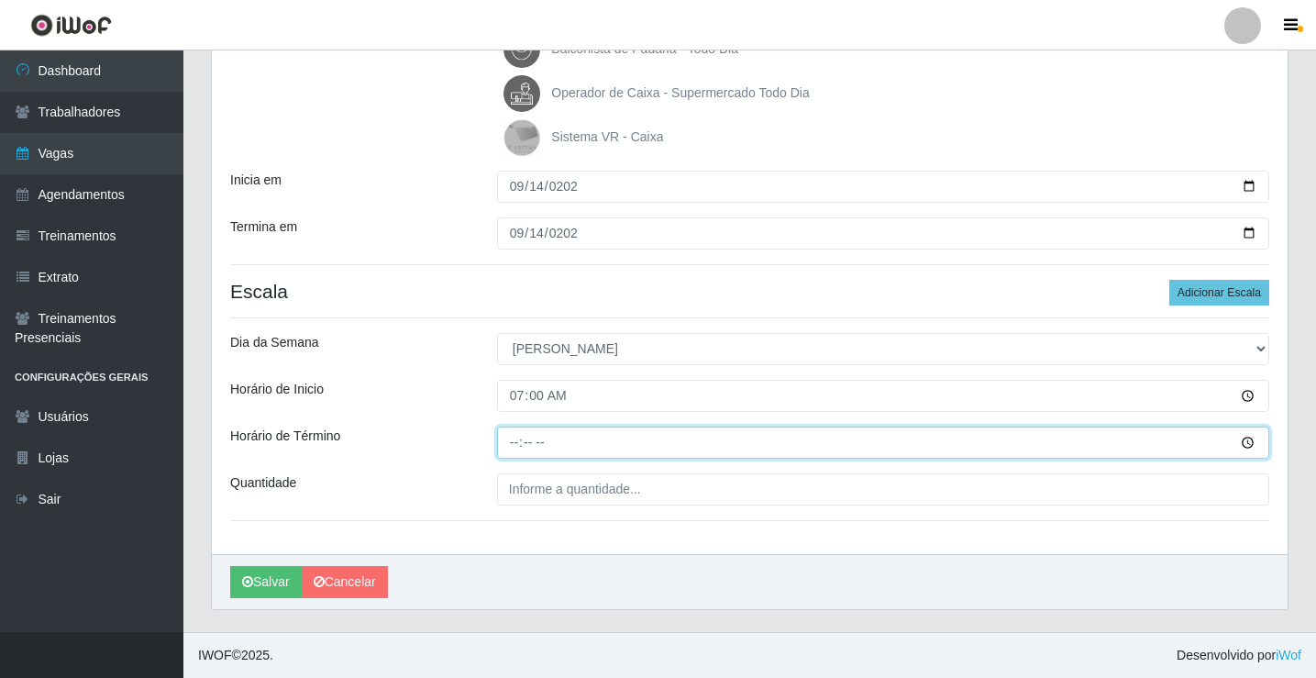
type input "13:00"
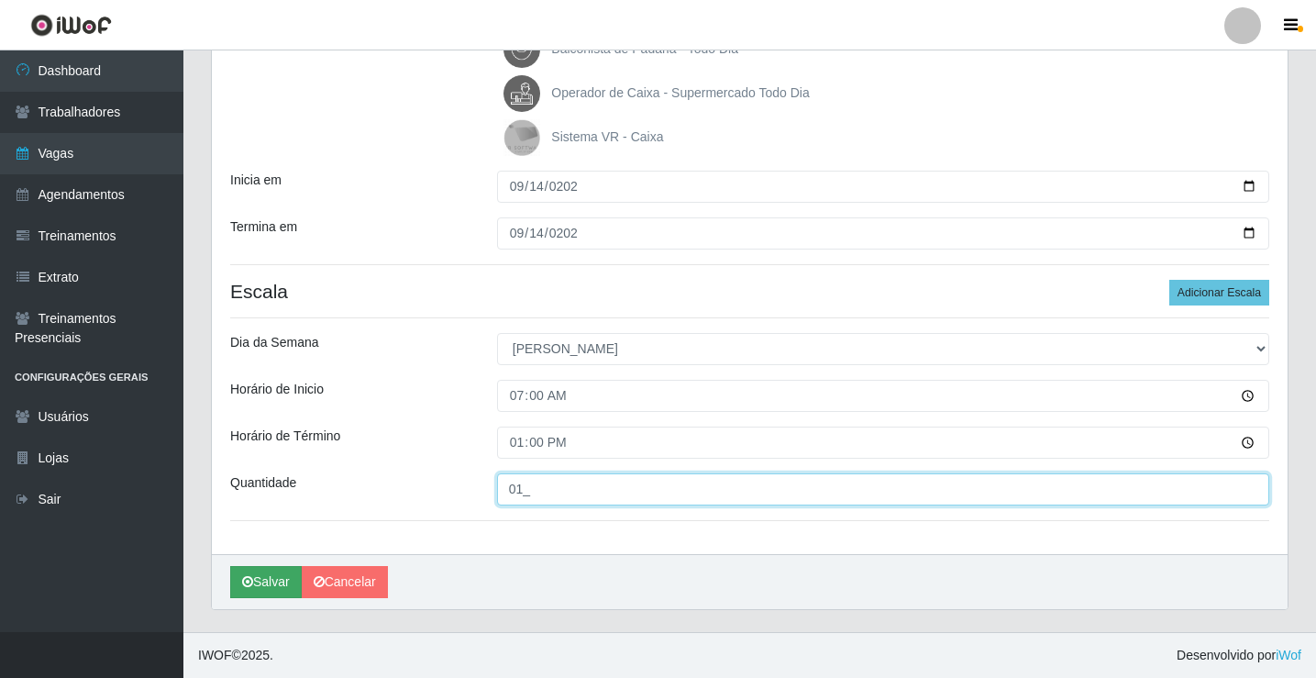
type input "01_"
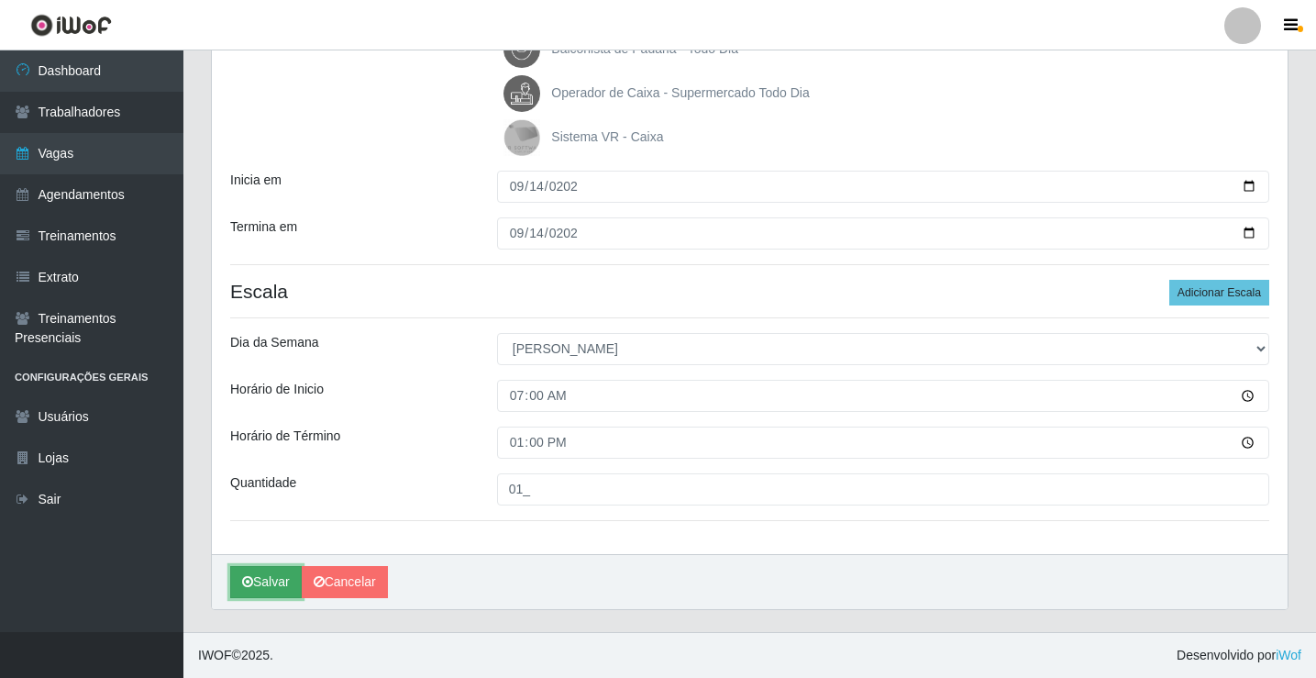
click at [278, 584] on button "Salvar" at bounding box center [266, 582] width 72 height 32
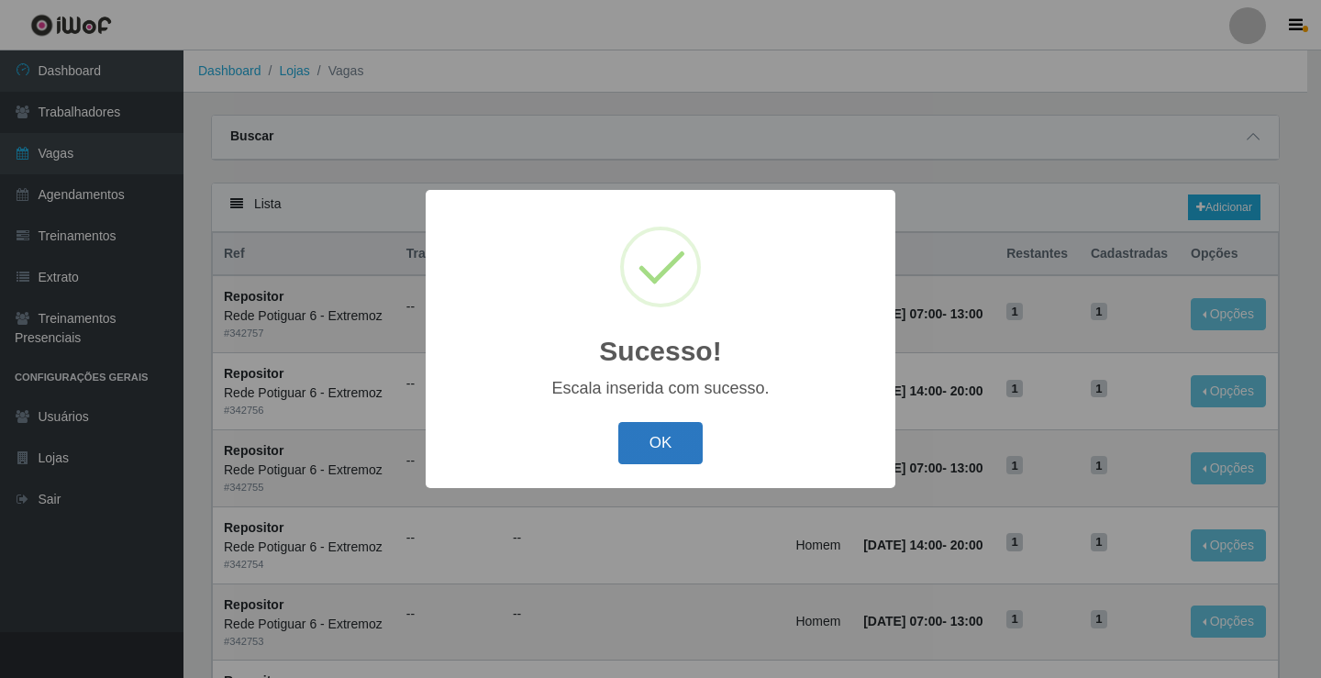
click at [637, 455] on button "OK" at bounding box center [660, 443] width 85 height 43
